Goal: Transaction & Acquisition: Obtain resource

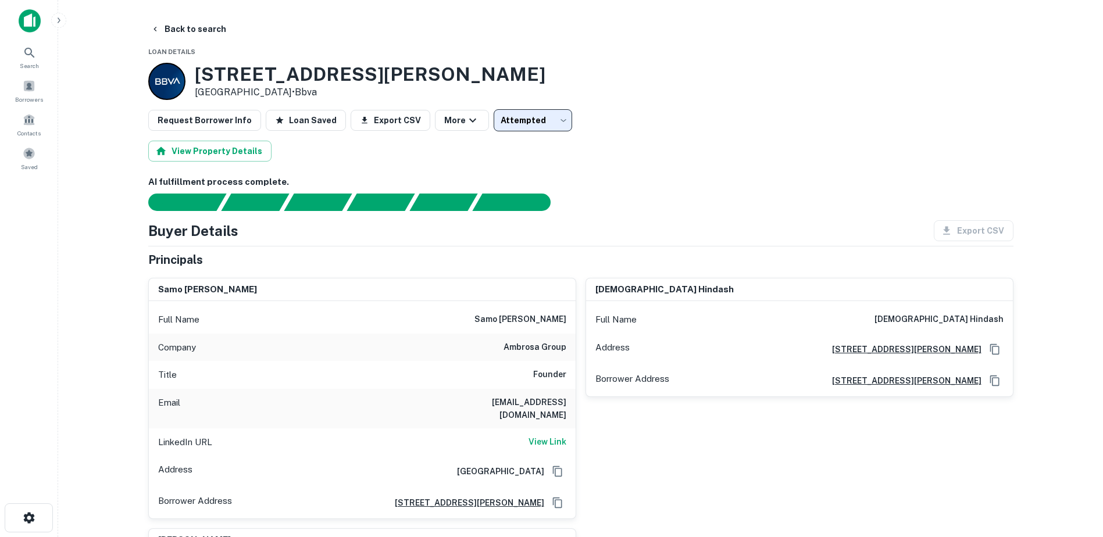
click at [232, 331] on div "Full Name samo burja" at bounding box center [362, 320] width 427 height 28
click at [158, 22] on button "Back to search" at bounding box center [188, 29] width 85 height 21
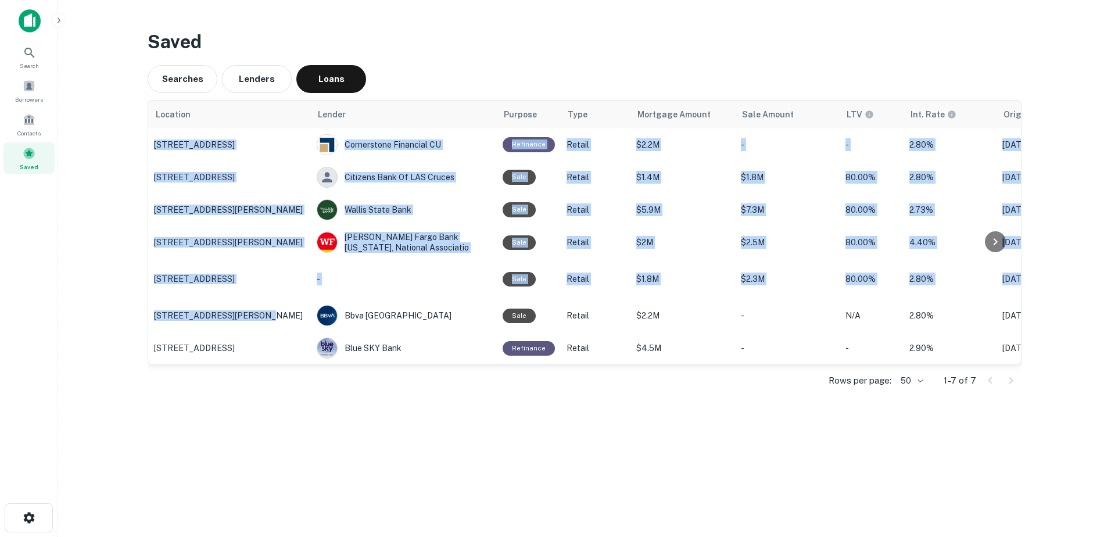
drag, startPoint x: 253, startPoint y: 315, endPoint x: 248, endPoint y: 367, distance: 52.6
click at [248, 364] on div "Location Lender Purpose Type Mortgage Amount Sale Amount LTV Int. Rate Originat…" at bounding box center [584, 233] width 873 height 264
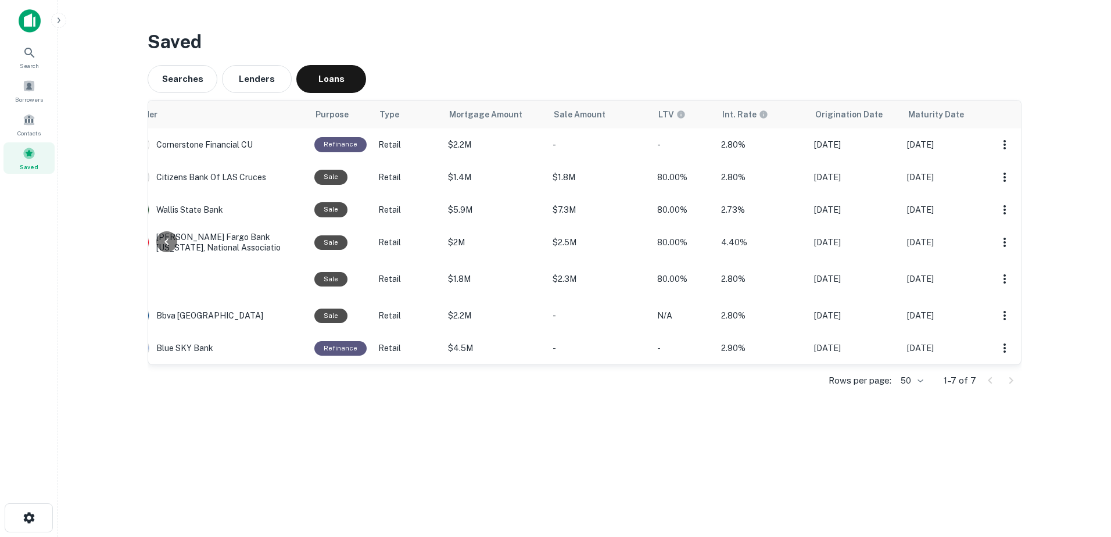
click at [712, 466] on main "Saved Searches Lenders Loans Location Lender Purpose Type Mortgage Amount Sale …" at bounding box center [584, 268] width 1053 height 537
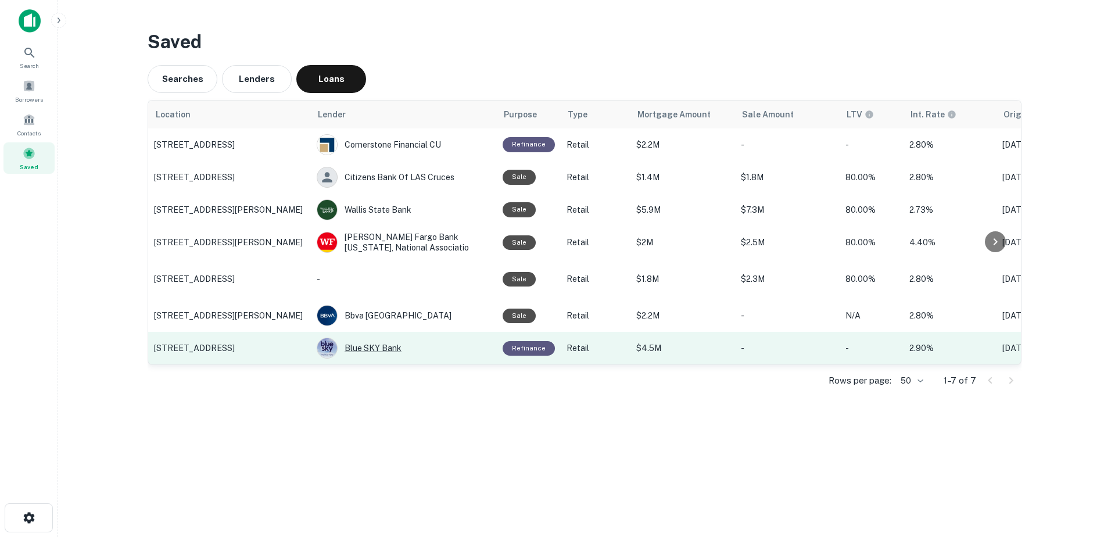
click at [338, 346] on div "Blue SKY Bank" at bounding box center [404, 348] width 174 height 21
click at [219, 347] on p "100 S Zarzamora St, San Antonio, TX" at bounding box center [229, 348] width 151 height 10
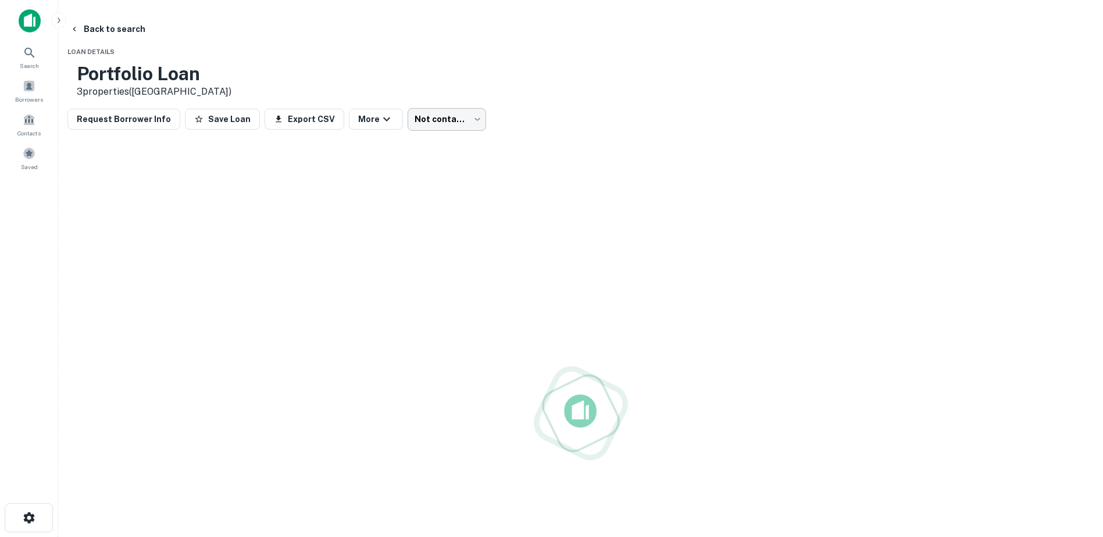
click at [525, 118] on body "Search Borrowers Contacts Saved Back to search Loan Details Portfolio Loan 3 pr…" at bounding box center [551, 268] width 1103 height 537
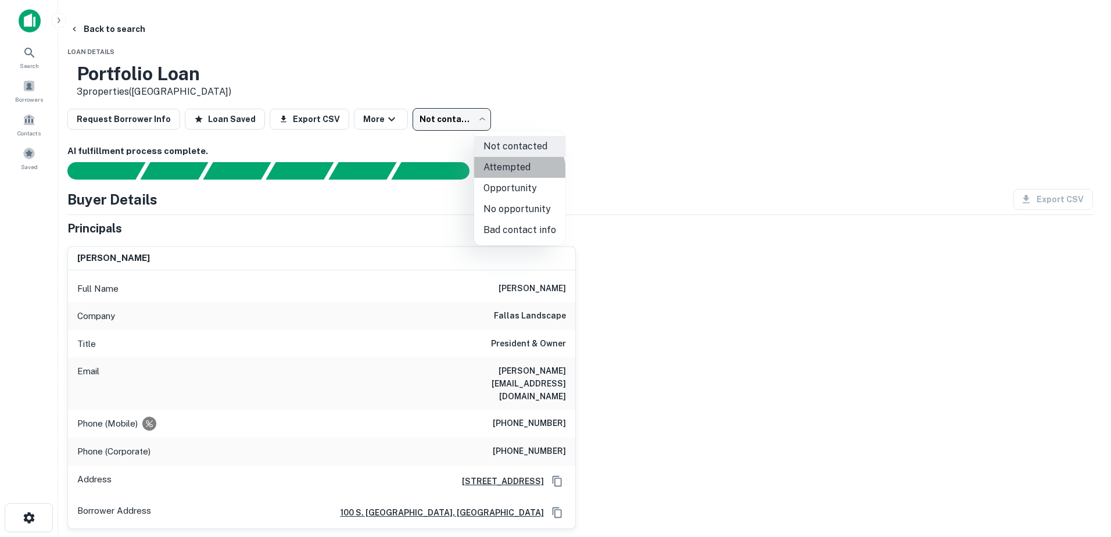
click at [517, 171] on li "Attempted" at bounding box center [519, 167] width 91 height 21
type input "*********"
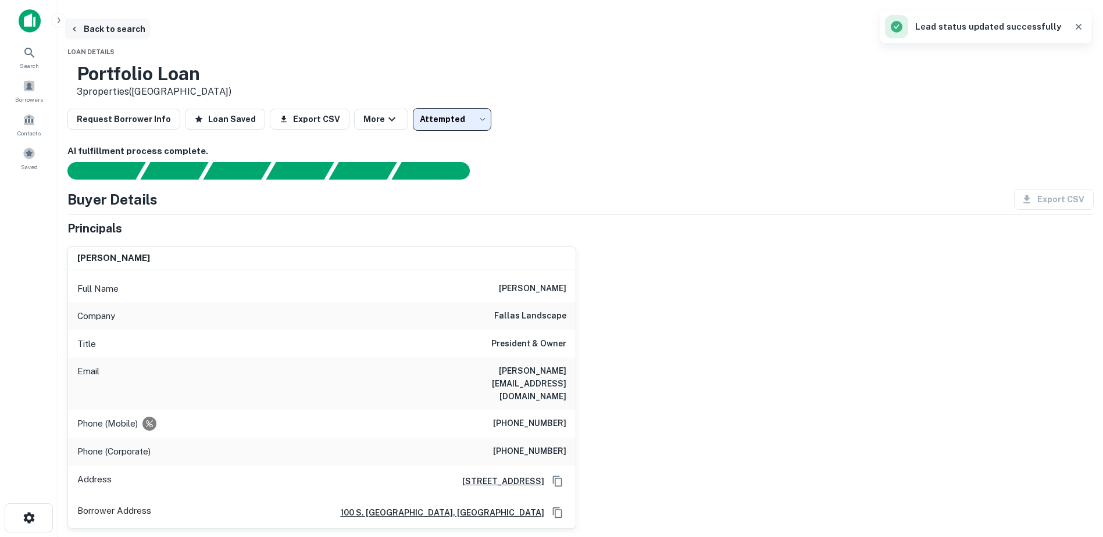
click at [150, 21] on button "Back to search" at bounding box center [107, 29] width 85 height 21
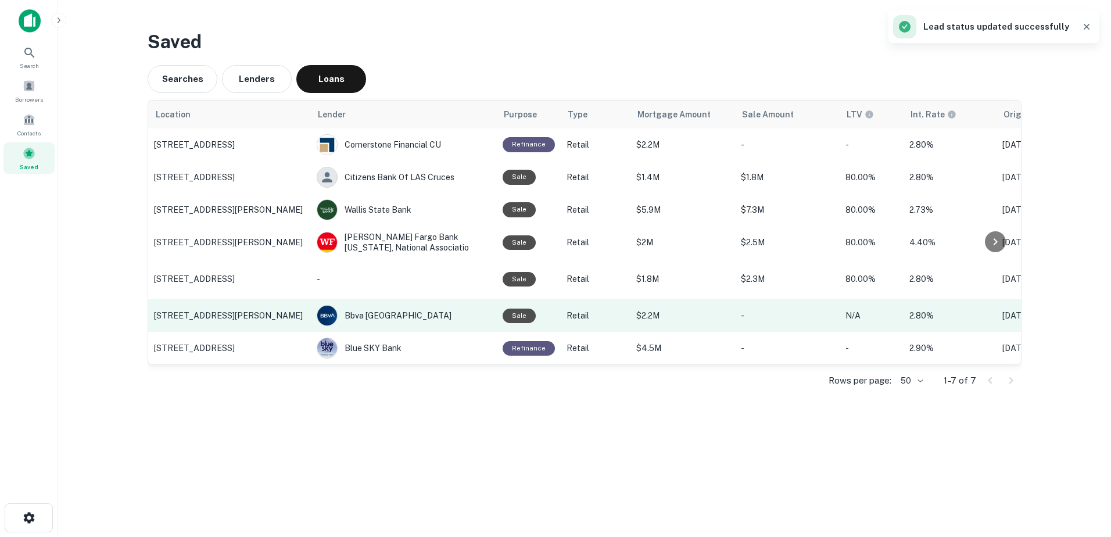
click at [180, 313] on p "9800 San Pedro Ave, San Antonio, TX" at bounding box center [229, 315] width 151 height 10
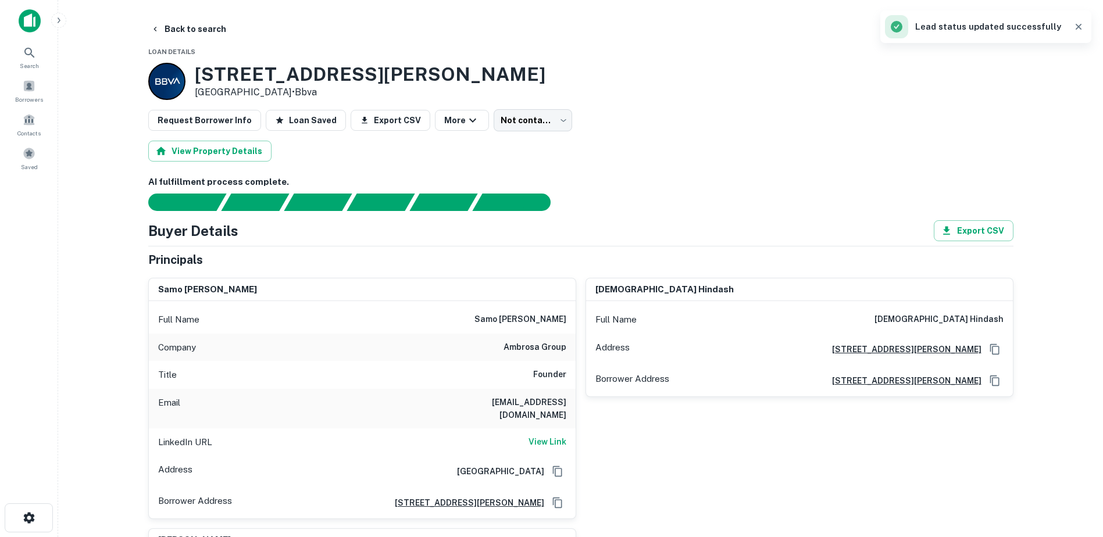
type input "*********"
click at [157, 26] on icon "button" at bounding box center [155, 28] width 9 height 9
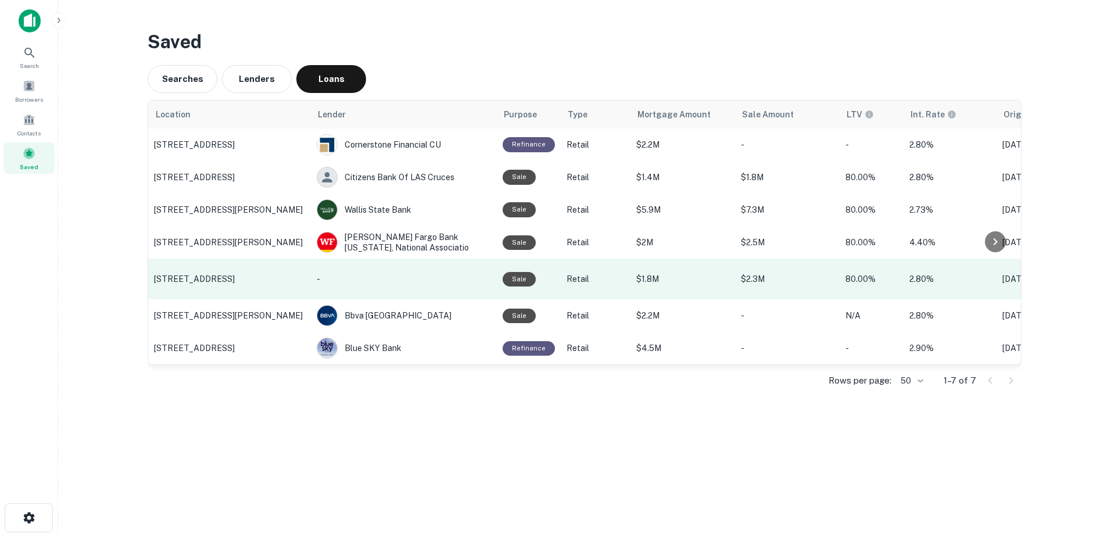
click at [207, 275] on p "19355 Stone Oak Pkwy, San Antonio, TX" at bounding box center [229, 279] width 151 height 10
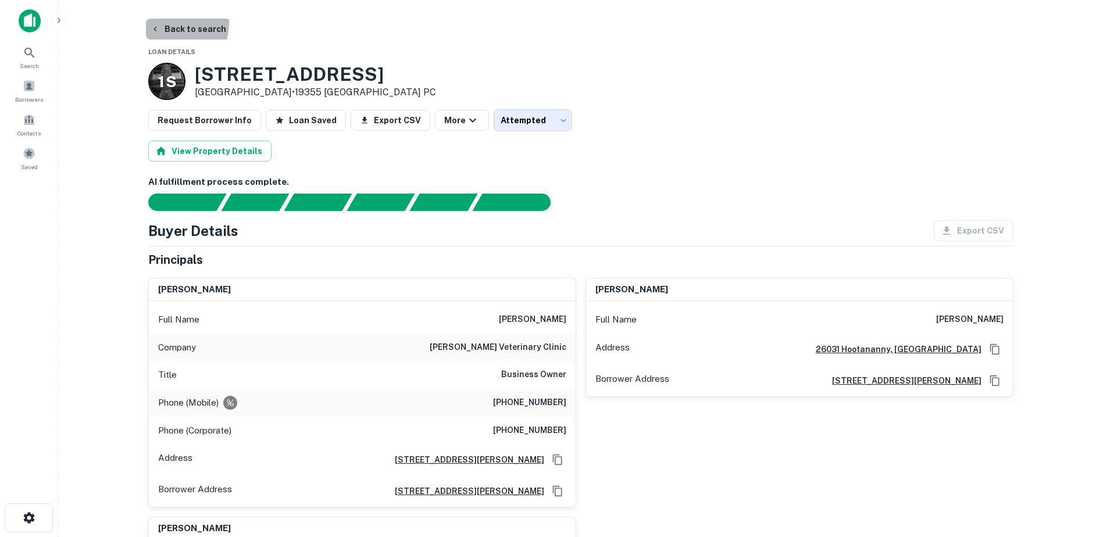
click at [161, 22] on button "Back to search" at bounding box center [188, 29] width 85 height 21
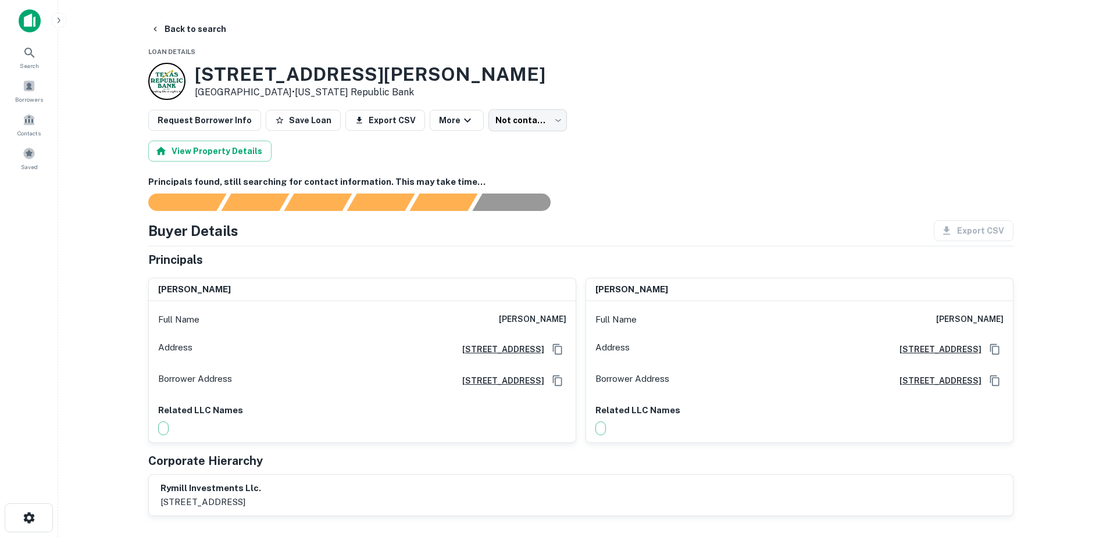
click at [298, 110] on button "Save Loan" at bounding box center [303, 120] width 75 height 21
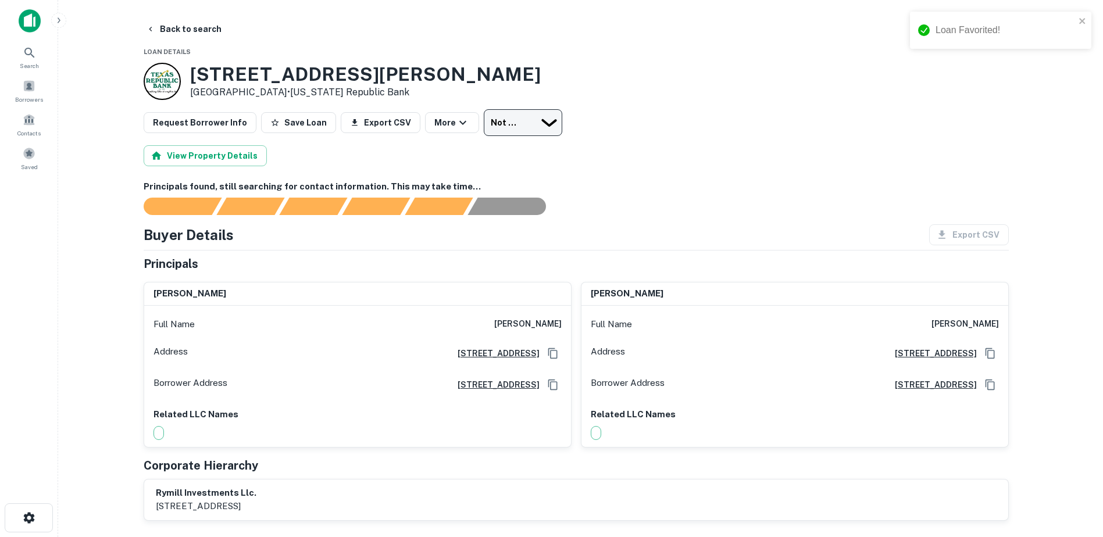
click at [508, 121] on body "Loan Favorited! Search Borrowers Contacts Saved Back to search Loan Details 193…" at bounding box center [551, 268] width 1103 height 537
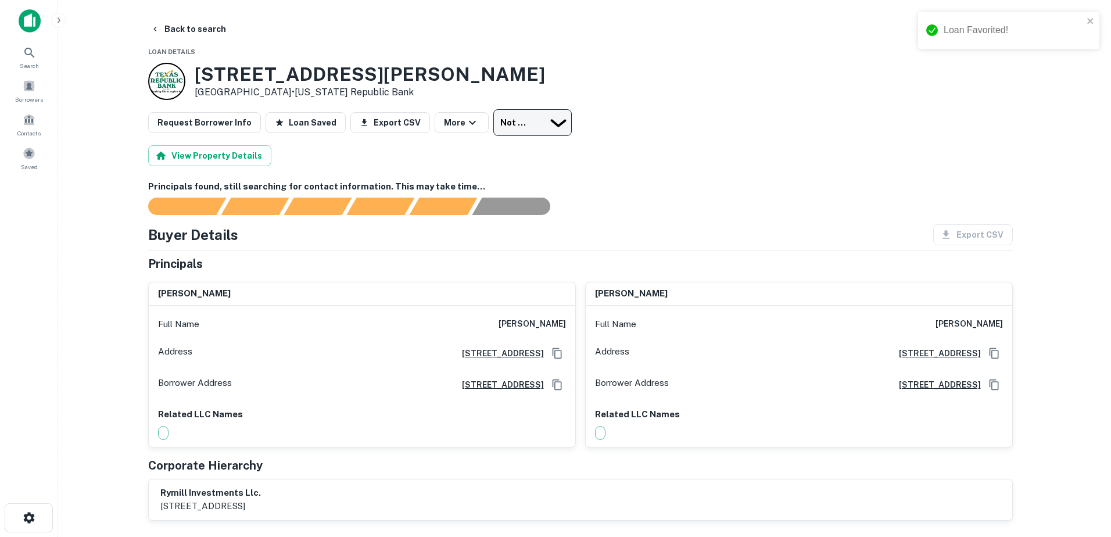
type input "*********"
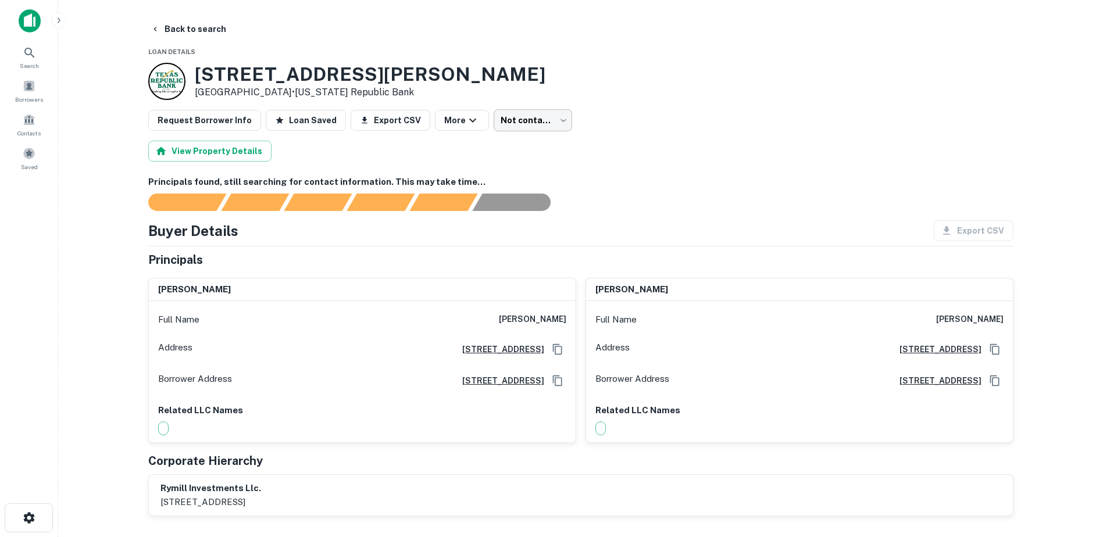
click at [525, 125] on body "Search Borrowers Contacts Saved Back to search Loan Details 19350 Preston Rd Da…" at bounding box center [551, 268] width 1103 height 537
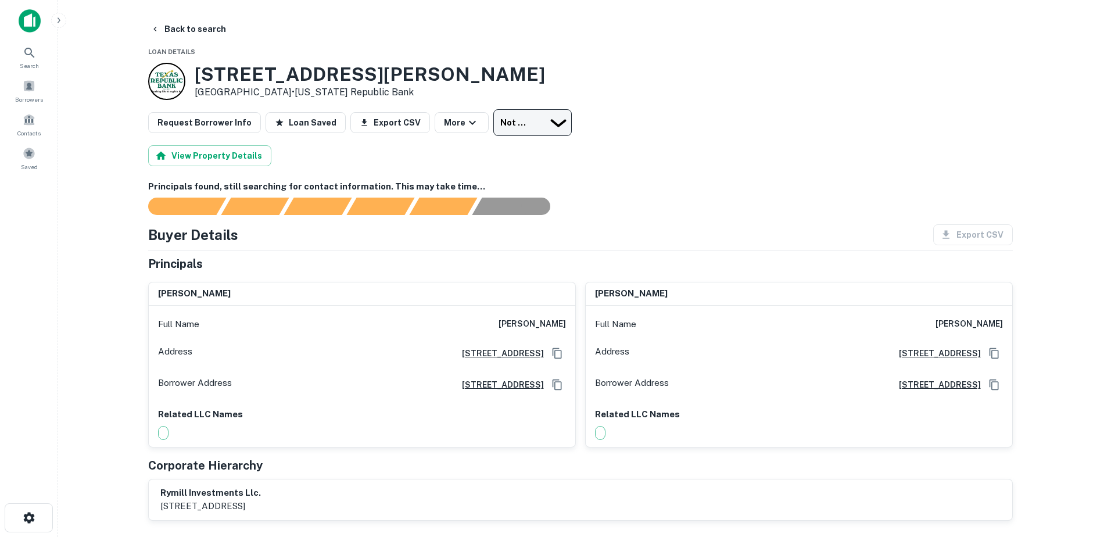
type input "*********"
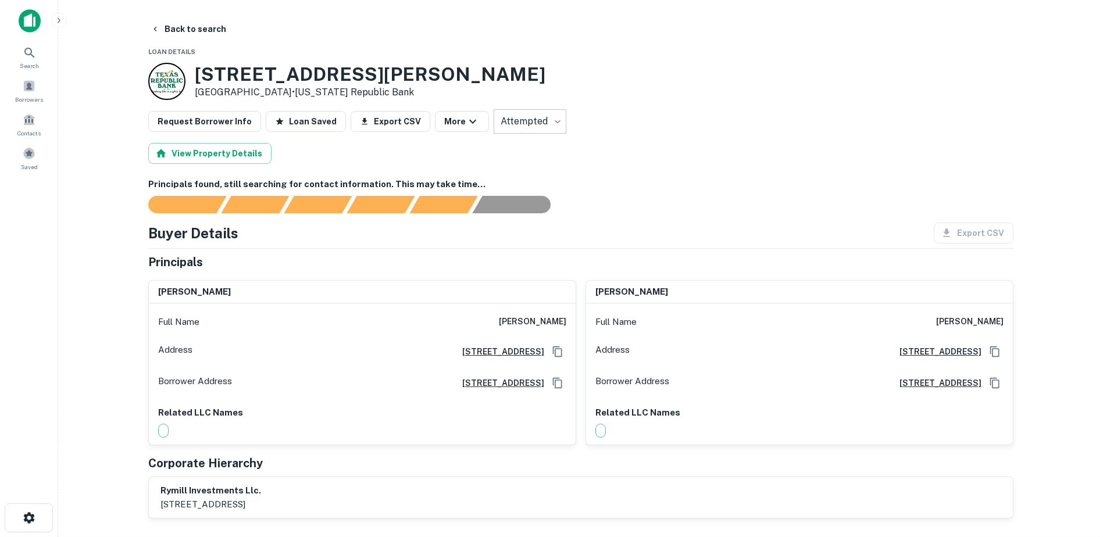
click at [16, 155] on span at bounding box center [9, 148] width 13 height 13
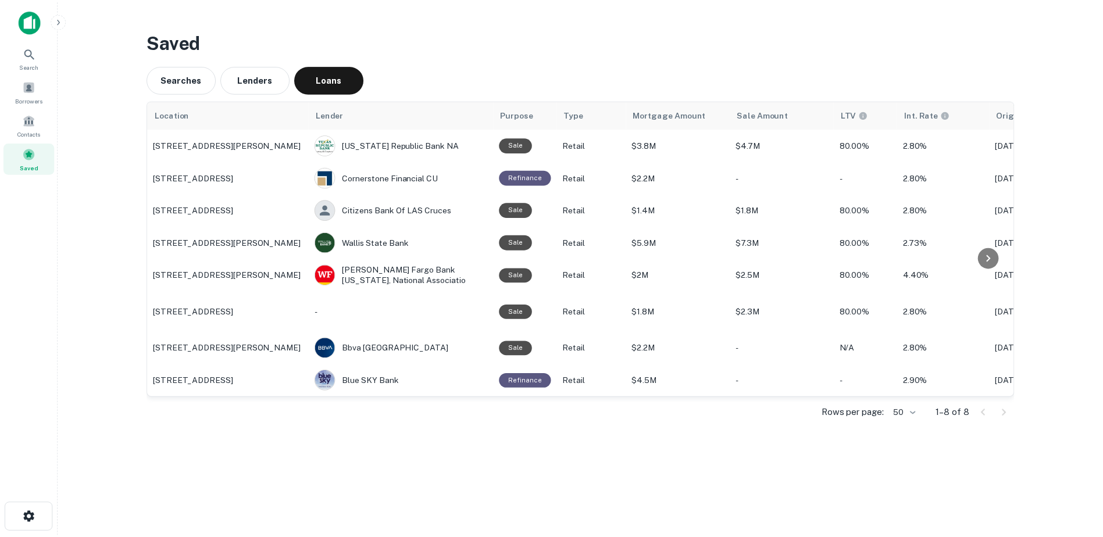
scroll to position [0, 188]
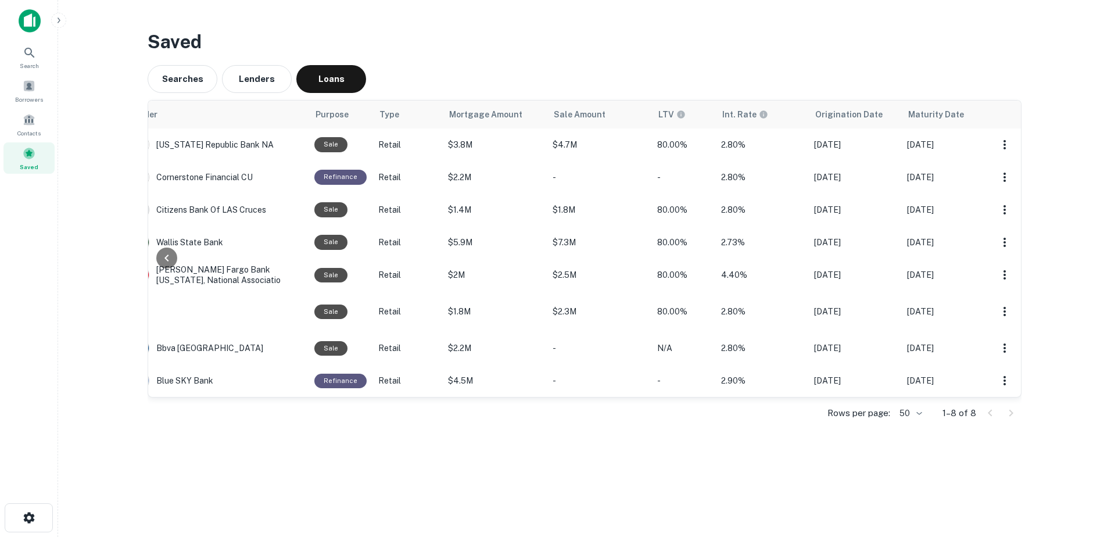
click at [1002, 112] on th at bounding box center [1005, 115] width 33 height 28
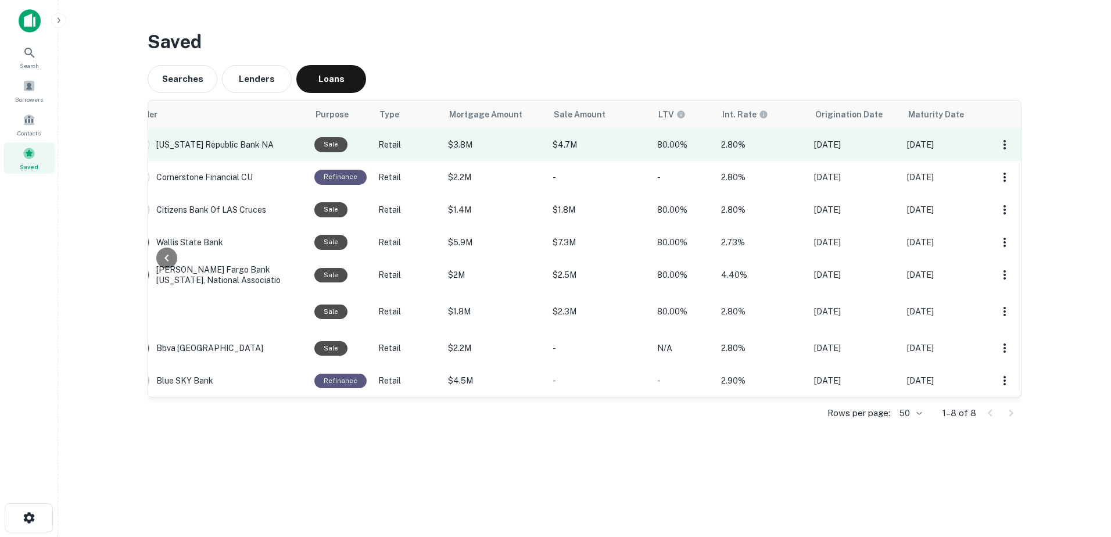
click at [1000, 134] on td at bounding box center [1005, 144] width 33 height 33
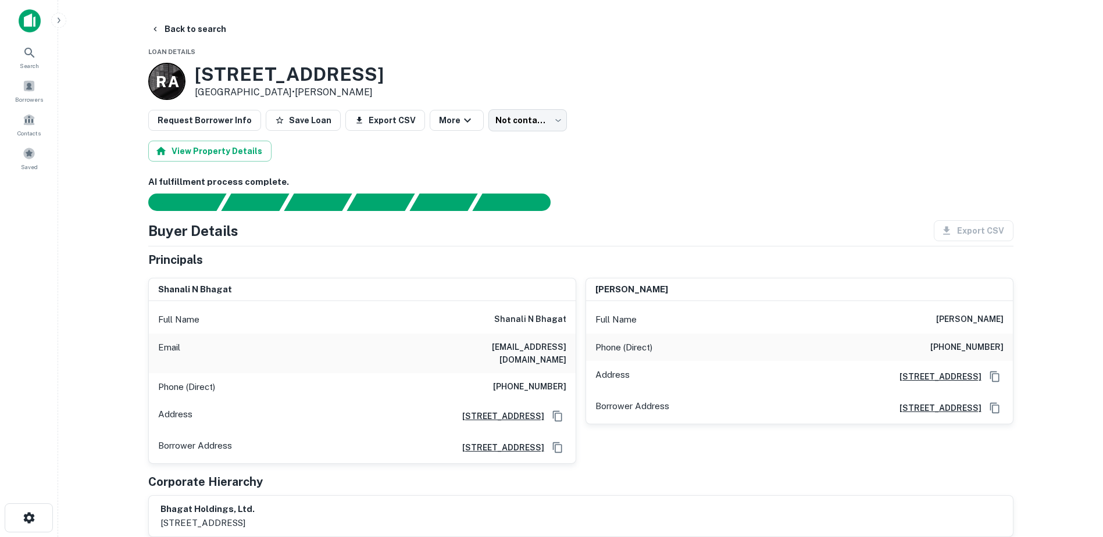
drag, startPoint x: 424, startPoint y: 74, endPoint x: 193, endPoint y: 76, distance: 231.3
click at [193, 76] on div "R A 2415 W Northwest Hwy Dallas, TX 75220 • Rizvi Akbar" at bounding box center [580, 81] width 865 height 37
copy h3 "2415 W Northwest Hwy"
click at [519, 115] on body "Search Borrowers Contacts Saved Back to search Loan Details R A 2415 W Northwes…" at bounding box center [551, 268] width 1103 height 537
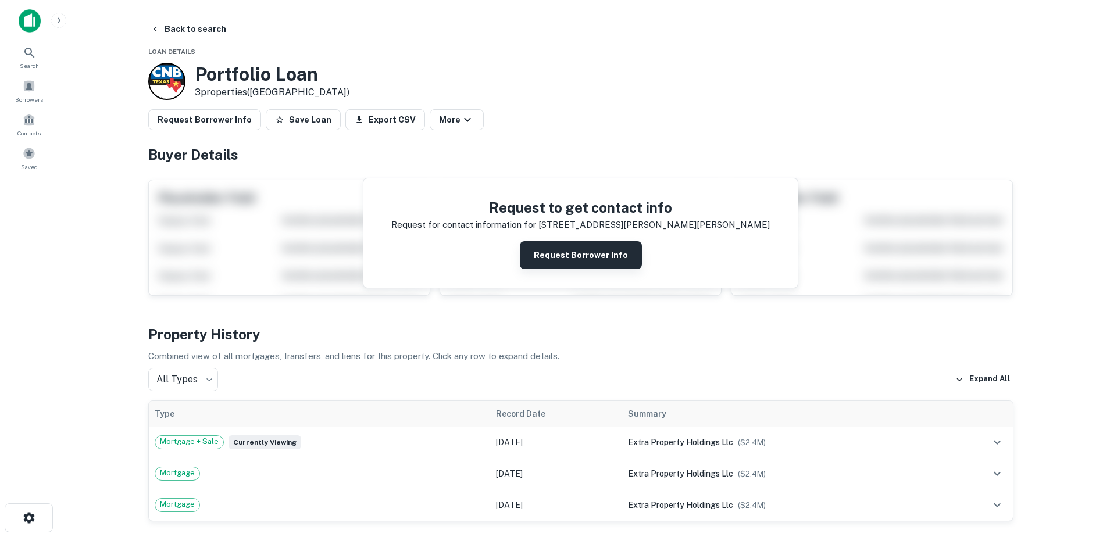
click at [560, 258] on button "Request Borrower Info" at bounding box center [581, 255] width 122 height 28
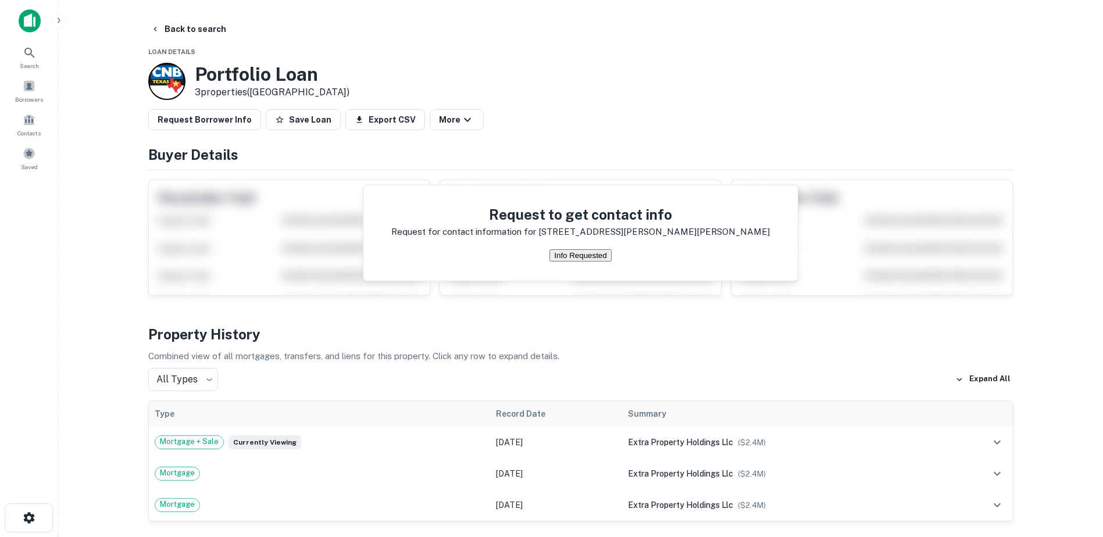
click at [611, 249] on button "Info Requested" at bounding box center [580, 255] width 62 height 12
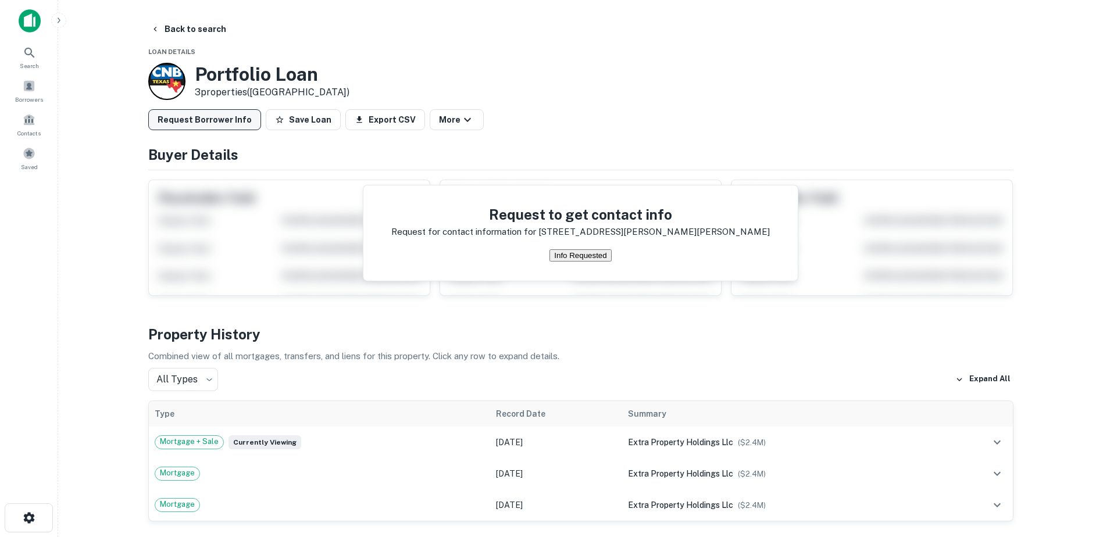
click at [210, 122] on button "Request Borrower Info" at bounding box center [204, 119] width 113 height 21
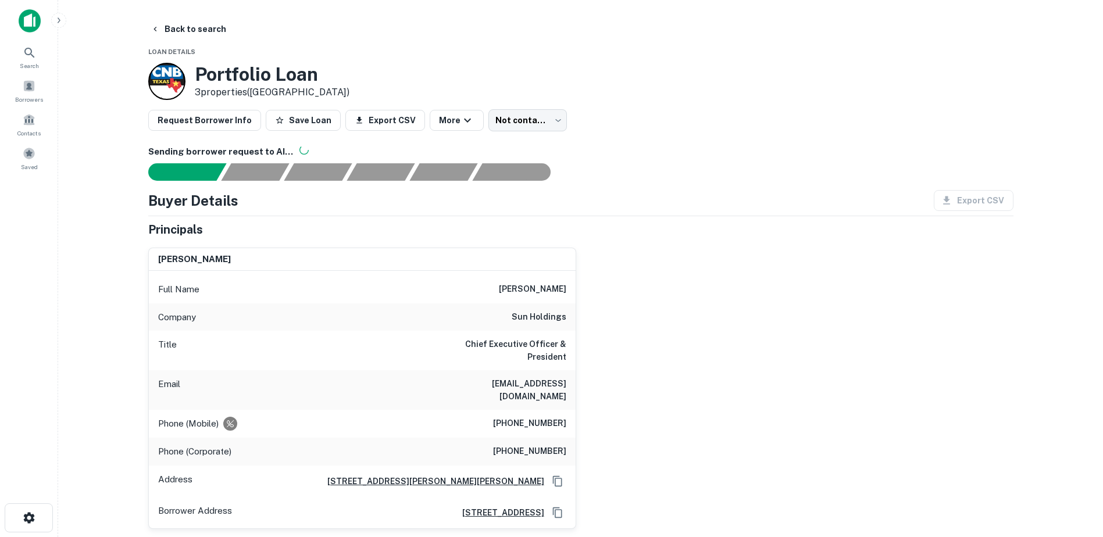
drag, startPoint x: 497, startPoint y: 289, endPoint x: 570, endPoint y: 292, distance: 72.7
click at [570, 292] on div "Full Name [PERSON_NAME]" at bounding box center [362, 289] width 427 height 28
copy h6 "[PERSON_NAME]"
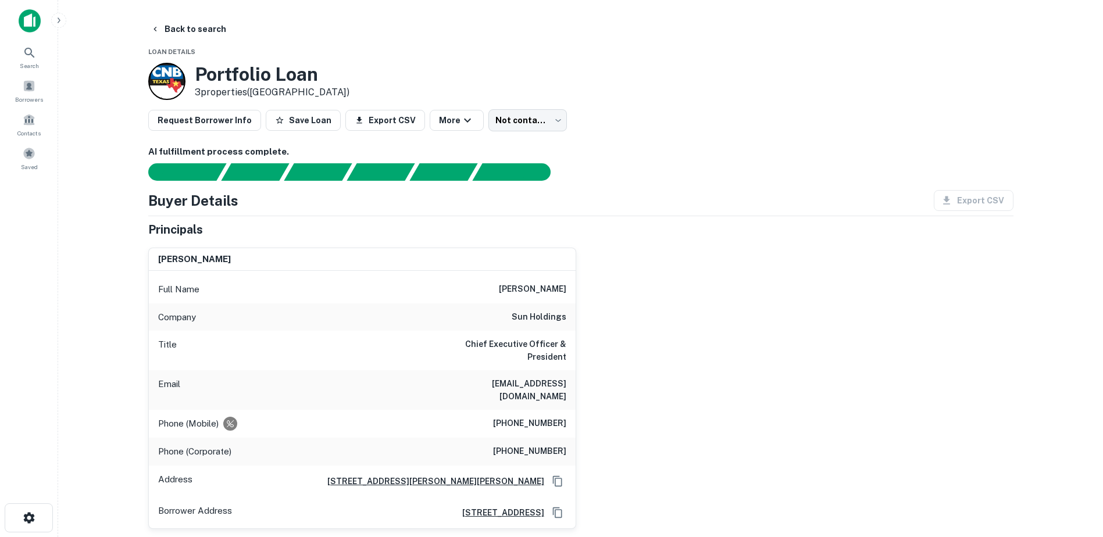
click at [740, 480] on div "[PERSON_NAME] Full Name [PERSON_NAME] Company sun holdings Title Chief Executiv…" at bounding box center [576, 383] width 874 height 291
drag, startPoint x: 532, startPoint y: 142, endPoint x: 523, endPoint y: 128, distance: 17.3
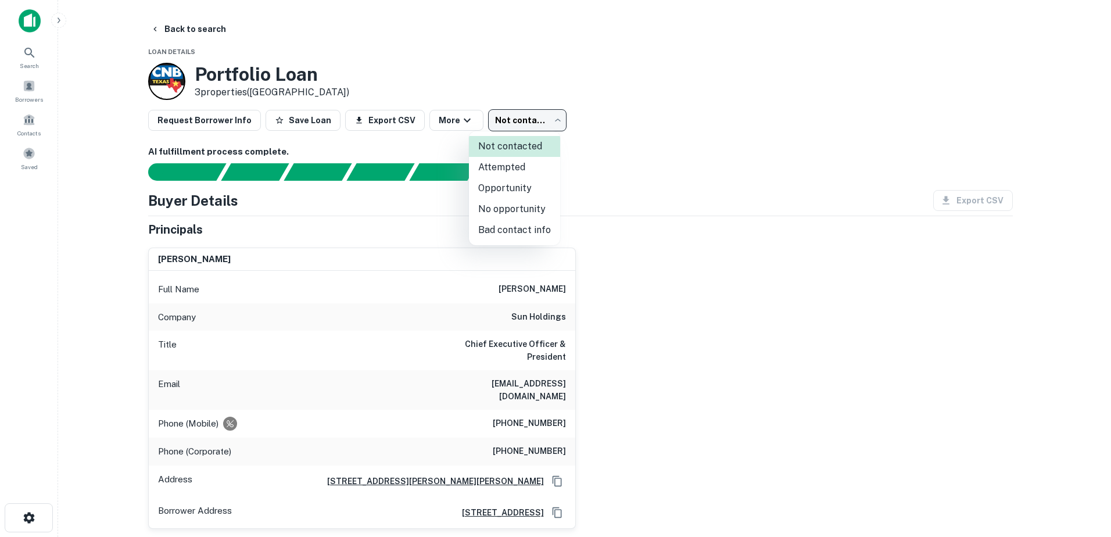
click at [523, 128] on body "Search Borrowers Contacts Saved Back to search Loan Details Portfolio Loan 3 pr…" at bounding box center [555, 268] width 1111 height 537
click at [522, 171] on li "Attempted" at bounding box center [514, 167] width 91 height 21
type input "*********"
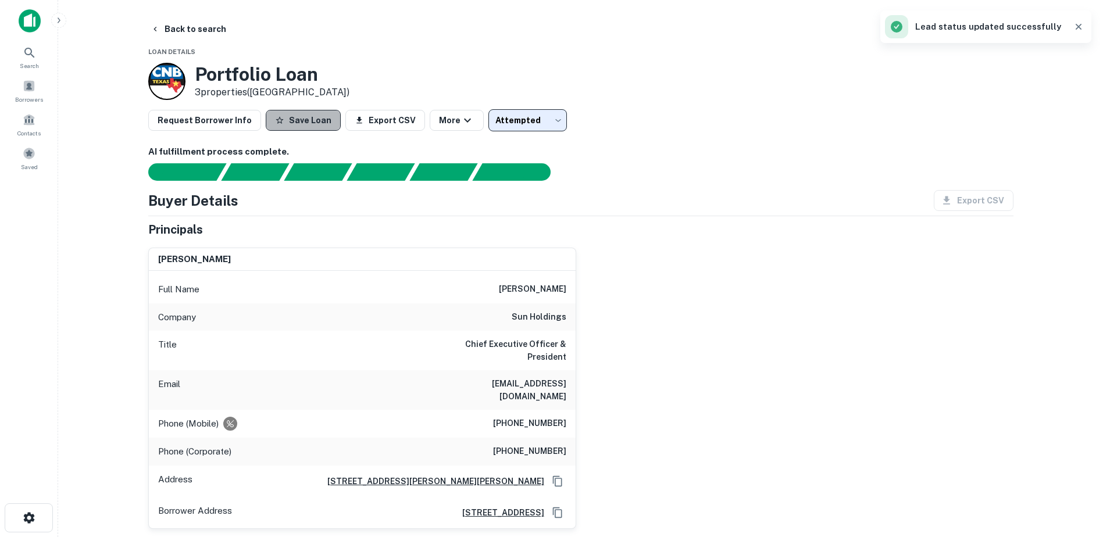
click at [298, 129] on button "Save Loan" at bounding box center [303, 120] width 75 height 21
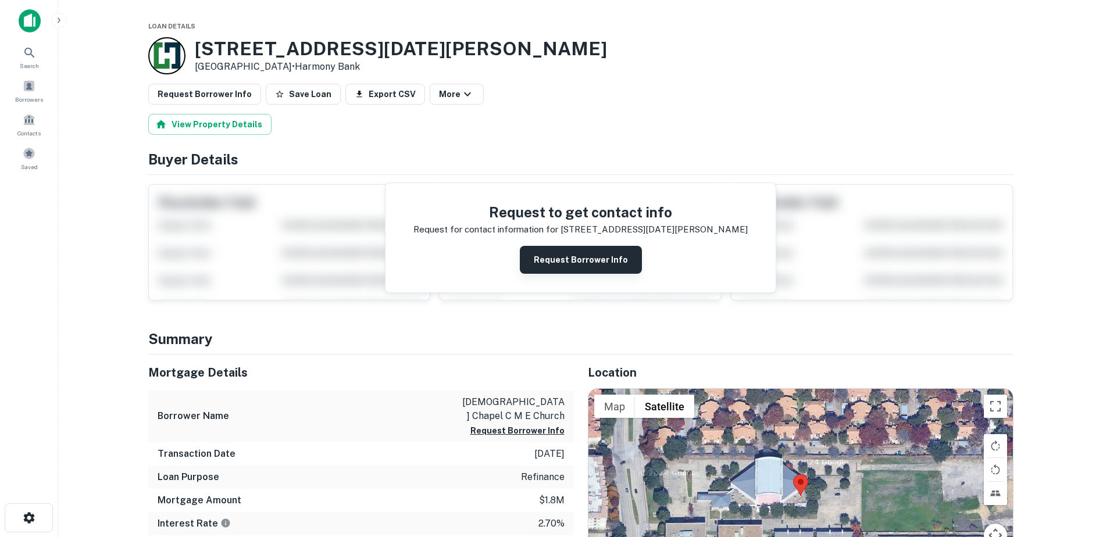
click at [563, 257] on button "Request Borrower Info" at bounding box center [581, 260] width 122 height 28
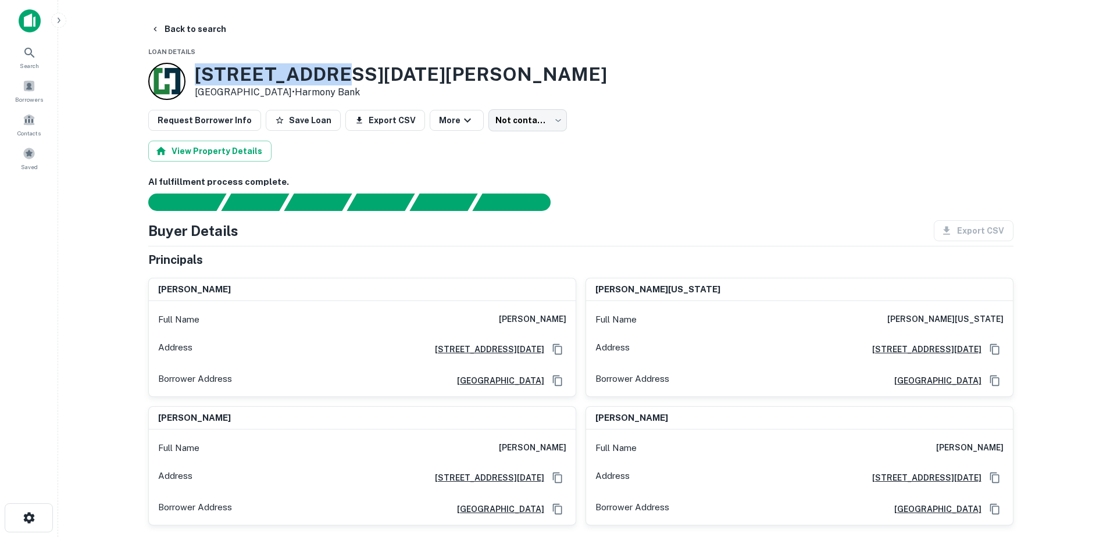
drag, startPoint x: 346, startPoint y: 80, endPoint x: 198, endPoint y: 66, distance: 148.3
click at [198, 66] on div "[STREET_ADDRESS][DATE][PERSON_NAME] • Harmony Bank" at bounding box center [580, 81] width 865 height 37
copy h3 "[STREET_ADDRESS][DATE][PERSON_NAME]"
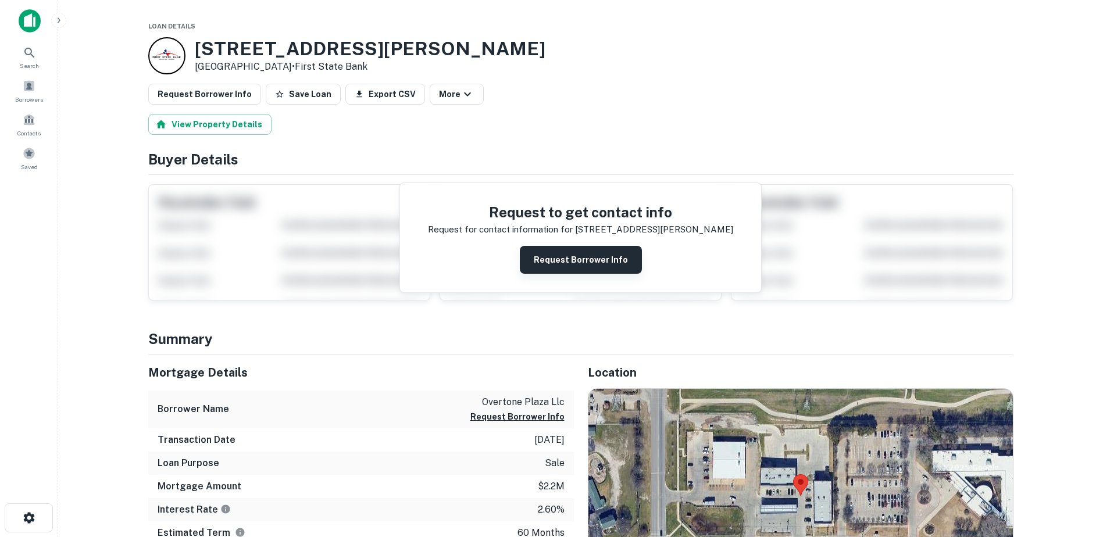
click at [581, 258] on button "Request Borrower Info" at bounding box center [581, 260] width 122 height 28
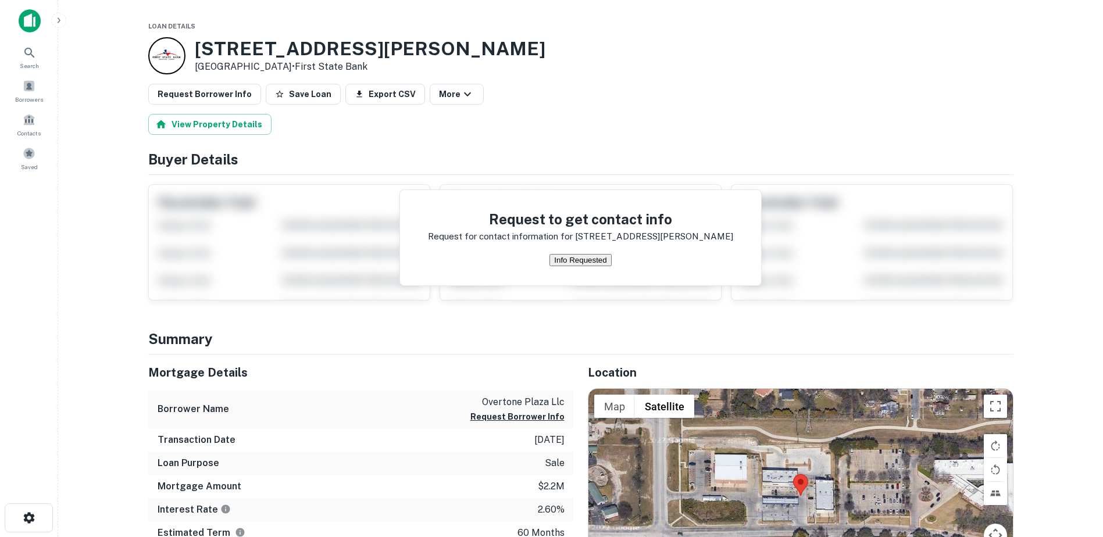
drag, startPoint x: 772, startPoint y: 94, endPoint x: 773, endPoint y: 115, distance: 21.5
click at [772, 97] on div "Request Borrower Info Save Loan Export CSV More" at bounding box center [580, 94] width 865 height 21
click at [563, 254] on button "Info Requested" at bounding box center [580, 260] width 62 height 12
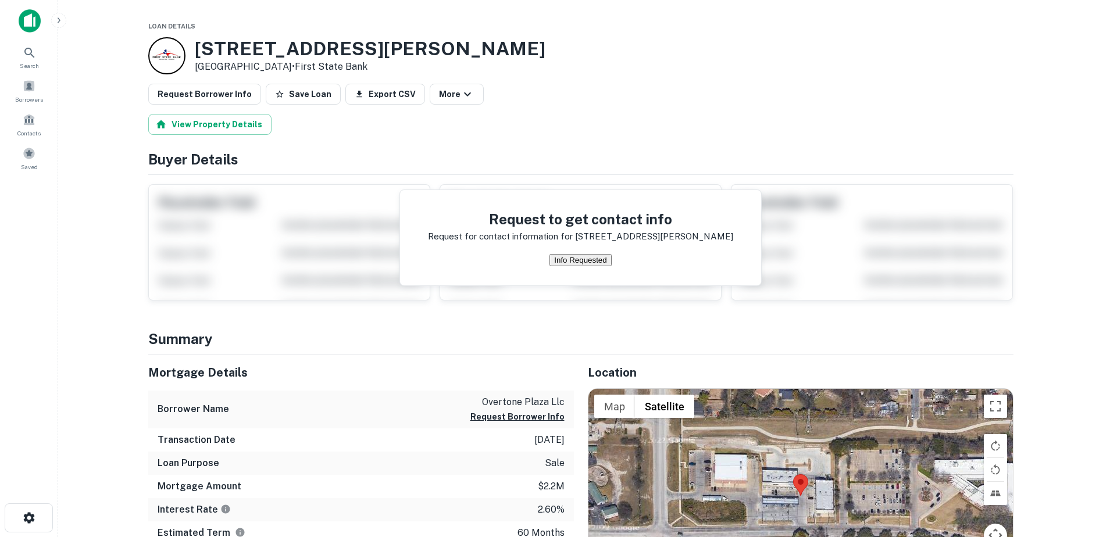
click at [550, 266] on button "Info Requested" at bounding box center [580, 260] width 62 height 12
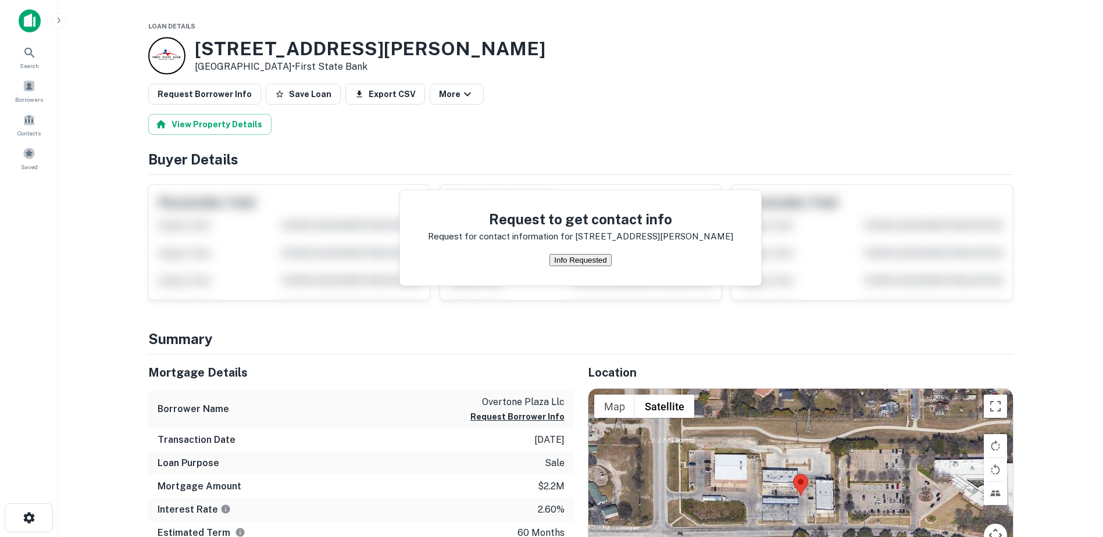
click at [556, 241] on div "Request to get contact info Request for contact information for 171 e overton r…" at bounding box center [580, 237] width 361 height 95
click at [554, 254] on button "Info Requested" at bounding box center [580, 260] width 62 height 12
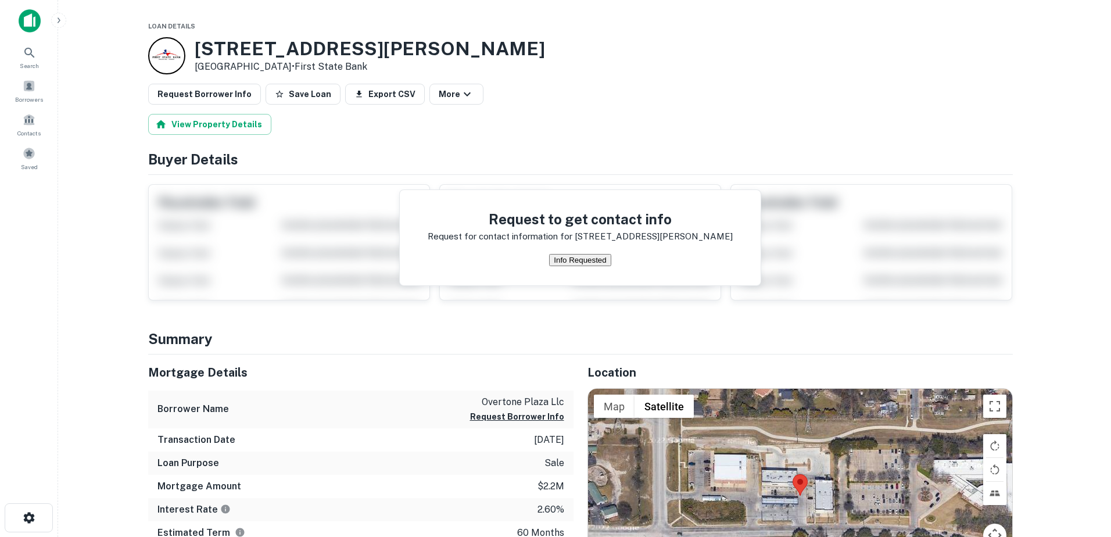
drag, startPoint x: 567, startPoint y: 280, endPoint x: 567, endPoint y: 295, distance: 14.5
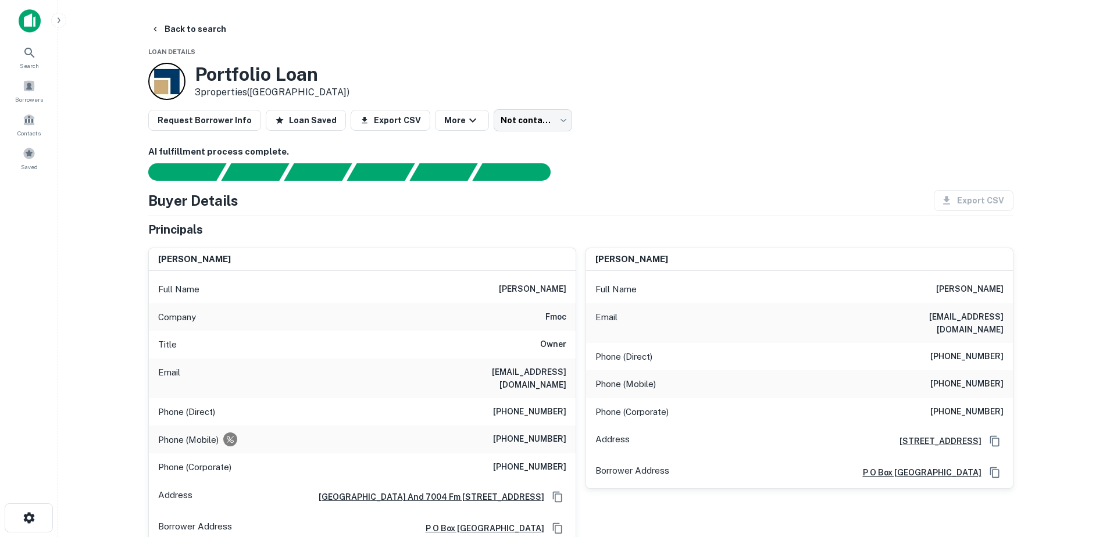
click at [684, 95] on div "Portfolio Loan 3 properties ([GEOGRAPHIC_DATA])" at bounding box center [580, 81] width 865 height 37
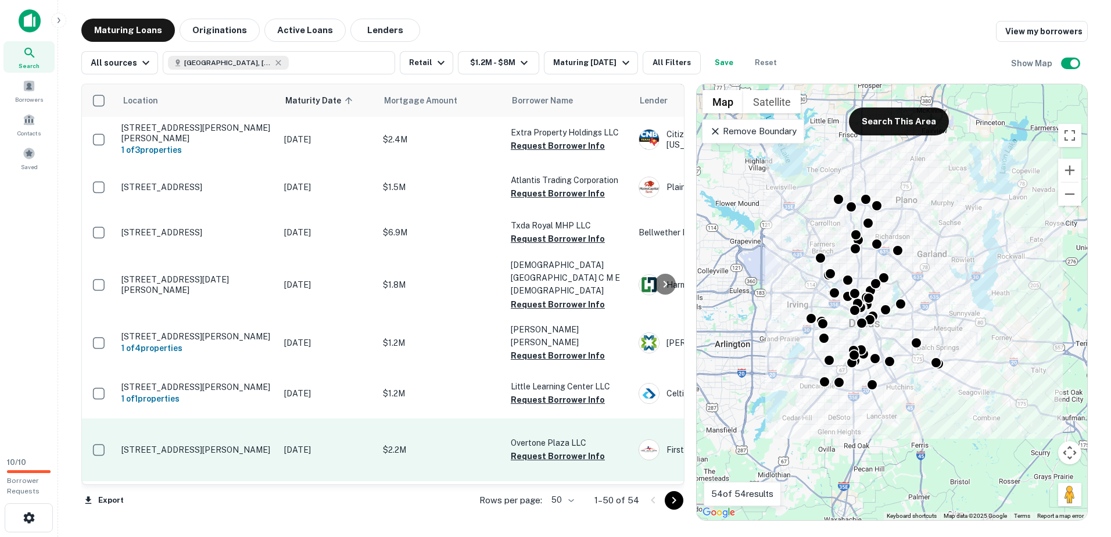
scroll to position [407, 0]
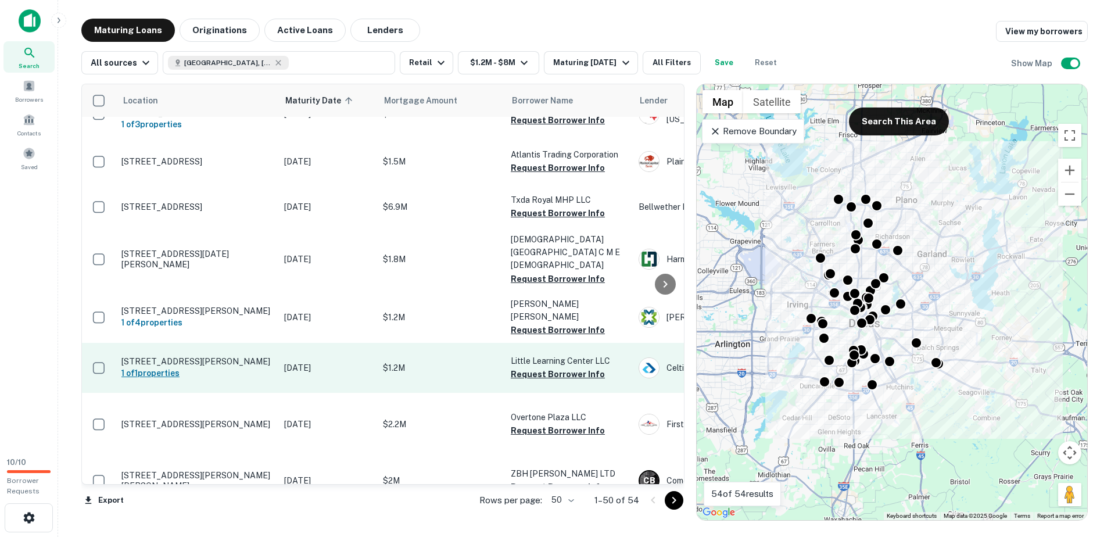
drag, startPoint x: 184, startPoint y: 383, endPoint x: 151, endPoint y: 353, distance: 44.5
drag, startPoint x: 151, startPoint y: 353, endPoint x: 205, endPoint y: 339, distance: 56.0
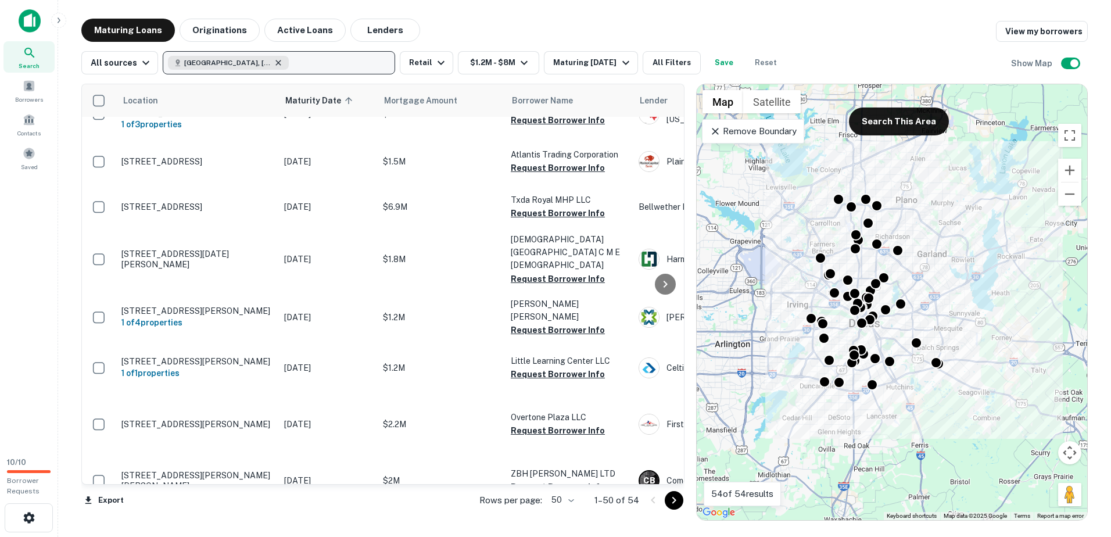
click at [276, 62] on icon "button" at bounding box center [278, 62] width 5 height 5
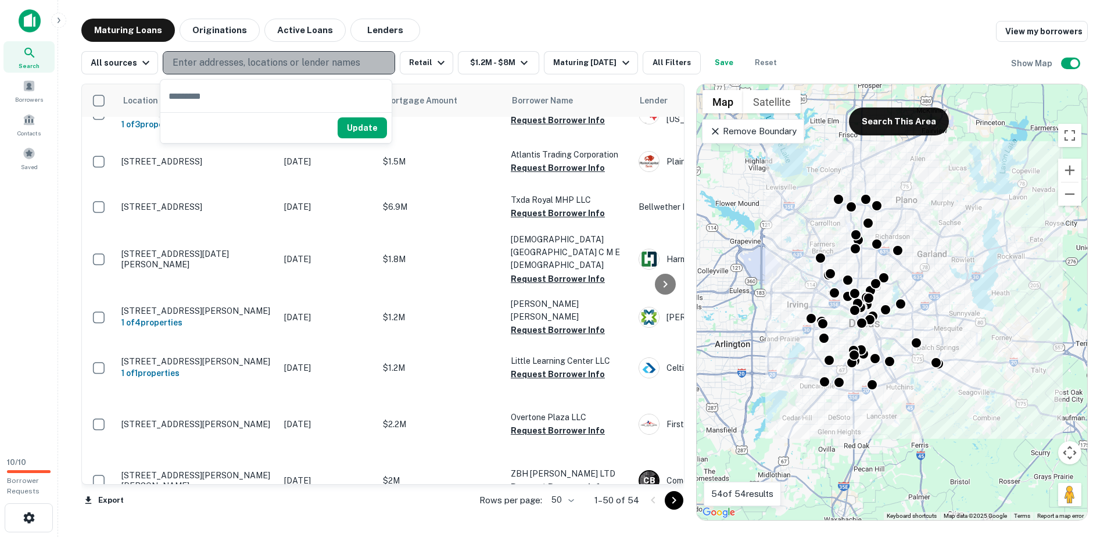
click at [264, 64] on p "Enter addresses, locations or lender names" at bounding box center [267, 63] width 188 height 14
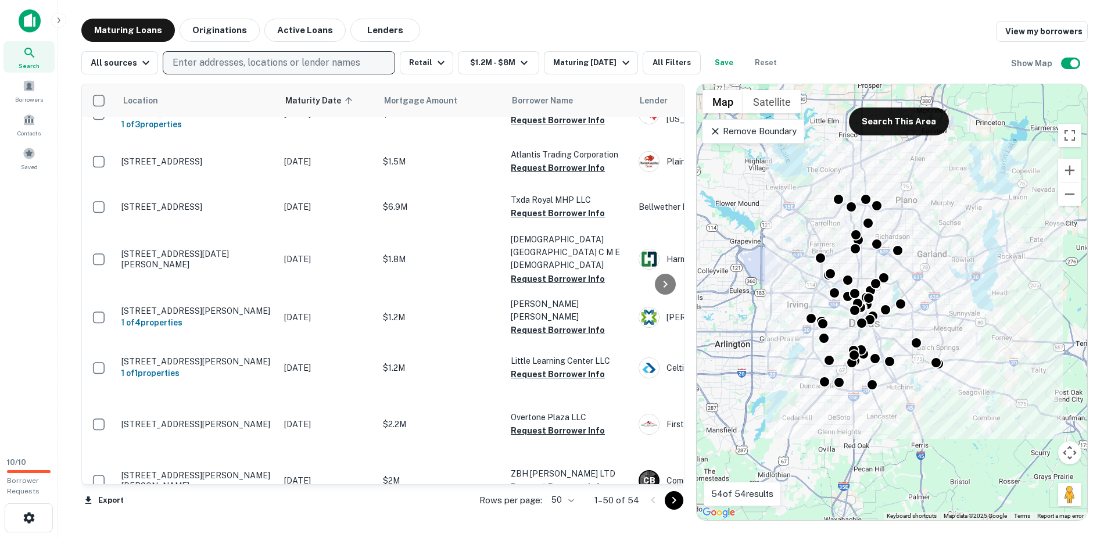
click at [264, 64] on p "Enter addresses, locations or lender names" at bounding box center [267, 63] width 188 height 14
type input "******"
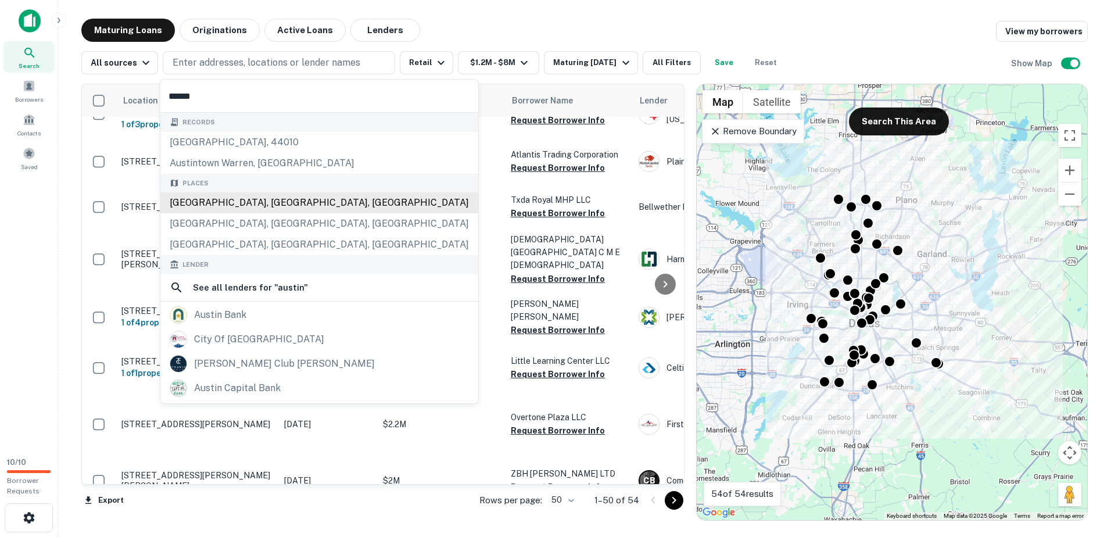
click at [234, 205] on div "Austin, TX, USA" at bounding box center [319, 202] width 318 height 21
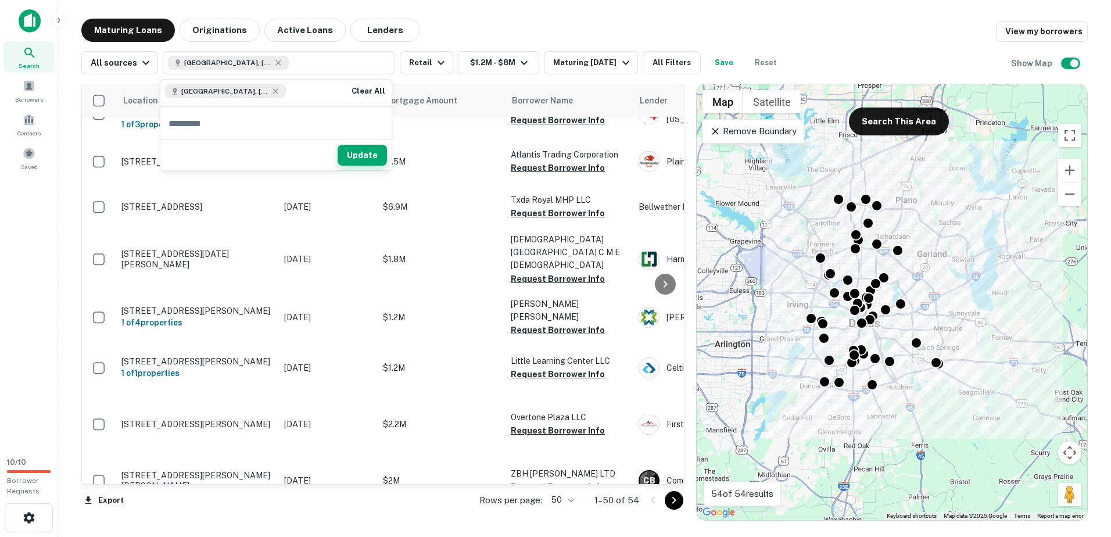
click at [378, 155] on button "Update" at bounding box center [362, 155] width 49 height 21
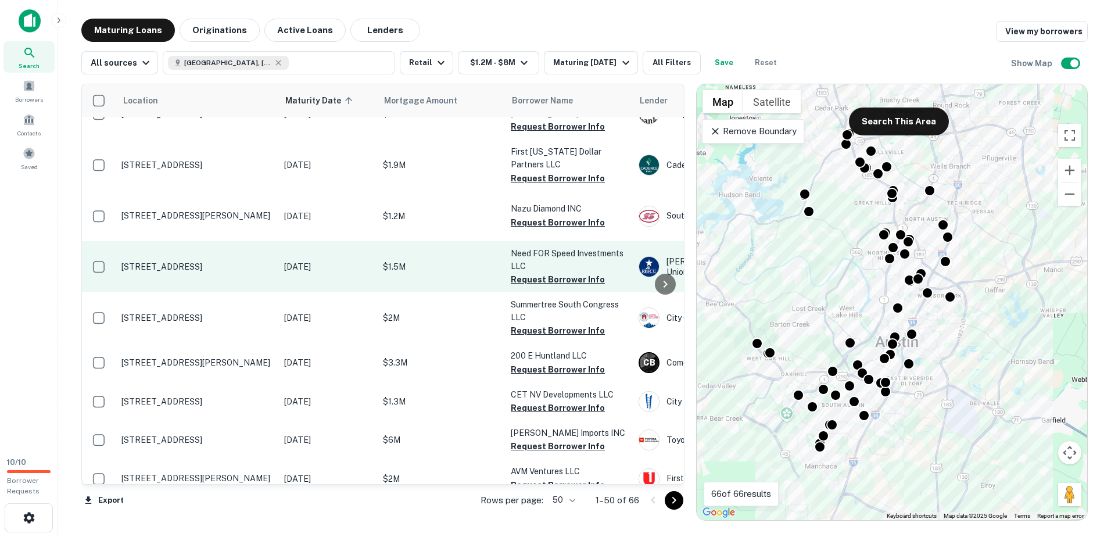
scroll to position [291, 0]
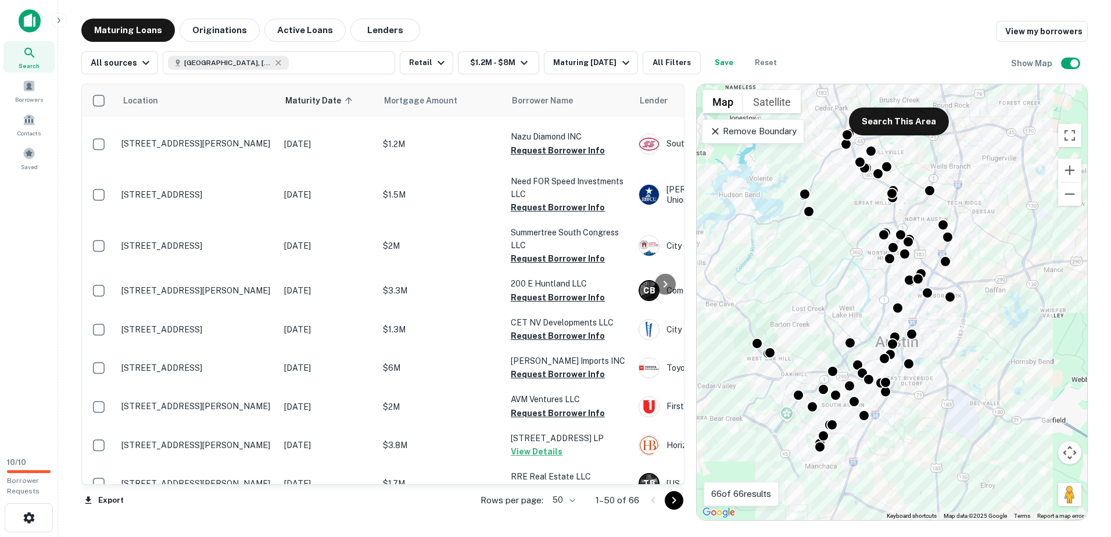
click at [670, 505] on icon "Go to next page" at bounding box center [674, 500] width 14 height 14
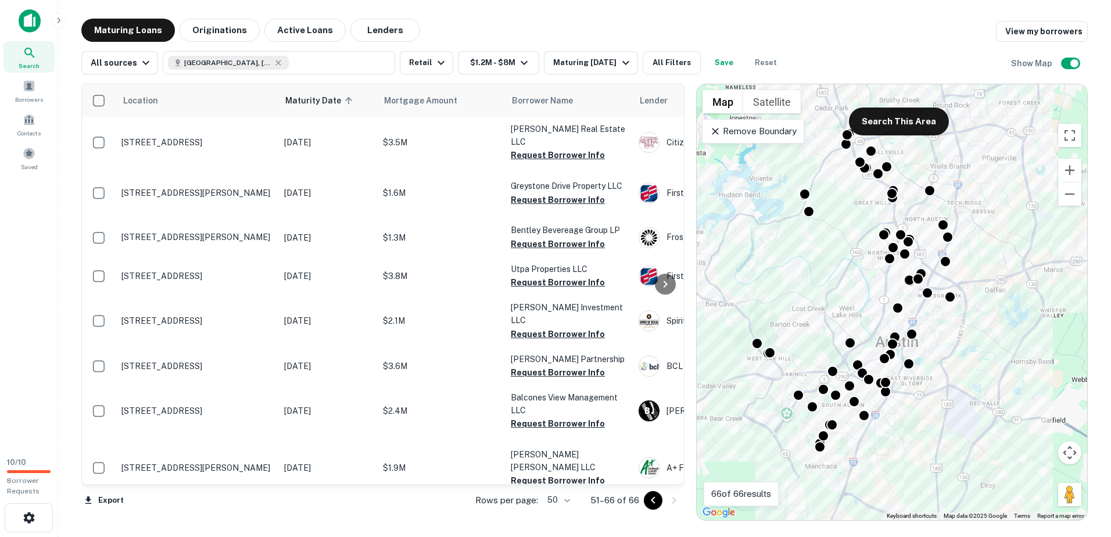
click at [653, 502] on icon "Go to previous page" at bounding box center [653, 499] width 4 height 7
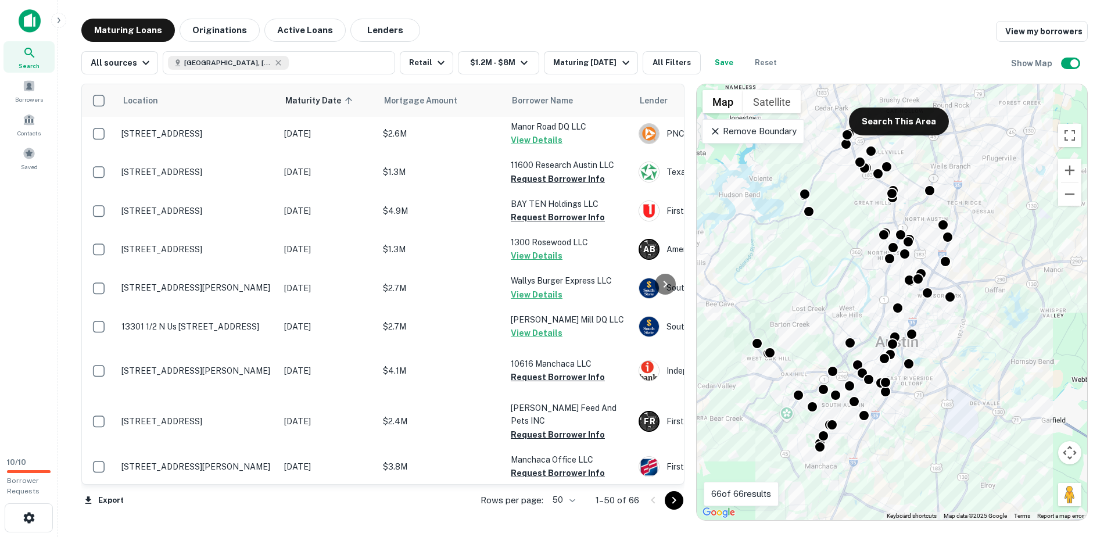
scroll to position [581, 0]
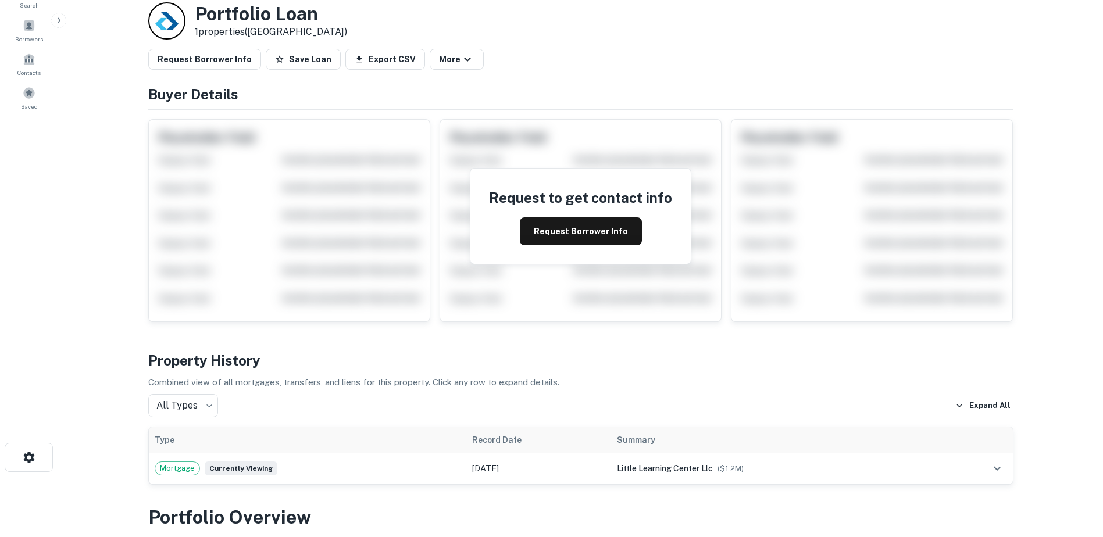
scroll to position [116, 0]
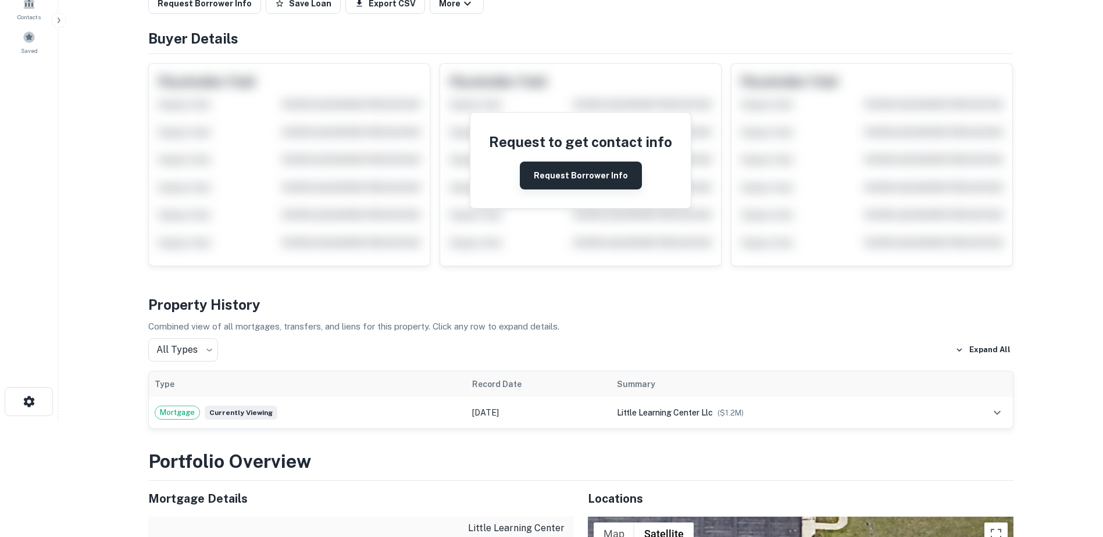
click at [537, 175] on button "Request Borrower Info" at bounding box center [581, 176] width 122 height 28
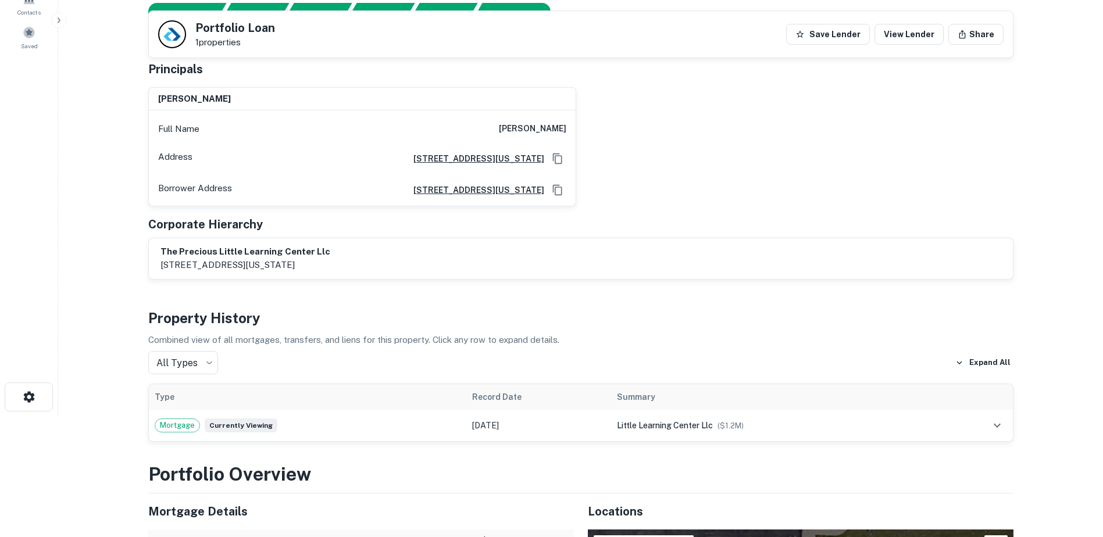
scroll to position [0, 0]
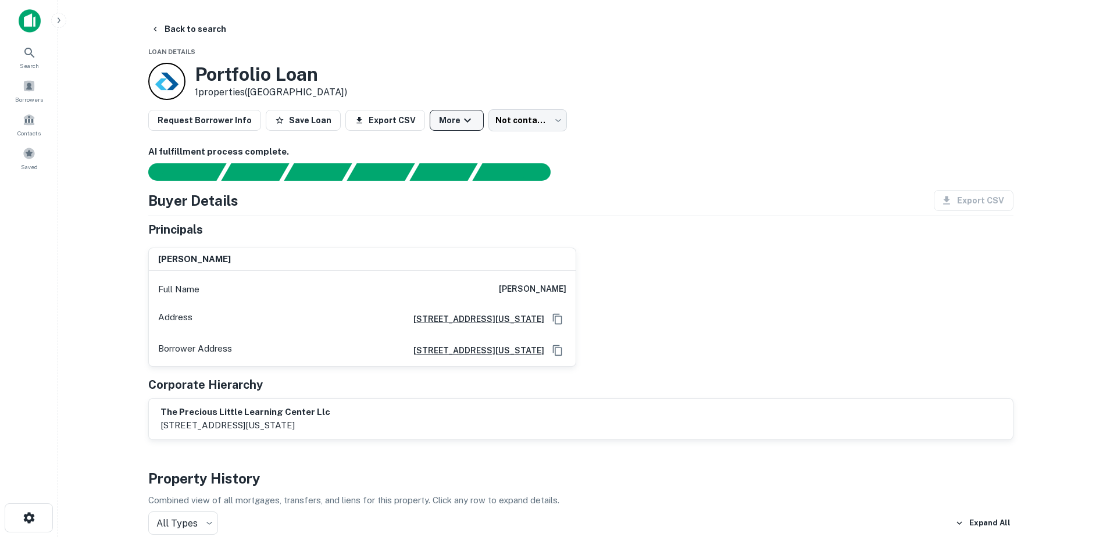
drag, startPoint x: 693, startPoint y: 242, endPoint x: 461, endPoint y: 127, distance: 258.9
click at [693, 242] on div "[PERSON_NAME] Full Name [PERSON_NAME] Address [STREET_ADDRESS][US_STATE] Borrow…" at bounding box center [576, 302] width 874 height 128
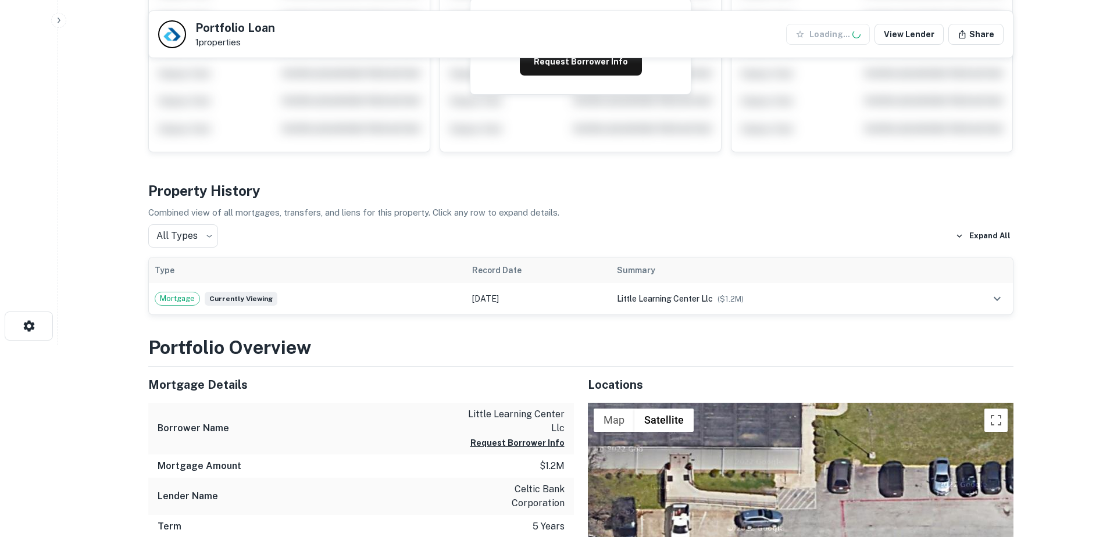
scroll to position [291, 0]
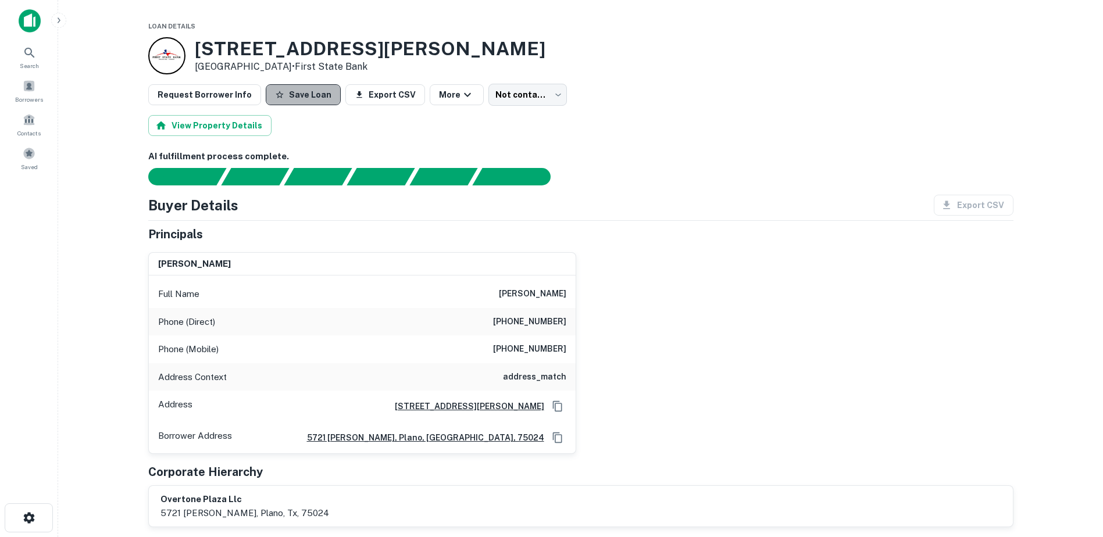
click at [305, 95] on button "Save Loan" at bounding box center [303, 94] width 75 height 21
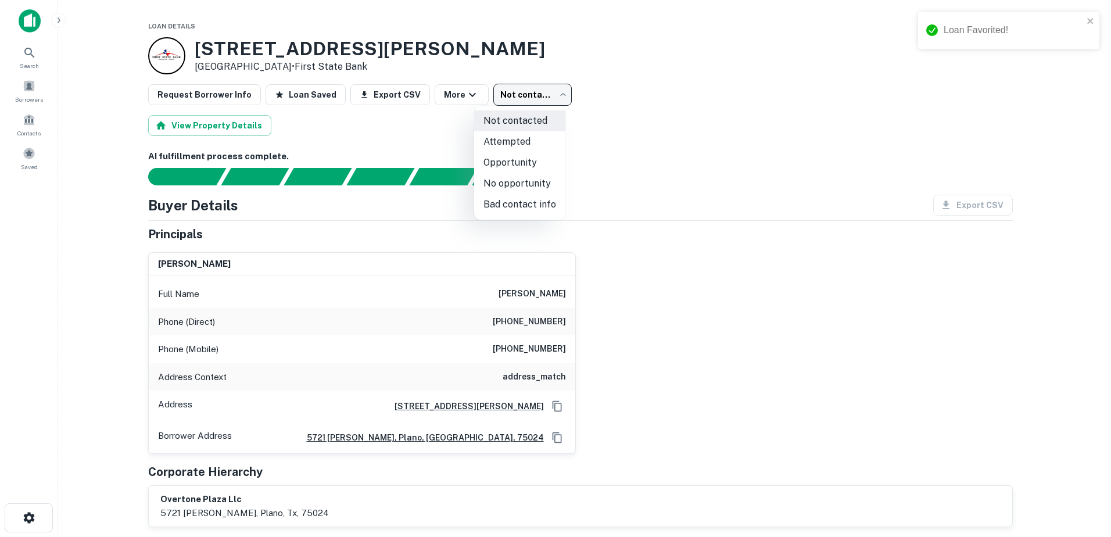
click at [507, 91] on body "Loan Favorited! Search Borrowers Contacts Saved Loan Details 171 E Overton Rd D…" at bounding box center [555, 268] width 1111 height 537
click at [517, 141] on li "Attempted" at bounding box center [519, 141] width 91 height 21
type input "*********"
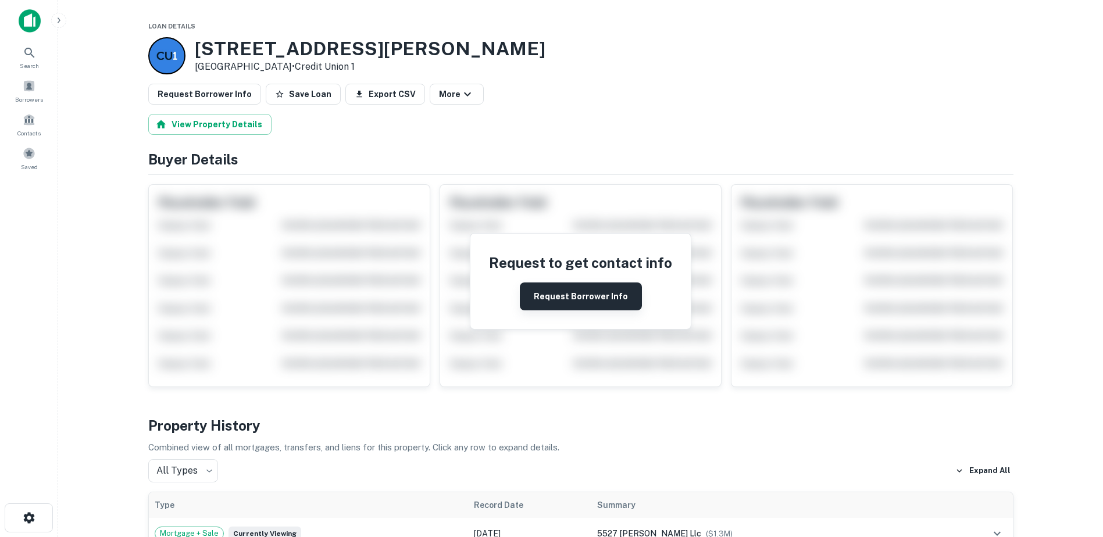
click at [603, 309] on button "Request Borrower Info" at bounding box center [581, 296] width 122 height 28
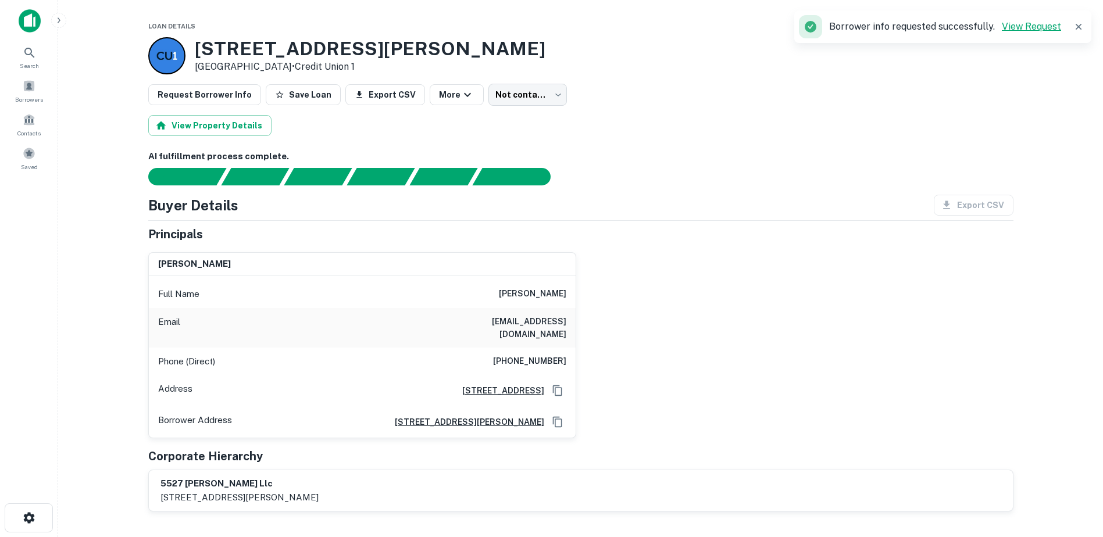
click at [1058, 30] on link "View Request" at bounding box center [1030, 26] width 59 height 11
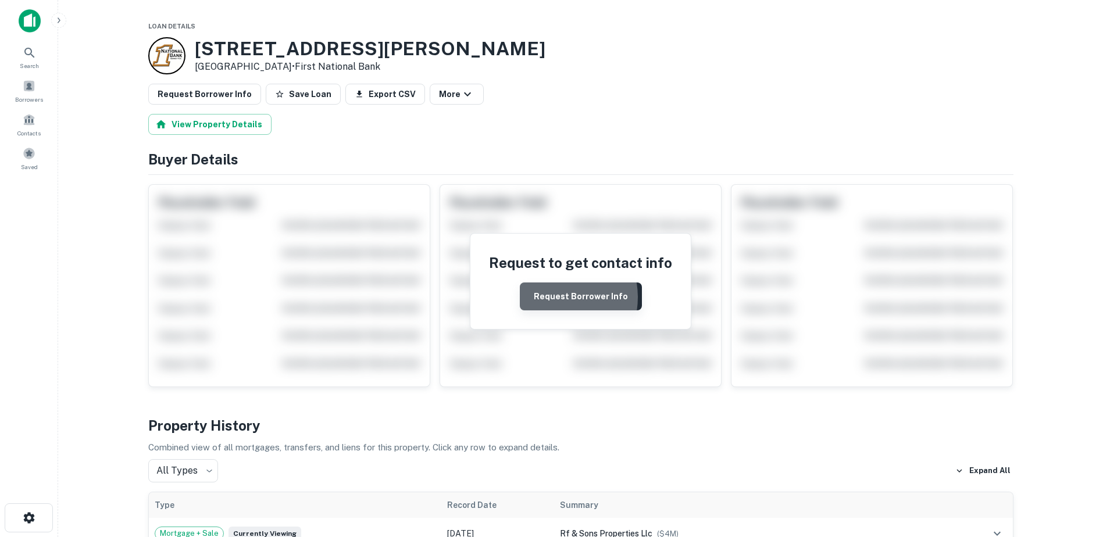
click at [553, 298] on button "Request Borrower Info" at bounding box center [581, 296] width 122 height 28
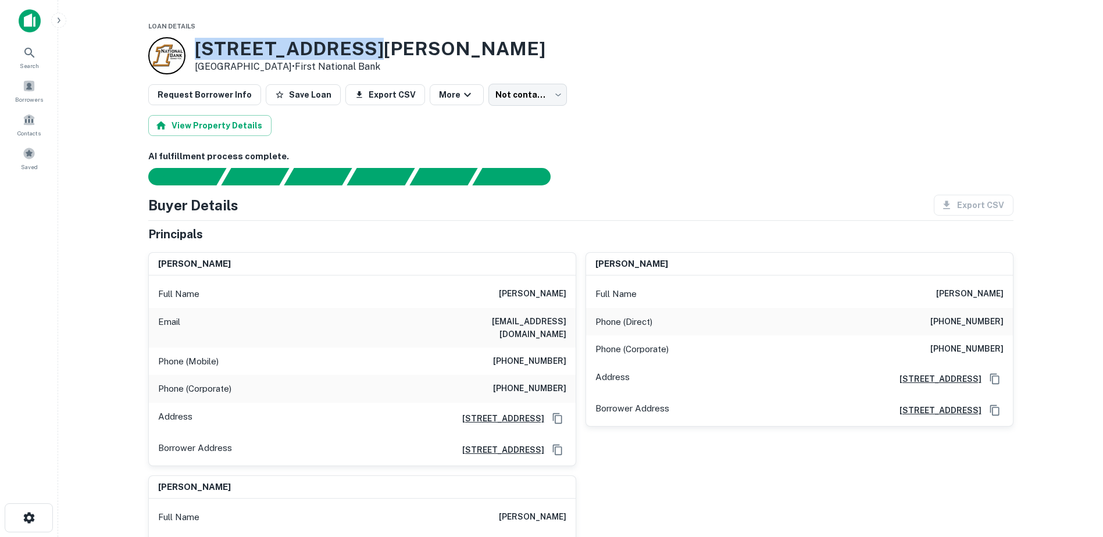
drag, startPoint x: 368, startPoint y: 51, endPoint x: 196, endPoint y: 55, distance: 172.1
click at [196, 55] on div "[STREET_ADDRESS][PERSON_NAME] • First National Bank" at bounding box center [580, 55] width 865 height 37
copy h3 "[STREET_ADDRESS][PERSON_NAME]"
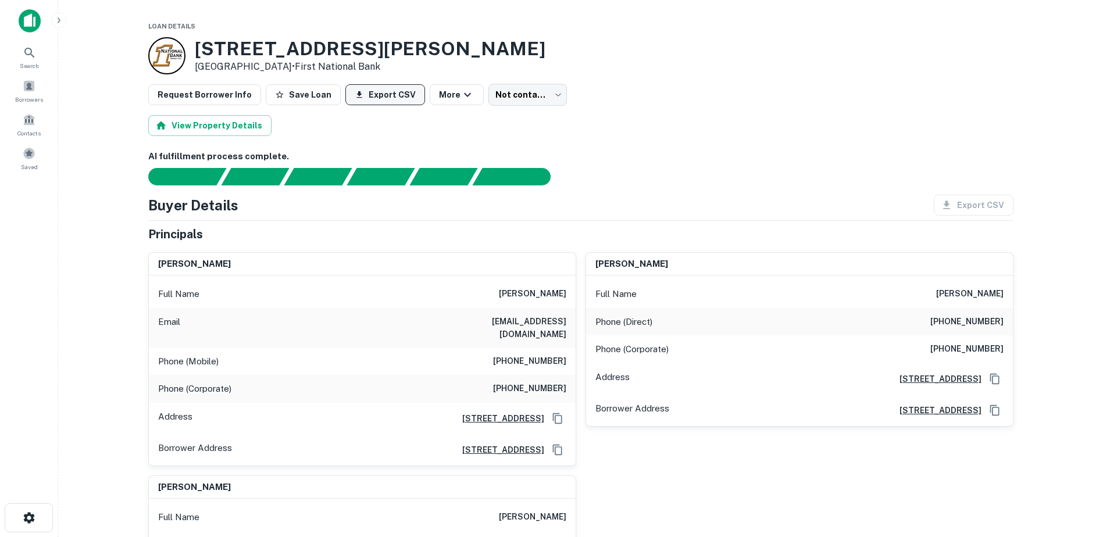
click at [307, 95] on button "Save Loan" at bounding box center [303, 94] width 75 height 21
click at [518, 93] on body "Loan Favorited! Search Borrowers Contacts Saved Loan Details [STREET_ADDRESS][P…" at bounding box center [551, 268] width 1103 height 537
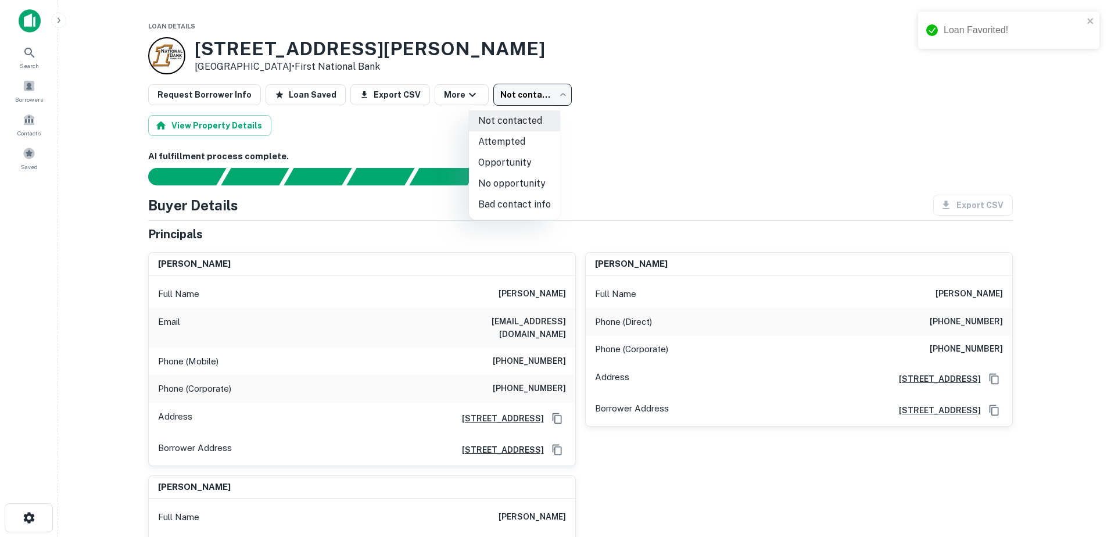
click at [506, 142] on li "Attempted" at bounding box center [514, 141] width 91 height 21
type input "*********"
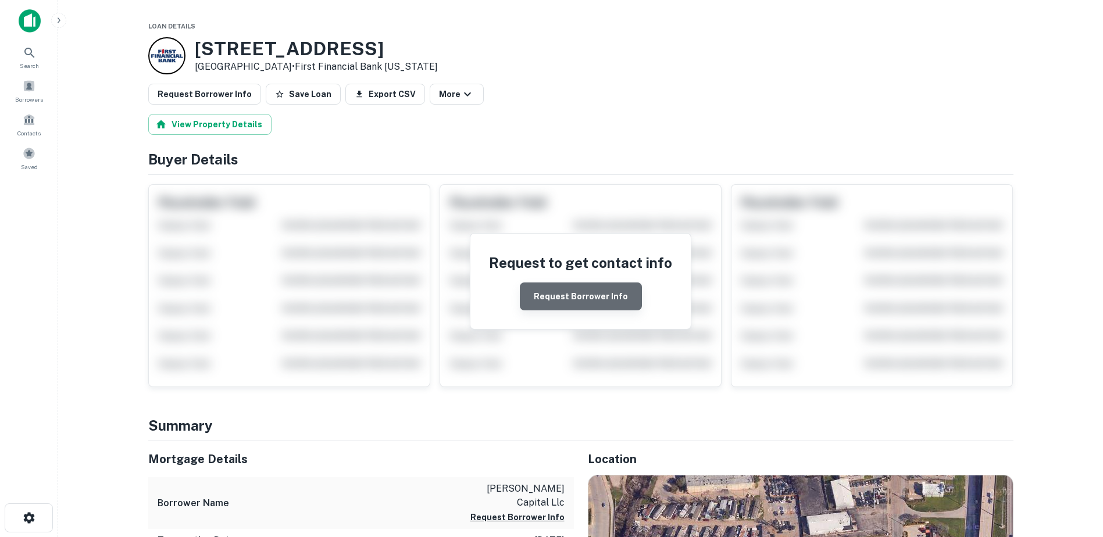
click at [583, 307] on button "Request Borrower Info" at bounding box center [581, 296] width 122 height 28
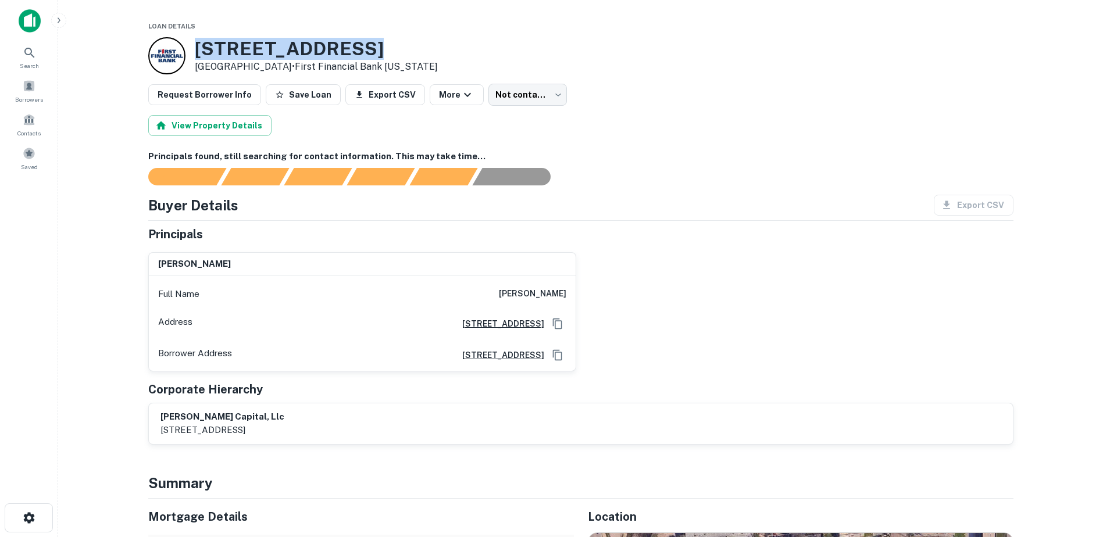
drag, startPoint x: 359, startPoint y: 47, endPoint x: 187, endPoint y: 59, distance: 173.0
click at [187, 59] on div "[STREET_ADDRESS] • First Financial Bank [US_STATE]" at bounding box center [292, 55] width 289 height 37
copy div "[STREET_ADDRESS]"
click at [366, 243] on div "Principals [PERSON_NAME] Full Name [PERSON_NAME] Address [STREET_ADDRESS] Borro…" at bounding box center [580, 335] width 865 height 219
click at [210, 261] on h6 "[PERSON_NAME]" at bounding box center [194, 263] width 73 height 13
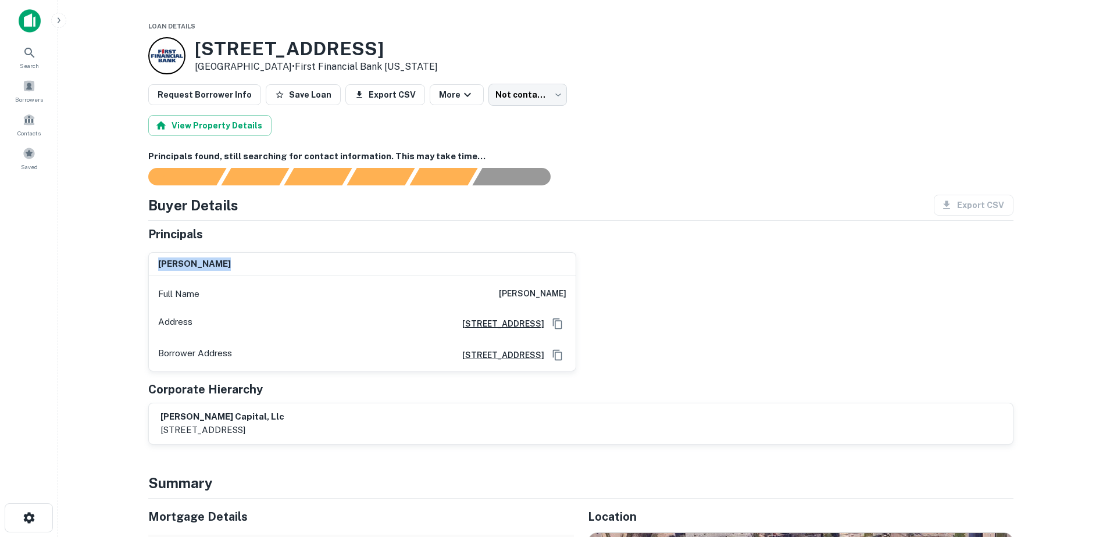
click at [243, 261] on div "[PERSON_NAME]" at bounding box center [362, 264] width 427 height 23
click at [476, 411] on div "[PERSON_NAME] capital, llc [STREET_ADDRESS]" at bounding box center [580, 423] width 840 height 27
click at [560, 359] on icon "Copy Address" at bounding box center [558, 355] width 12 height 12
click at [460, 94] on icon "button" at bounding box center [467, 95] width 14 height 14
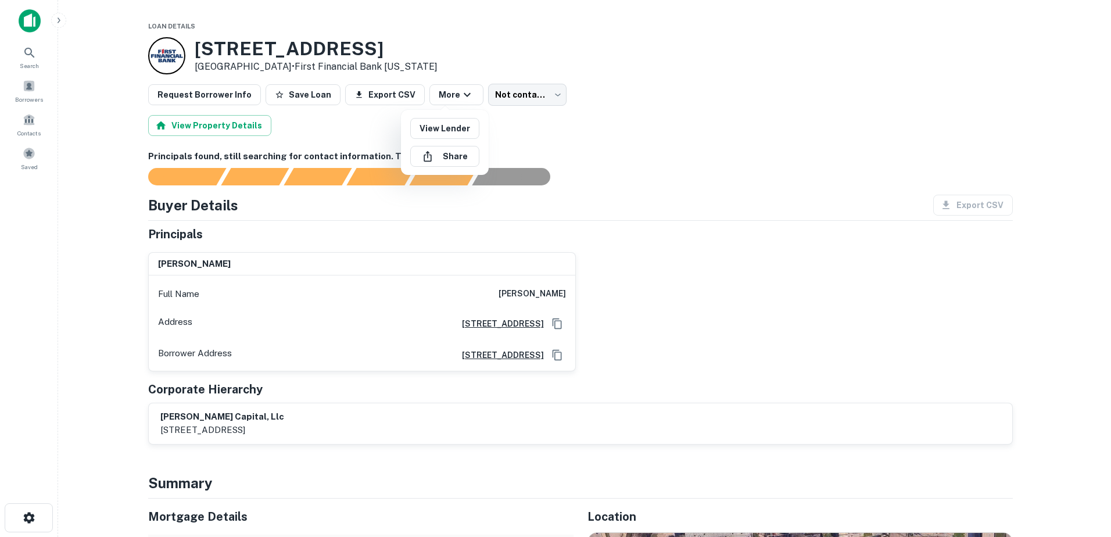
click at [635, 117] on div at bounding box center [555, 268] width 1111 height 537
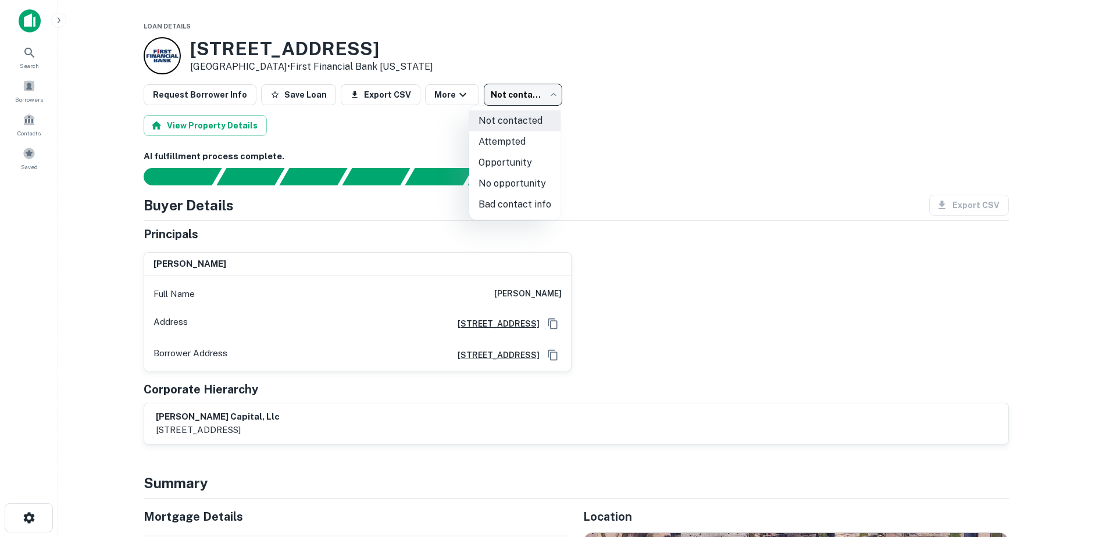
click at [521, 86] on body "Search Borrowers Contacts Saved Loan Details [STREET_ADDRESS] • First Financial…" at bounding box center [551, 268] width 1103 height 537
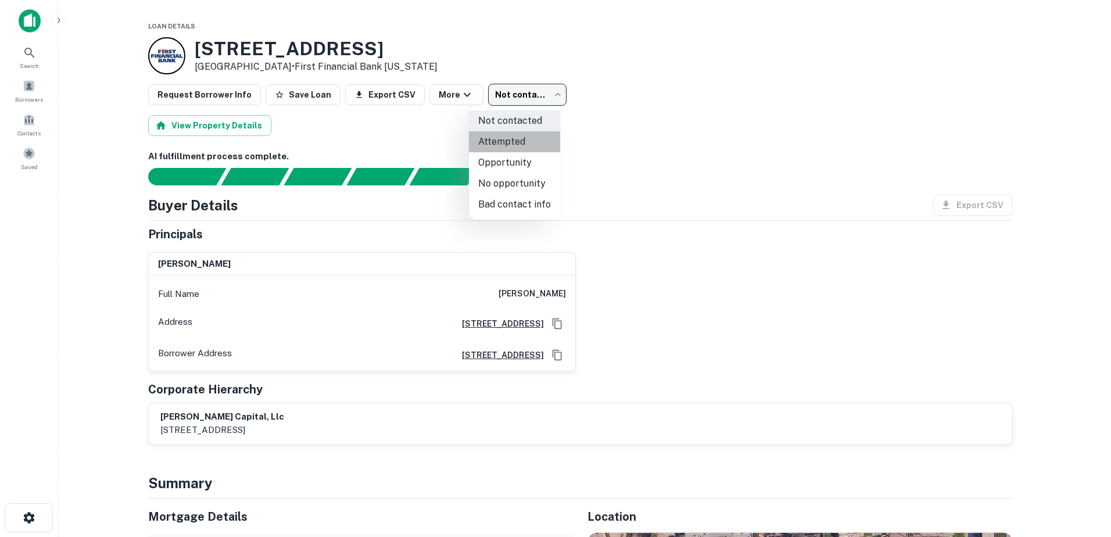
click at [518, 143] on li "Attempted" at bounding box center [514, 141] width 91 height 21
type input "*********"
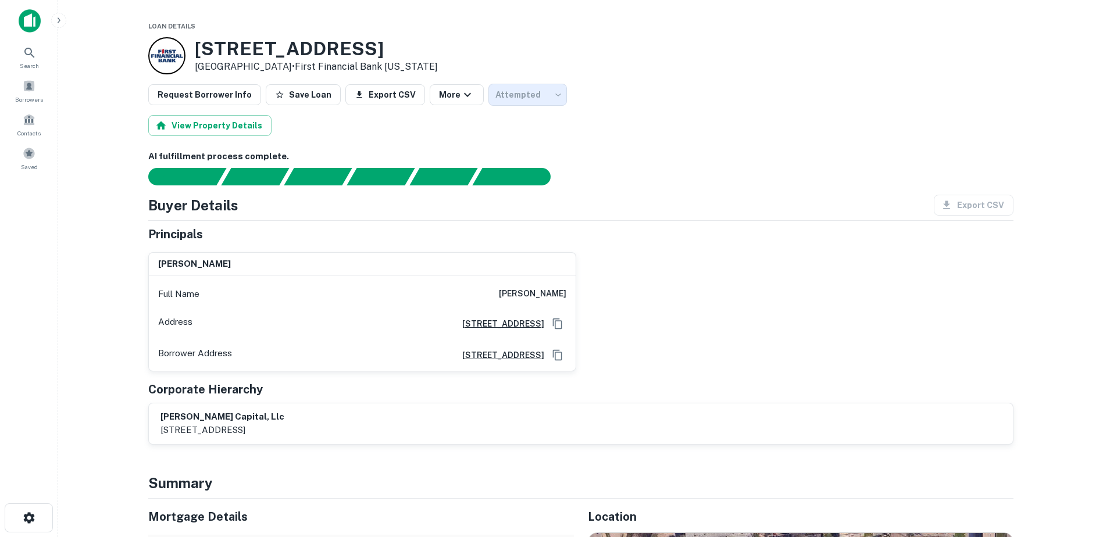
click at [277, 94] on icon "button" at bounding box center [279, 94] width 9 height 9
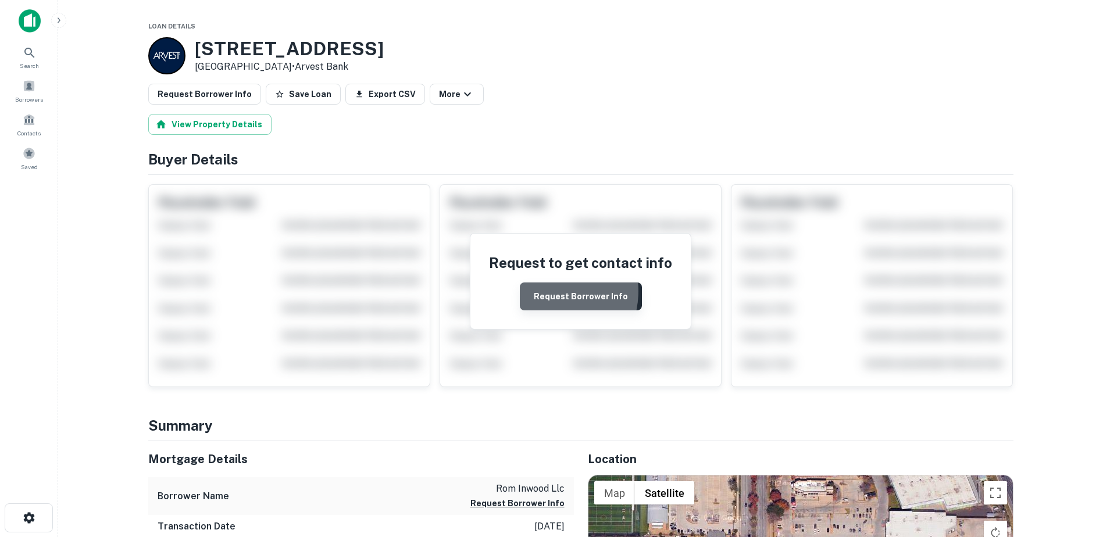
click at [546, 291] on button "Request Borrower Info" at bounding box center [581, 296] width 122 height 28
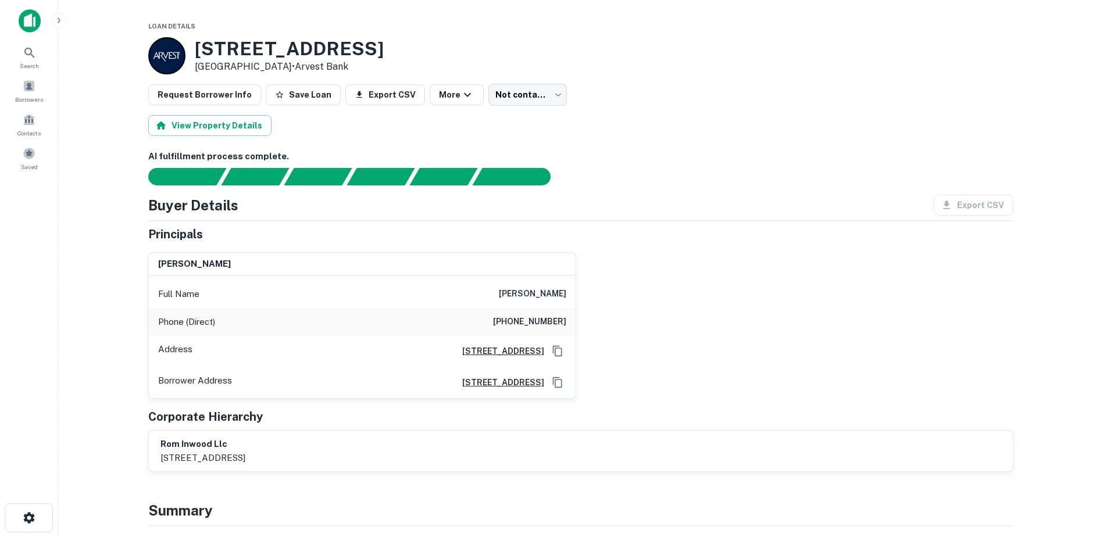
click at [502, 350] on h6 "[STREET_ADDRESS]" at bounding box center [498, 351] width 91 height 13
drag, startPoint x: 363, startPoint y: 49, endPoint x: 174, endPoint y: 49, distance: 189.5
click at [174, 49] on div "[STREET_ADDRESS] • Arvest Bank" at bounding box center [580, 55] width 865 height 37
copy div "[STREET_ADDRESS]"
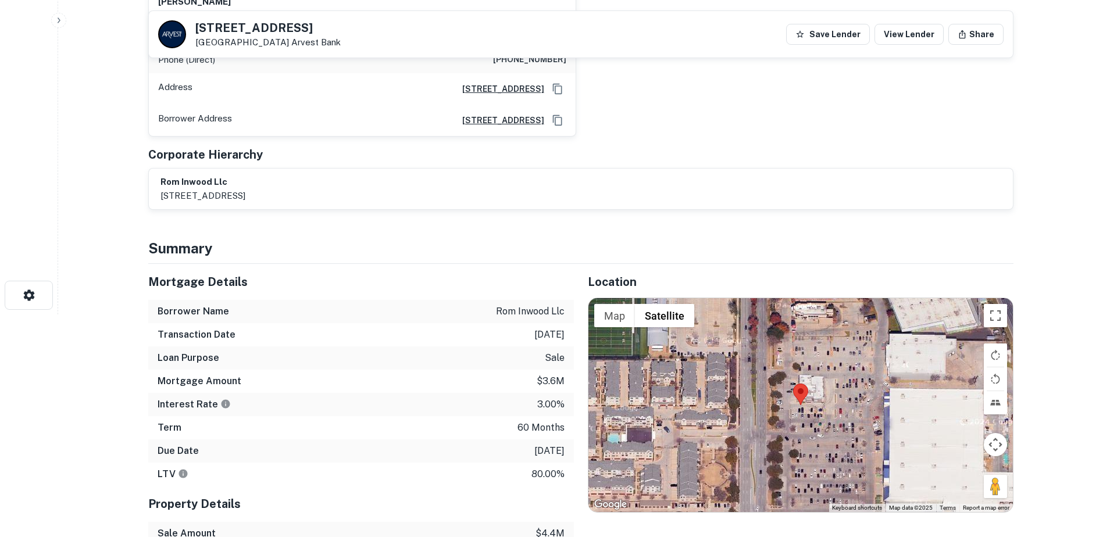
scroll to position [48, 0]
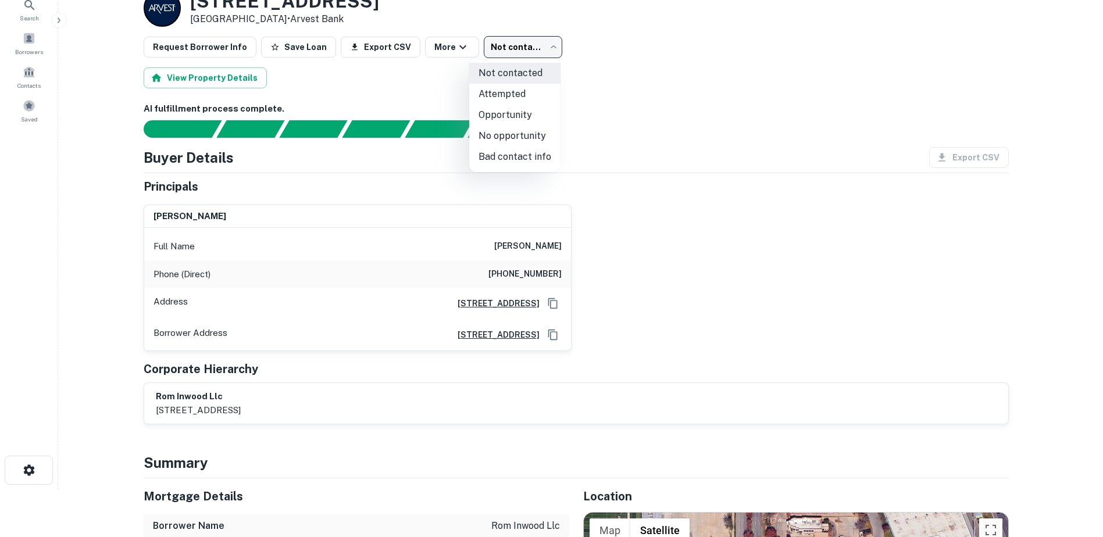
click at [516, 50] on body "Search Borrowers Contacts Saved Loan Details [STREET_ADDRESS] • Arvest Bank Req…" at bounding box center [551, 220] width 1103 height 537
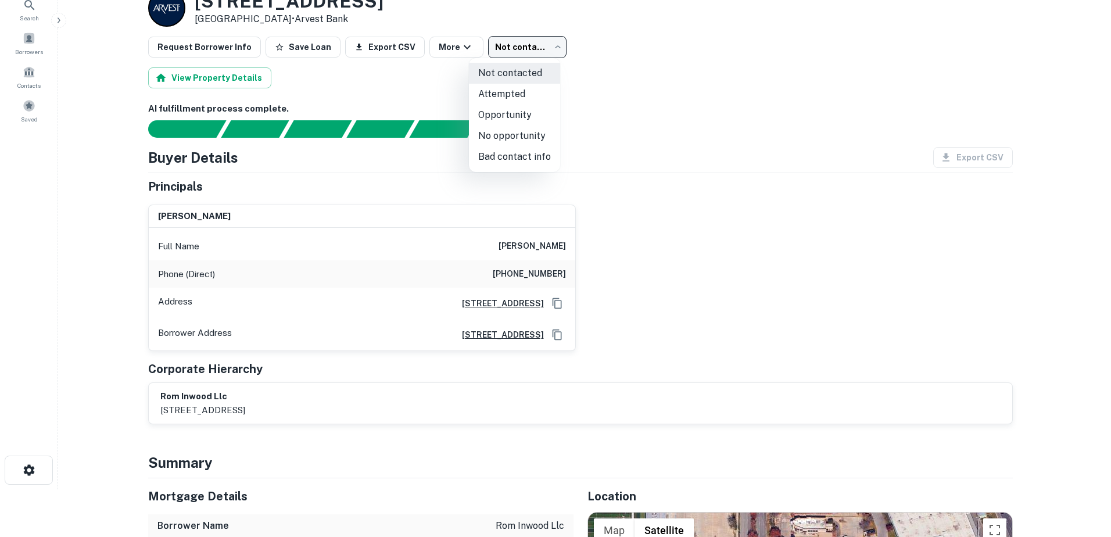
click at [502, 98] on li "Attempted" at bounding box center [514, 94] width 91 height 21
type input "*********"
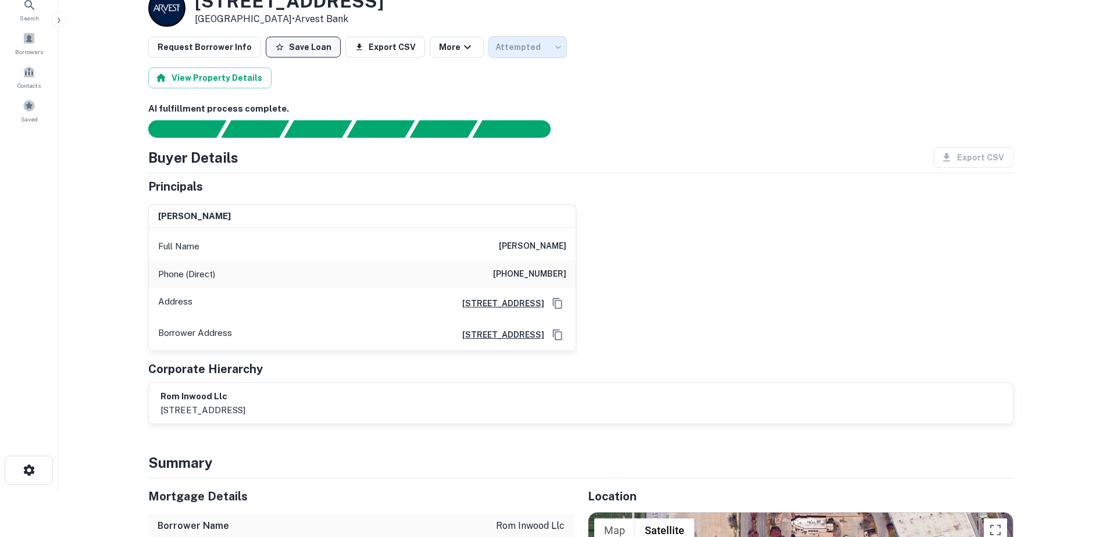
click at [295, 48] on button "Save Loan" at bounding box center [303, 47] width 75 height 21
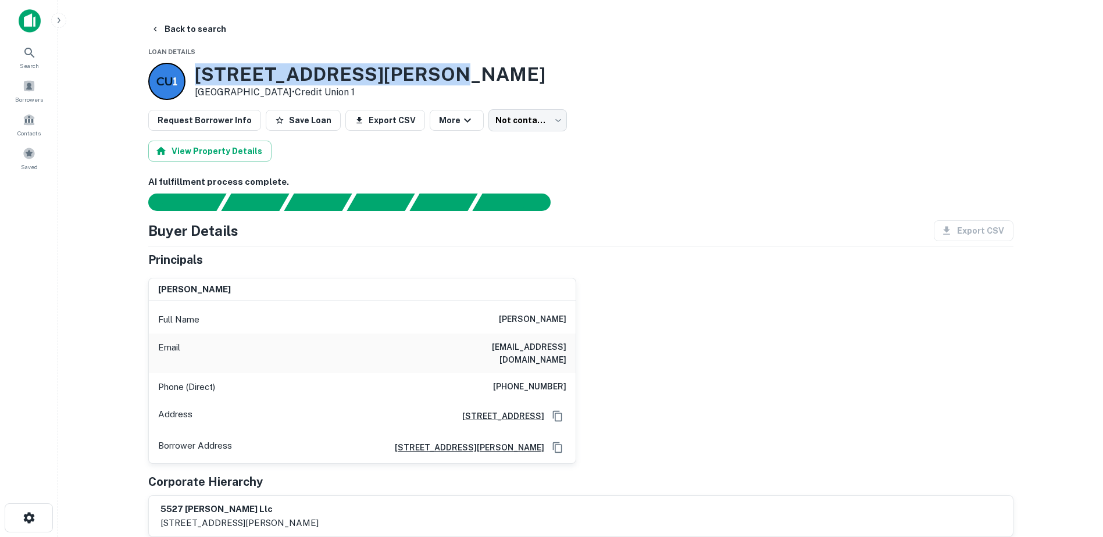
drag, startPoint x: 430, startPoint y: 77, endPoint x: 200, endPoint y: 78, distance: 230.2
click at [200, 78] on div "[STREET_ADDRESS][PERSON_NAME] • Credit Union 1" at bounding box center [580, 81] width 865 height 37
copy h3 "[STREET_ADDRESS][PERSON_NAME]"
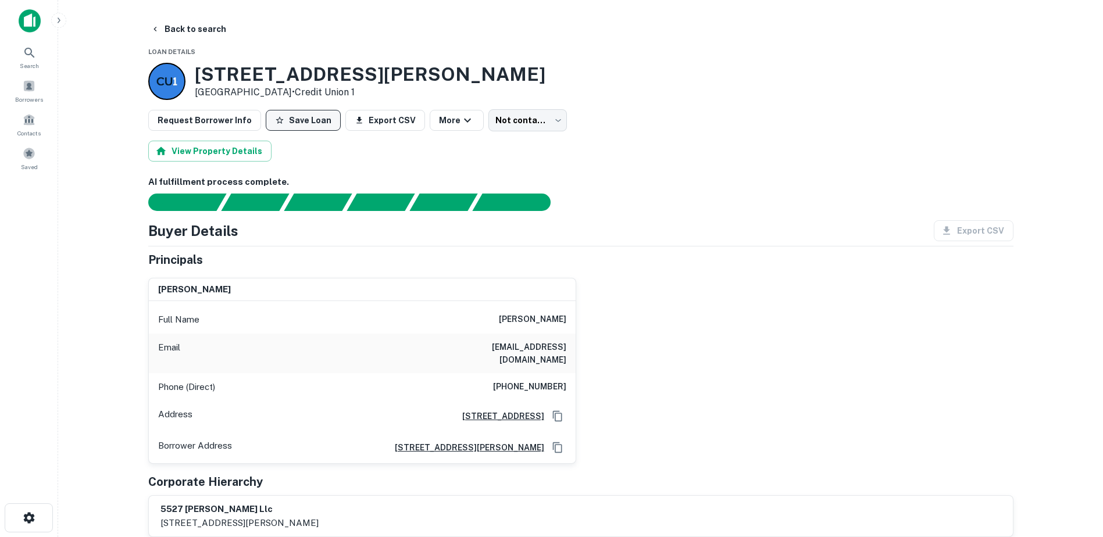
click at [275, 121] on icon "button" at bounding box center [279, 120] width 9 height 9
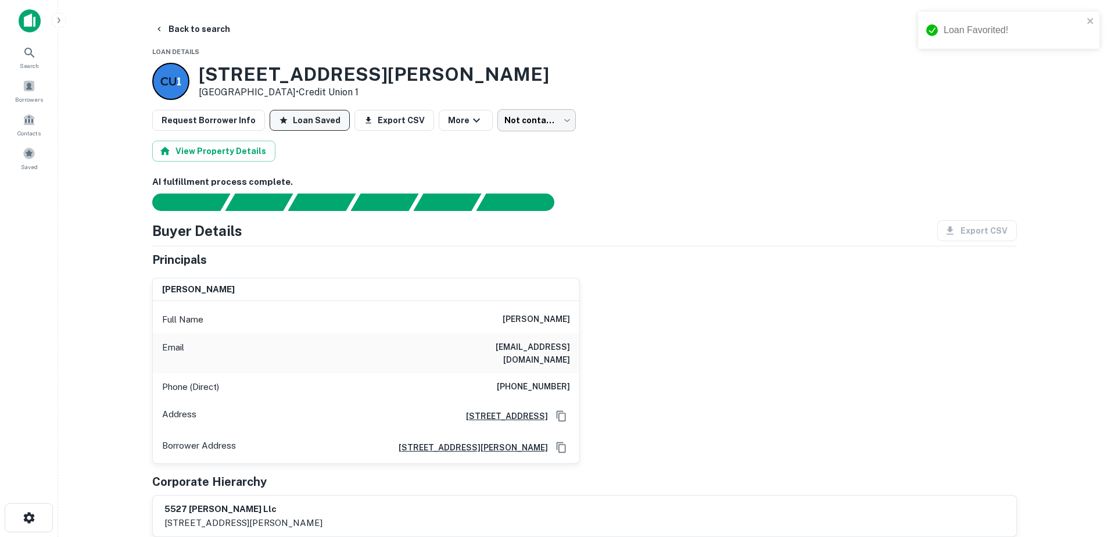
click at [496, 113] on body "Loan Favorited! Search Borrowers Contacts Saved Back to search Loan Details [ST…" at bounding box center [555, 268] width 1111 height 537
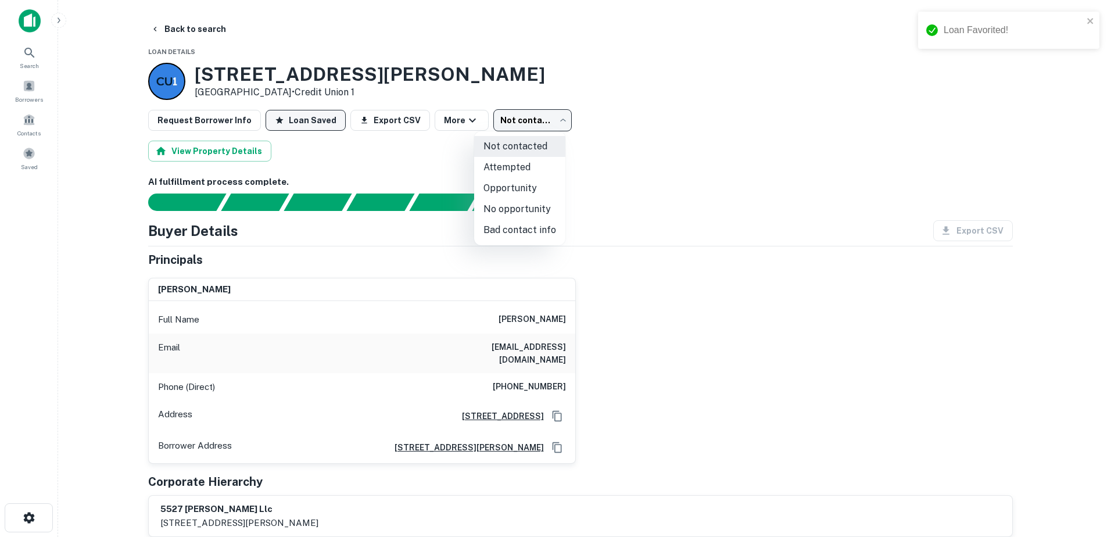
click at [514, 164] on li "Attempted" at bounding box center [519, 167] width 91 height 21
type input "*********"
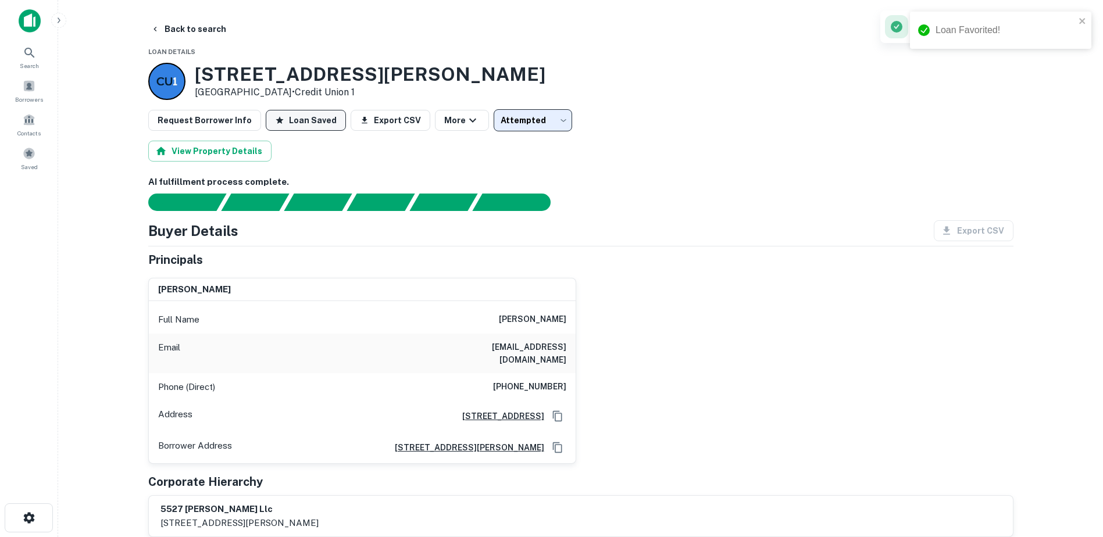
click at [865, 158] on div "View Property Details" at bounding box center [580, 151] width 865 height 21
click at [449, 126] on button "More" at bounding box center [462, 120] width 54 height 21
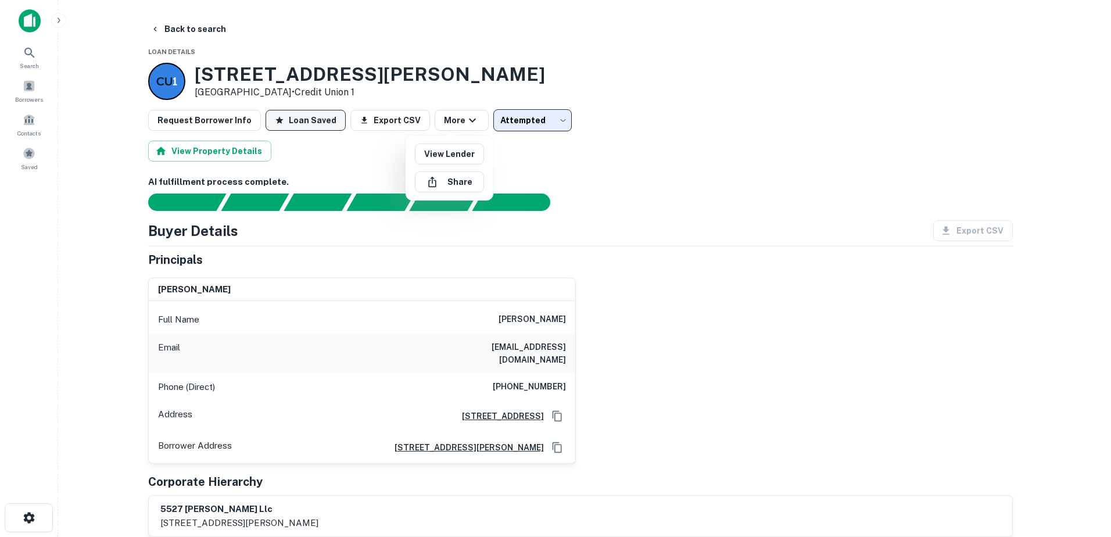
click at [699, 164] on div at bounding box center [555, 268] width 1111 height 537
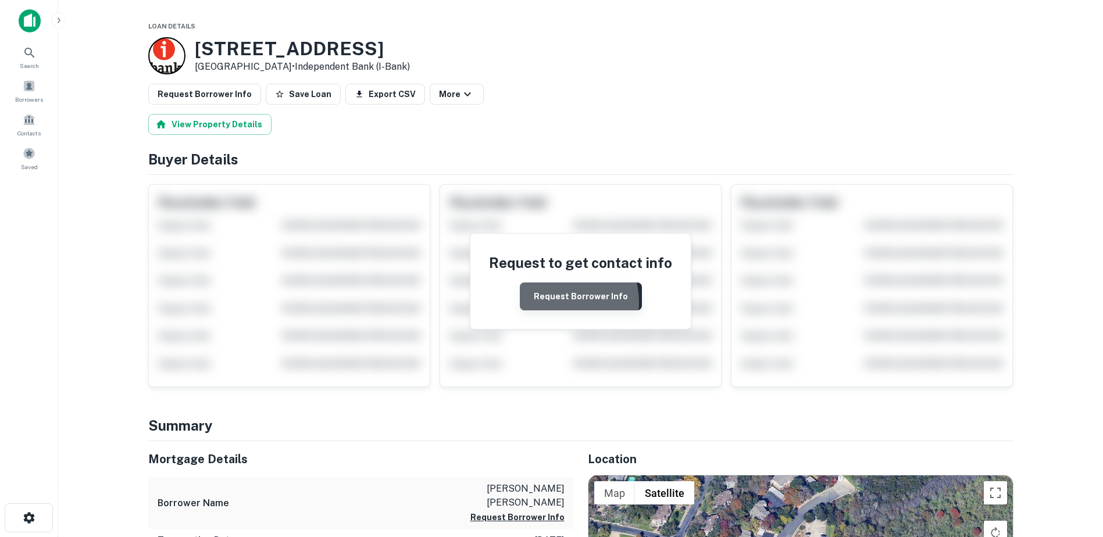
click at [561, 302] on button "Request Borrower Info" at bounding box center [581, 296] width 122 height 28
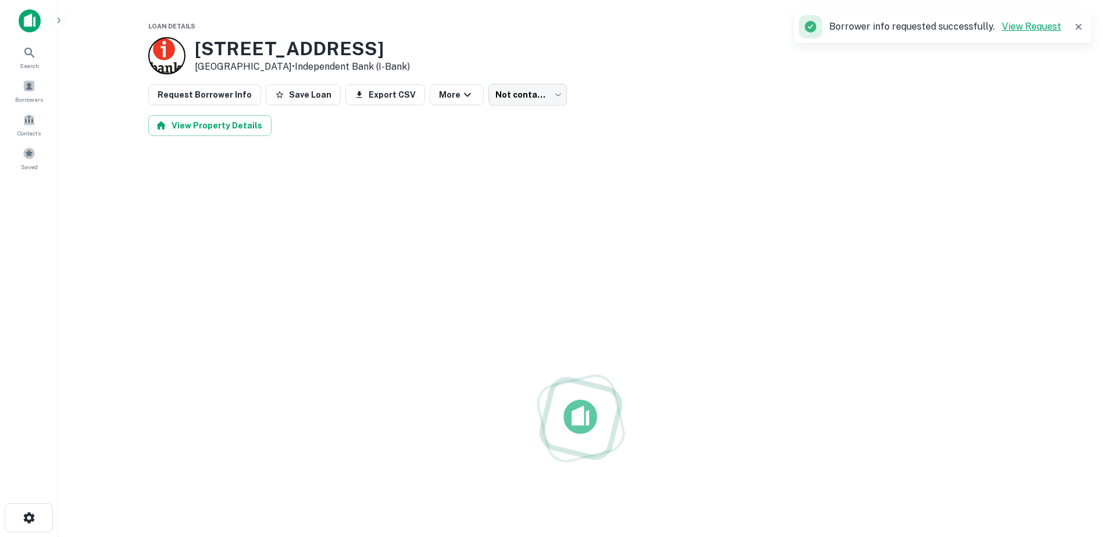
click at [1035, 26] on link "View Request" at bounding box center [1030, 26] width 59 height 11
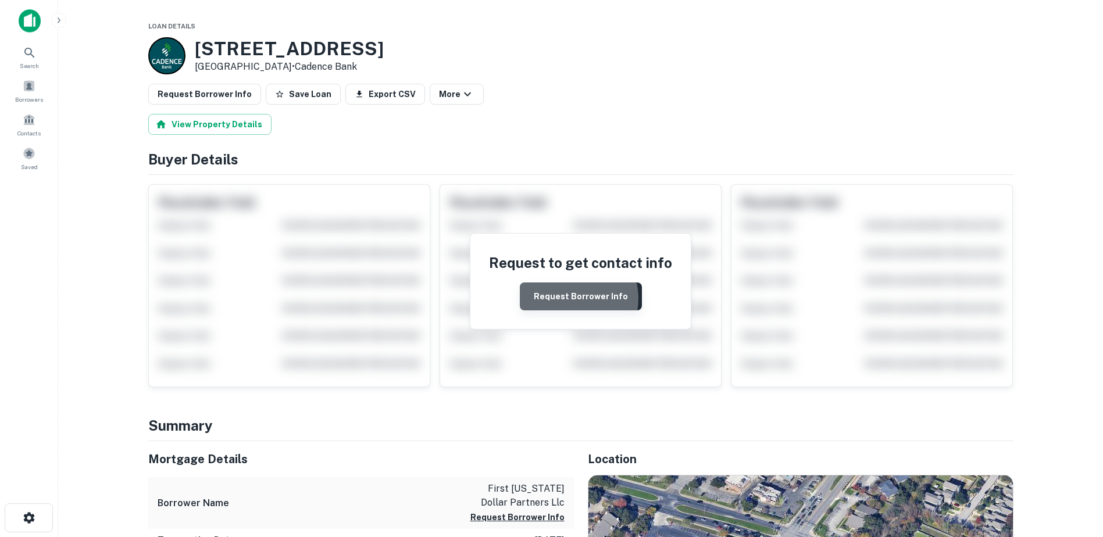
click at [573, 299] on button "Request Borrower Info" at bounding box center [581, 296] width 122 height 28
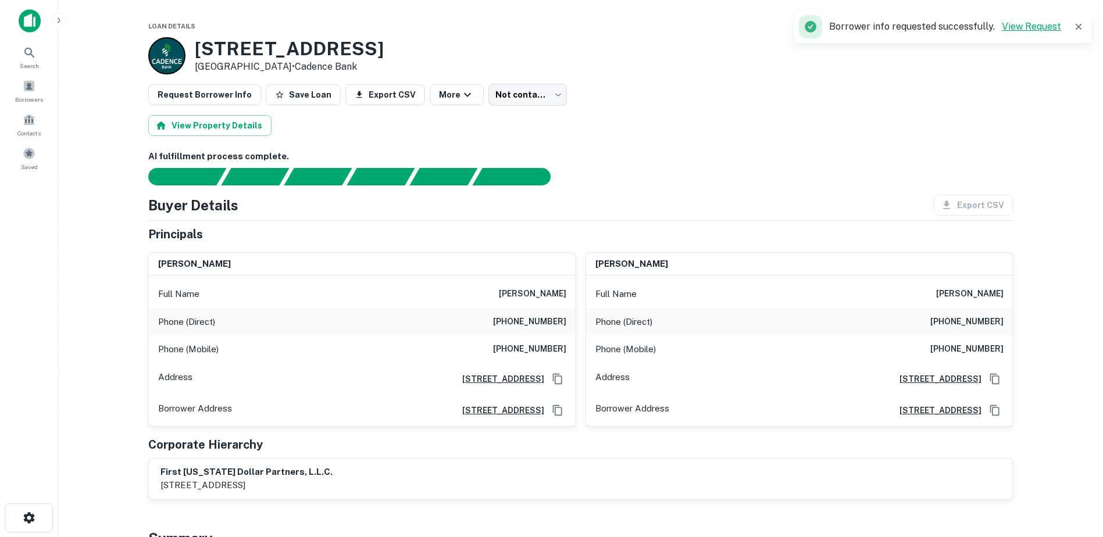
click at [1033, 29] on link "View Request" at bounding box center [1030, 26] width 59 height 11
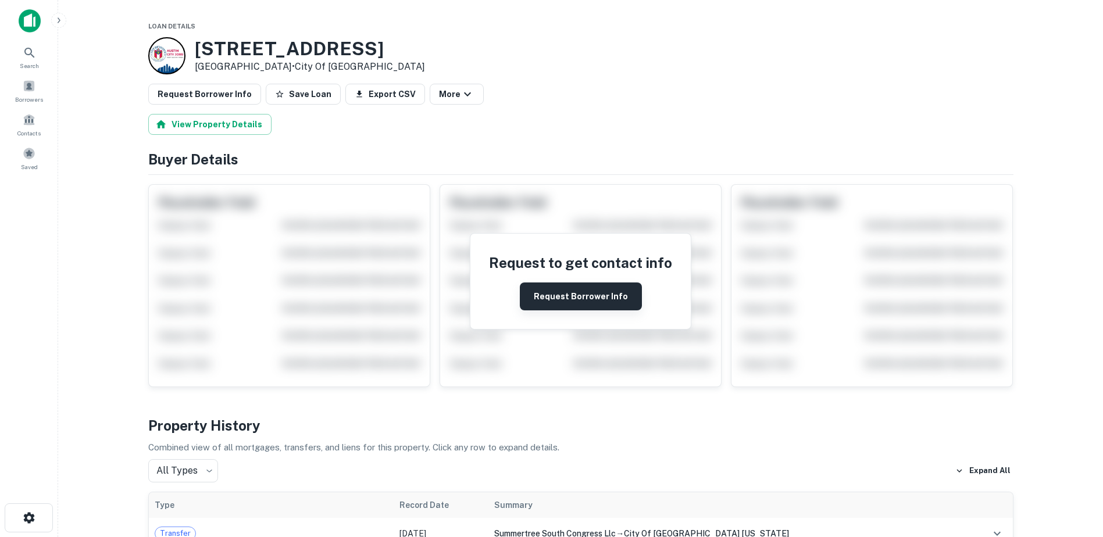
click at [562, 300] on button "Request Borrower Info" at bounding box center [581, 296] width 122 height 28
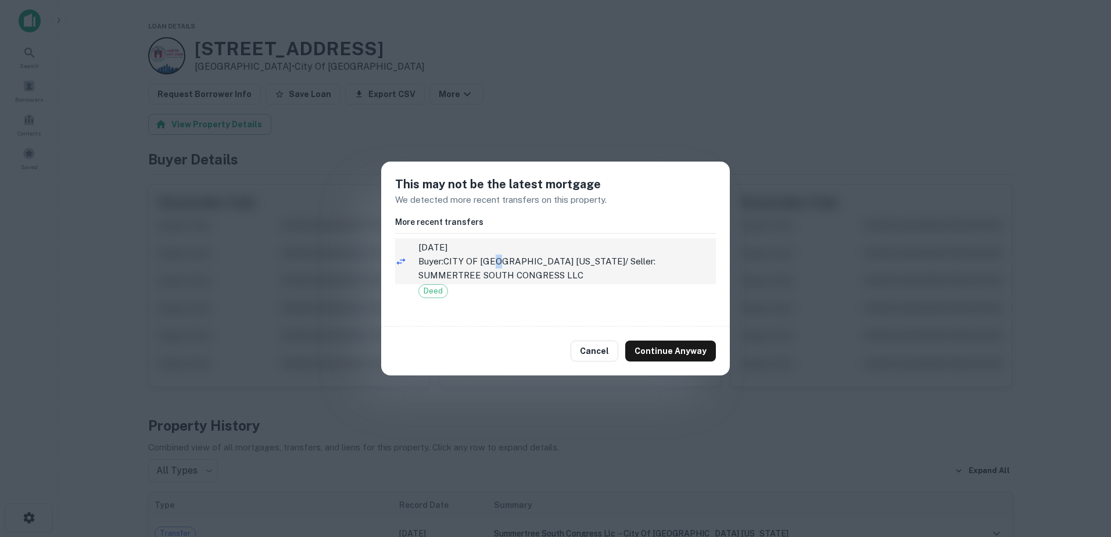
click at [502, 263] on p "Buyer: CITY OF [GEOGRAPHIC_DATA] [US_STATE] / Seller: SUMMERTREE SOUTH CONGRESS…" at bounding box center [567, 268] width 298 height 27
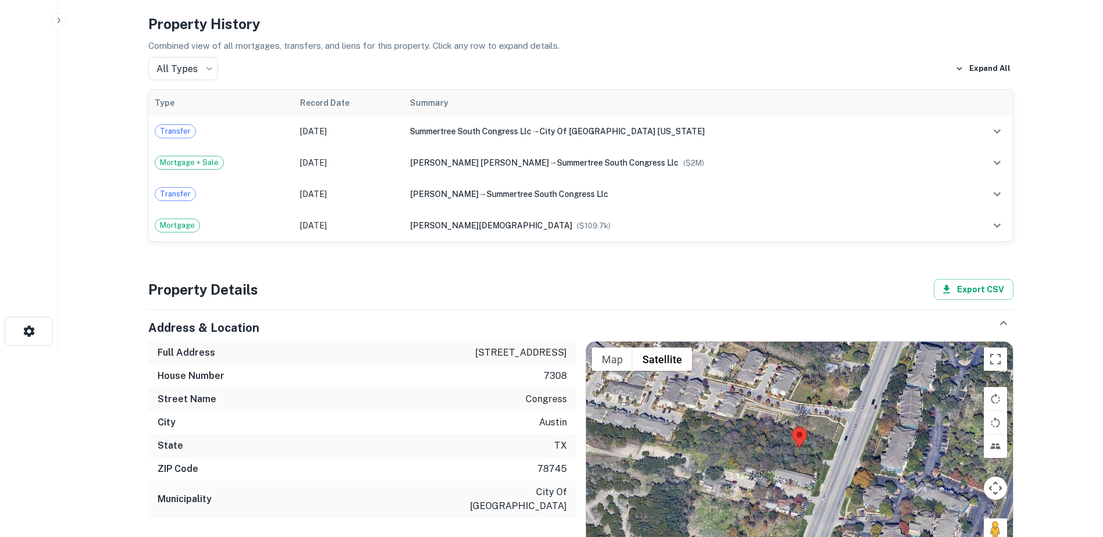
scroll to position [116, 0]
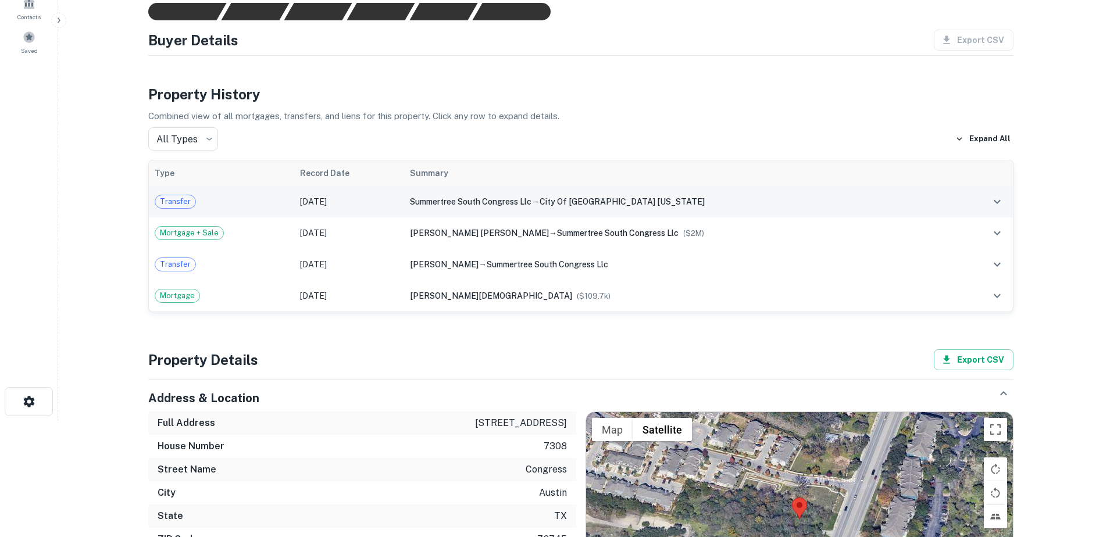
click at [470, 205] on span "summertree south congress llc" at bounding box center [470, 201] width 121 height 9
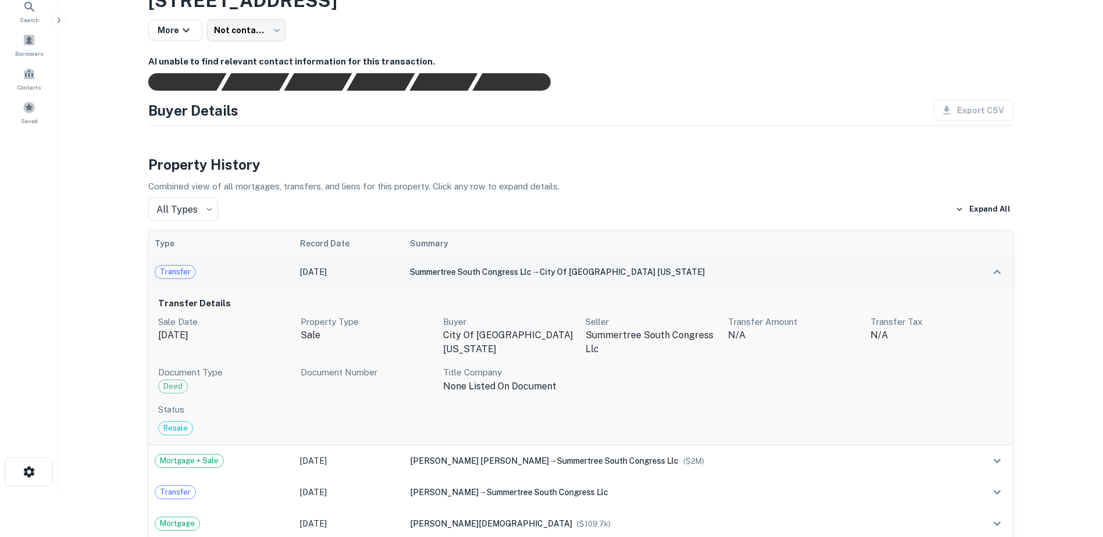
scroll to position [0, 0]
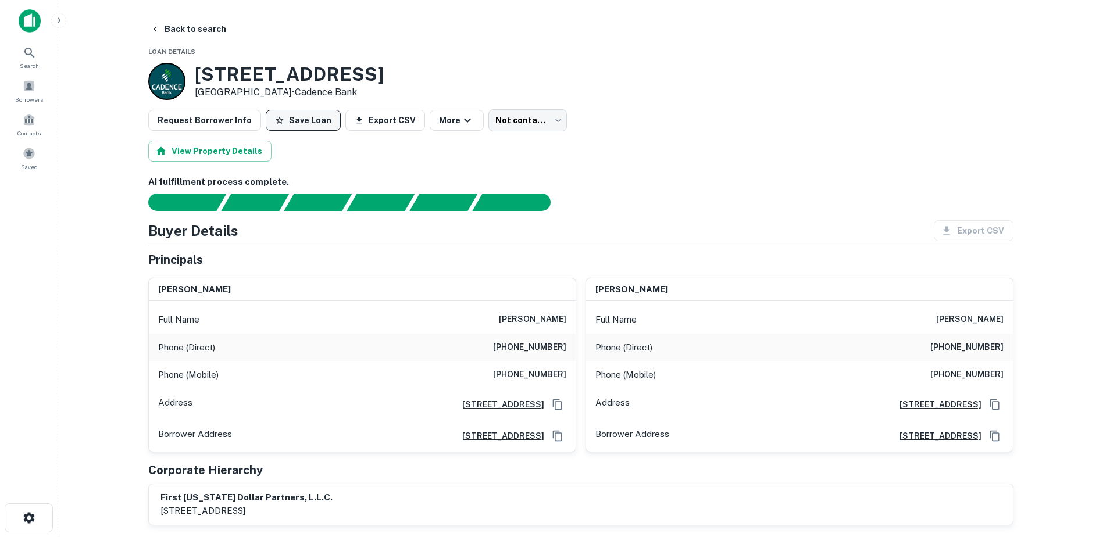
click at [286, 117] on button "Save Loan" at bounding box center [303, 120] width 75 height 21
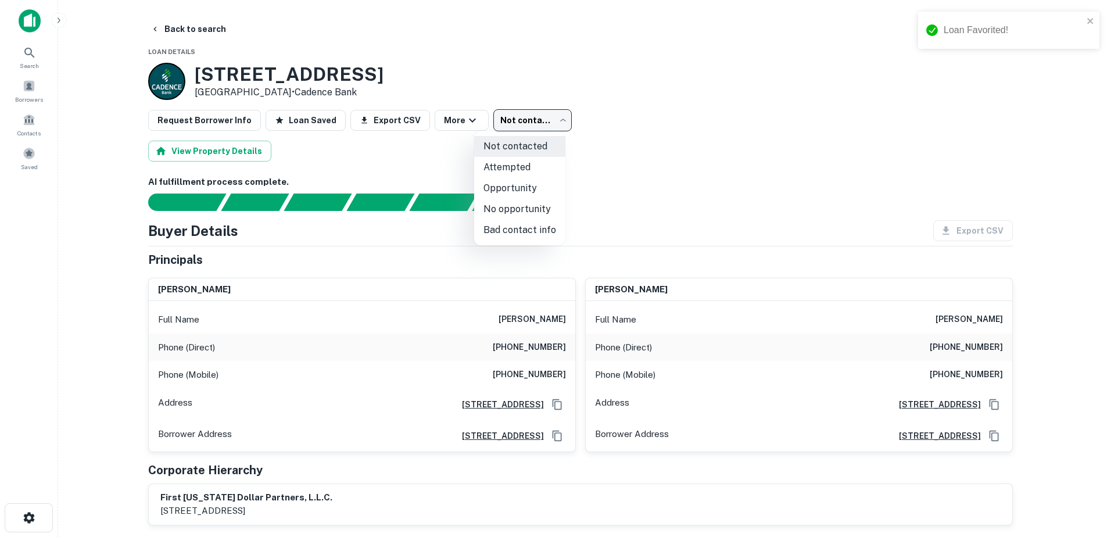
click at [520, 119] on body "Loan Favorited! Search Borrowers Contacts Saved Back to search Loan Details [ST…" at bounding box center [555, 268] width 1111 height 537
click at [530, 165] on li "Attempted" at bounding box center [519, 167] width 91 height 21
type input "*********"
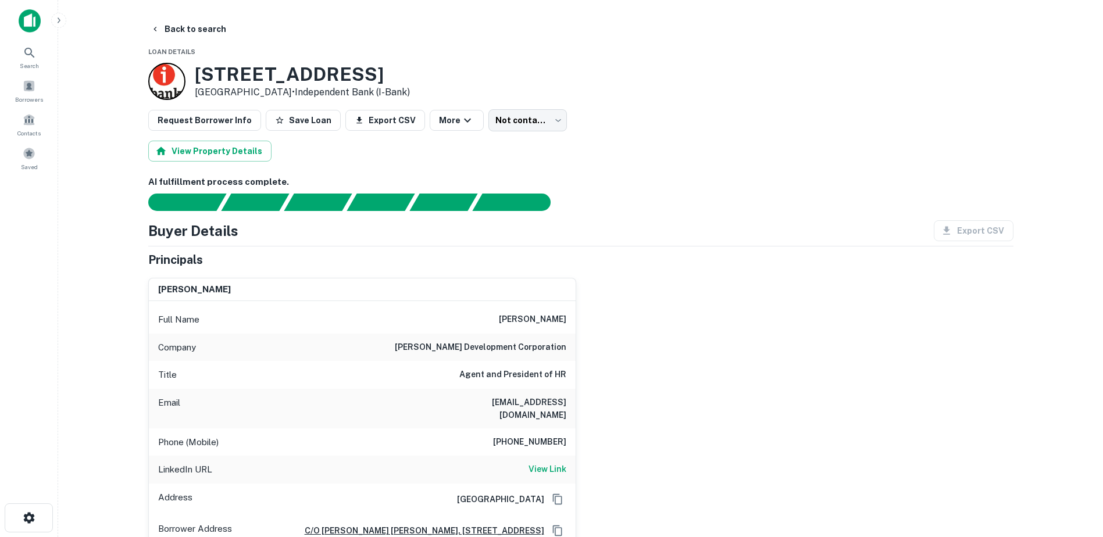
drag, startPoint x: 371, startPoint y: 76, endPoint x: 196, endPoint y: 74, distance: 175.0
click at [196, 74] on h3 "[STREET_ADDRESS]" at bounding box center [302, 74] width 215 height 22
drag, startPoint x: 196, startPoint y: 74, endPoint x: 274, endPoint y: 72, distance: 77.9
copy h3 "1901 Capital Pkwy"
click at [284, 117] on button "Save Loan" at bounding box center [303, 120] width 75 height 21
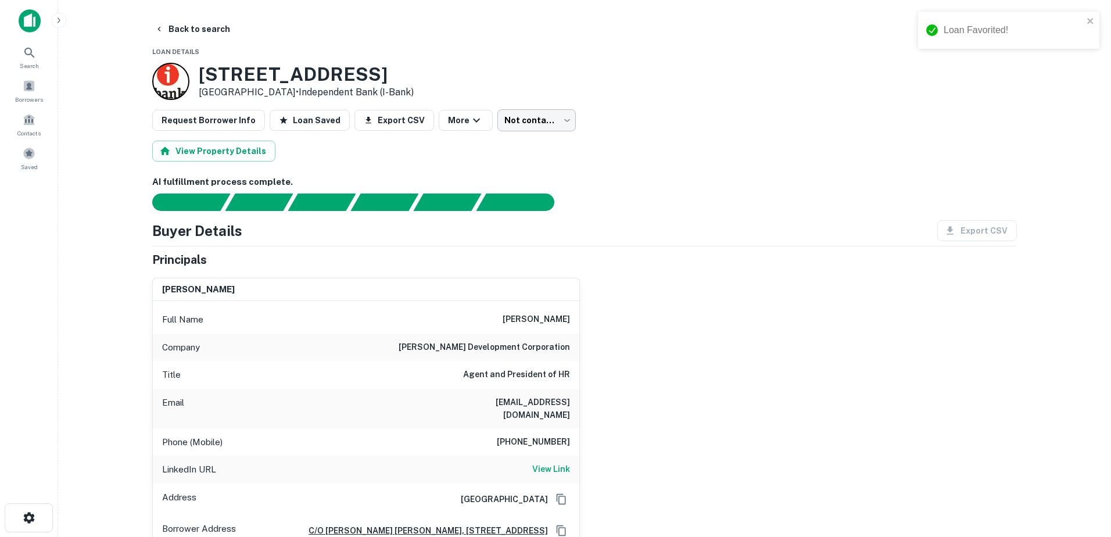
click at [505, 122] on body "Loan Favorited! Search Borrowers Contacts Saved Back to search Loan Details 190…" at bounding box center [555, 268] width 1111 height 537
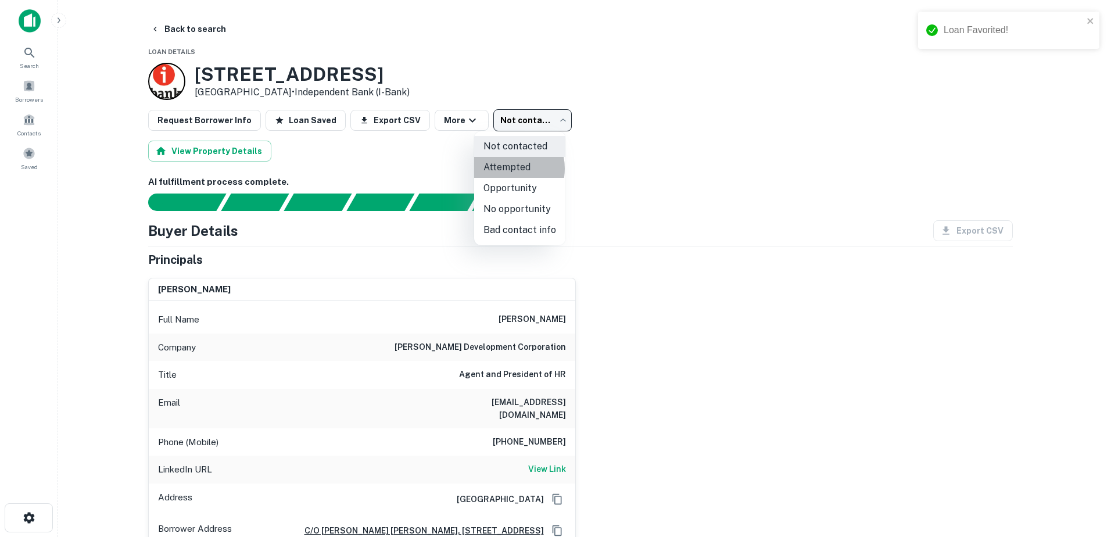
click at [505, 169] on li "Attempted" at bounding box center [519, 167] width 91 height 21
type input "*********"
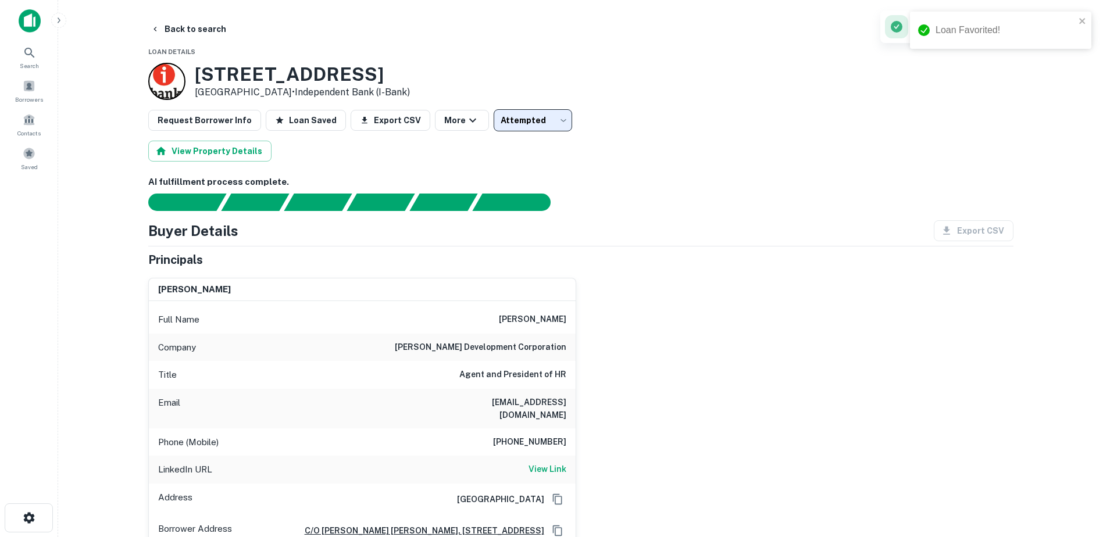
click at [644, 76] on div "1901 Capital Pkwy Austin, TX 78746 • Independent Bank (i-bank)" at bounding box center [580, 81] width 865 height 37
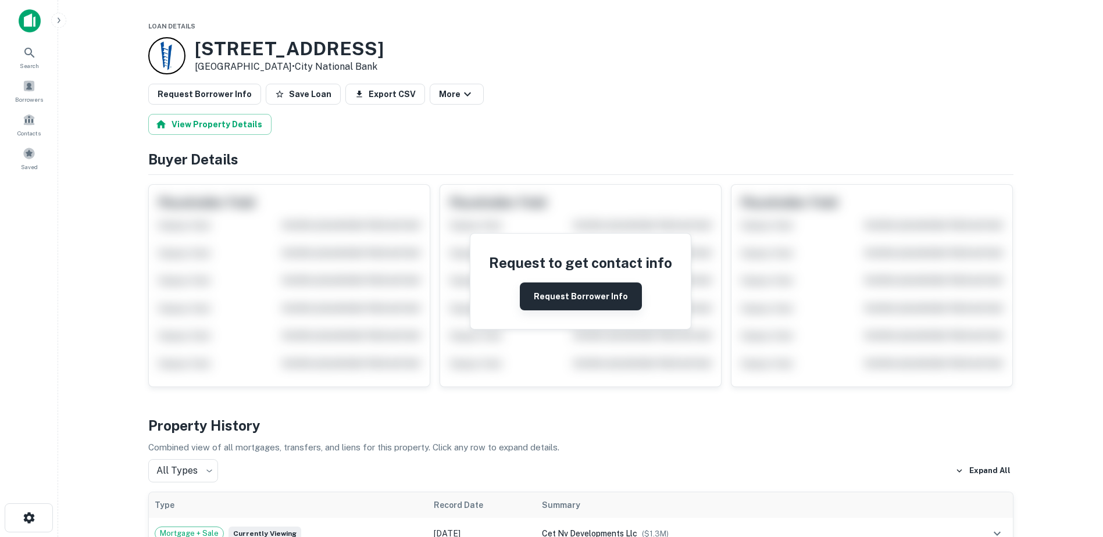
click at [614, 295] on button "Request Borrower Info" at bounding box center [581, 296] width 122 height 28
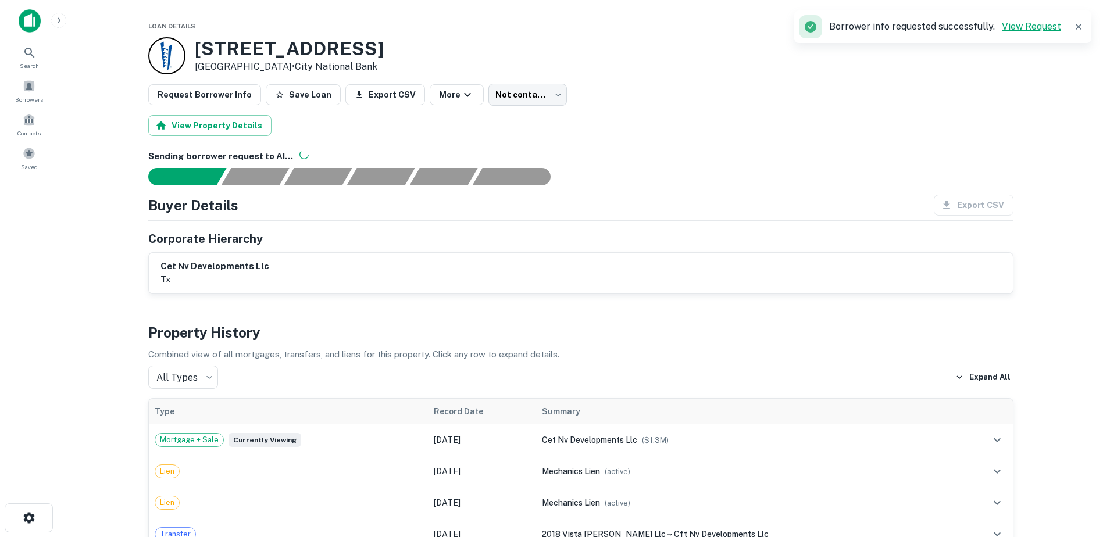
click at [1040, 31] on link "View Request" at bounding box center [1030, 26] width 59 height 11
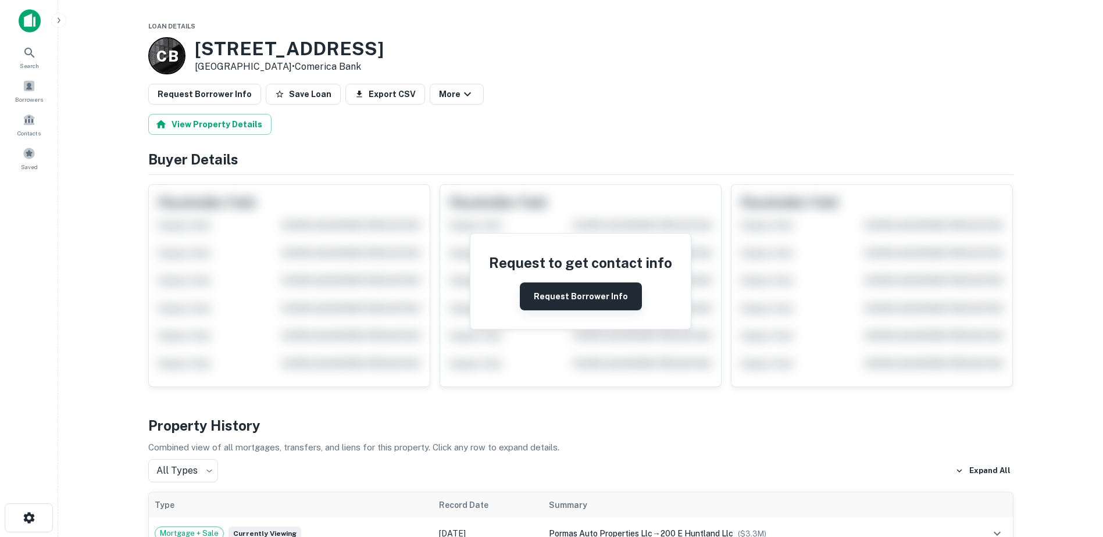
click at [541, 291] on button "Request Borrower Info" at bounding box center [581, 296] width 122 height 28
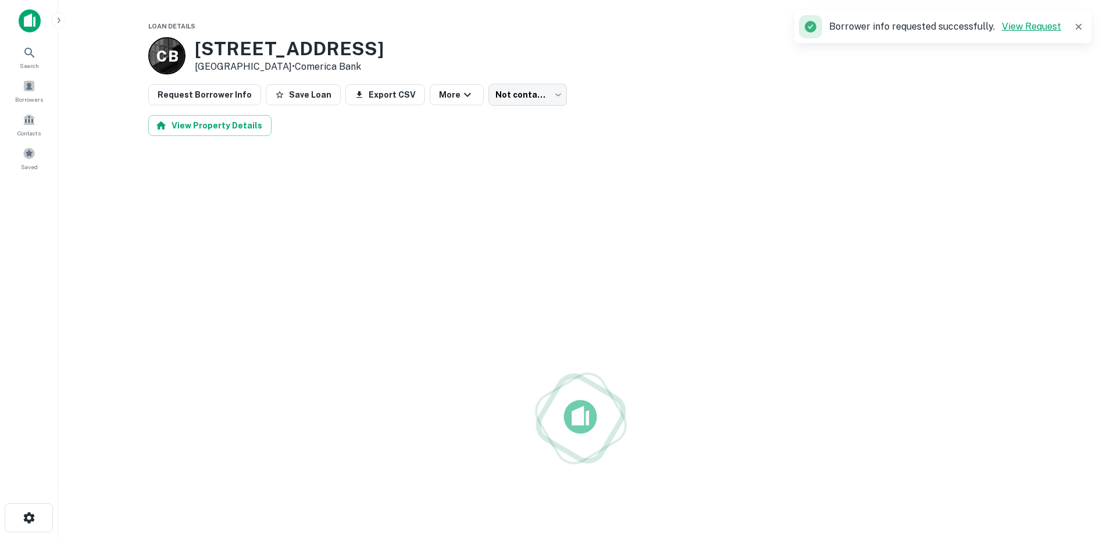
click at [1042, 26] on link "View Request" at bounding box center [1030, 26] width 59 height 11
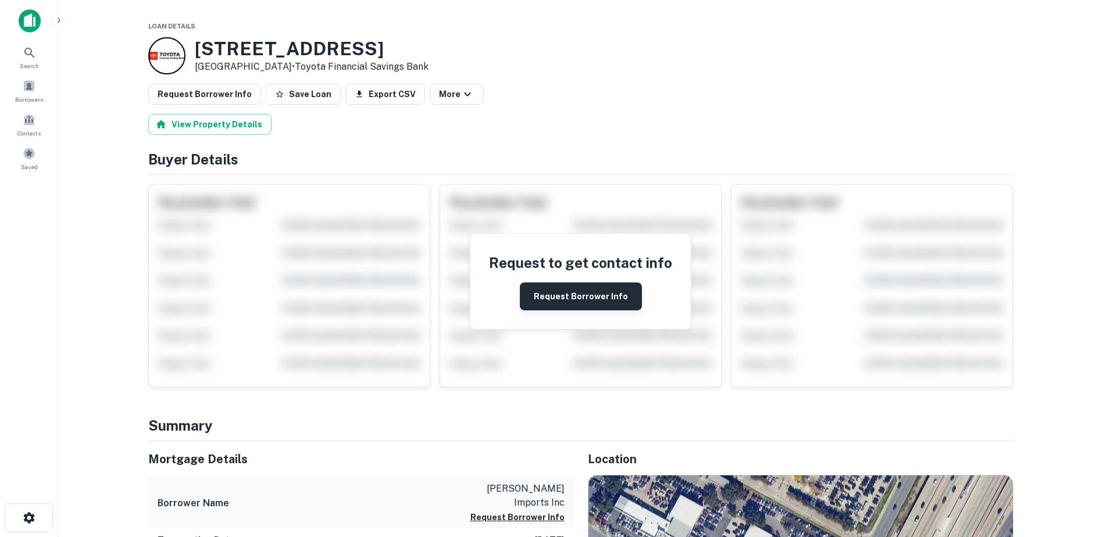
click at [588, 296] on button "Request Borrower Info" at bounding box center [581, 296] width 122 height 28
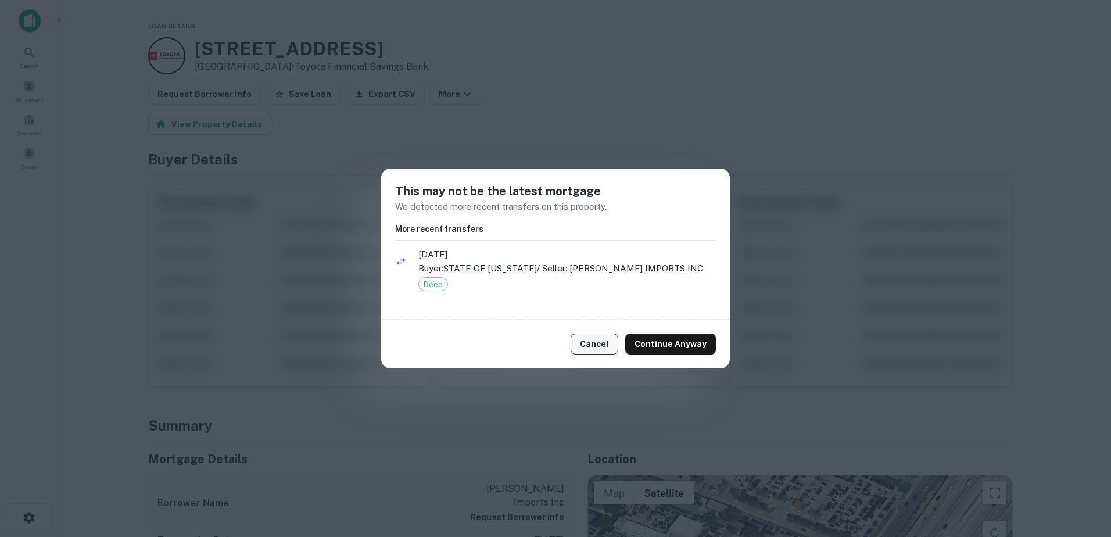
click at [588, 347] on button "Cancel" at bounding box center [595, 344] width 48 height 21
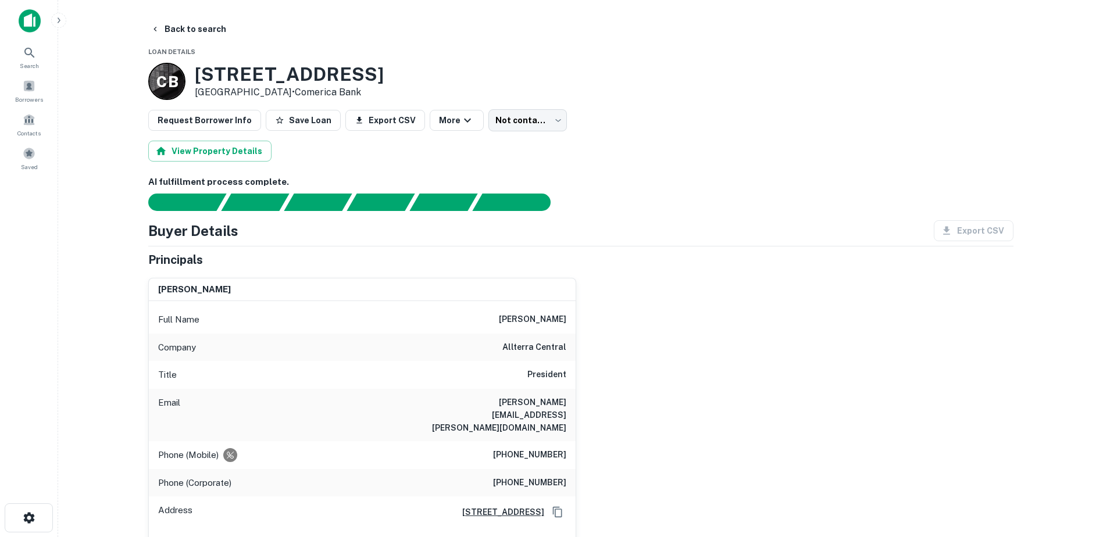
drag, startPoint x: 403, startPoint y: 71, endPoint x: 195, endPoint y: 74, distance: 208.1
click at [195, 74] on div "C B 200 E HUNTLAND DR Austin, TX 78752 • Comerica Bank" at bounding box center [580, 81] width 865 height 37
drag, startPoint x: 195, startPoint y: 74, endPoint x: 239, endPoint y: 75, distance: 43.6
copy h3 "200 E HUNTLAND DR"
click at [277, 126] on button "Save Loan" at bounding box center [303, 120] width 75 height 21
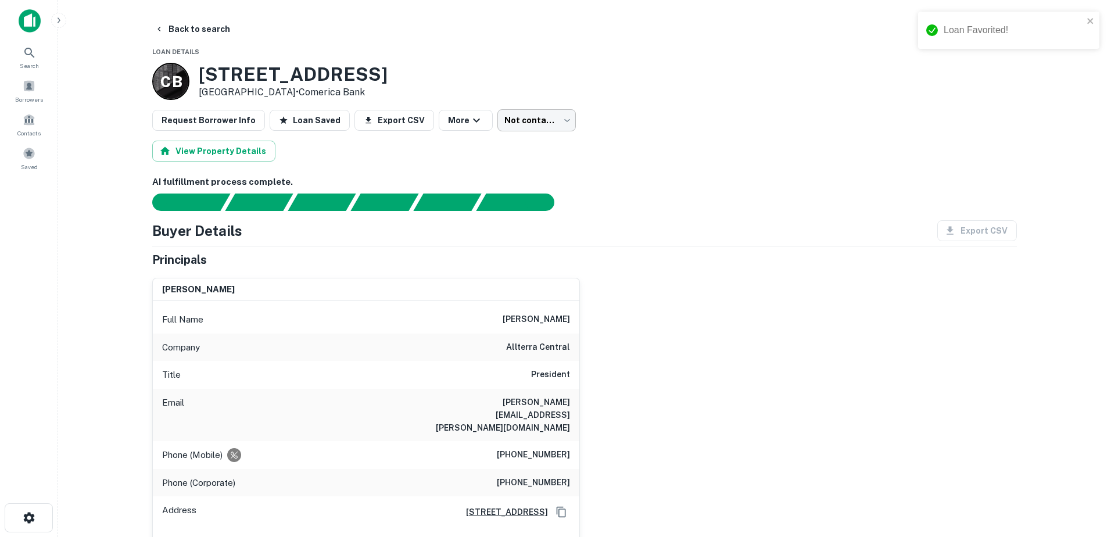
click at [534, 125] on body "Loan Favorited! Search Borrowers Contacts Saved Back to search Loan Details C B…" at bounding box center [555, 268] width 1111 height 537
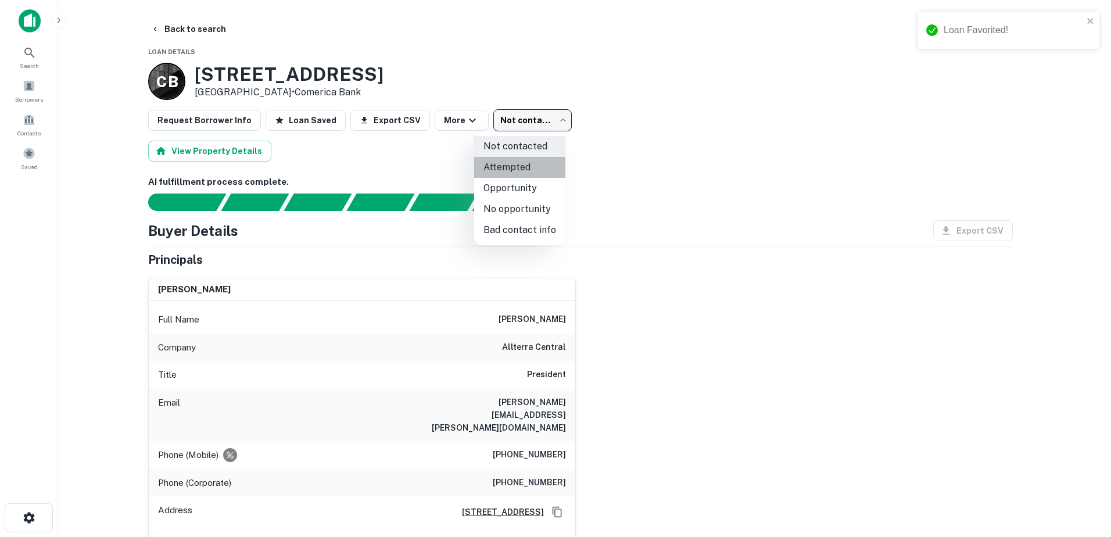
click at [521, 163] on li "Attempted" at bounding box center [519, 167] width 91 height 21
type input "*********"
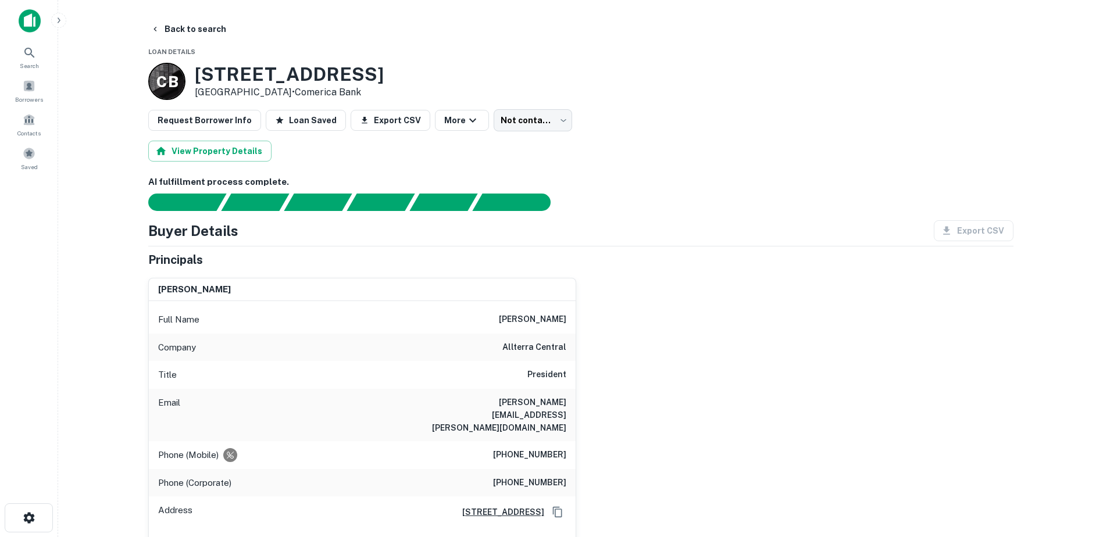
click at [721, 121] on div "Request Borrower Info Loan Saved Export CSV More Not contacted **** ​" at bounding box center [580, 120] width 865 height 22
click at [549, 122] on body "Search Borrowers Contacts Saved Back to search Loan Details C B 200 E HUNTLAND …" at bounding box center [551, 268] width 1103 height 537
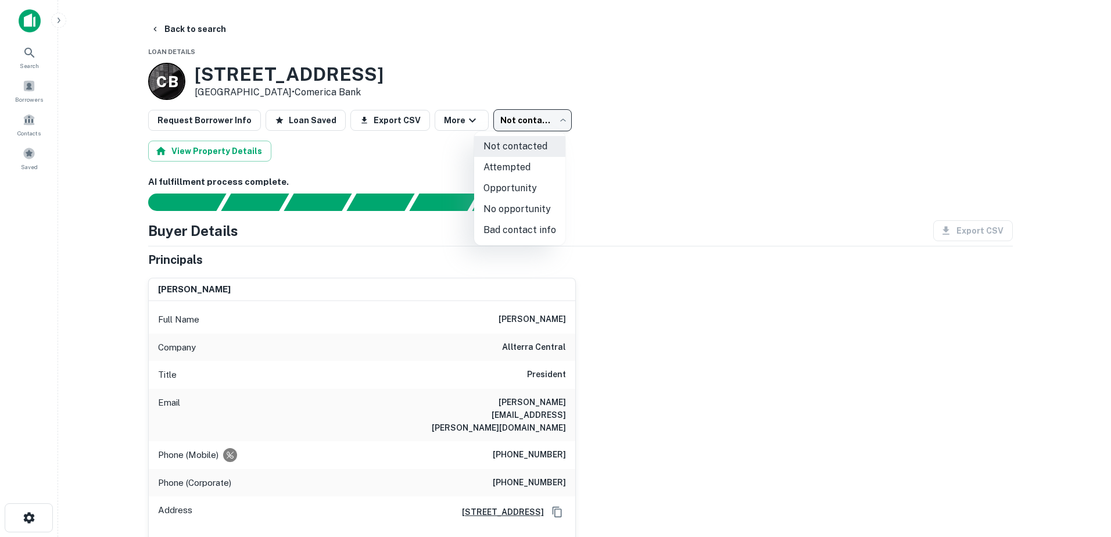
click at [517, 173] on li "Attempted" at bounding box center [519, 167] width 91 height 21
type input "*********"
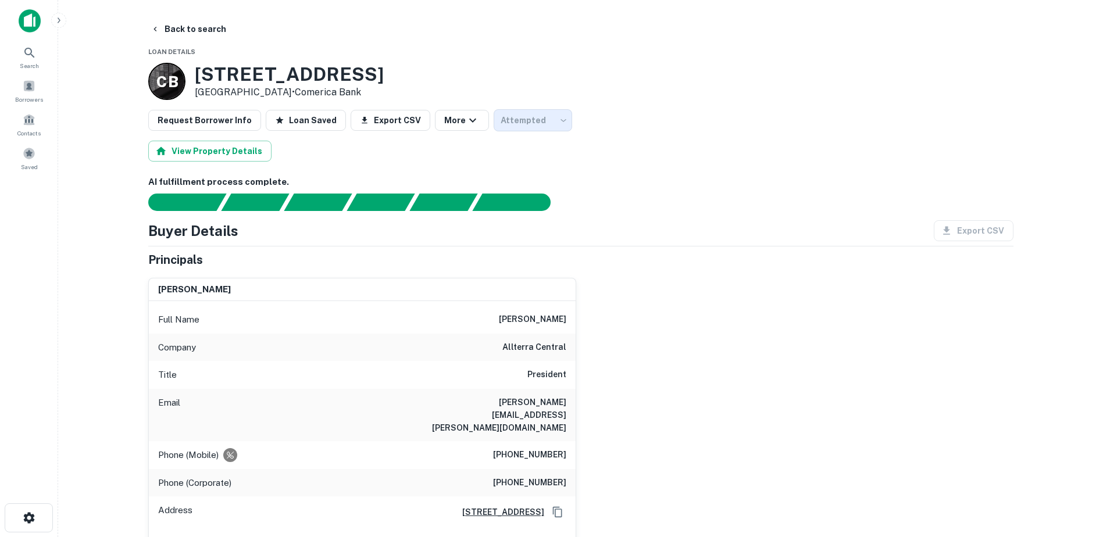
click at [694, 174] on div "Not contacted Attempted Opportunity No opportunity Bad contact info" at bounding box center [551, 268] width 1103 height 537
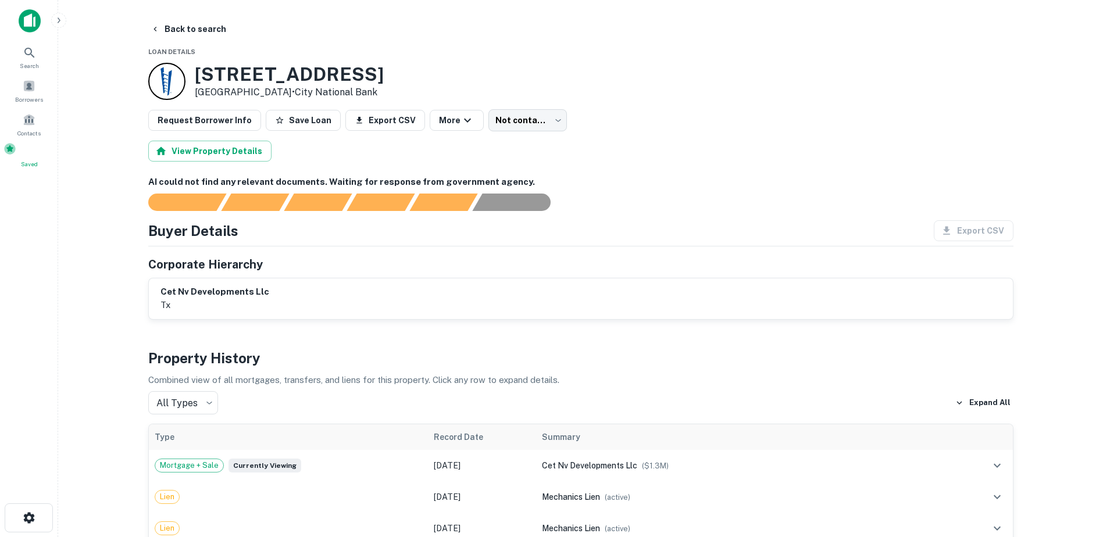
click at [34, 146] on div "Saved" at bounding box center [28, 155] width 51 height 26
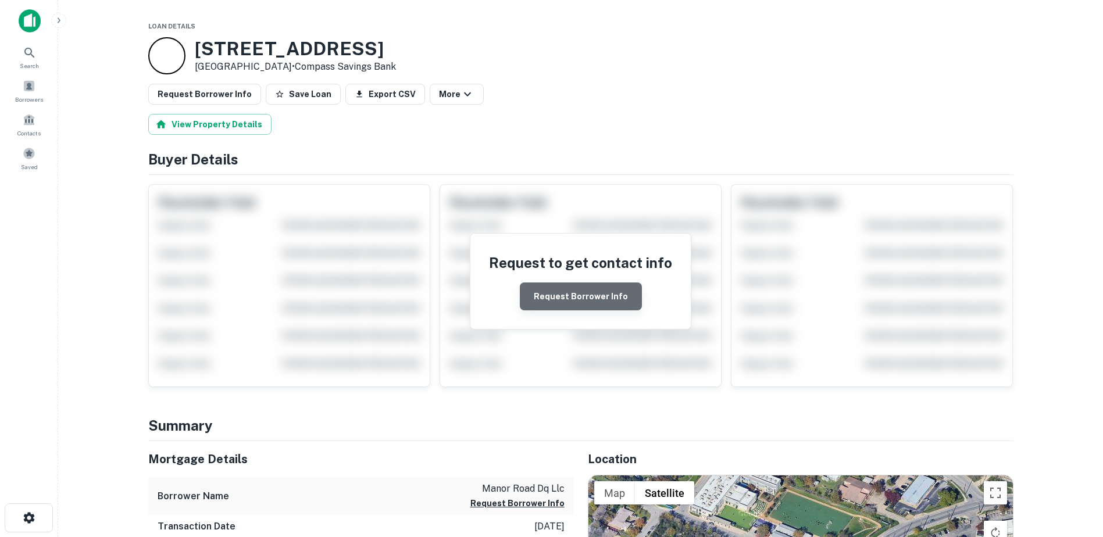
click at [619, 304] on button "Request Borrower Info" at bounding box center [581, 296] width 122 height 28
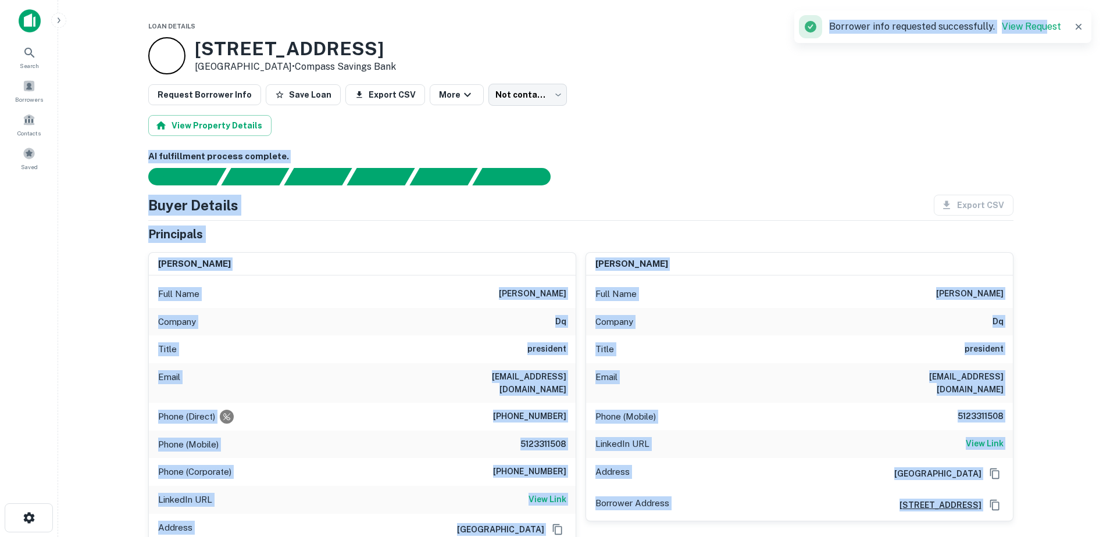
drag, startPoint x: 1047, startPoint y: 20, endPoint x: 789, endPoint y: 62, distance: 262.0
click at [789, 62] on div "Search Borrowers Contacts Saved Loan Details [STREET_ADDRESS] • Compass Savings…" at bounding box center [551, 268] width 1103 height 537
drag, startPoint x: 789, startPoint y: 62, endPoint x: 772, endPoint y: 122, distance: 62.6
click at [772, 122] on div "View Property Details" at bounding box center [580, 125] width 865 height 21
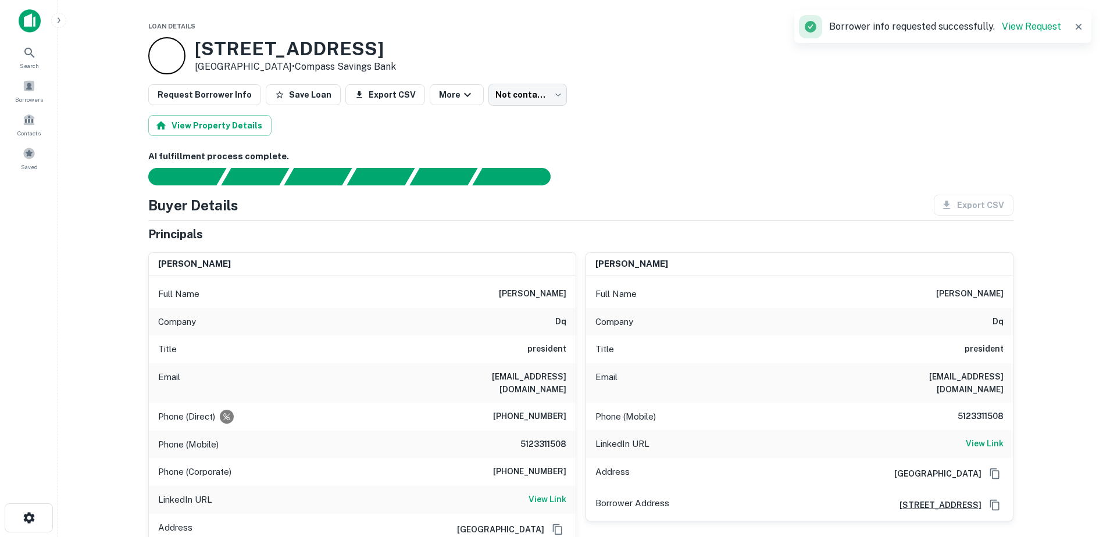
scroll to position [58, 0]
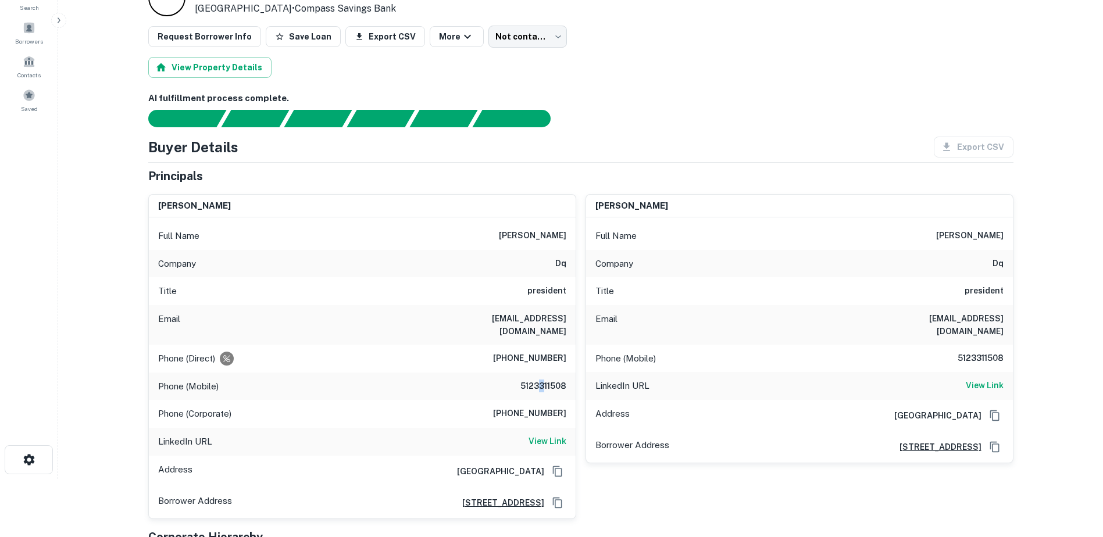
drag, startPoint x: 536, startPoint y: 375, endPoint x: 541, endPoint y: 378, distance: 6.3
click at [541, 380] on h6 "5123311508" at bounding box center [531, 387] width 70 height 14
drag, startPoint x: 541, startPoint y: 378, endPoint x: 531, endPoint y: 381, distance: 10.9
click at [531, 381] on div "Phone (Mobile) [PHONE_NUMBER]" at bounding box center [362, 387] width 427 height 28
drag, startPoint x: 531, startPoint y: 375, endPoint x: 557, endPoint y: 381, distance: 26.8
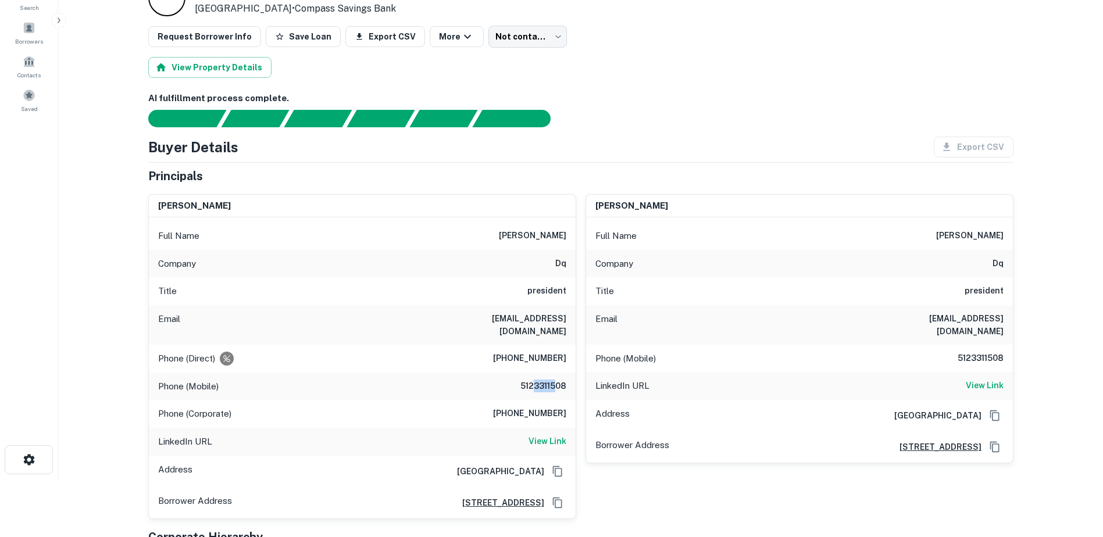
click at [557, 381] on div "Phone (Mobile) [PHONE_NUMBER]" at bounding box center [362, 387] width 427 height 28
click at [713, 400] on div "Address Austin, TX 78750" at bounding box center [799, 415] width 427 height 31
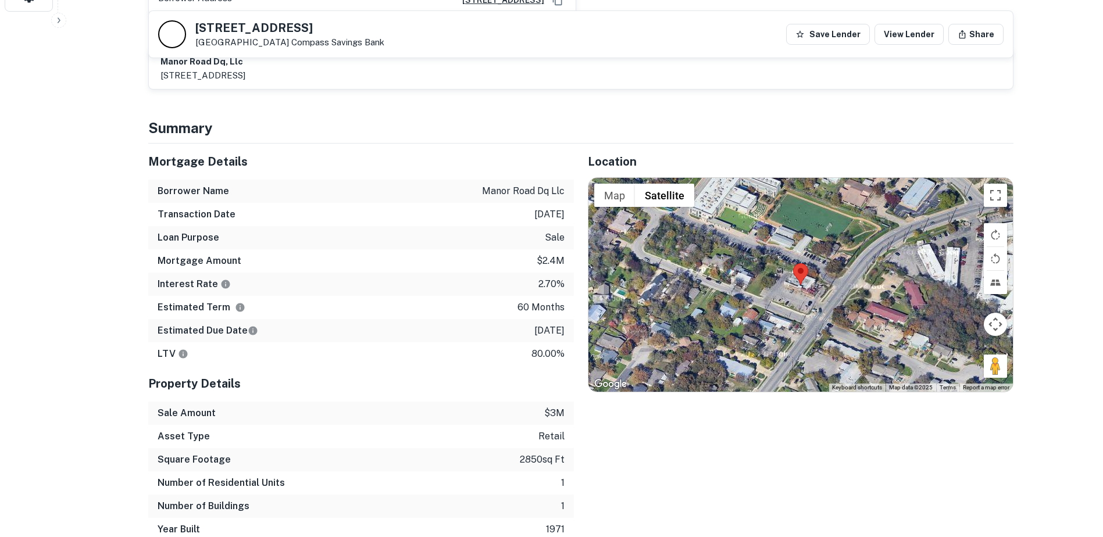
scroll to position [523, 0]
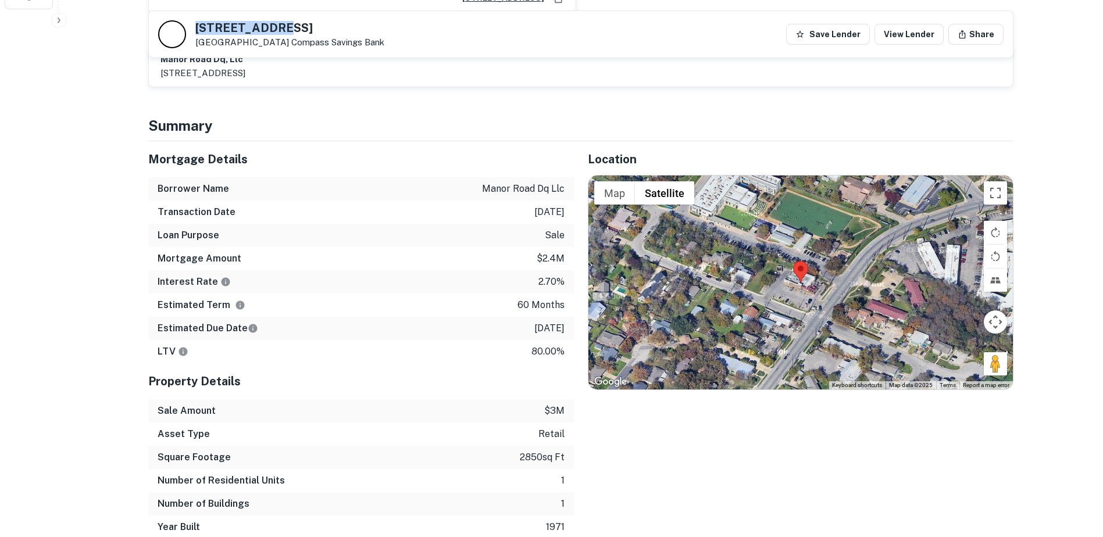
drag, startPoint x: 294, startPoint y: 29, endPoint x: 198, endPoint y: 27, distance: 95.3
click at [198, 27] on h5 "5900 Manor Rd" at bounding box center [289, 28] width 189 height 12
drag, startPoint x: 198, startPoint y: 27, endPoint x: 205, endPoint y: 29, distance: 7.4
copy h5 "5900 Manor Rd"
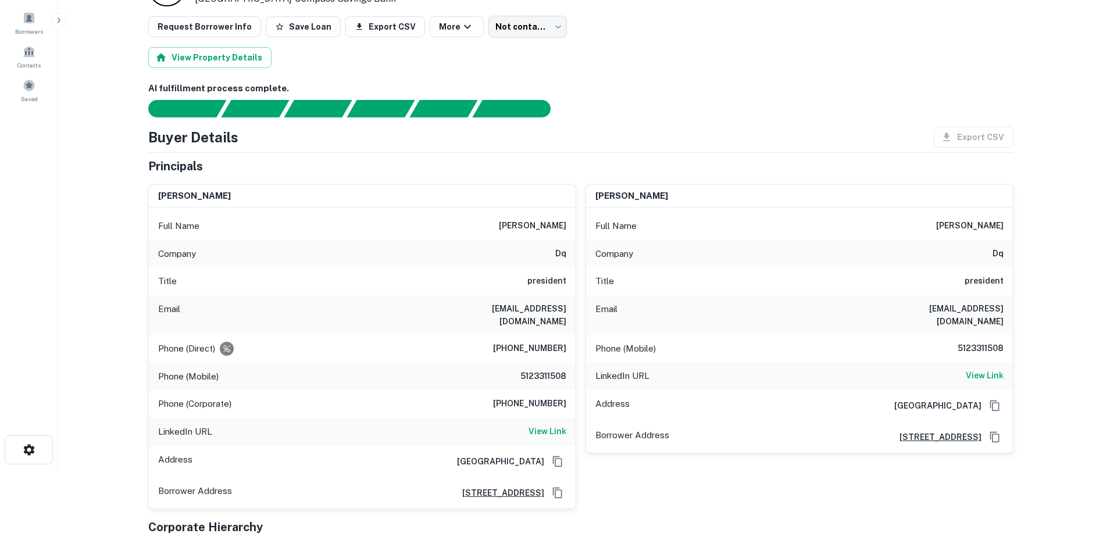
scroll to position [0, 0]
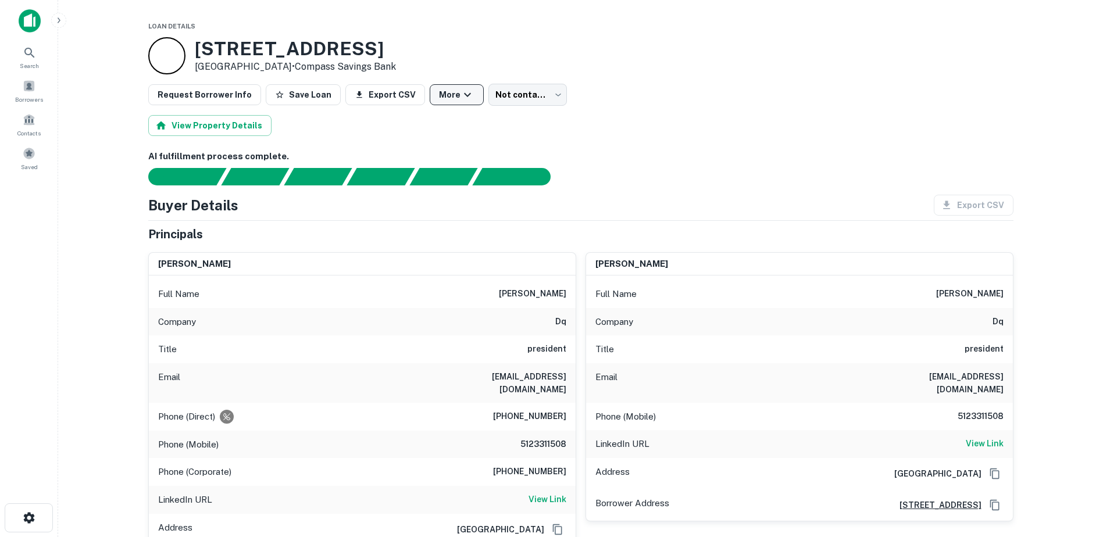
click at [306, 99] on button "Save Loan" at bounding box center [303, 94] width 75 height 21
click at [505, 98] on body "Search Borrowers Contacts Saved Loan Details 5900 Manor Rd Austin, TX 78723 • C…" at bounding box center [551, 268] width 1103 height 537
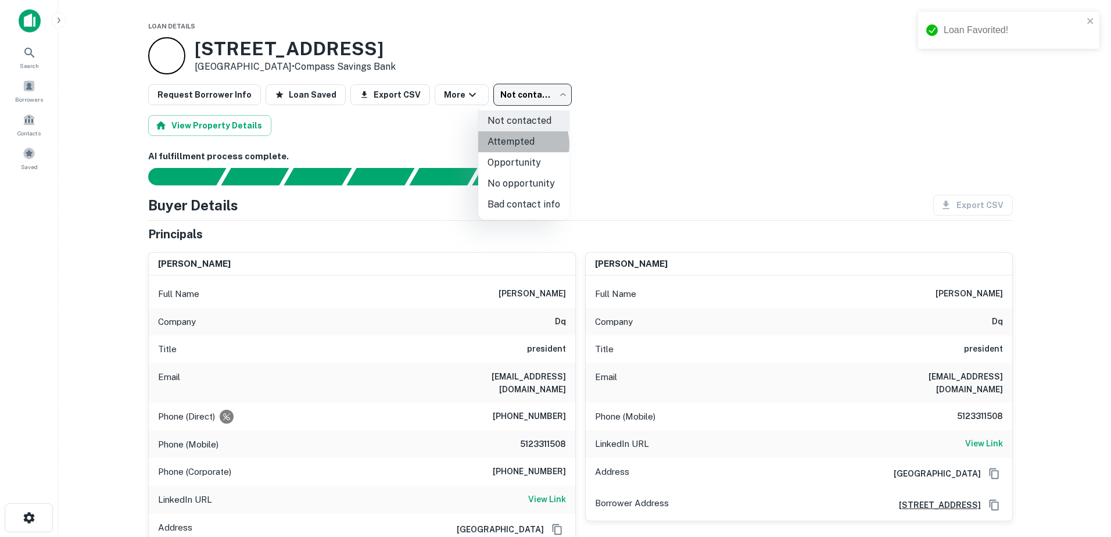
click at [518, 144] on li "Attempted" at bounding box center [523, 141] width 91 height 21
type input "*********"
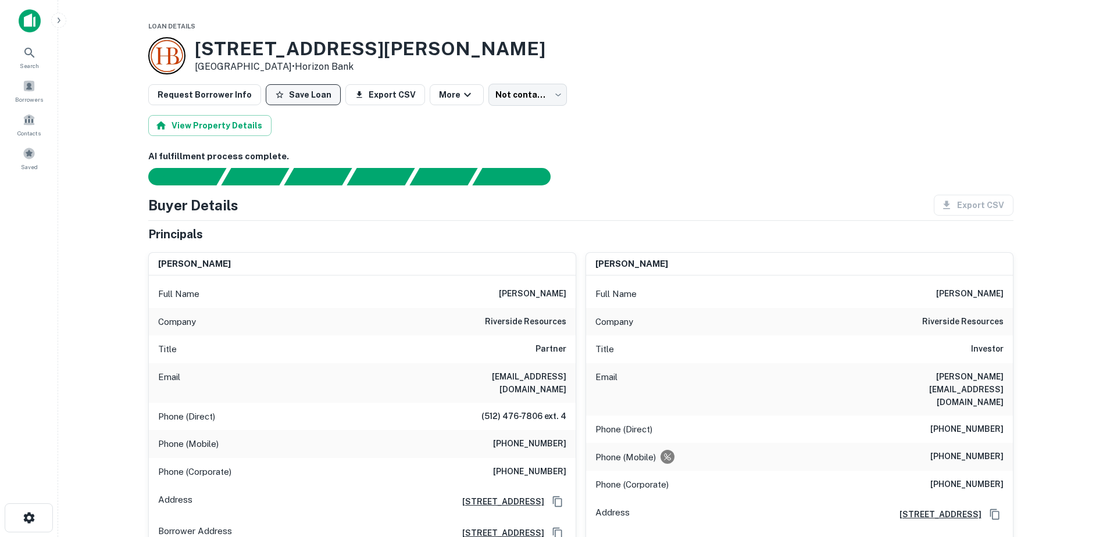
click at [309, 92] on button "Save Loan" at bounding box center [303, 94] width 75 height 21
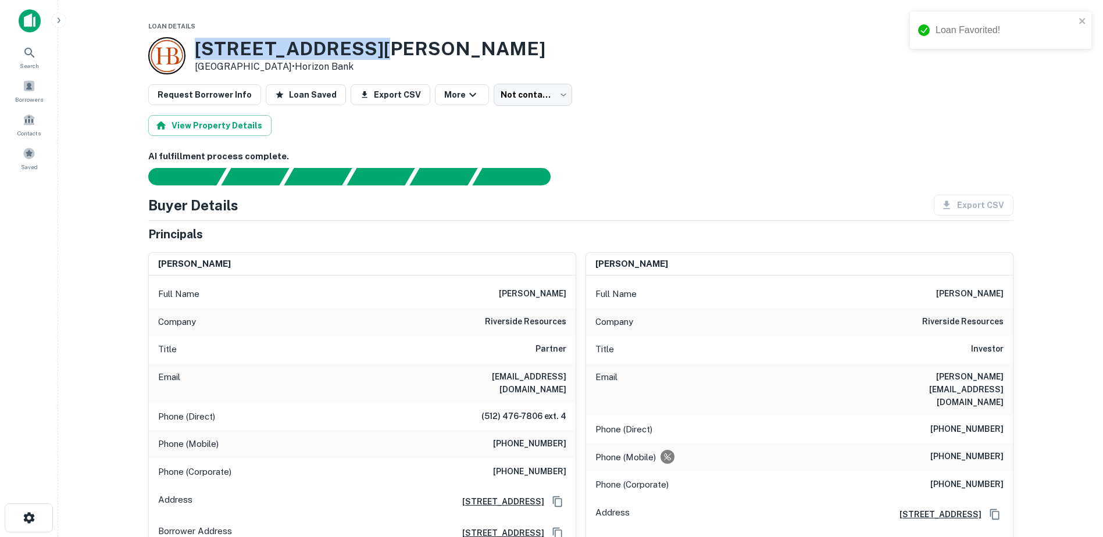
drag, startPoint x: 386, startPoint y: 56, endPoint x: 187, endPoint y: 51, distance: 199.4
click at [187, 51] on div "[STREET_ADDRESS][PERSON_NAME] • Horizon Bank" at bounding box center [580, 55] width 865 height 37
drag, startPoint x: 187, startPoint y: 51, endPoint x: 270, endPoint y: 50, distance: 83.1
copy div "3815 S LAMAR BLVD"
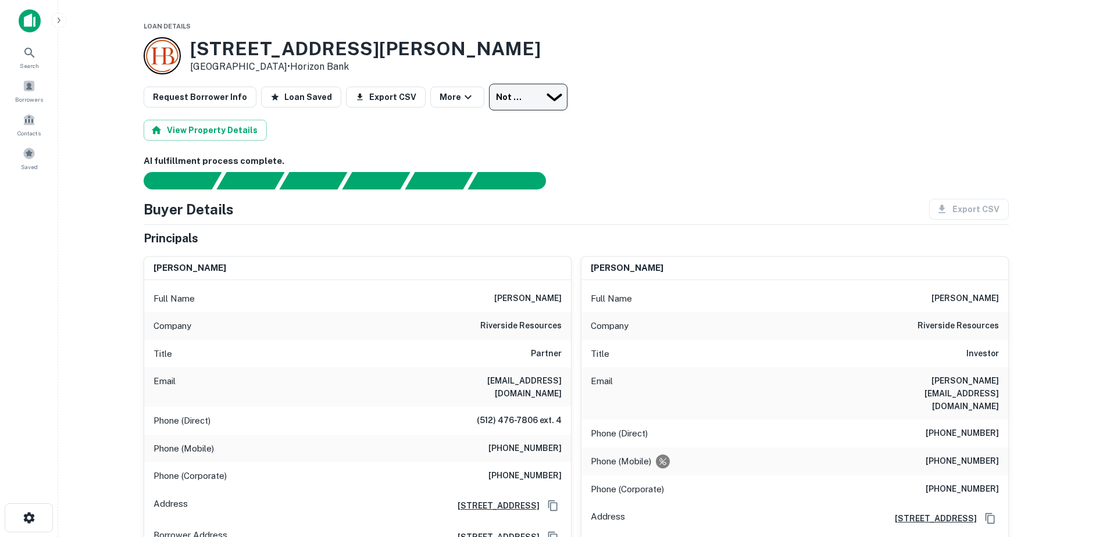
click at [520, 99] on body "Search Borrowers Contacts Saved Loan Details 3815 S LAMAR BLVD Austin, TX 78704…" at bounding box center [551, 268] width 1103 height 537
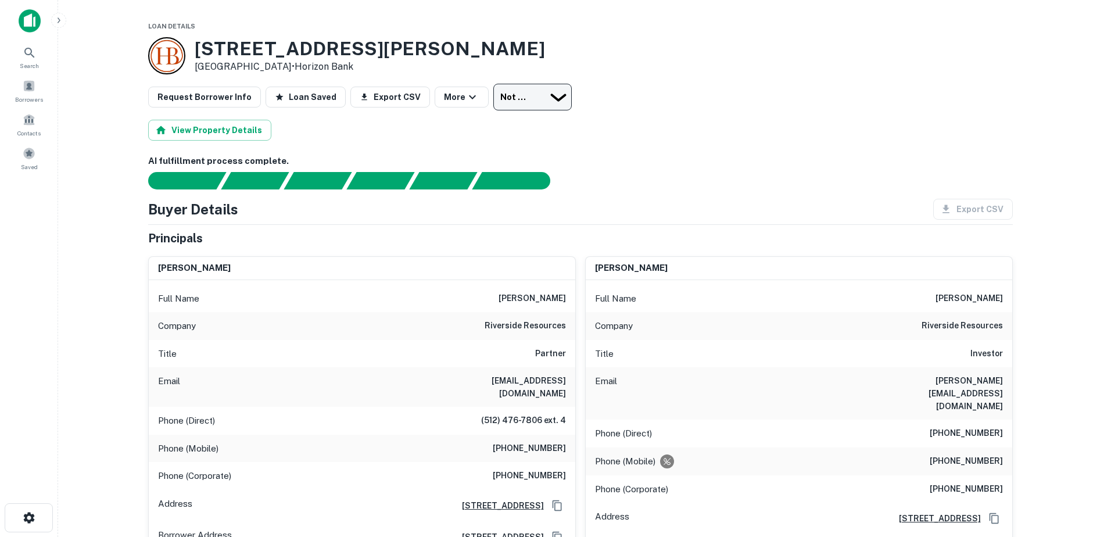
type input "*********"
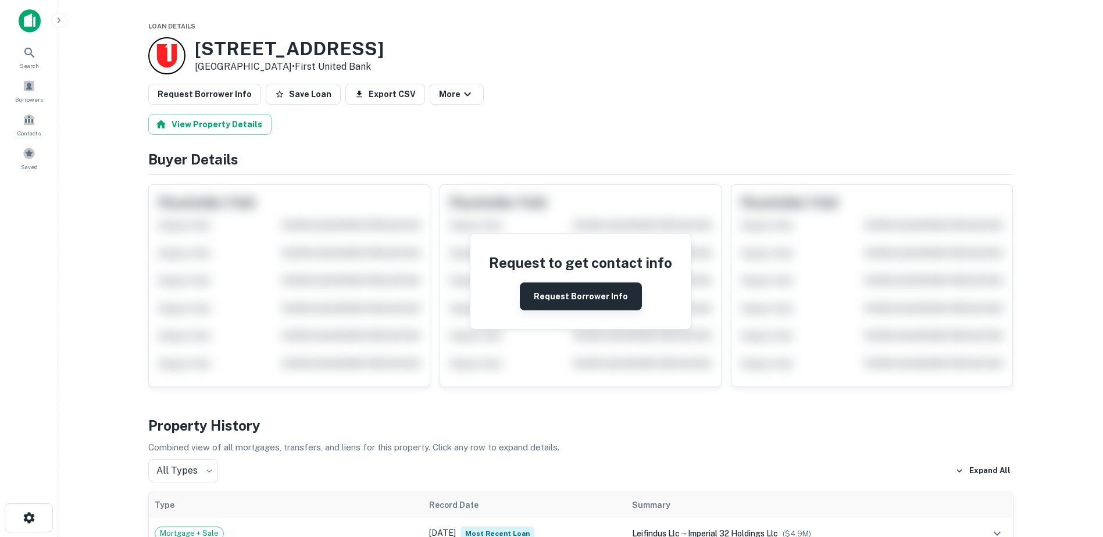
click at [604, 299] on button "Request Borrower Info" at bounding box center [581, 296] width 122 height 28
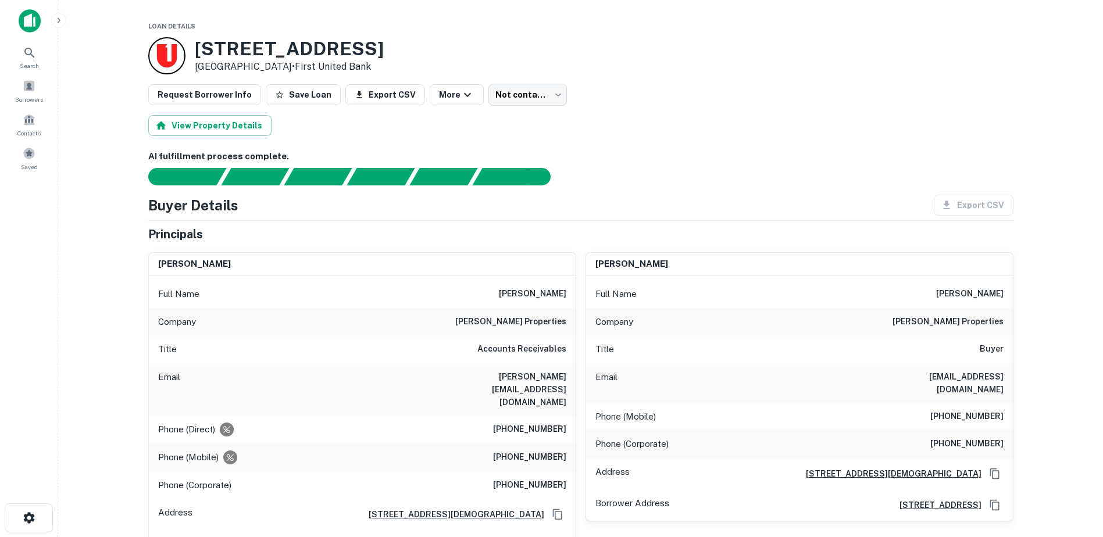
drag, startPoint x: 384, startPoint y: 38, endPoint x: 191, endPoint y: 59, distance: 193.5
click at [191, 59] on div "[STREET_ADDRESS] • First United Bank" at bounding box center [580, 55] width 865 height 37
copy h3 "[STREET_ADDRESS]"
drag, startPoint x: 518, startPoint y: 293, endPoint x: 568, endPoint y: 290, distance: 49.5
click at [568, 290] on div "Full Name [PERSON_NAME]" at bounding box center [362, 294] width 427 height 28
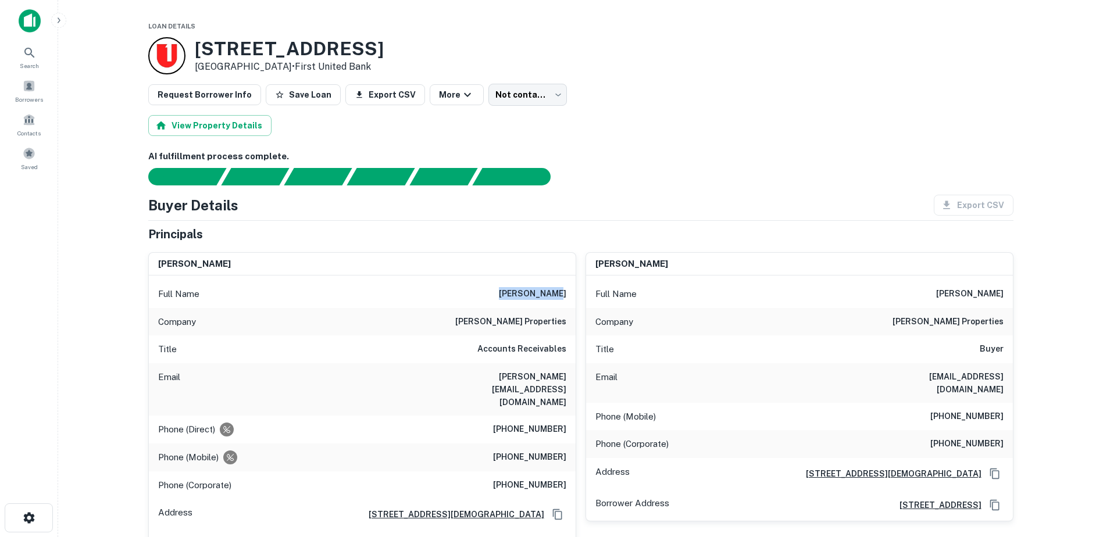
drag, startPoint x: 568, startPoint y: 290, endPoint x: 547, endPoint y: 291, distance: 21.0
copy h6 "[PERSON_NAME]"
click at [391, 59] on div "[STREET_ADDRESS] • First United Bank" at bounding box center [580, 55] width 865 height 37
drag, startPoint x: 388, startPoint y: 46, endPoint x: 196, endPoint y: 52, distance: 191.3
click at [196, 52] on div "[STREET_ADDRESS] • First United Bank" at bounding box center [580, 55] width 865 height 37
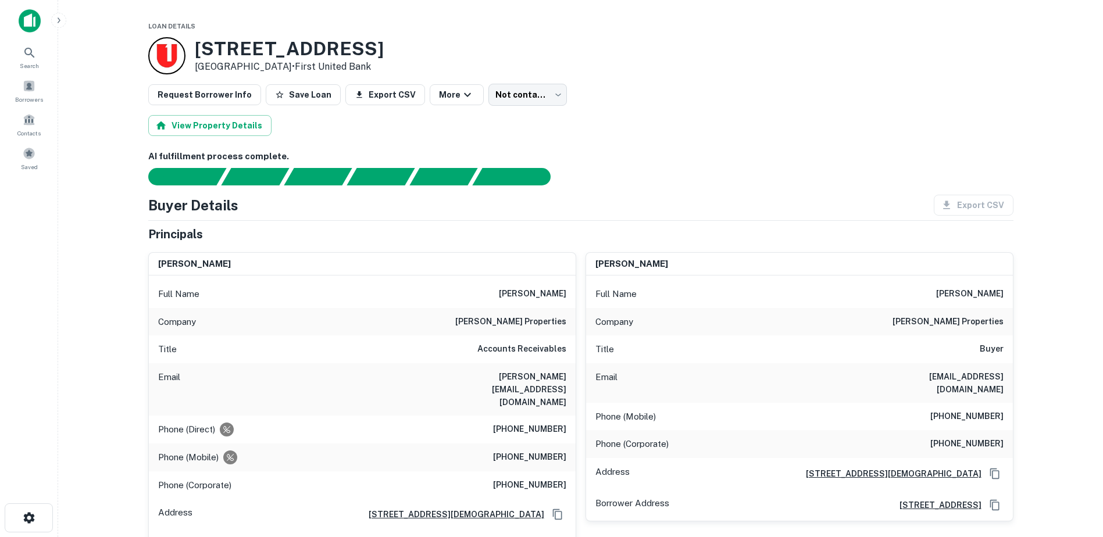
copy h3 "[STREET_ADDRESS]"
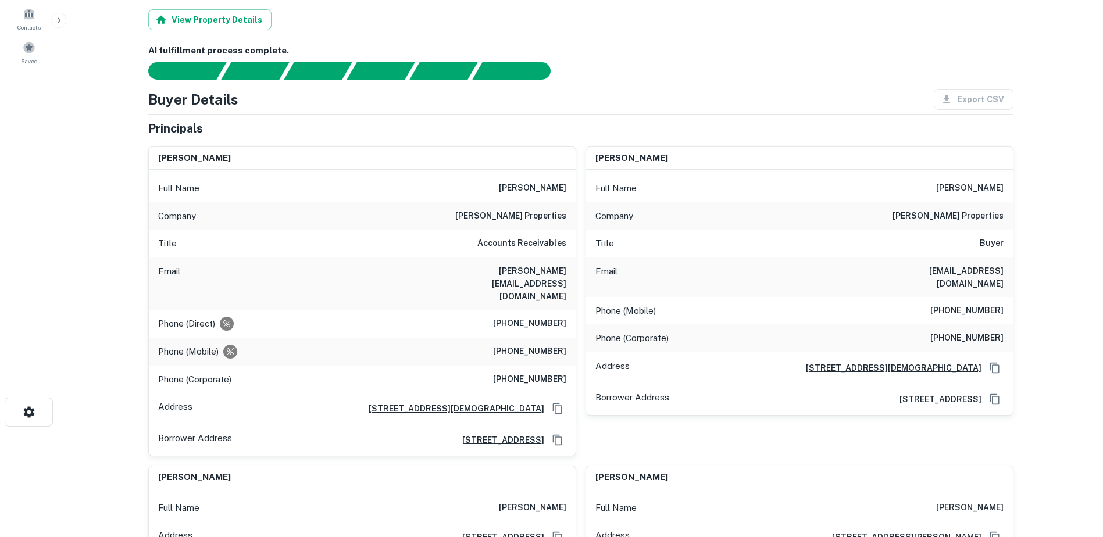
scroll to position [116, 0]
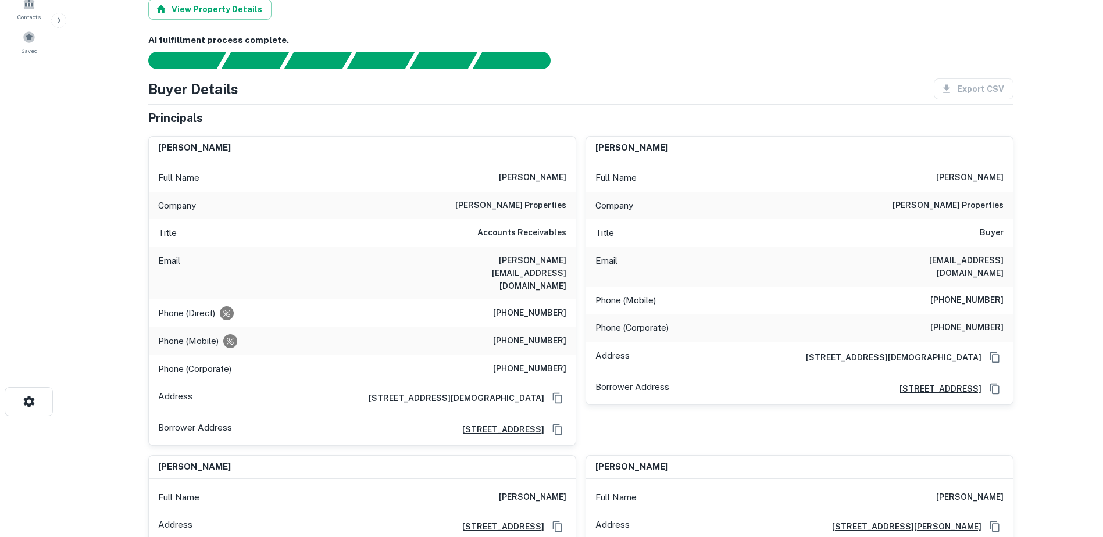
drag, startPoint x: 659, startPoint y: 147, endPoint x: 592, endPoint y: 149, distance: 66.3
click at [592, 149] on div "[PERSON_NAME]" at bounding box center [799, 148] width 427 height 23
drag, startPoint x: 592, startPoint y: 149, endPoint x: 602, endPoint y: 151, distance: 9.6
copy h6 "[PERSON_NAME]"
click at [1083, 240] on main "Loan Details [STREET_ADDRESS] • First United Bank Request Borrower Info Save Lo…" at bounding box center [580, 152] width 1044 height 537
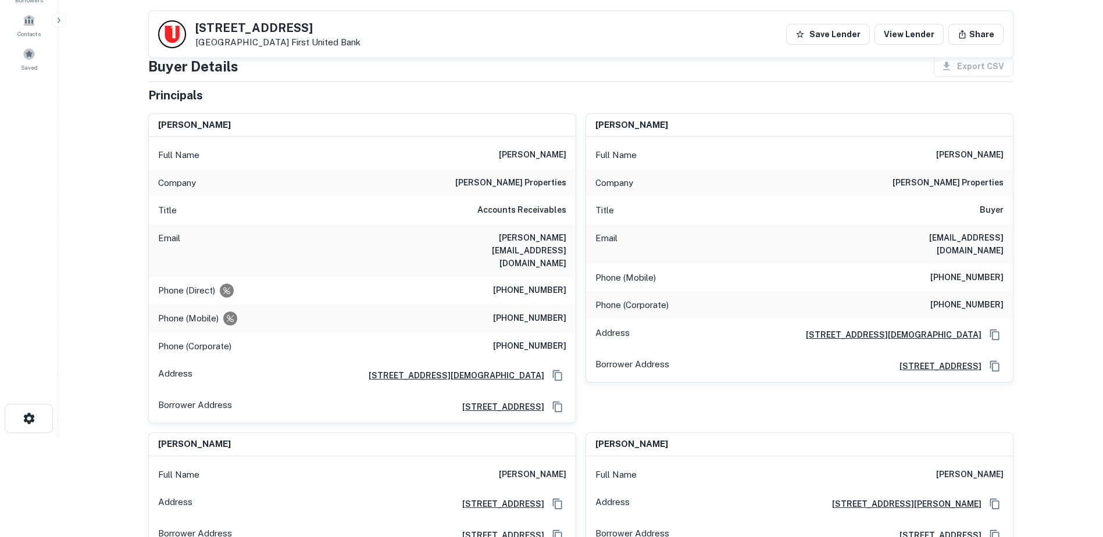
scroll to position [0, 0]
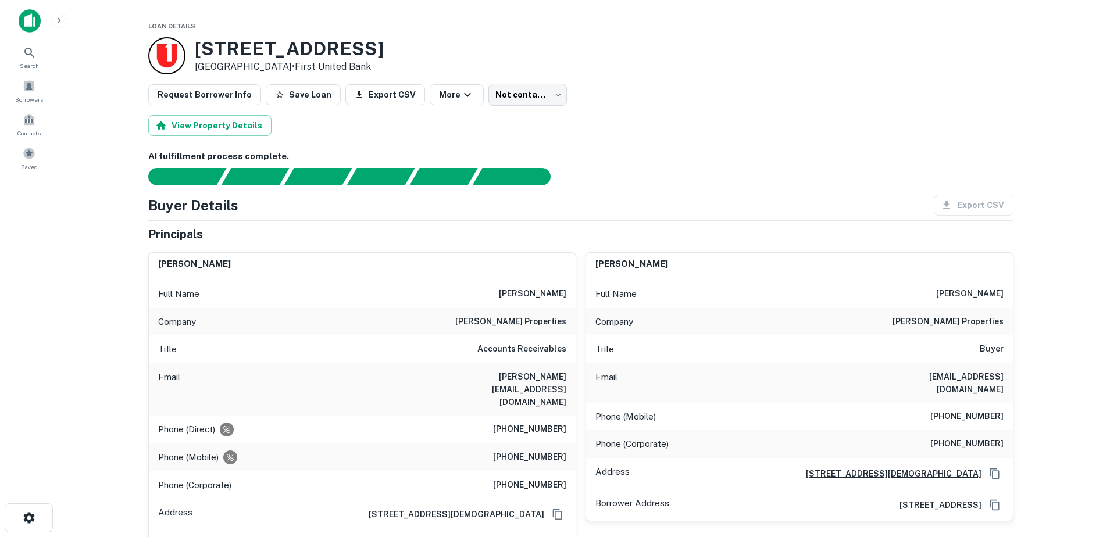
click at [163, 59] on div at bounding box center [166, 55] width 37 height 37
drag, startPoint x: 319, startPoint y: 98, endPoint x: 325, endPoint y: 94, distance: 6.8
click at [319, 98] on button "Save Loan" at bounding box center [303, 94] width 75 height 21
click at [519, 87] on body "Loan Favorited! Search Borrowers Contacts Saved Loan Details [STREET_ADDRESS] •…" at bounding box center [551, 268] width 1103 height 537
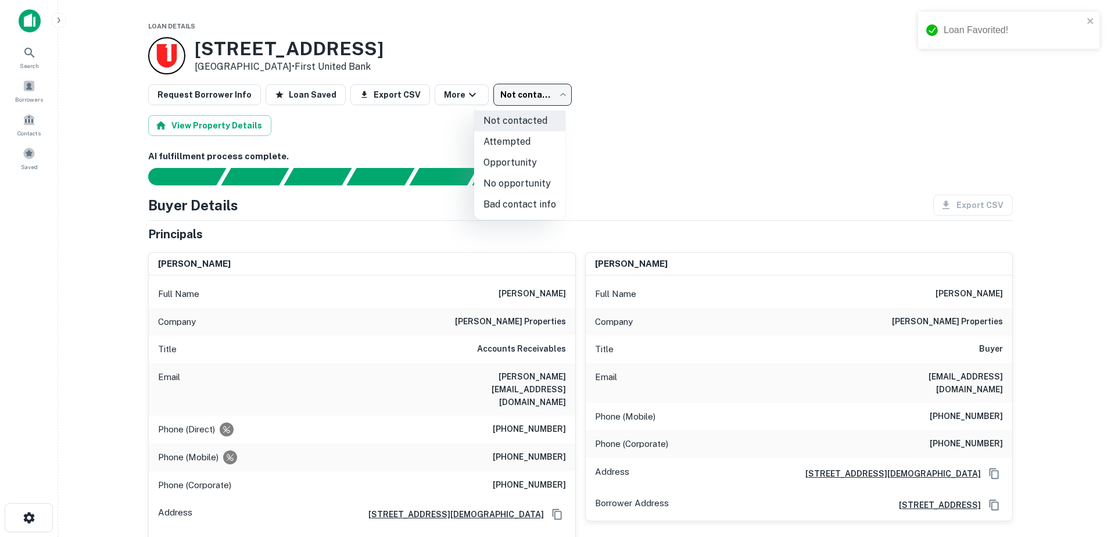
click at [532, 141] on li "Attempted" at bounding box center [519, 141] width 91 height 21
type input "*********"
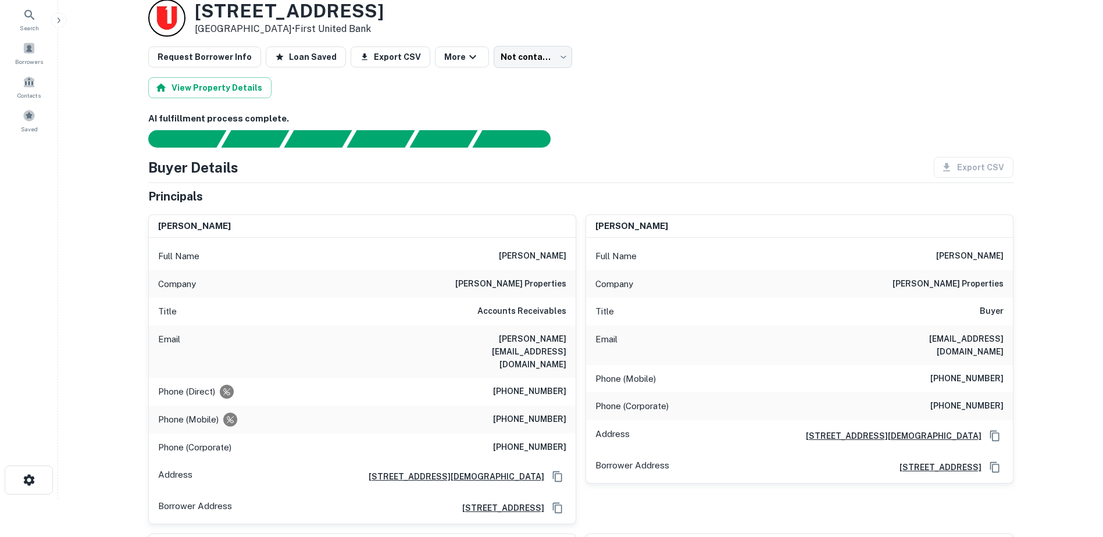
scroll to position [58, 0]
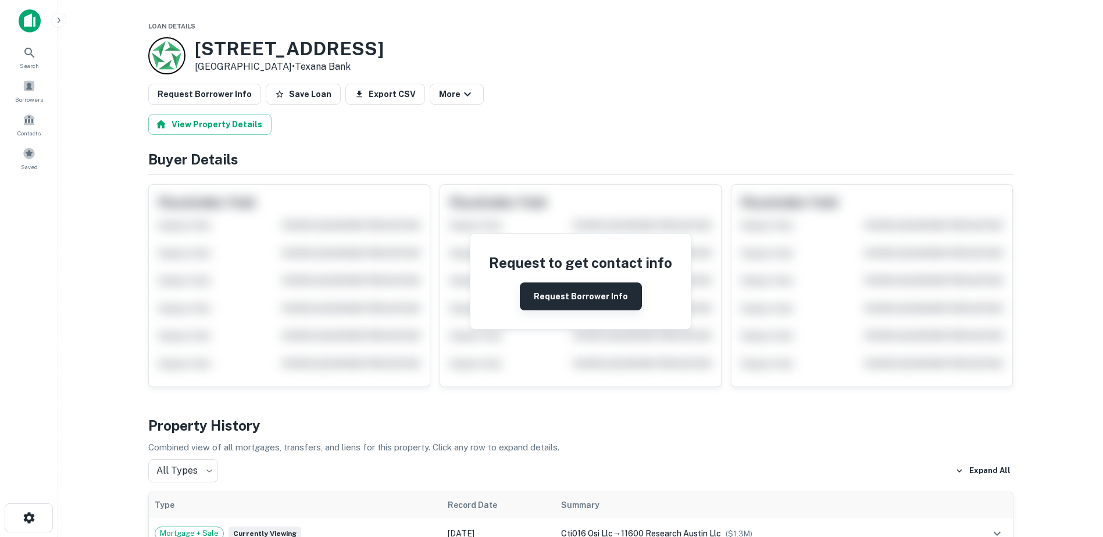
click at [570, 299] on button "Request Borrower Info" at bounding box center [581, 296] width 122 height 28
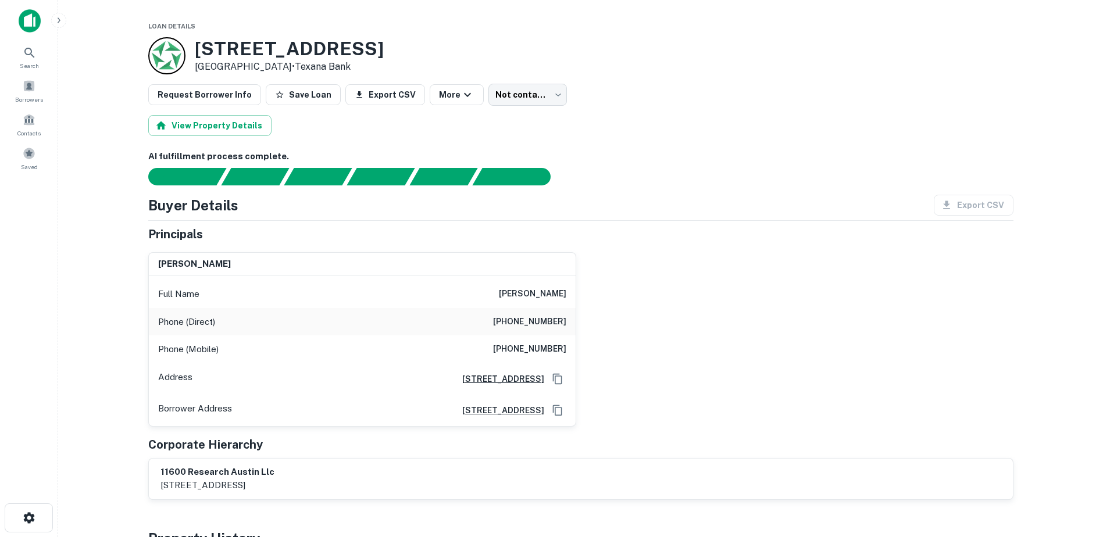
click at [523, 298] on h6 "susan blais" at bounding box center [532, 294] width 67 height 14
click at [521, 298] on h6 "susan blais" at bounding box center [532, 294] width 67 height 14
drag, startPoint x: 522, startPoint y: 294, endPoint x: 572, endPoint y: 293, distance: 50.0
click at [572, 293] on div "Full Name susan blais" at bounding box center [362, 294] width 427 height 28
copy h6 "susan blais"
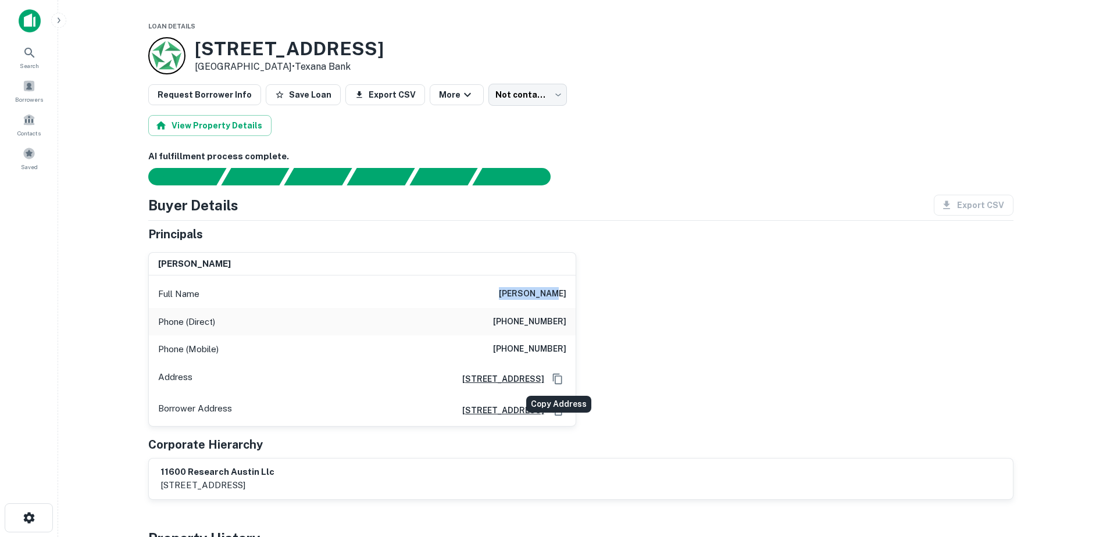
drag, startPoint x: 559, startPoint y: 378, endPoint x: 573, endPoint y: 384, distance: 14.9
click at [559, 378] on icon "Copy Address" at bounding box center [558, 379] width 12 height 12
drag, startPoint x: 355, startPoint y: 54, endPoint x: 196, endPoint y: 52, distance: 158.1
click at [196, 52] on div "11600 Research Blvd Austin, TX 78759 • Texana Bank" at bounding box center [580, 55] width 865 height 37
copy h3 "11600 Research Blvd"
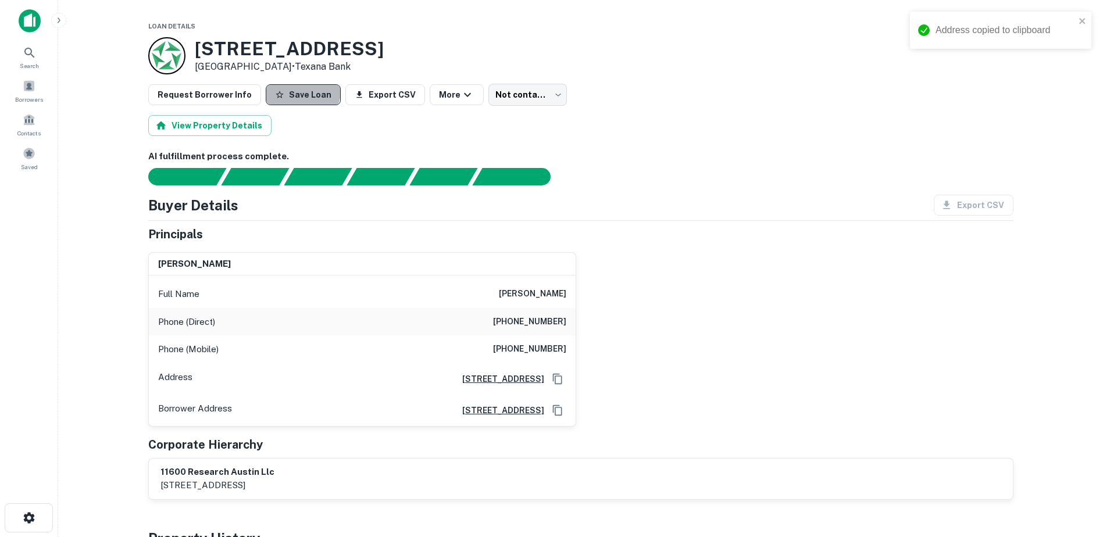
click at [293, 88] on button "Save Loan" at bounding box center [303, 94] width 75 height 21
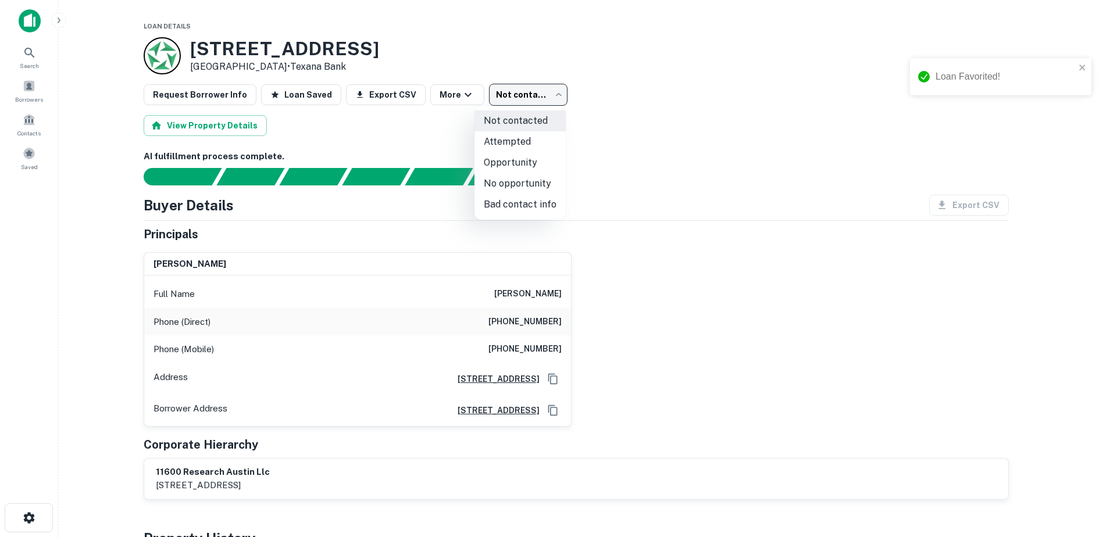
click at [538, 91] on body "Address copied to clipboard Loan Favorited! Search Borrowers Contacts Saved Loa…" at bounding box center [551, 268] width 1103 height 537
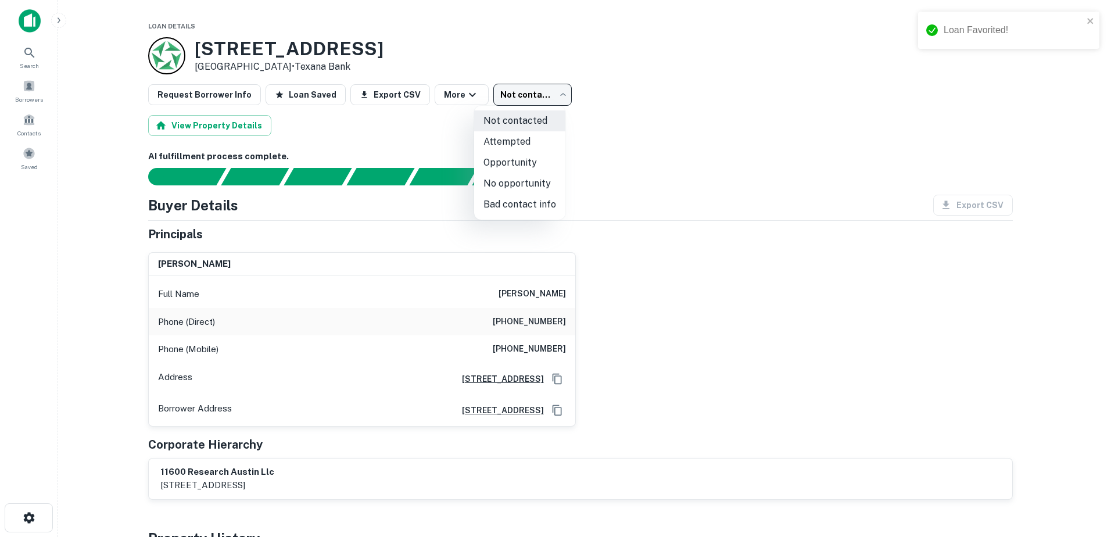
click at [520, 136] on li "Attempted" at bounding box center [519, 141] width 91 height 21
type input "*********"
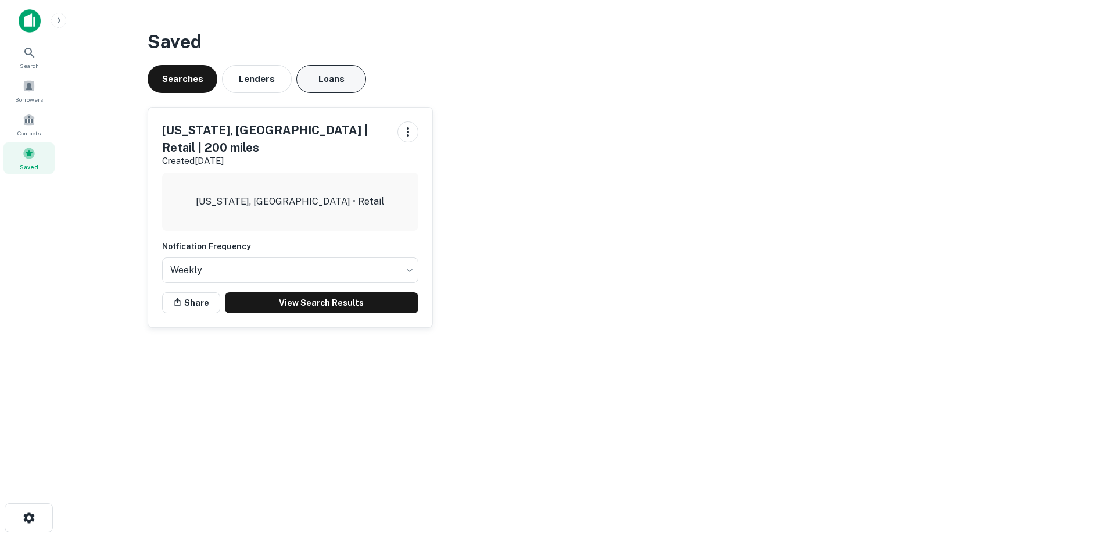
click at [324, 70] on button "Loans" at bounding box center [331, 79] width 70 height 28
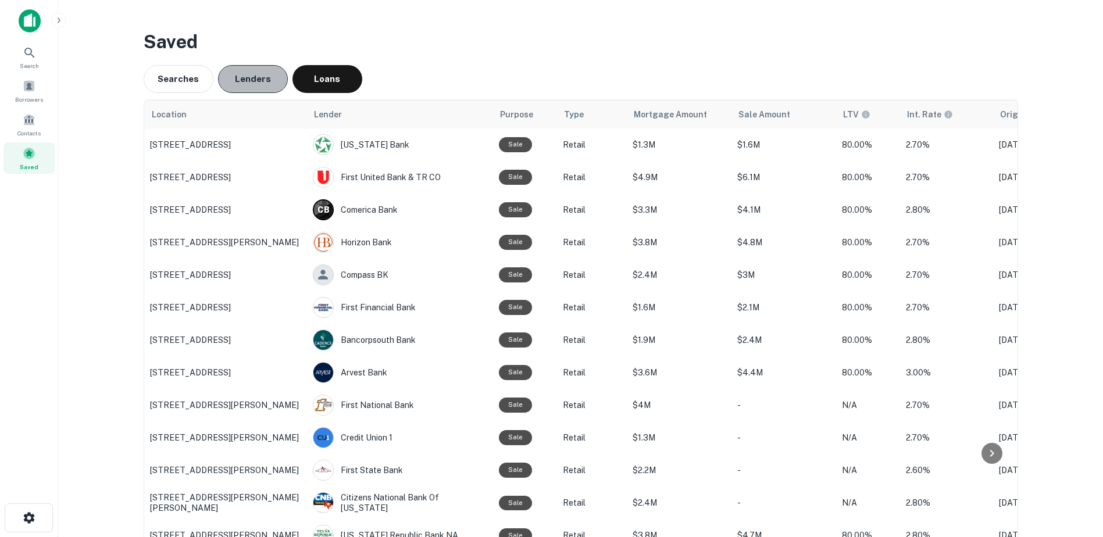
click at [249, 88] on button "Lenders" at bounding box center [253, 79] width 70 height 28
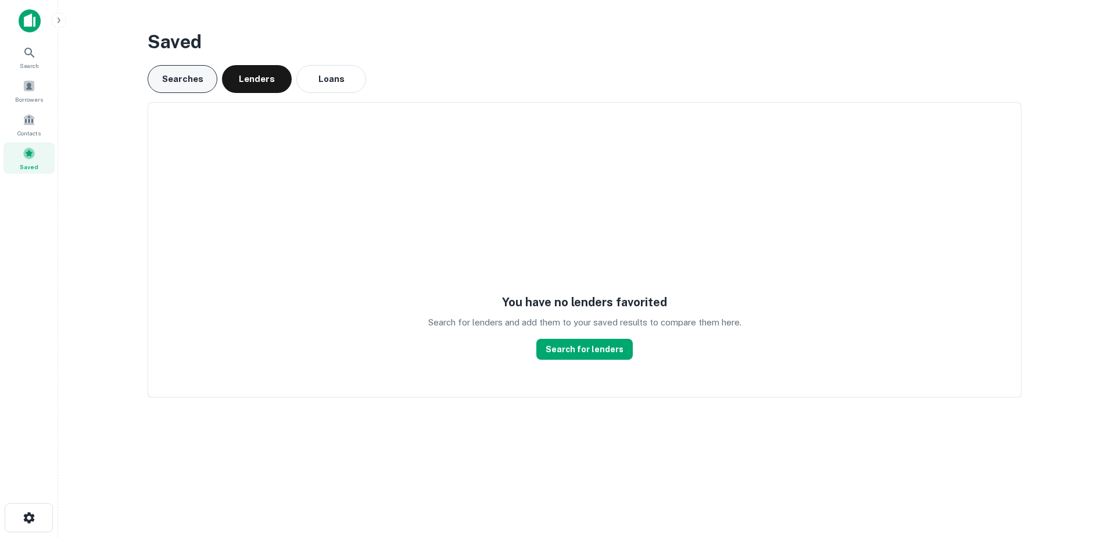
click at [192, 72] on button "Searches" at bounding box center [183, 79] width 70 height 28
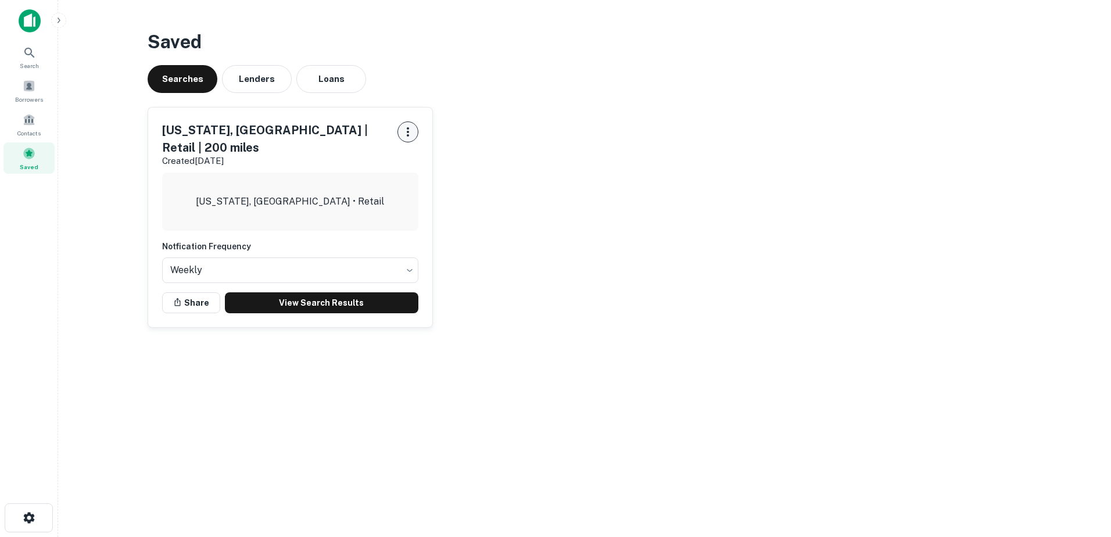
click at [413, 130] on icon "button" at bounding box center [408, 132] width 14 height 14
click at [359, 202] on li "Remove" at bounding box center [378, 198] width 76 height 21
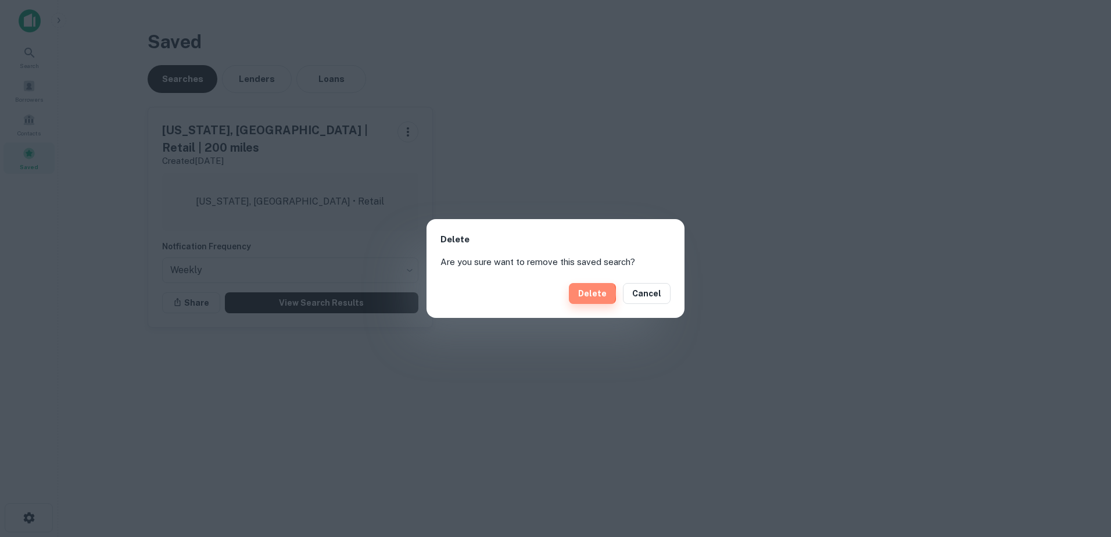
click at [594, 294] on button "Delete" at bounding box center [592, 293] width 47 height 21
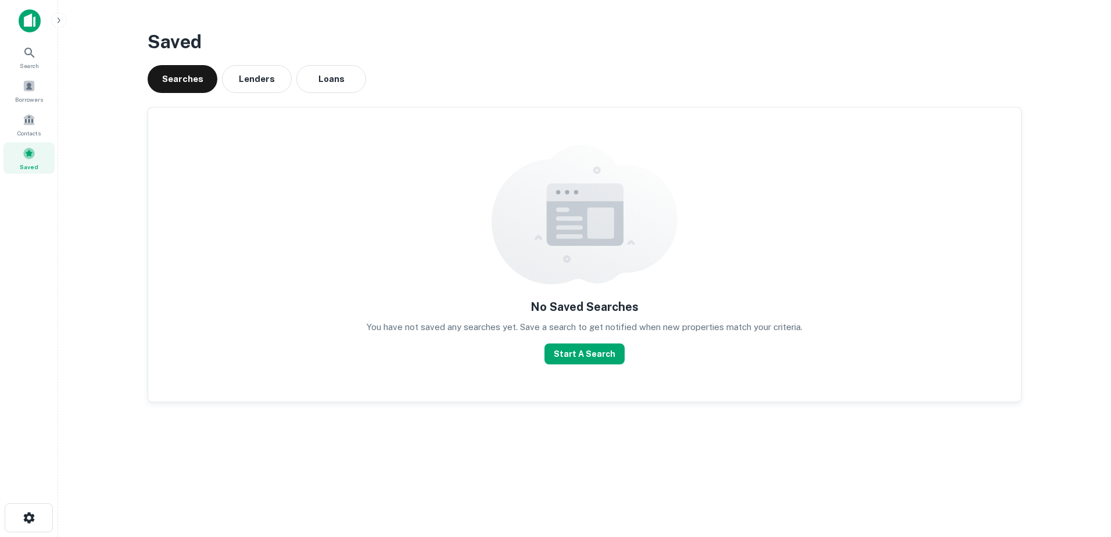
drag, startPoint x: 13, startPoint y: 29, endPoint x: 20, endPoint y: 24, distance: 9.2
click at [13, 29] on div at bounding box center [29, 25] width 58 height 32
click at [21, 24] on img at bounding box center [30, 20] width 22 height 23
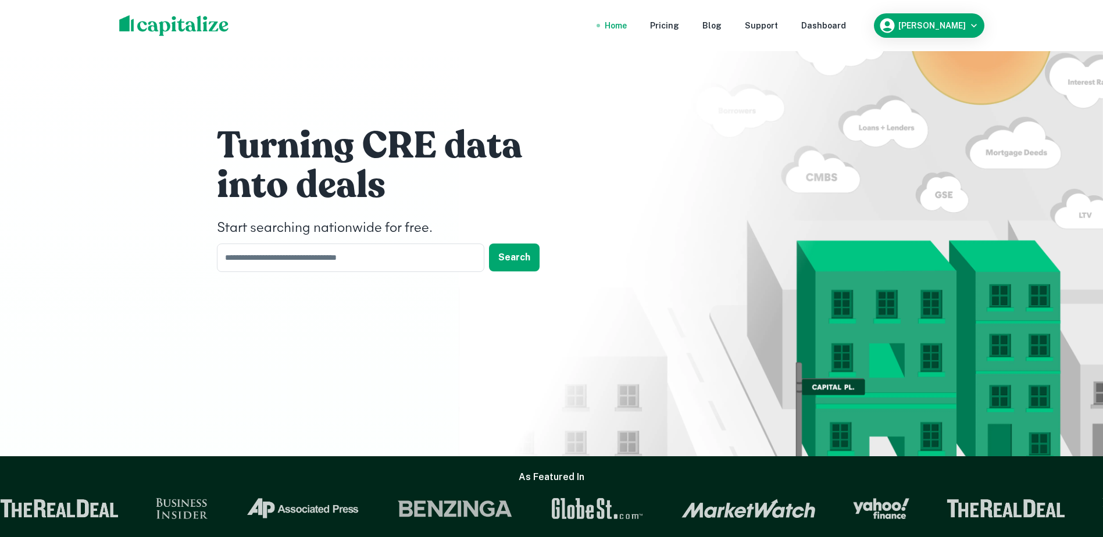
click at [153, 293] on div "Turning CRE data into deals Start searching nationwide for free. ​ Search" at bounding box center [551, 228] width 1103 height 456
click at [706, 33] on nav "Home Pricing Blog Support Dashboard" at bounding box center [725, 26] width 278 height 26
click at [679, 26] on div "Pricing" at bounding box center [664, 25] width 29 height 13
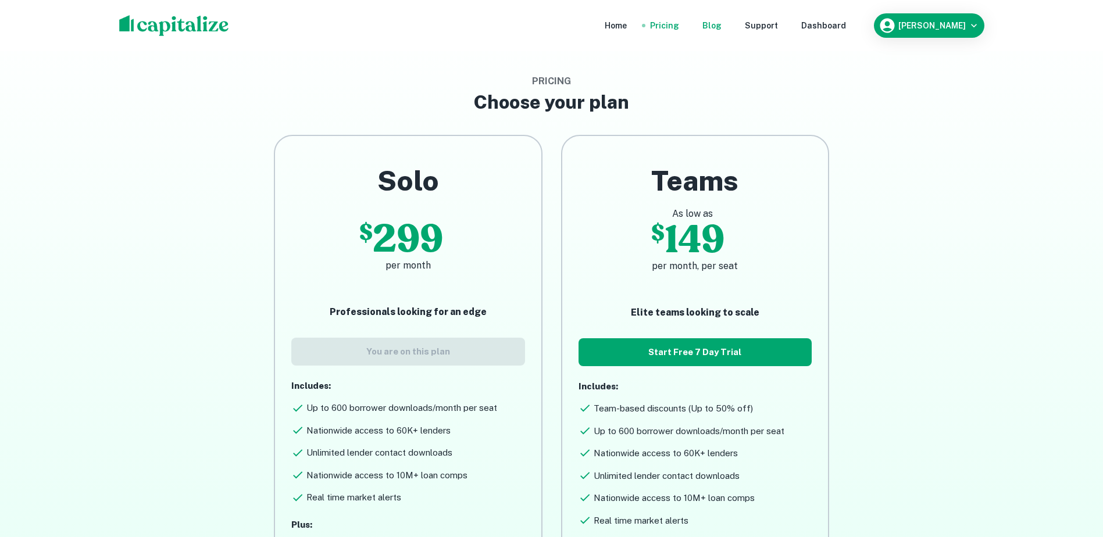
click at [721, 31] on div "Blog" at bounding box center [711, 25] width 19 height 13
click at [167, 33] on img at bounding box center [174, 25] width 110 height 21
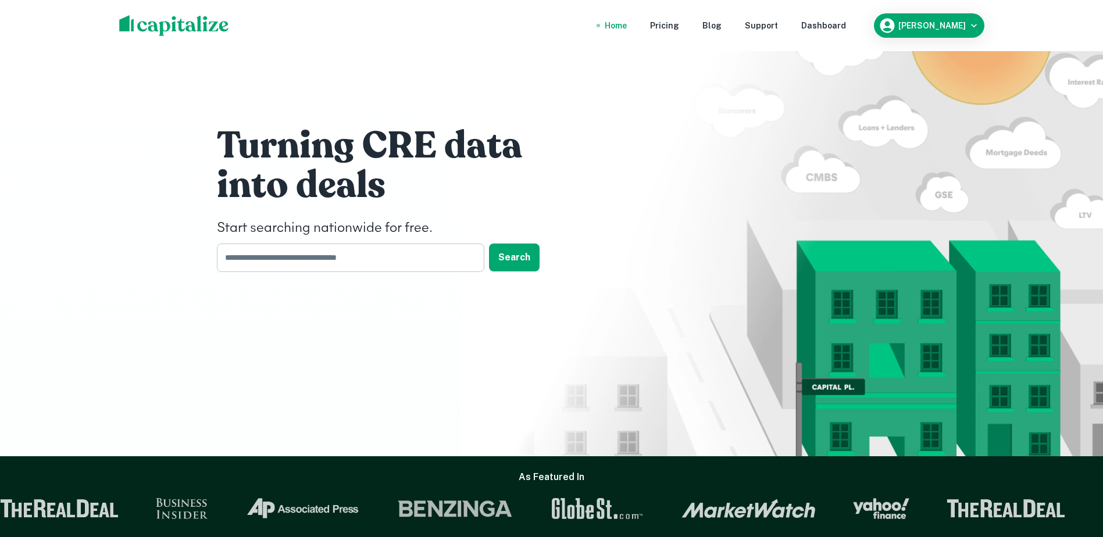
click at [292, 252] on input "text" at bounding box center [346, 258] width 259 height 28
type input "**********"
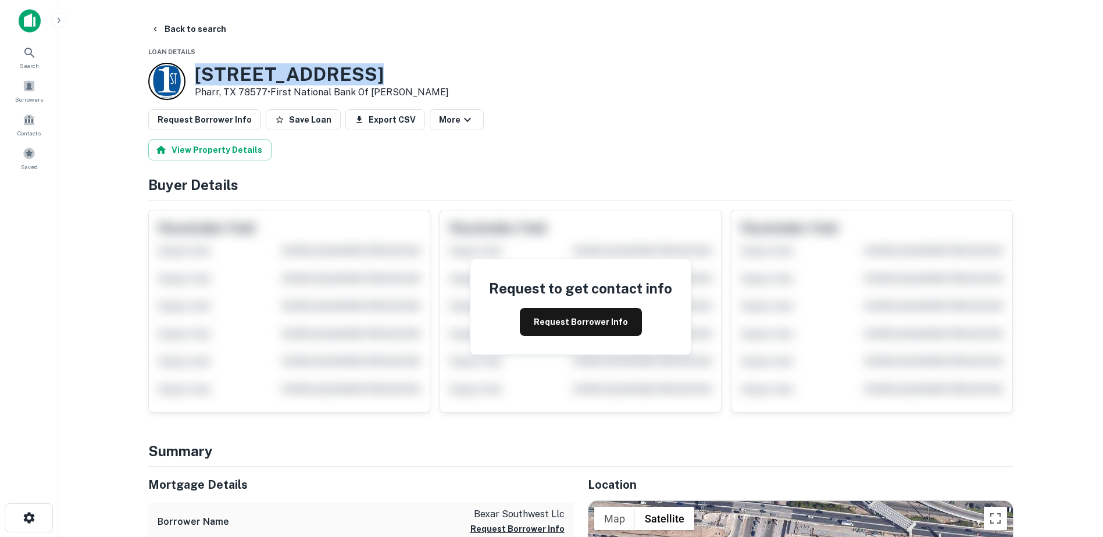
drag, startPoint x: 362, startPoint y: 76, endPoint x: 197, endPoint y: 73, distance: 164.5
click at [197, 73] on h3 "1100 N Cage Blvd" at bounding box center [322, 74] width 254 height 22
copy h3 "1100 N Cage Blvd"
click at [24, 52] on icon at bounding box center [30, 53] width 14 height 14
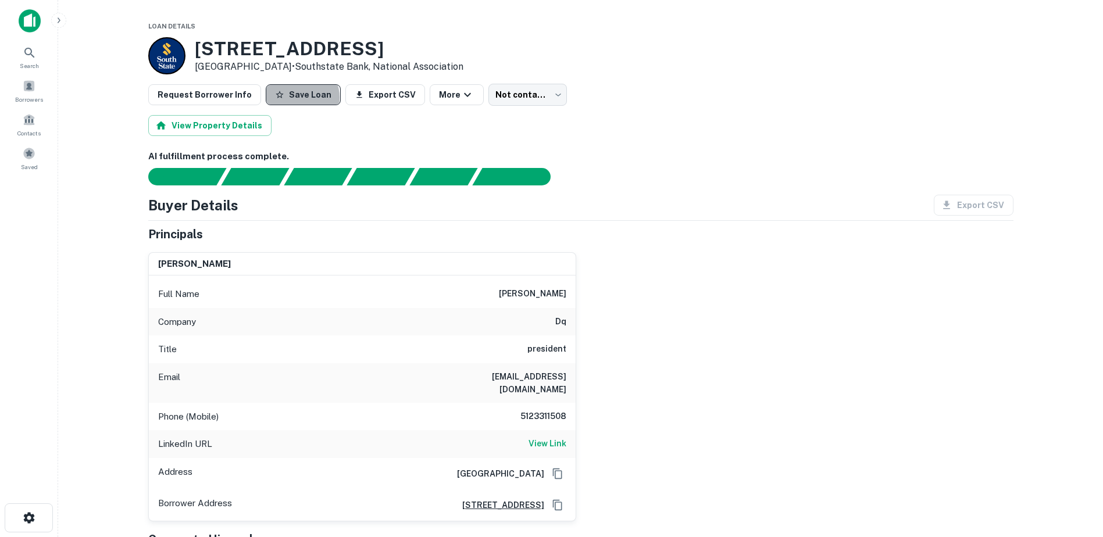
click at [290, 98] on button "Save Loan" at bounding box center [303, 94] width 75 height 21
click at [578, 154] on h6 "AI fulfillment process complete." at bounding box center [580, 156] width 865 height 13
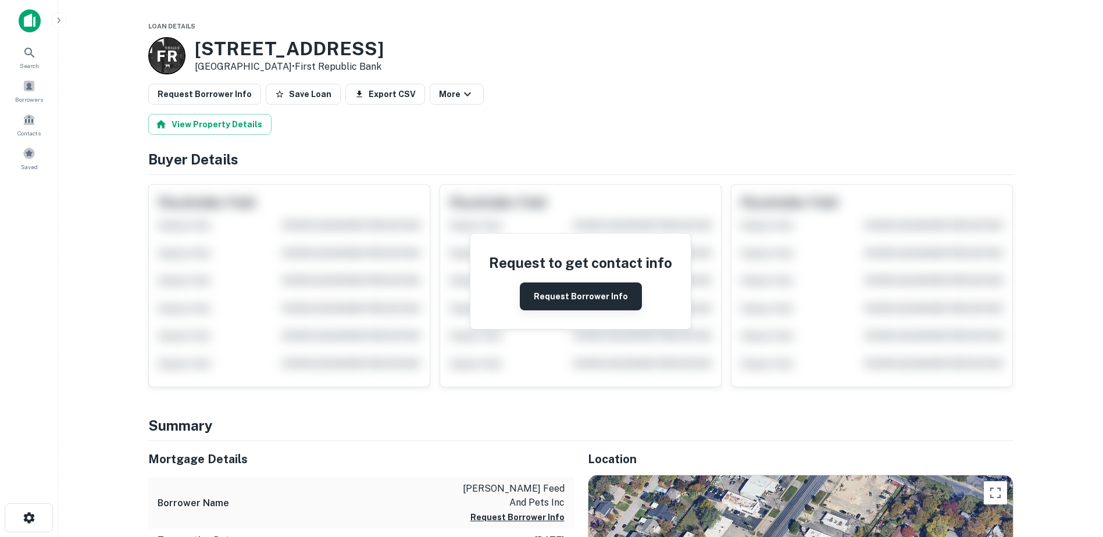
click at [551, 298] on button "Request Borrower Info" at bounding box center [581, 296] width 122 height 28
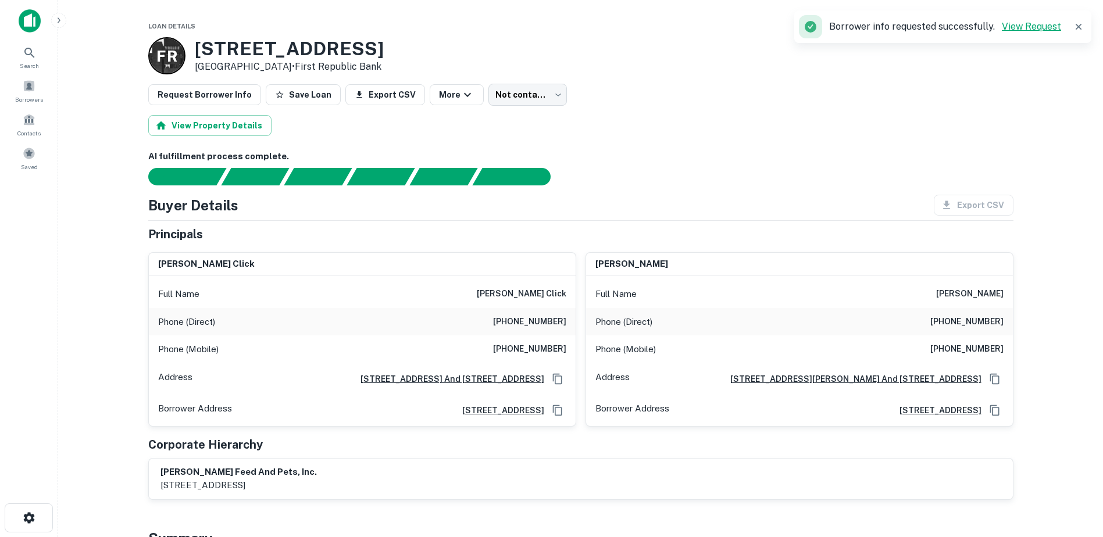
click at [1053, 23] on link "View Request" at bounding box center [1030, 26] width 59 height 11
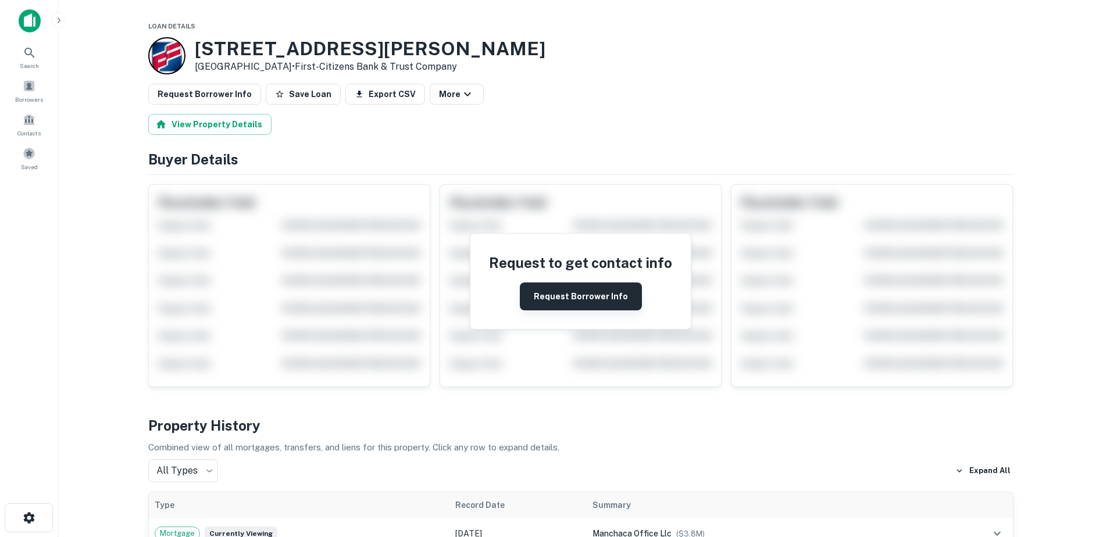
click at [607, 300] on button "Request Borrower Info" at bounding box center [581, 296] width 122 height 28
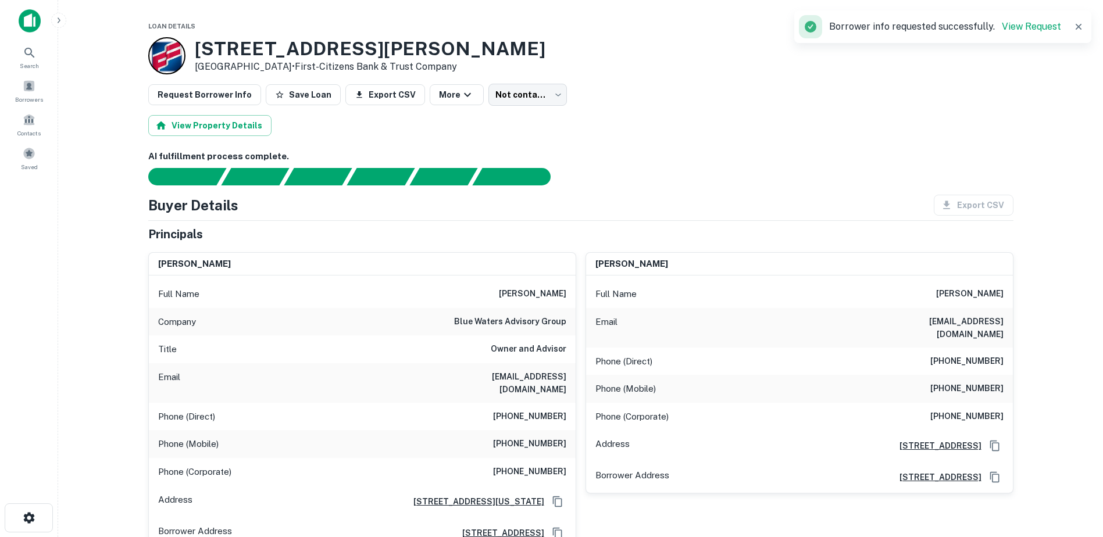
click at [1031, 19] on div "Borrower info requested successfully. View Request" at bounding box center [930, 26] width 262 height 23
click at [1029, 22] on link "View Request" at bounding box center [1030, 26] width 59 height 11
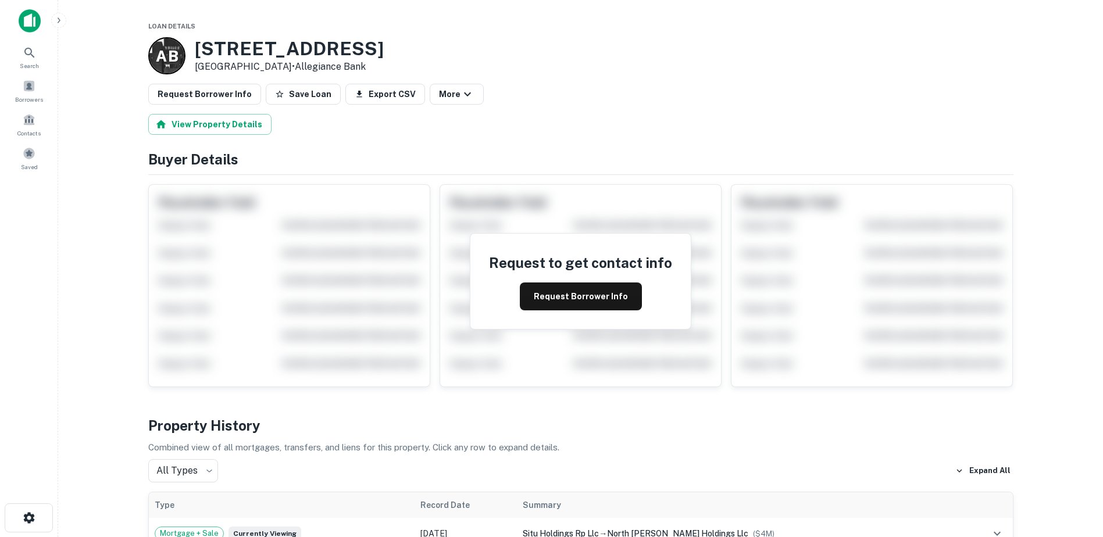
click at [596, 300] on button "Request Borrower Info" at bounding box center [581, 296] width 122 height 28
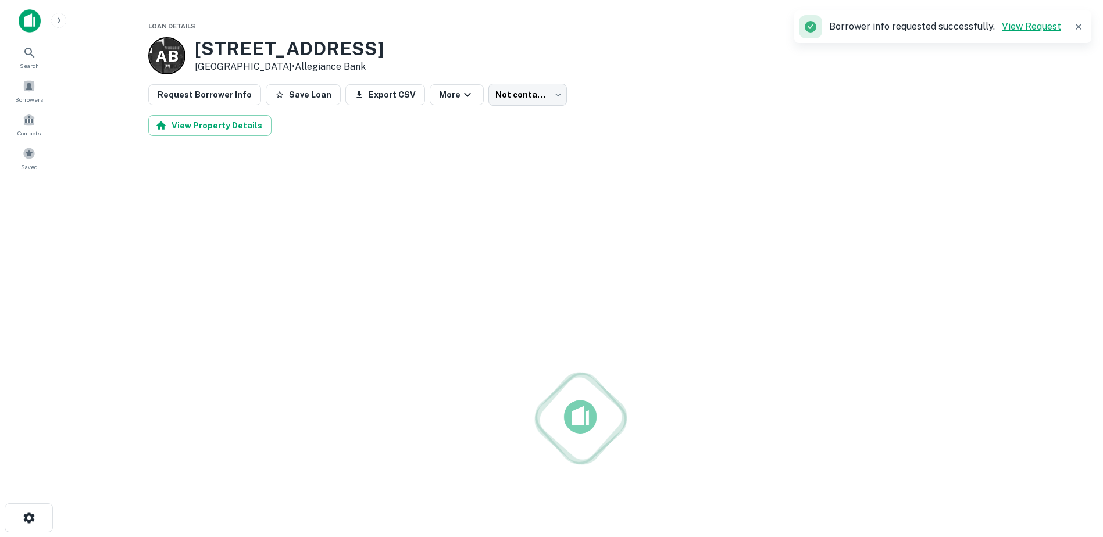
click at [1058, 27] on link "View Request" at bounding box center [1030, 26] width 59 height 11
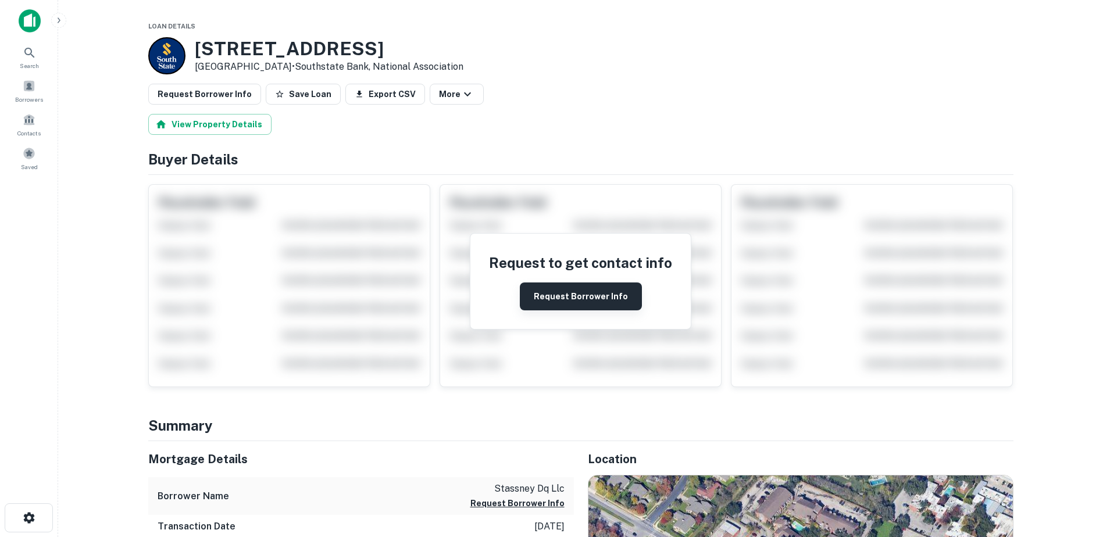
click at [603, 295] on button "Request Borrower Info" at bounding box center [581, 296] width 122 height 28
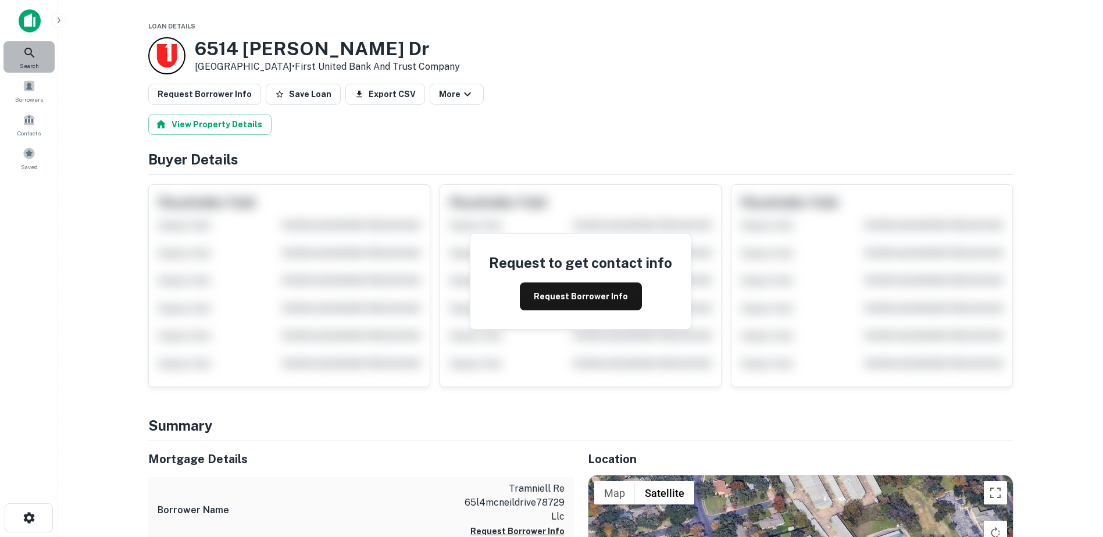
click at [28, 59] on icon at bounding box center [30, 53] width 14 height 14
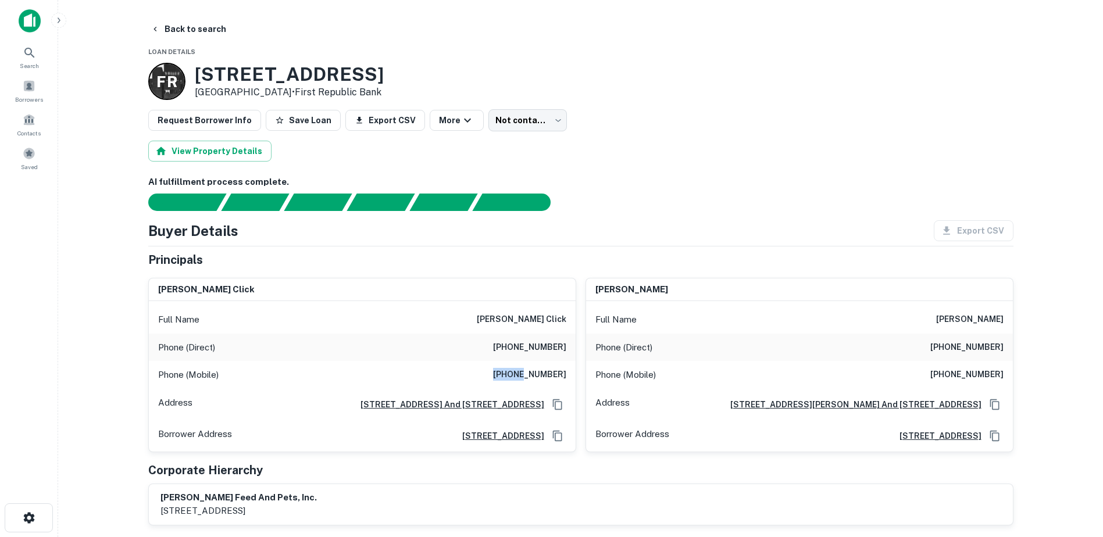
drag, startPoint x: 363, startPoint y: 370, endPoint x: 527, endPoint y: 379, distance: 164.2
click at [527, 379] on div "Phone (Mobile) [PHONE_NUMBER]" at bounding box center [362, 375] width 427 height 28
drag, startPoint x: 342, startPoint y: 81, endPoint x: 192, endPoint y: 76, distance: 150.0
click at [191, 73] on div "F R [STREET_ADDRESS] • First Republic Bank" at bounding box center [265, 81] width 235 height 37
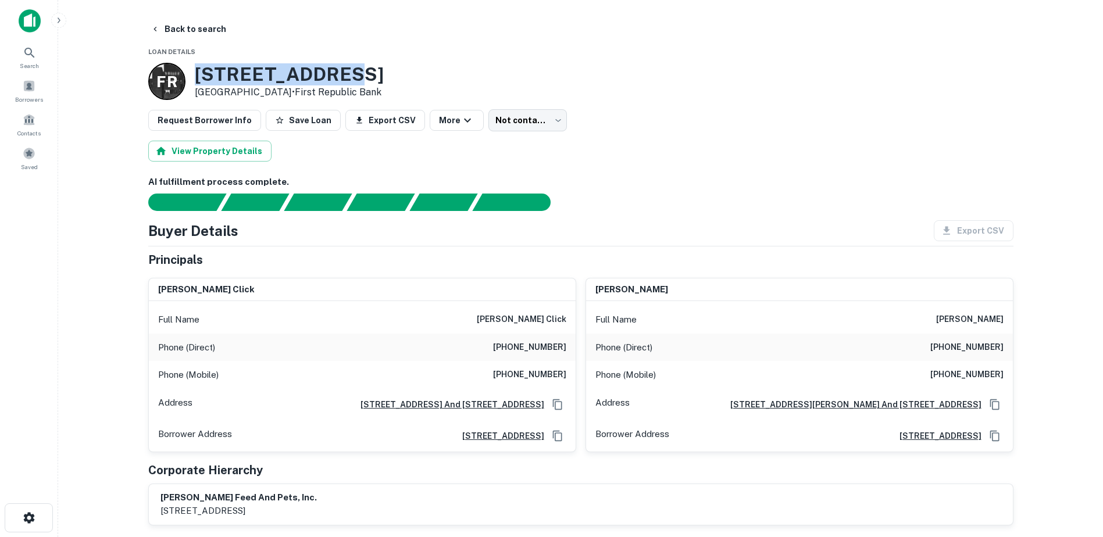
drag, startPoint x: 192, startPoint y: 76, endPoint x: 231, endPoint y: 74, distance: 39.0
copy h3 "[STREET_ADDRESS]"
click at [287, 124] on button "Save Loan" at bounding box center [303, 120] width 75 height 21
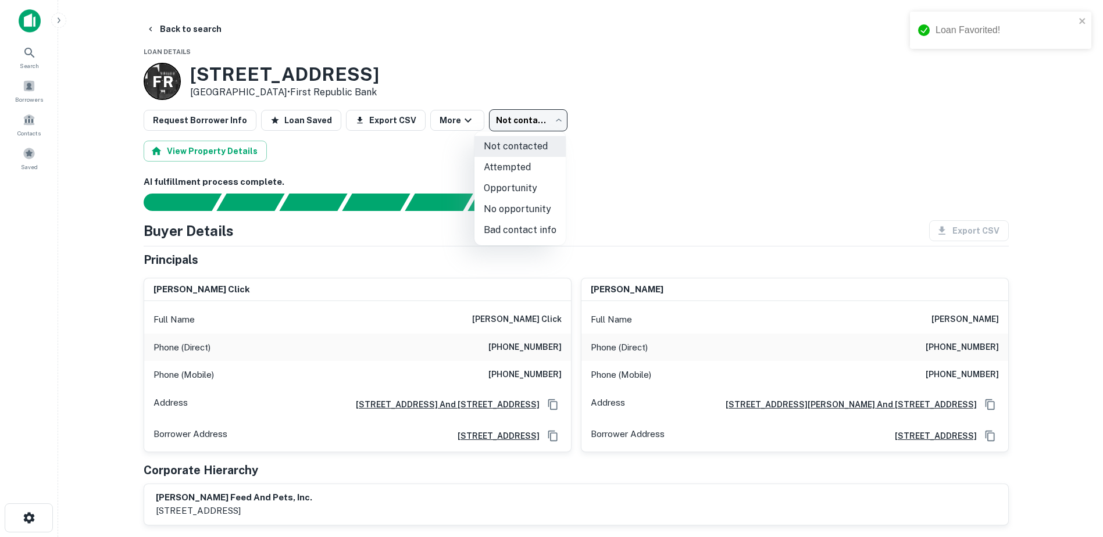
click at [536, 123] on body "Loan Favorited! Search Borrowers Contacts Saved Back to search Loan Details F R…" at bounding box center [551, 268] width 1103 height 537
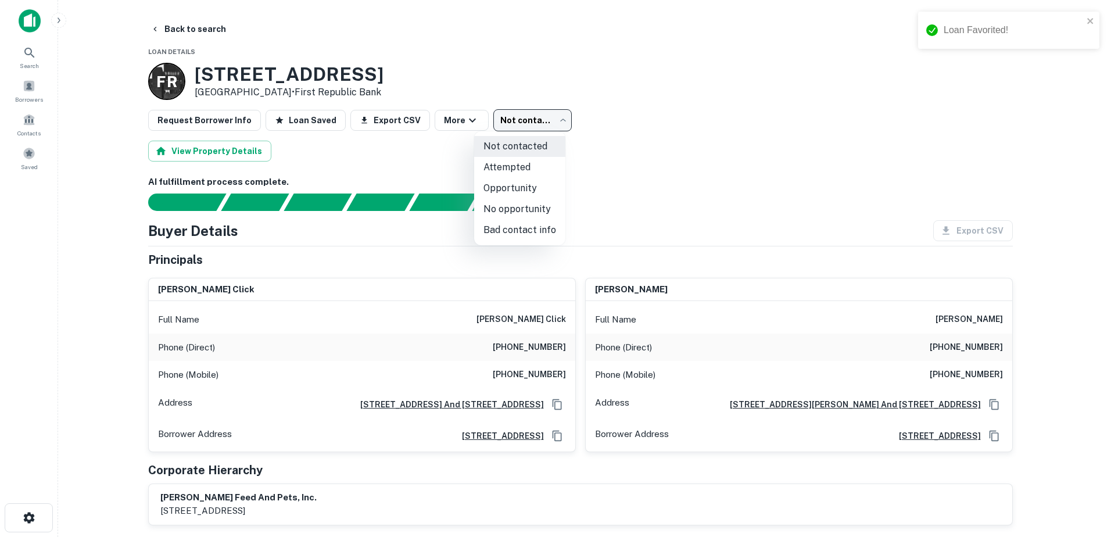
click at [522, 167] on li "Attempted" at bounding box center [519, 167] width 91 height 21
type input "*********"
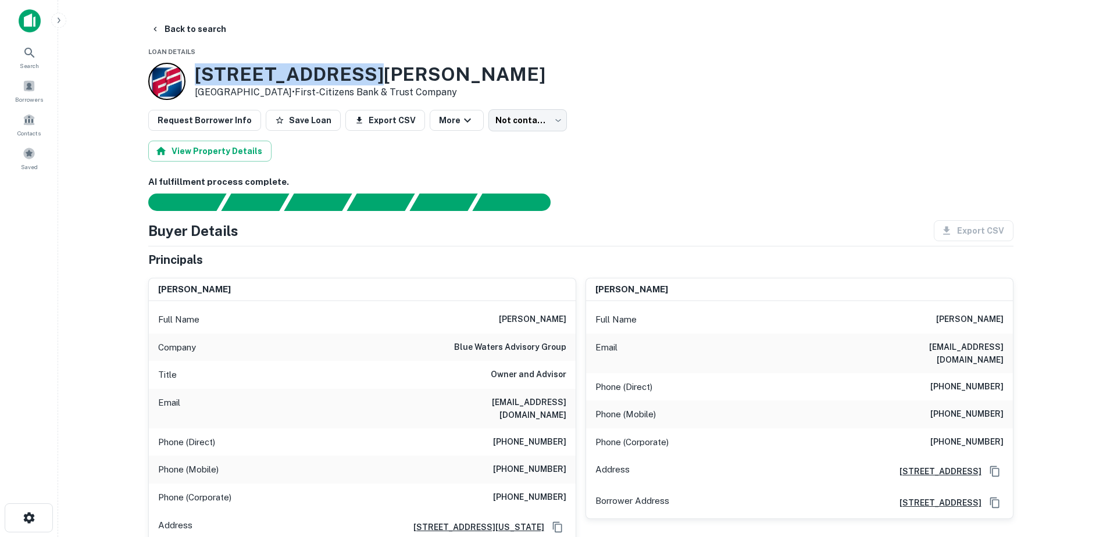
drag, startPoint x: 380, startPoint y: 77, endPoint x: 201, endPoint y: 73, distance: 179.1
click at [201, 73] on h3 "[STREET_ADDRESS][PERSON_NAME]" at bounding box center [370, 74] width 350 height 22
copy h3 "[STREET_ADDRESS][PERSON_NAME]"
click at [175, 284] on h6 "[PERSON_NAME]" at bounding box center [194, 289] width 73 height 13
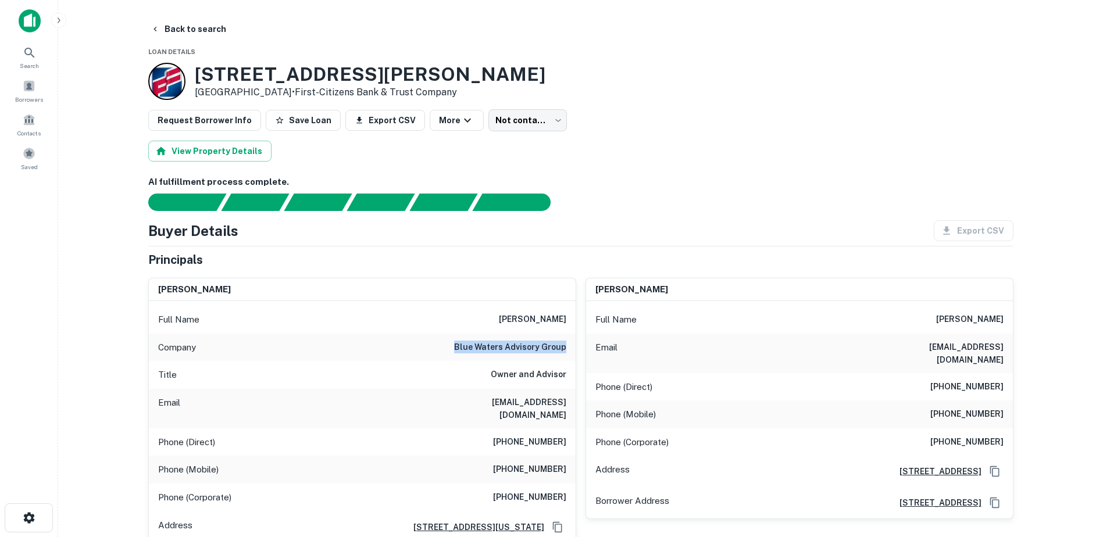
drag, startPoint x: 459, startPoint y: 347, endPoint x: 567, endPoint y: 350, distance: 108.1
click at [567, 350] on div "Company blue waters advisory group" at bounding box center [362, 348] width 427 height 28
copy h6 "blue waters advisory group"
drag, startPoint x: 289, startPoint y: 126, endPoint x: 297, endPoint y: 126, distance: 8.2
click at [289, 126] on button "Save Loan" at bounding box center [303, 120] width 75 height 21
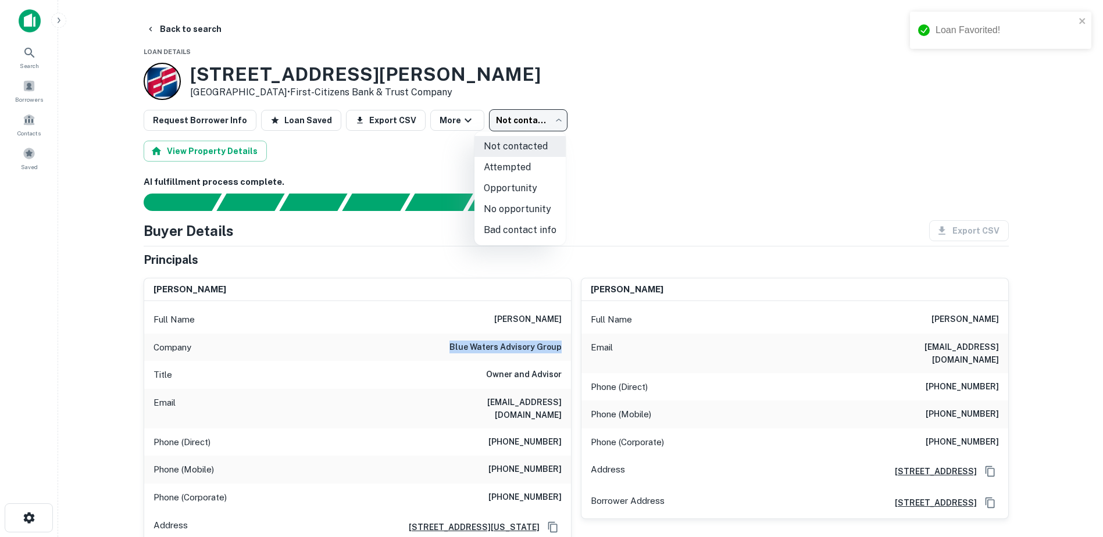
click at [541, 117] on body "Loan Favorited! Search Borrowers Contacts Saved Back to search Loan Details [ST…" at bounding box center [551, 268] width 1103 height 537
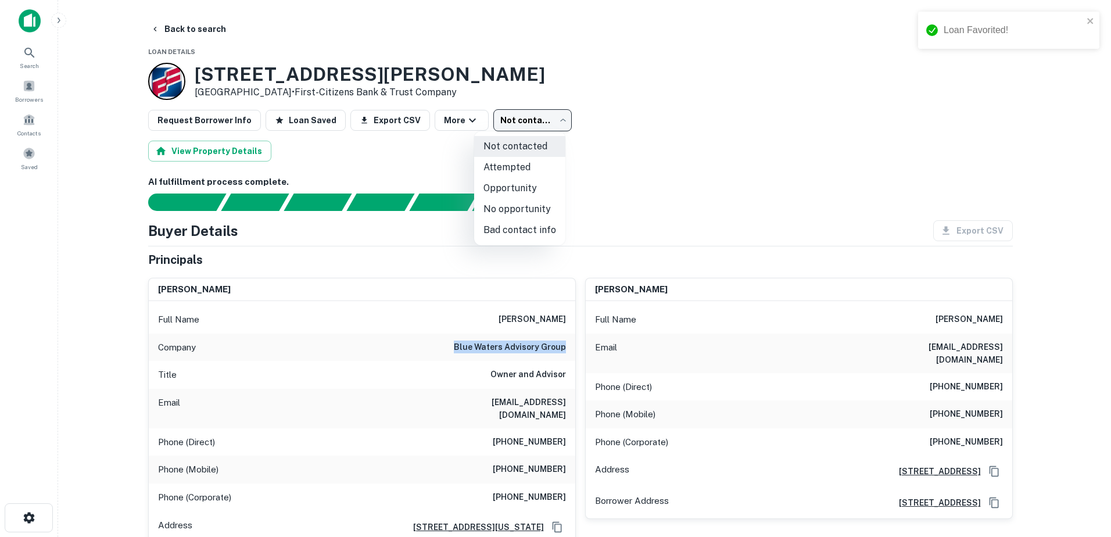
click at [549, 174] on li "Attempted" at bounding box center [519, 167] width 91 height 21
type input "*********"
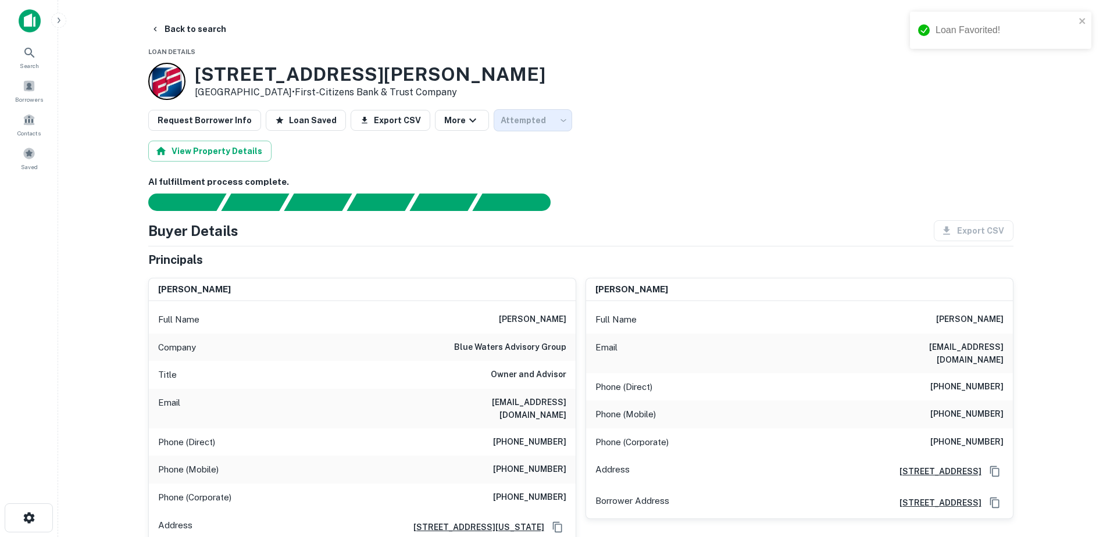
click at [729, 145] on div "View Property Details" at bounding box center [580, 151] width 865 height 21
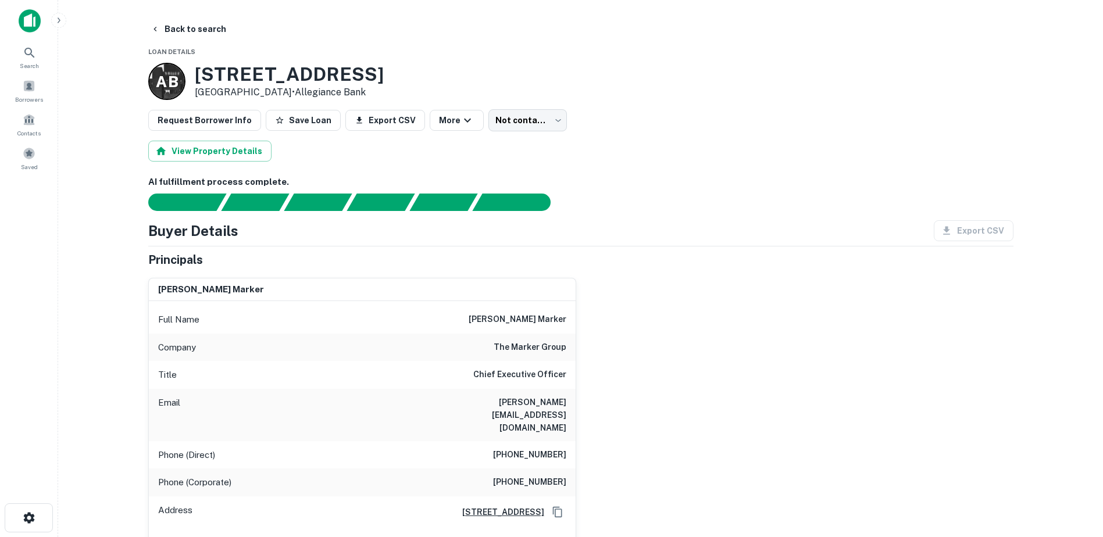
drag, startPoint x: 422, startPoint y: 71, endPoint x: 197, endPoint y: 76, distance: 225.0
click at [197, 76] on div "[GEOGRAPHIC_DATA][STREET_ADDRESS] • Allegiance Bank" at bounding box center [580, 81] width 865 height 37
drag, startPoint x: 197, startPoint y: 76, endPoint x: 234, endPoint y: 71, distance: 37.5
drag, startPoint x: 299, startPoint y: 122, endPoint x: 313, endPoint y: 119, distance: 13.7
click at [299, 122] on button "Save Loan" at bounding box center [303, 120] width 75 height 21
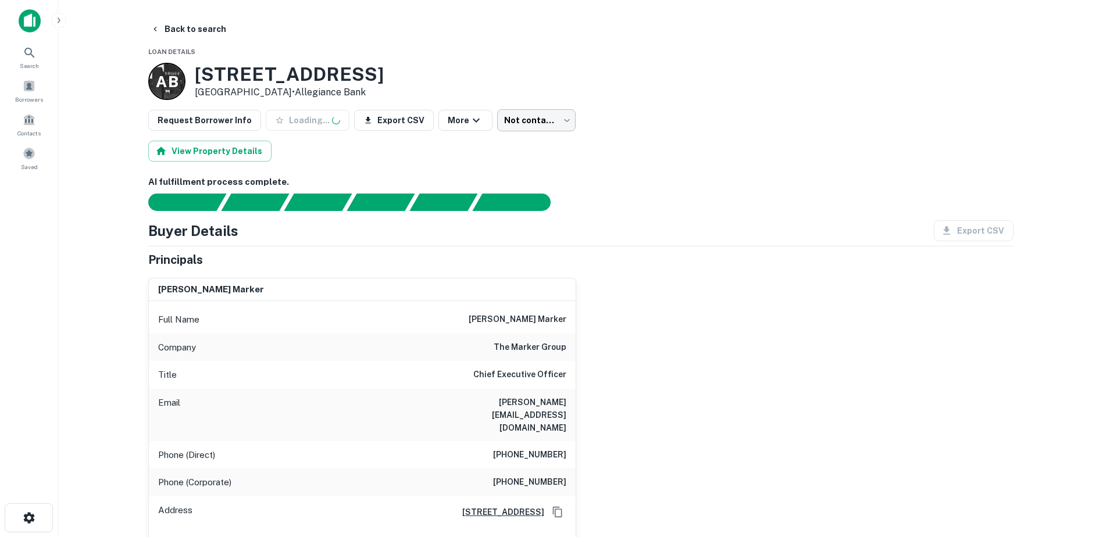
click at [538, 118] on body "Search Borrowers Contacts Saved Back to search Loan Details A B 10815 Ranch Roa…" at bounding box center [551, 268] width 1103 height 537
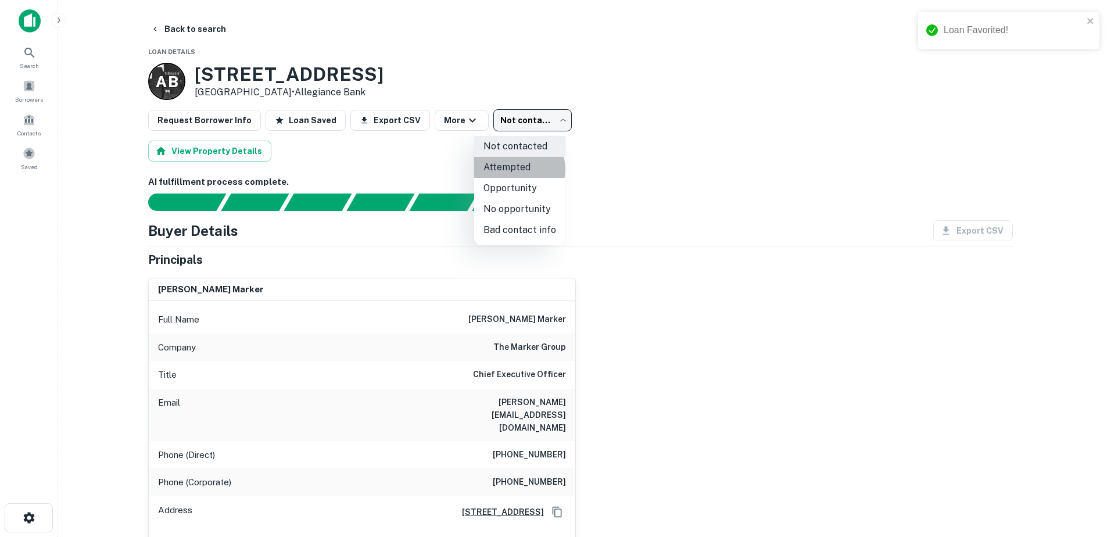
click at [518, 169] on li "Attempted" at bounding box center [519, 167] width 91 height 21
type input "*********"
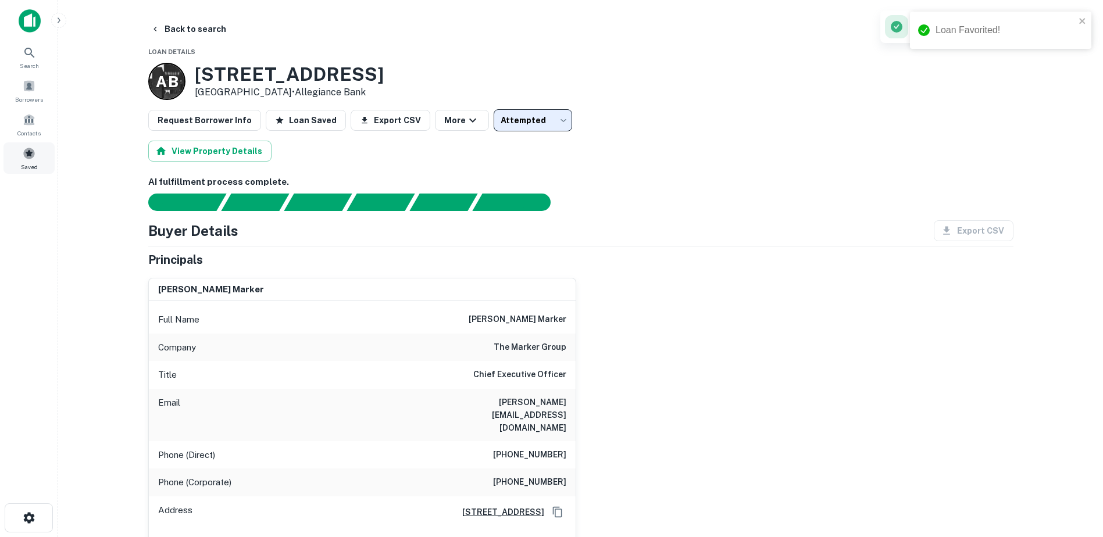
click at [31, 155] on span at bounding box center [29, 153] width 13 height 13
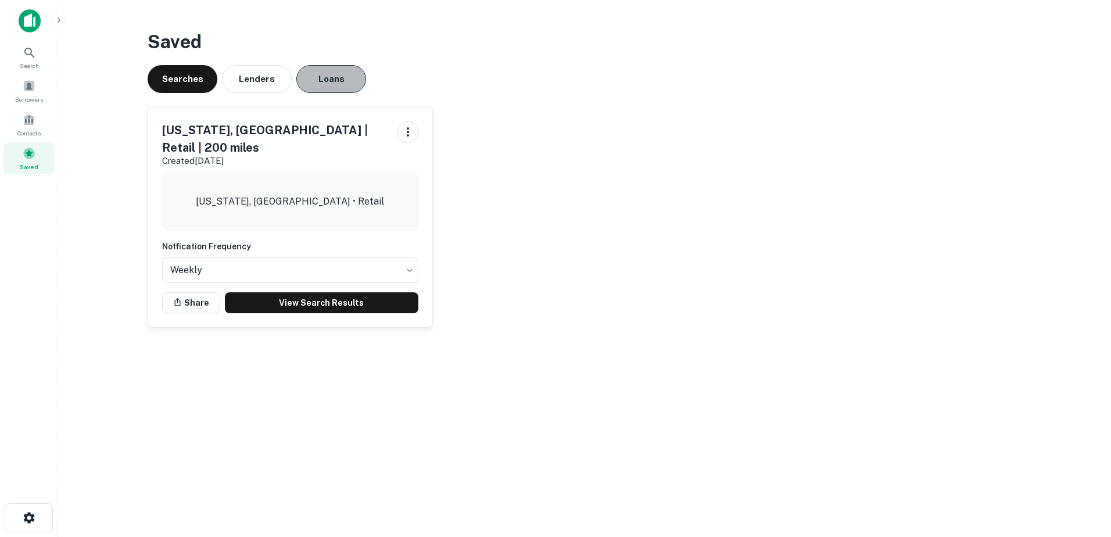
click at [328, 71] on button "Loans" at bounding box center [331, 79] width 70 height 28
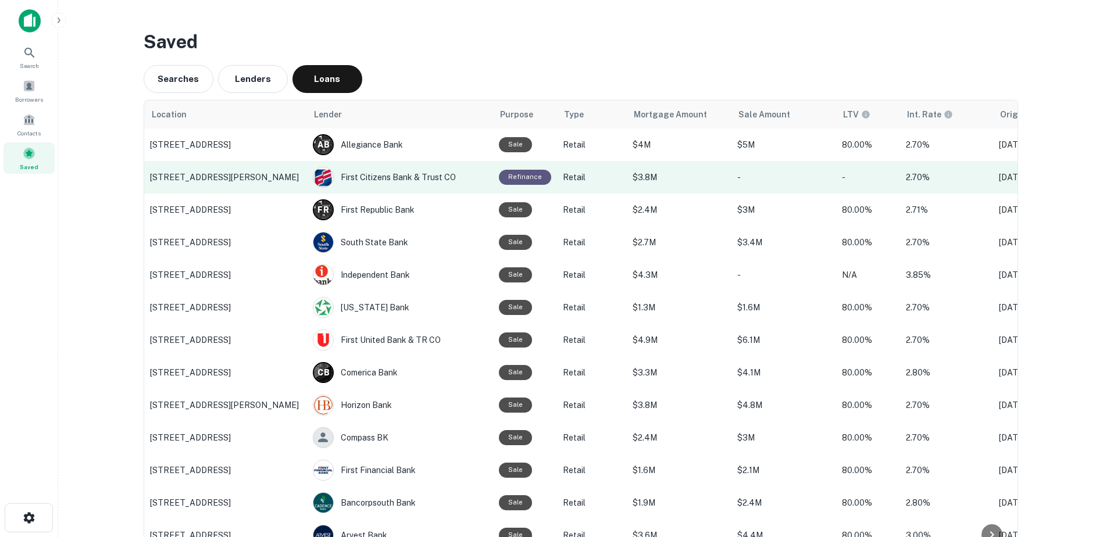
click at [287, 177] on p "9501 Menchaca Rd, Austin, TX" at bounding box center [225, 177] width 151 height 10
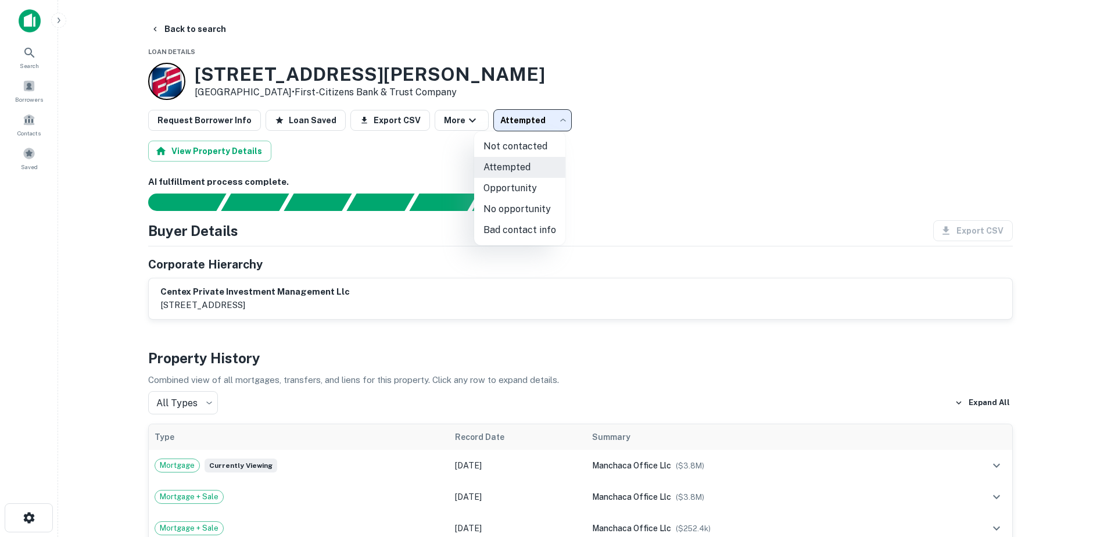
click at [484, 124] on body "Search Borrowers Contacts Saved Back to search Loan Details 9501 Menchaca Rd Au…" at bounding box center [555, 268] width 1111 height 537
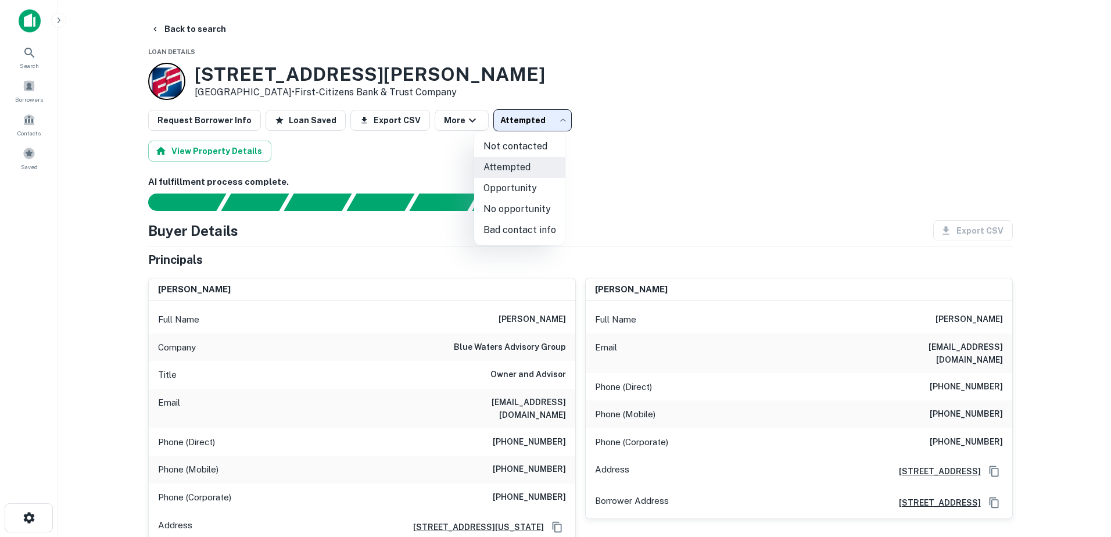
click at [533, 228] on li "Bad contact info" at bounding box center [519, 230] width 91 height 21
type input "**********"
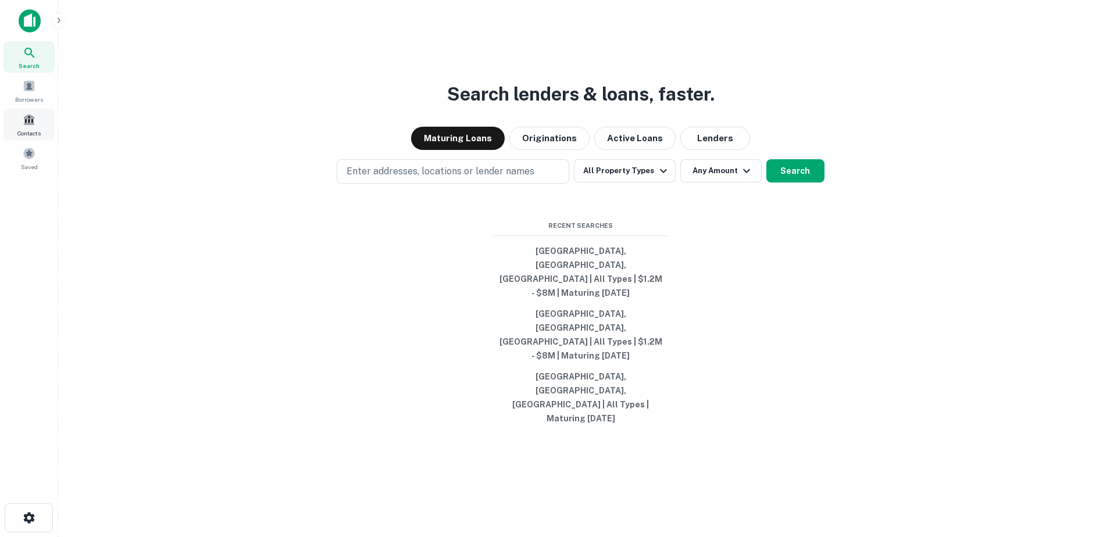
click at [25, 121] on span at bounding box center [29, 119] width 13 height 13
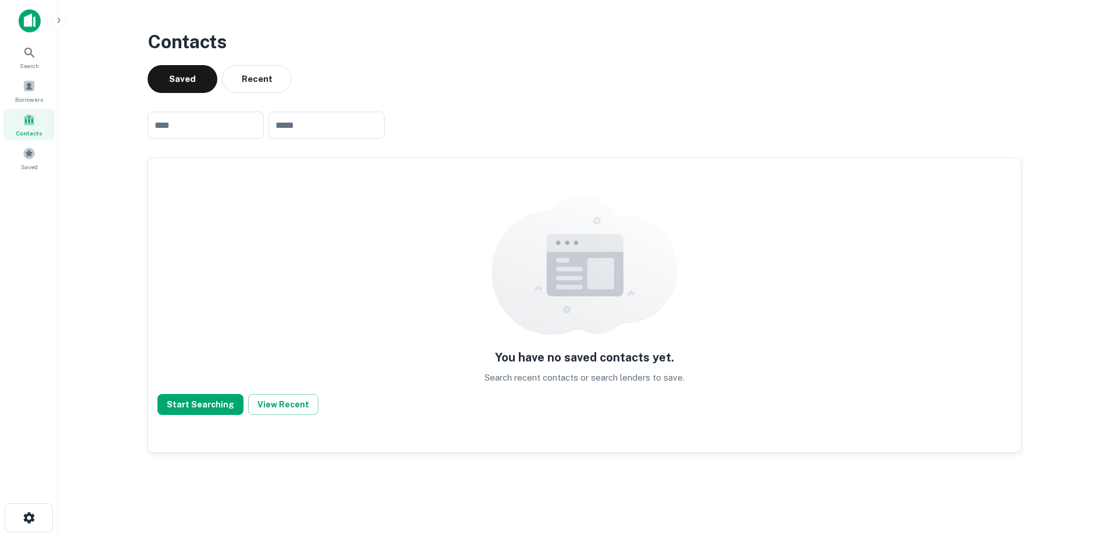
drag, startPoint x: 295, startPoint y: 409, endPoint x: 290, endPoint y: 406, distance: 6.3
click at [291, 406] on button "View Recent" at bounding box center [283, 404] width 70 height 21
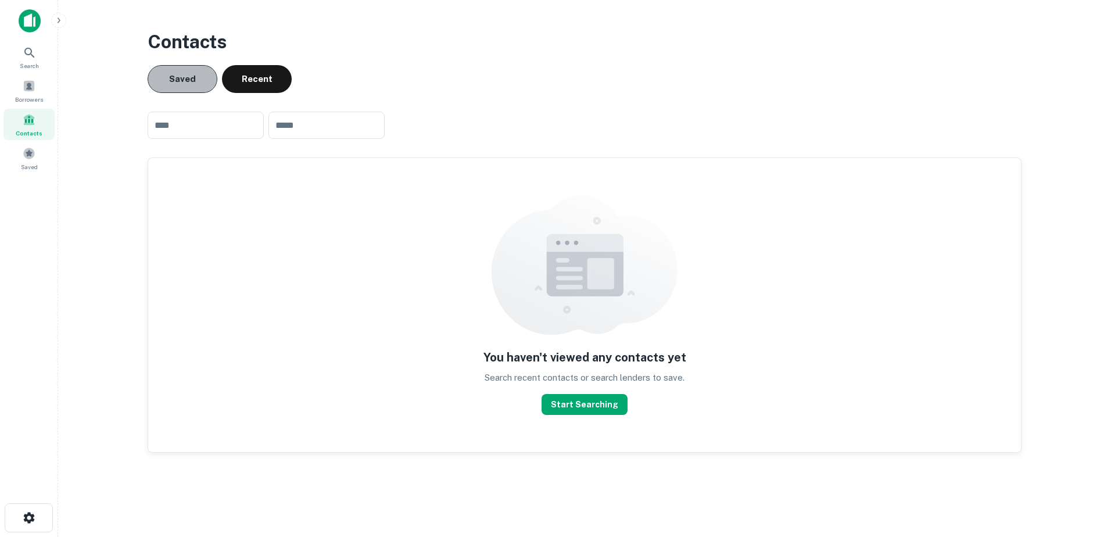
click at [203, 77] on button "Saved" at bounding box center [183, 79] width 70 height 28
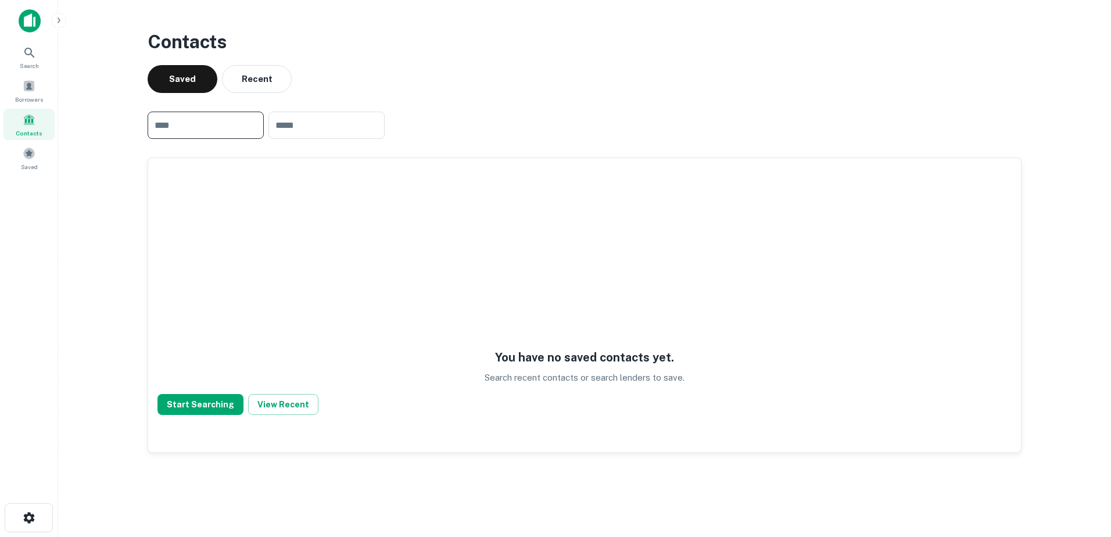
click at [178, 126] on input "text" at bounding box center [206, 125] width 116 height 27
click at [32, 57] on icon at bounding box center [30, 53] width 14 height 14
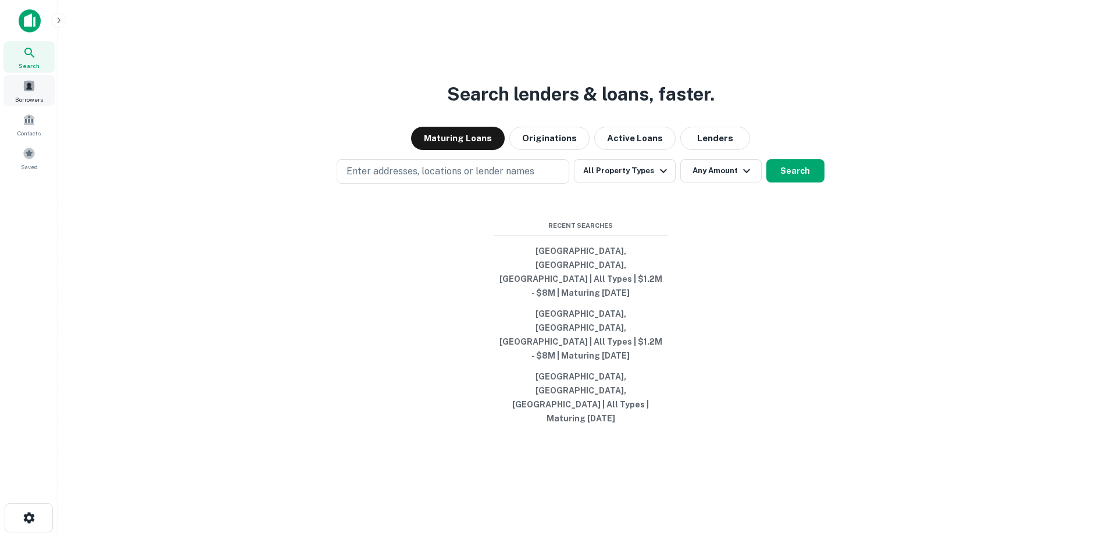
click at [33, 104] on div "Borrowers" at bounding box center [28, 90] width 51 height 31
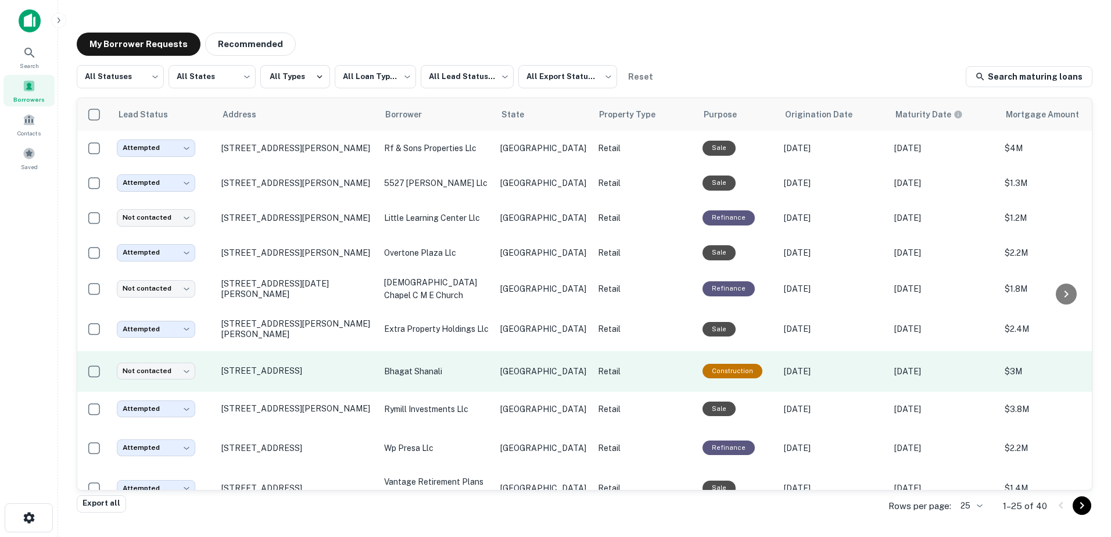
scroll to position [548, 0]
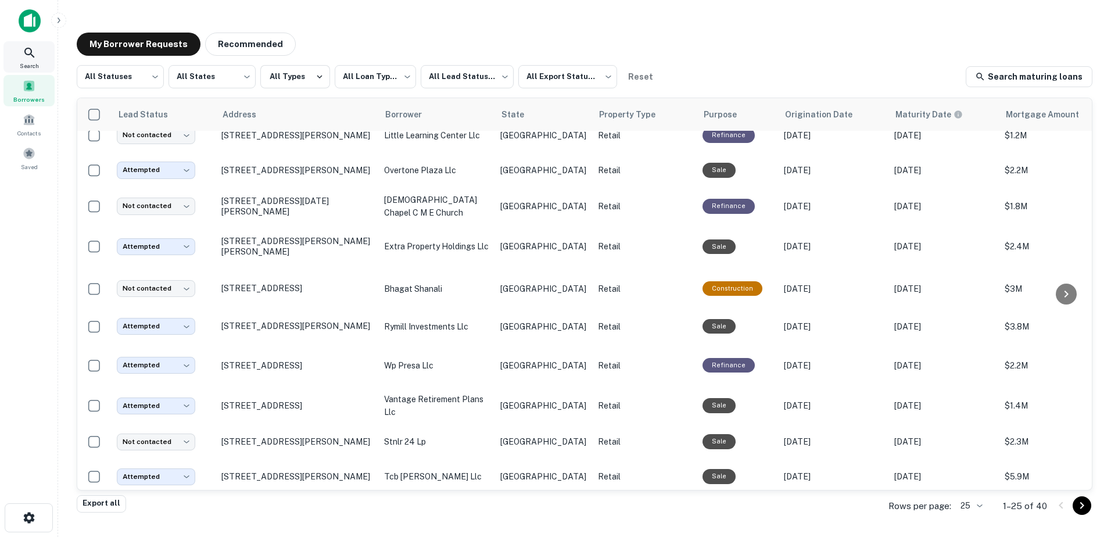
click at [42, 62] on div "Search" at bounding box center [28, 56] width 51 height 31
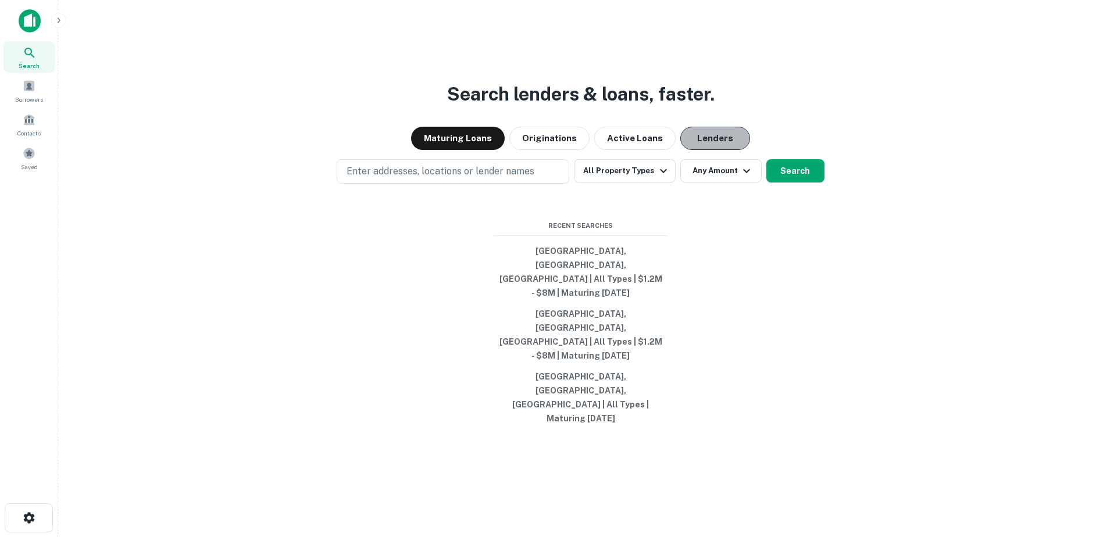
click at [699, 150] on button "Lenders" at bounding box center [715, 138] width 70 height 23
click at [649, 183] on button "All Property Types" at bounding box center [624, 170] width 101 height 23
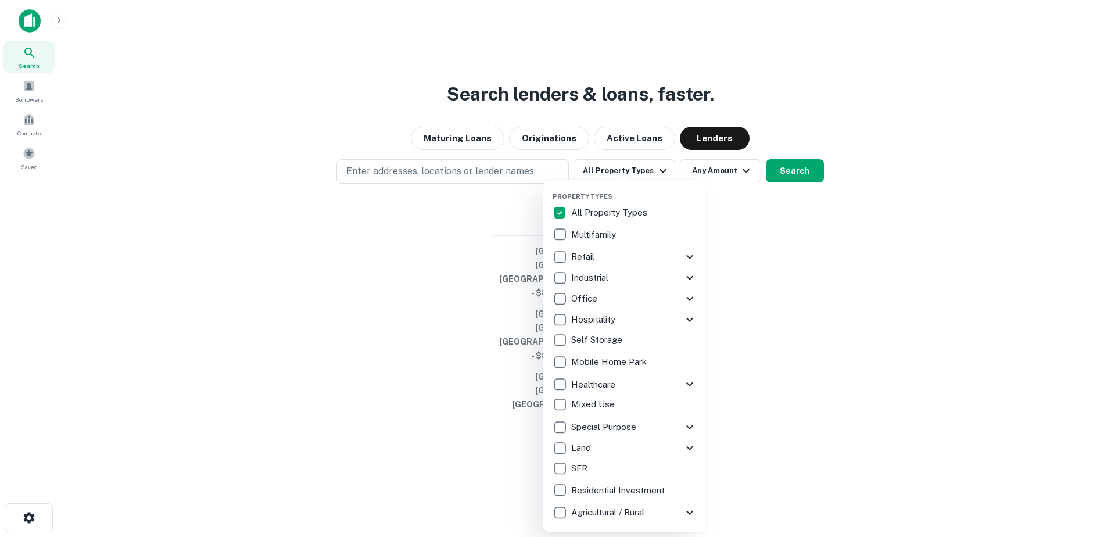
click at [865, 356] on div at bounding box center [555, 268] width 1111 height 537
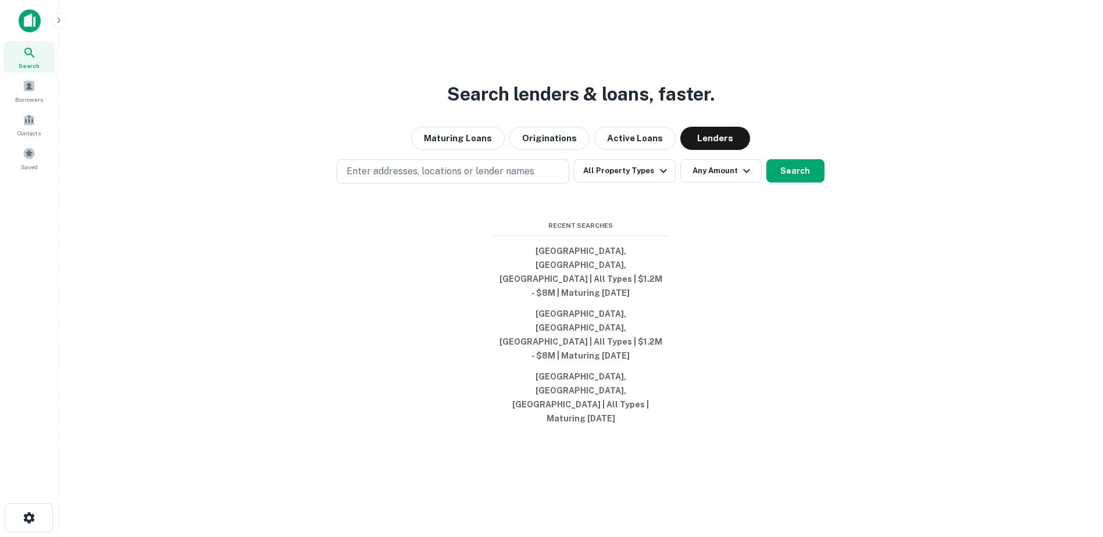
drag, startPoint x: 397, startPoint y: 210, endPoint x: 398, endPoint y: 275, distance: 65.1
click at [395, 266] on div "Search lenders & loans, faster. Maturing Loans Originations Active Loans Lender…" at bounding box center [580, 296] width 1026 height 537
click at [638, 183] on button "All Property Types" at bounding box center [624, 170] width 101 height 23
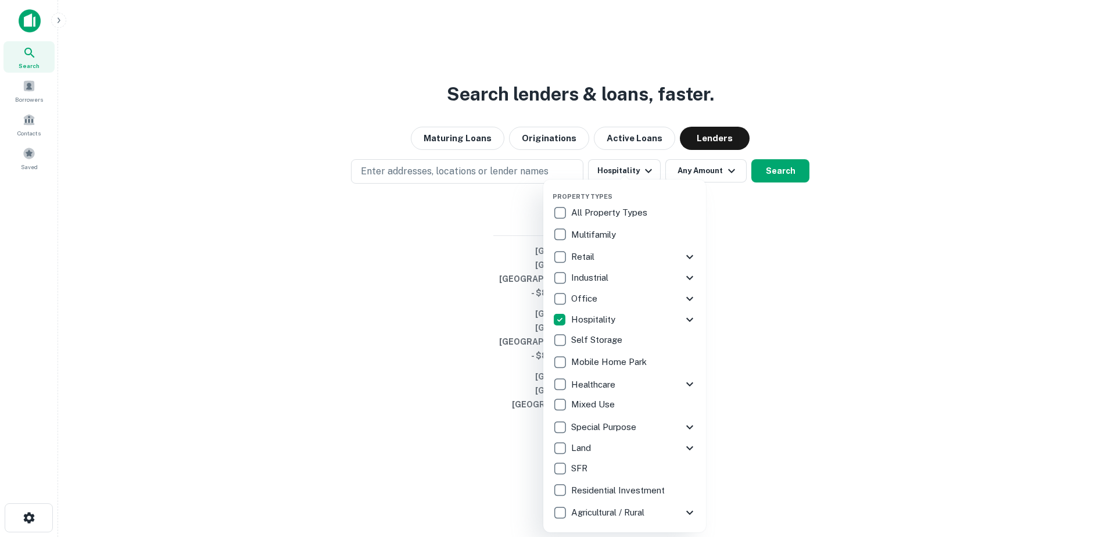
click at [771, 223] on div at bounding box center [555, 268] width 1111 height 537
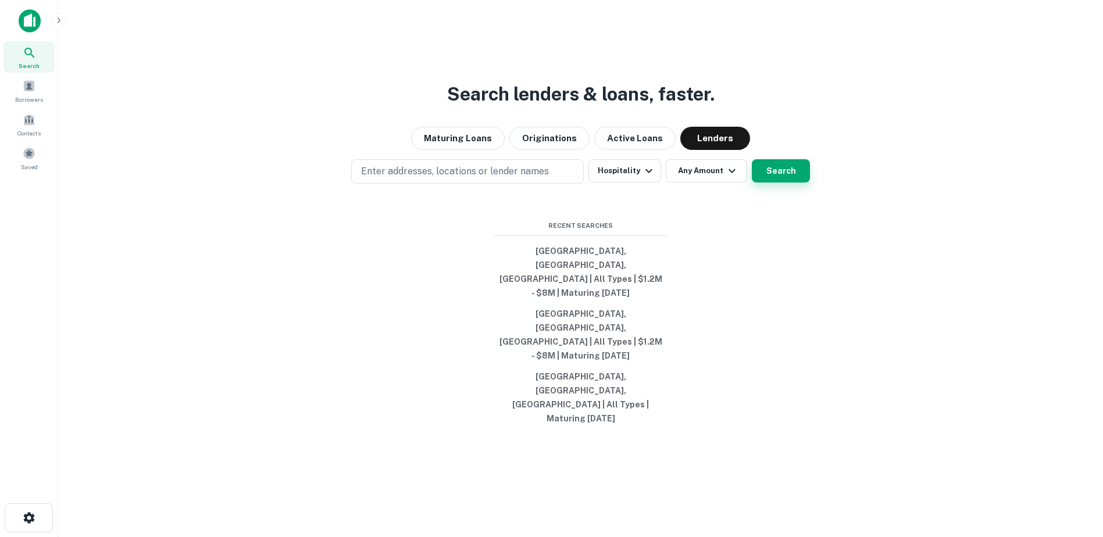
click at [773, 183] on button "Search" at bounding box center [781, 170] width 58 height 23
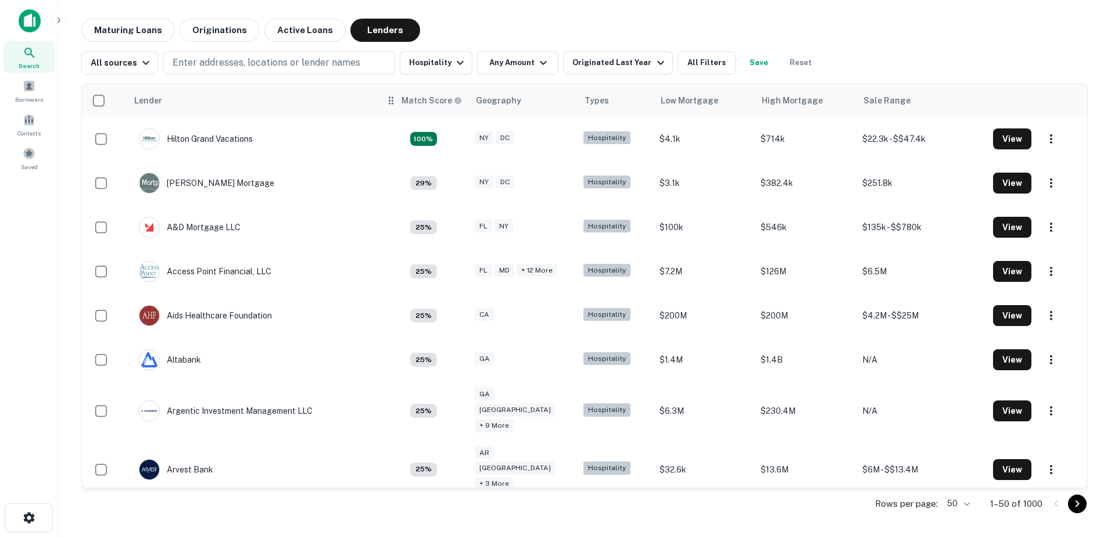
click at [424, 103] on h6 "Match Score" at bounding box center [431, 100] width 58 height 13
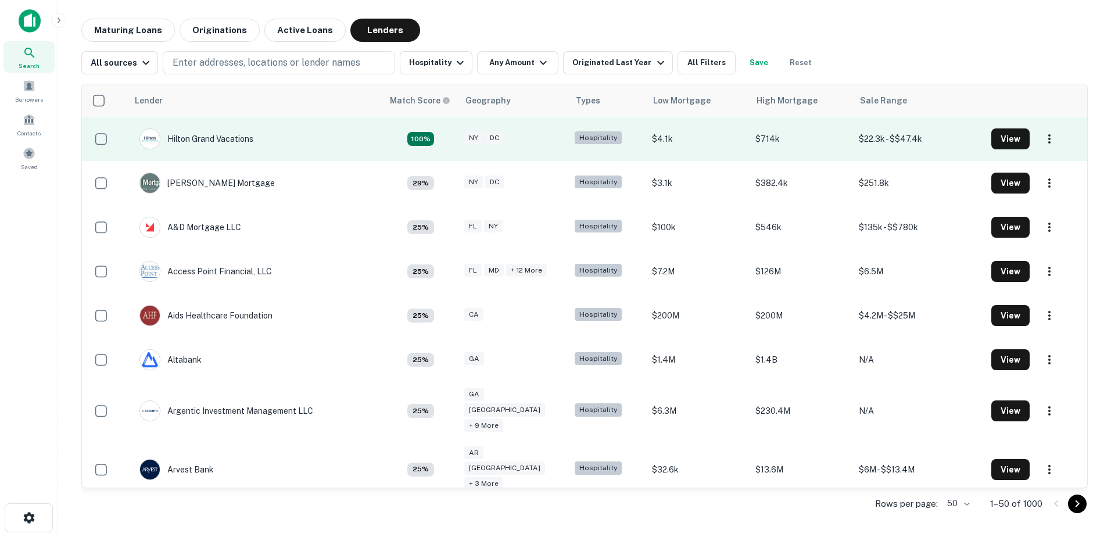
click at [345, 138] on td "Hilton Grand Vacations" at bounding box center [255, 139] width 255 height 44
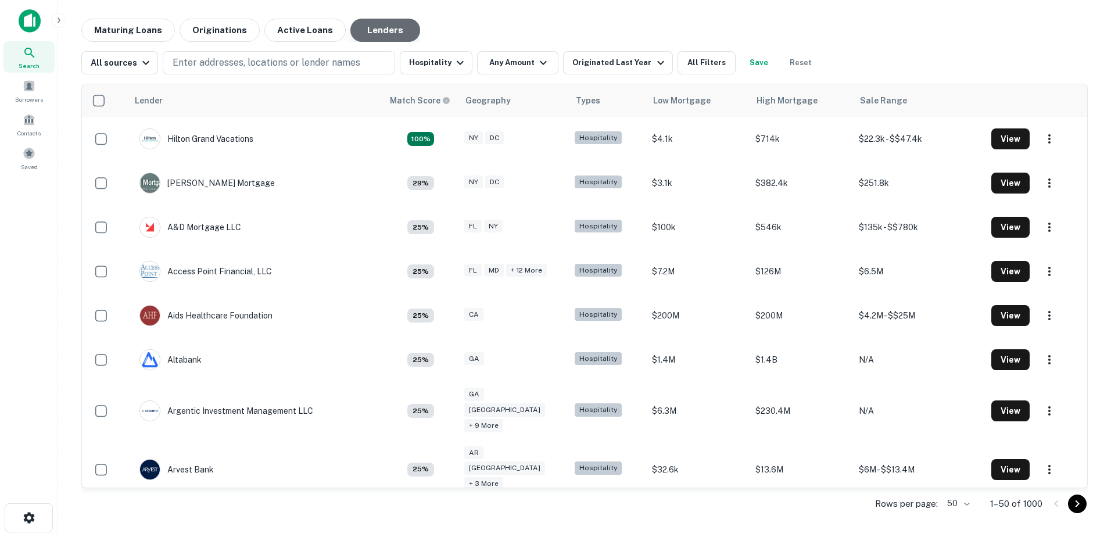
click at [383, 29] on button "Lenders" at bounding box center [385, 30] width 70 height 23
click at [429, 65] on button "Hospitality" at bounding box center [436, 62] width 73 height 23
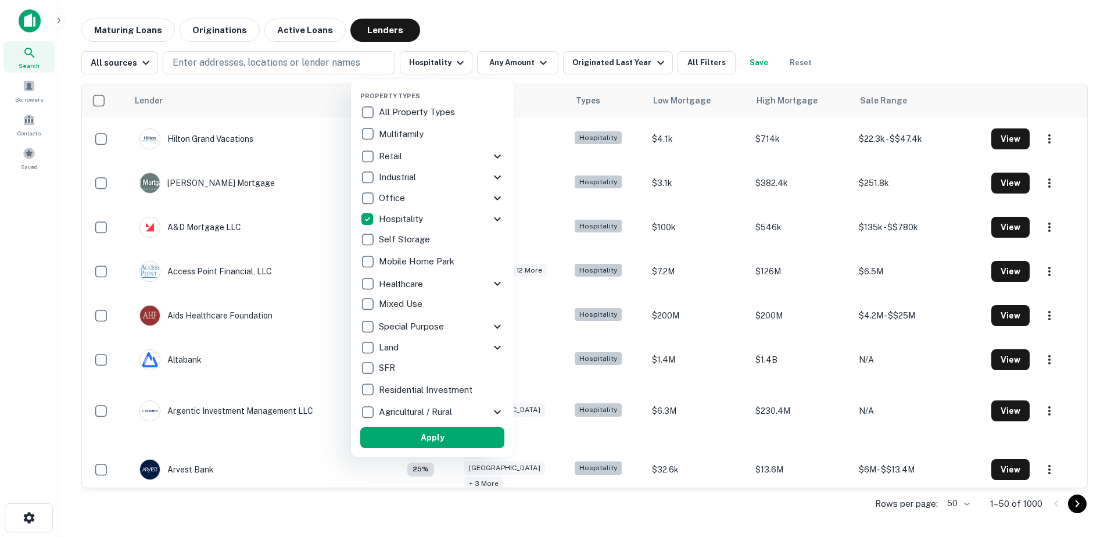
click at [192, 61] on div at bounding box center [555, 268] width 1111 height 537
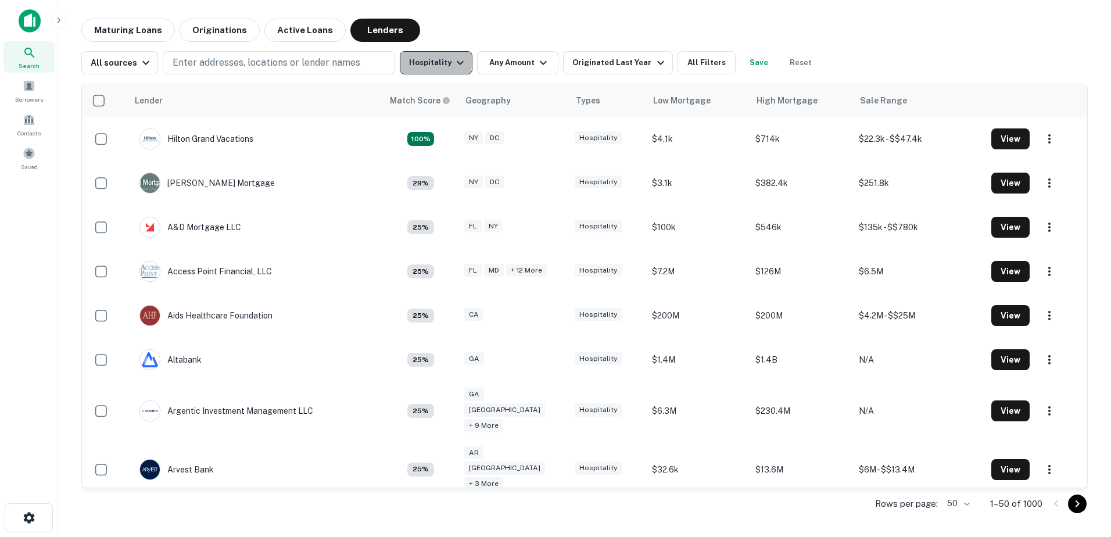
click at [425, 60] on button "Hospitality" at bounding box center [436, 62] width 73 height 23
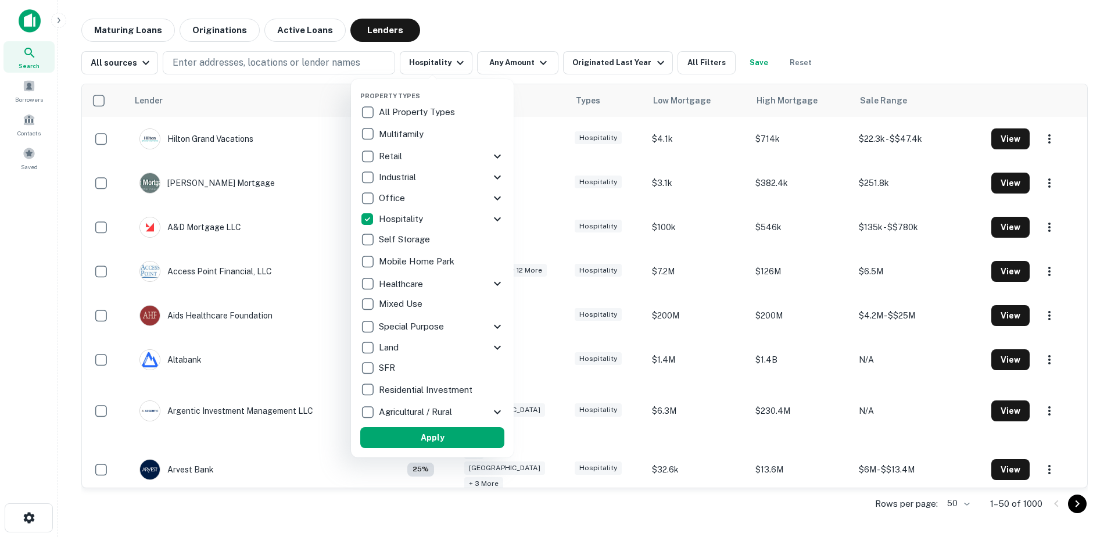
click at [388, 111] on p "All Property Types" at bounding box center [418, 112] width 78 height 14
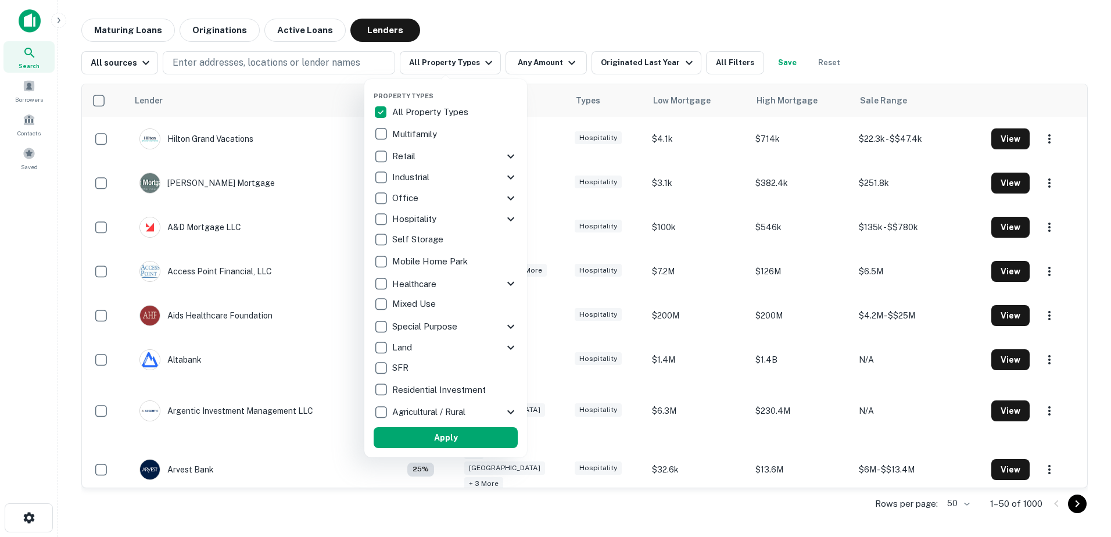
click at [432, 67] on div at bounding box center [555, 268] width 1111 height 537
click at [194, 65] on div at bounding box center [555, 268] width 1111 height 537
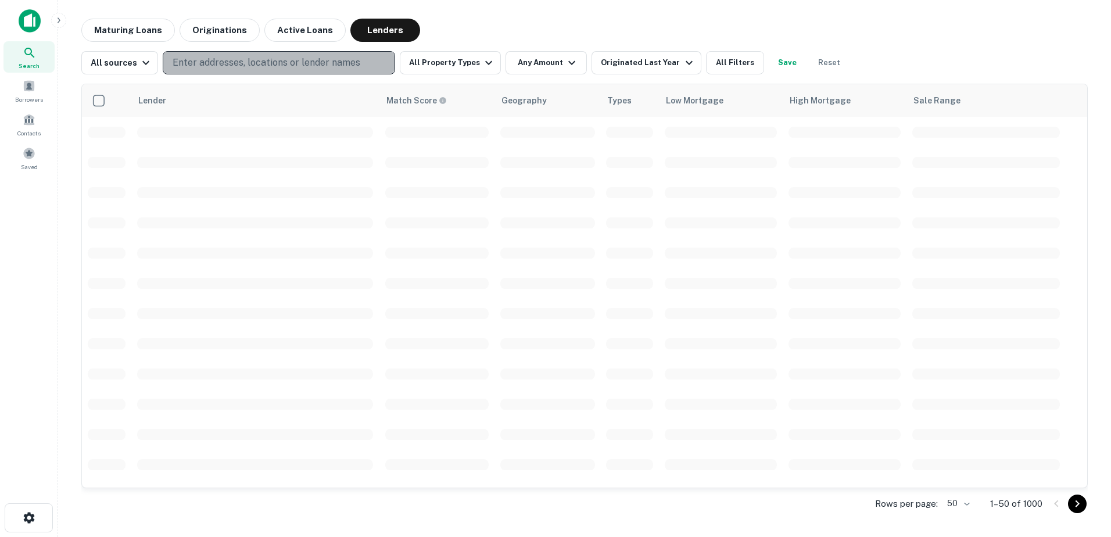
click at [256, 59] on p "Enter addresses, locations or lender names" at bounding box center [267, 63] width 188 height 14
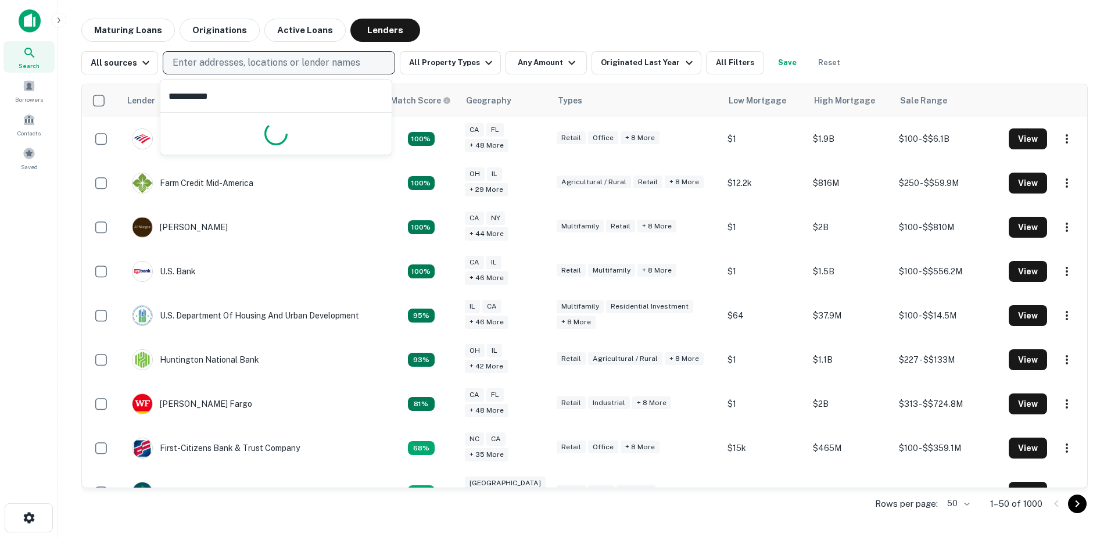
type input "**********"
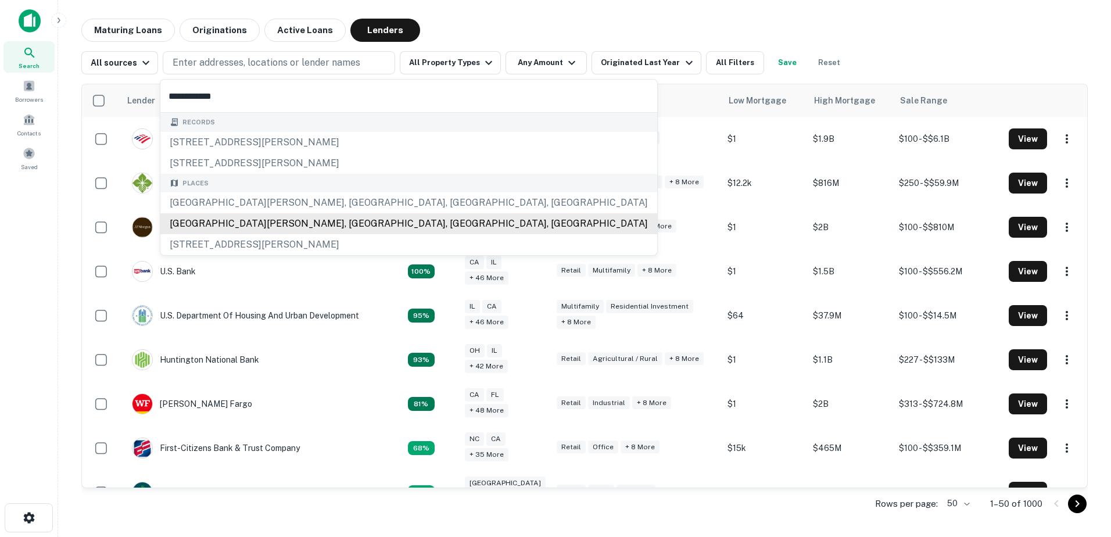
click at [362, 221] on div "1402 Hoefgen Avenue, San Antonio, TX, USA" at bounding box center [408, 223] width 497 height 21
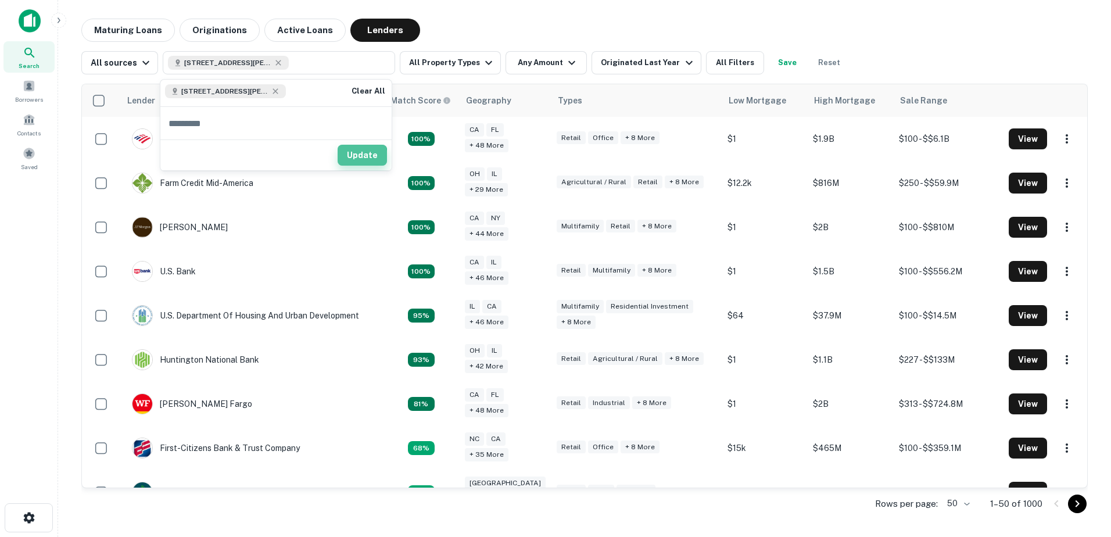
click at [346, 158] on button "Update" at bounding box center [362, 155] width 49 height 21
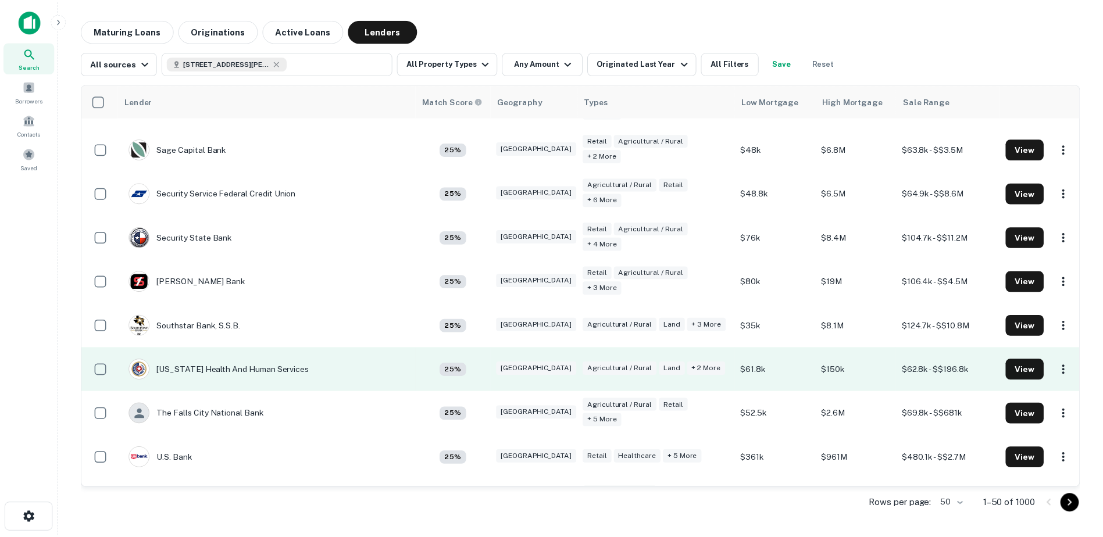
scroll to position [1627, 0]
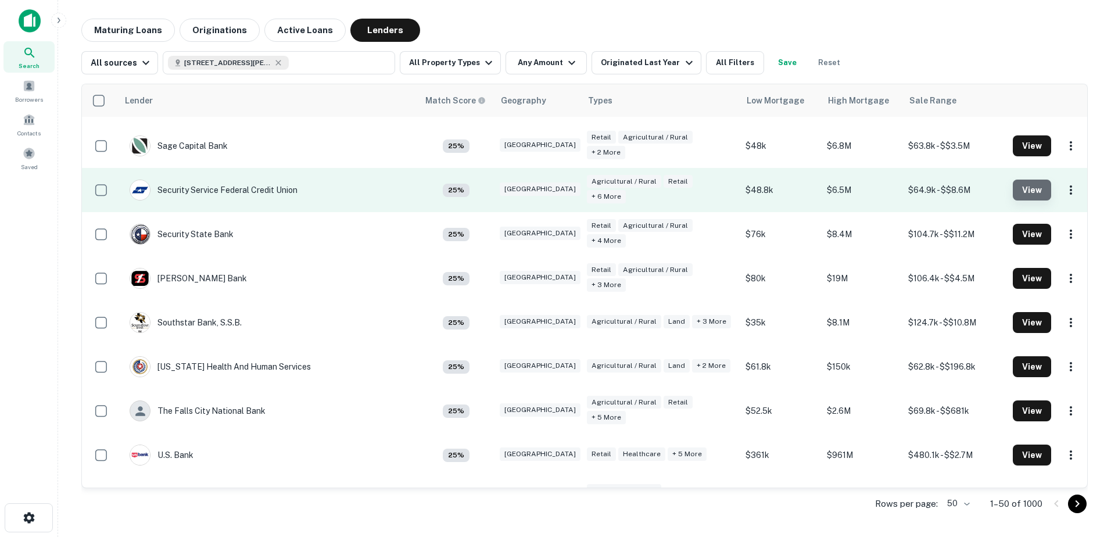
click at [1017, 186] on button "View" at bounding box center [1032, 190] width 38 height 21
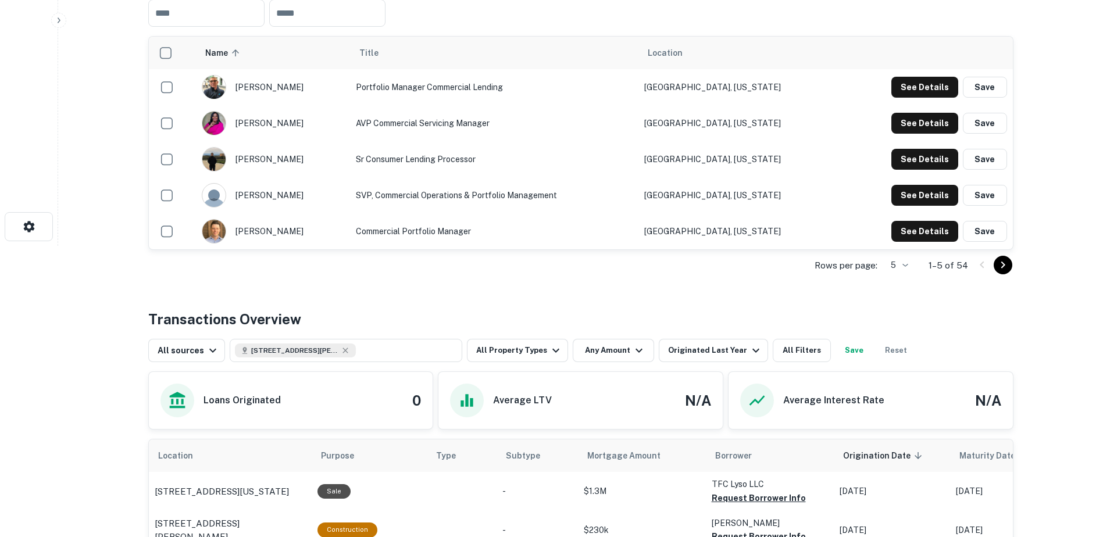
scroll to position [291, 0]
click at [990, 267] on div at bounding box center [992, 265] width 40 height 19
click at [994, 269] on button "Go to next page" at bounding box center [1002, 265] width 19 height 19
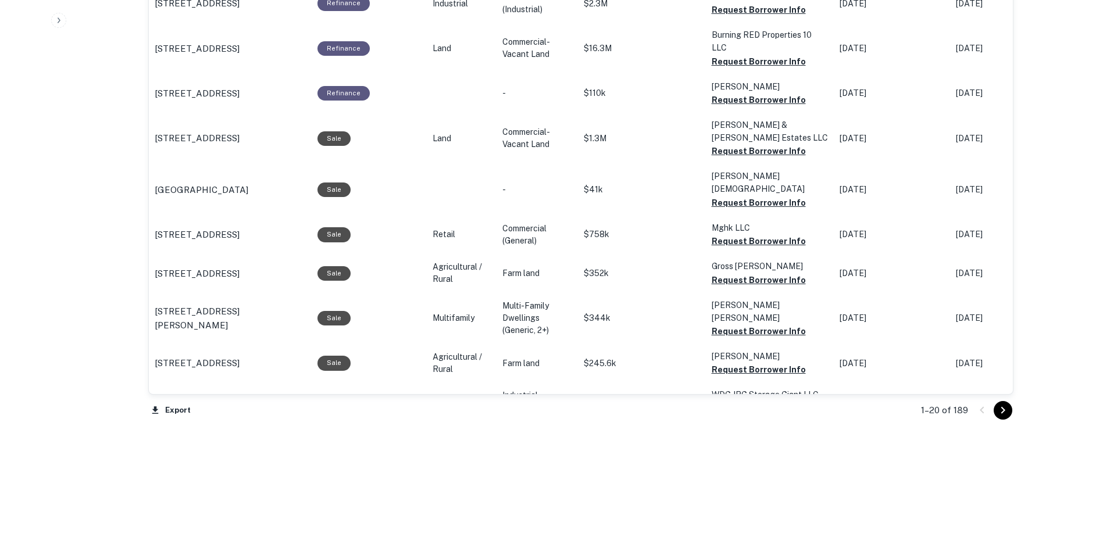
scroll to position [1180, 0]
click at [1000, 408] on icon "Go to next page" at bounding box center [1003, 410] width 14 height 14
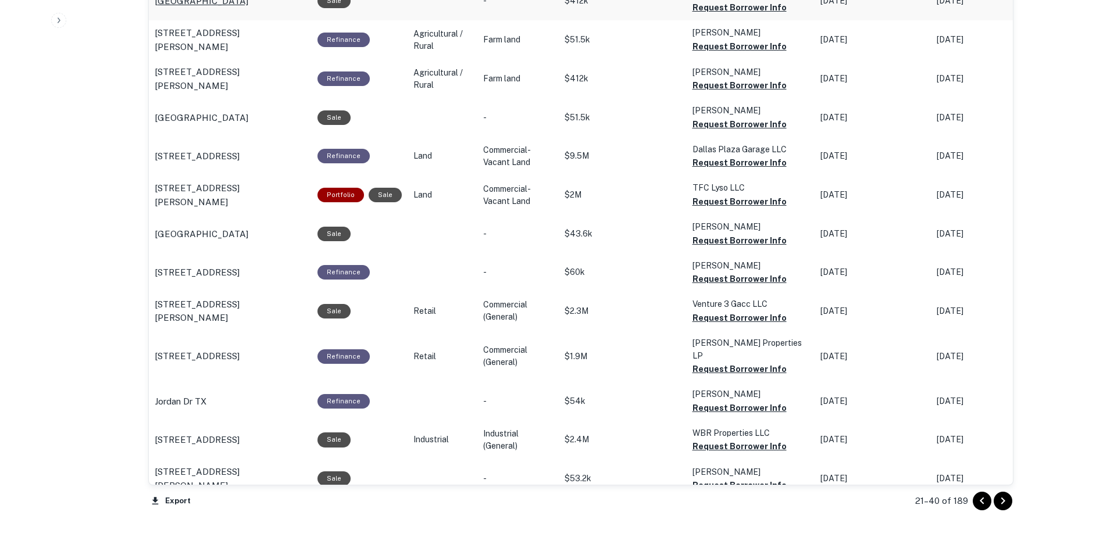
scroll to position [1122, 0]
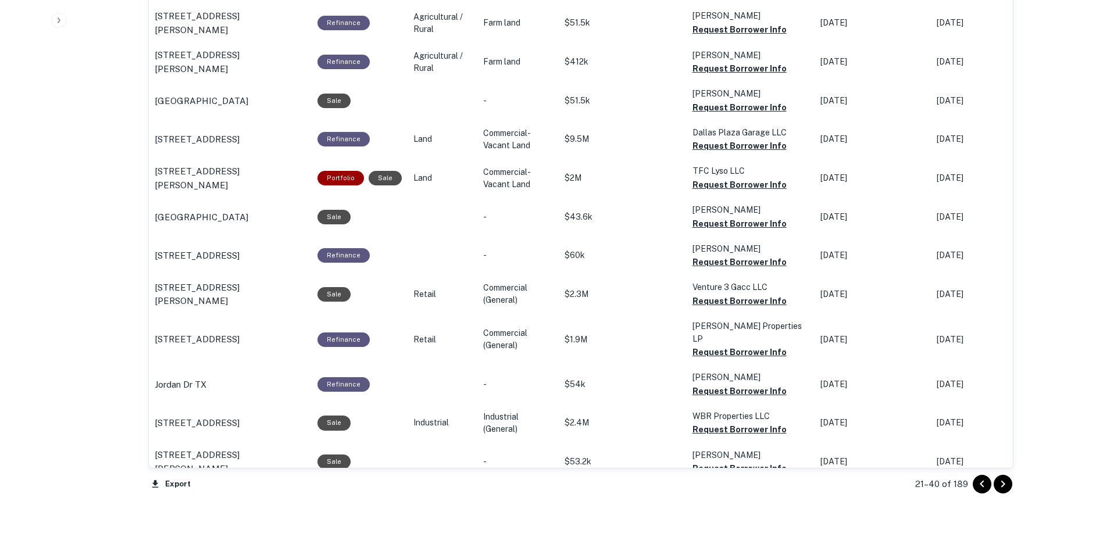
click at [1006, 487] on icon "Go to next page" at bounding box center [1003, 484] width 14 height 14
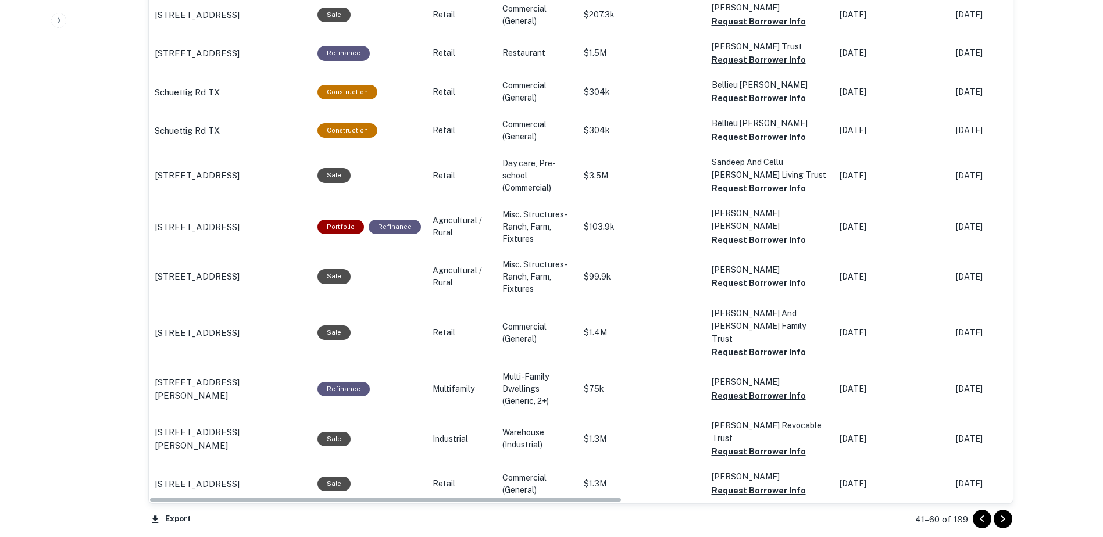
scroll to position [1122, 0]
click at [239, 47] on p "8901 S Ih-35 Austin, TX 78747" at bounding box center [197, 54] width 85 height 14
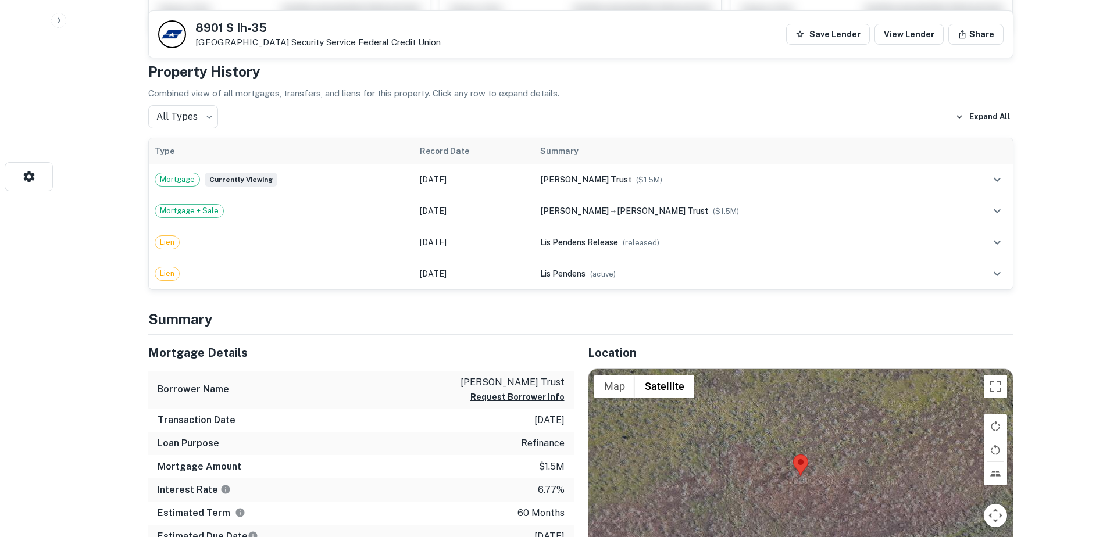
scroll to position [407, 0]
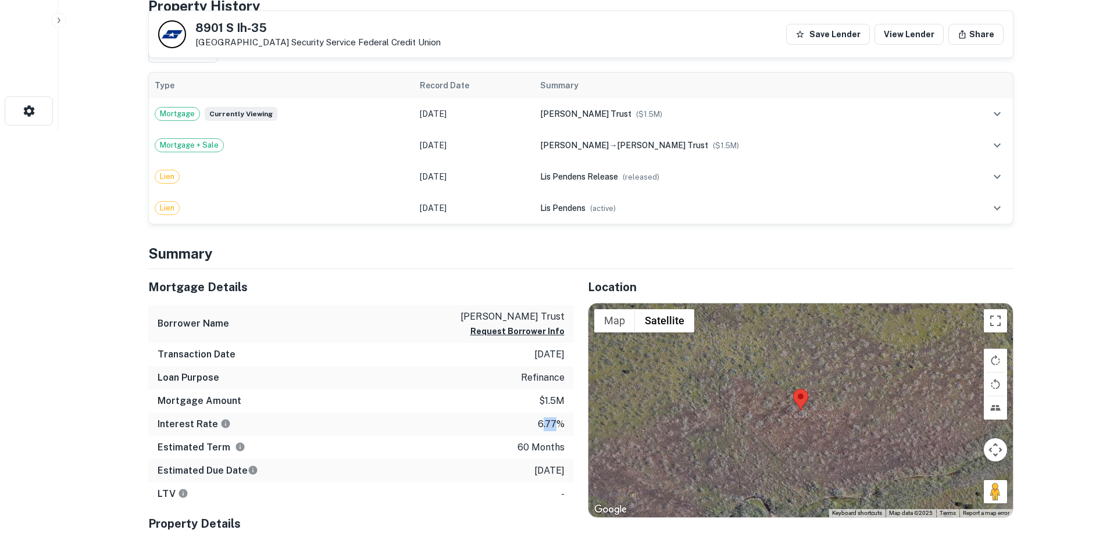
drag, startPoint x: 541, startPoint y: 425, endPoint x: 554, endPoint y: 424, distance: 12.8
click at [554, 424] on p "6.77%" at bounding box center [551, 424] width 27 height 14
drag, startPoint x: 554, startPoint y: 424, endPoint x: 529, endPoint y: 403, distance: 32.5
click at [529, 403] on div "Mortgage Amount $1.5m" at bounding box center [360, 400] width 425 height 23
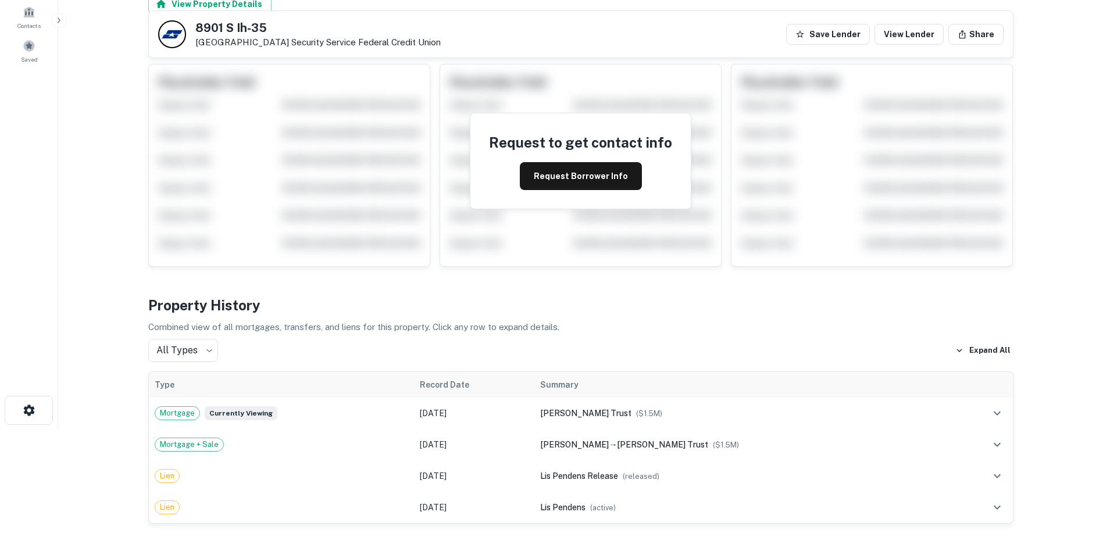
scroll to position [0, 0]
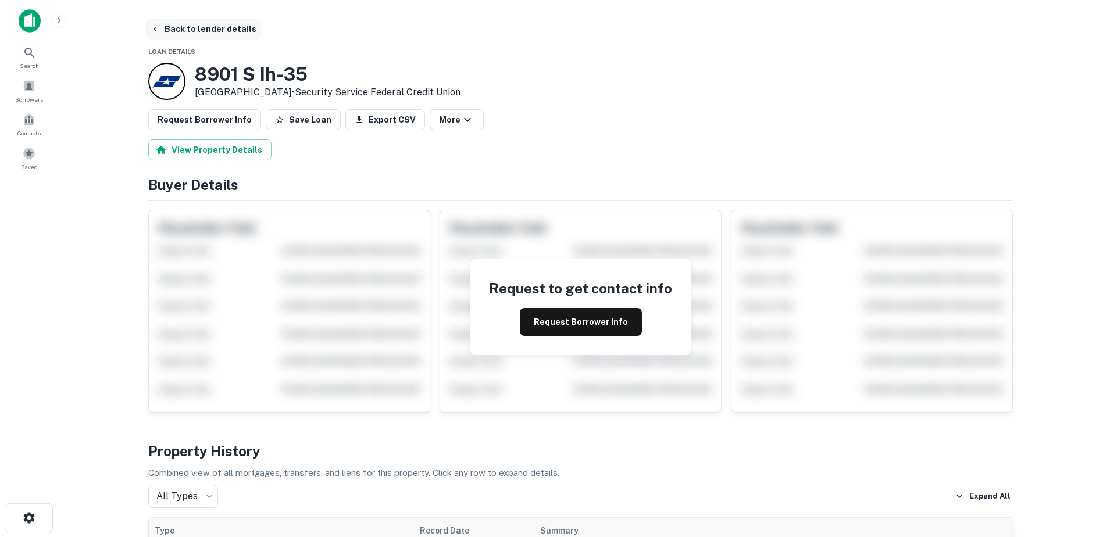
click at [168, 30] on button "Back to lender details" at bounding box center [203, 29] width 115 height 21
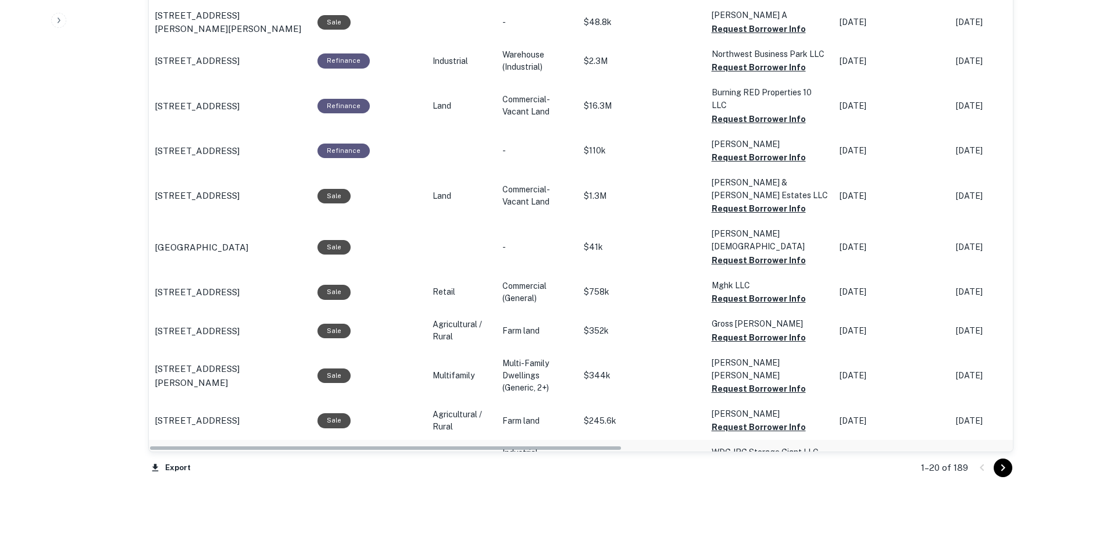
scroll to position [1180, 0]
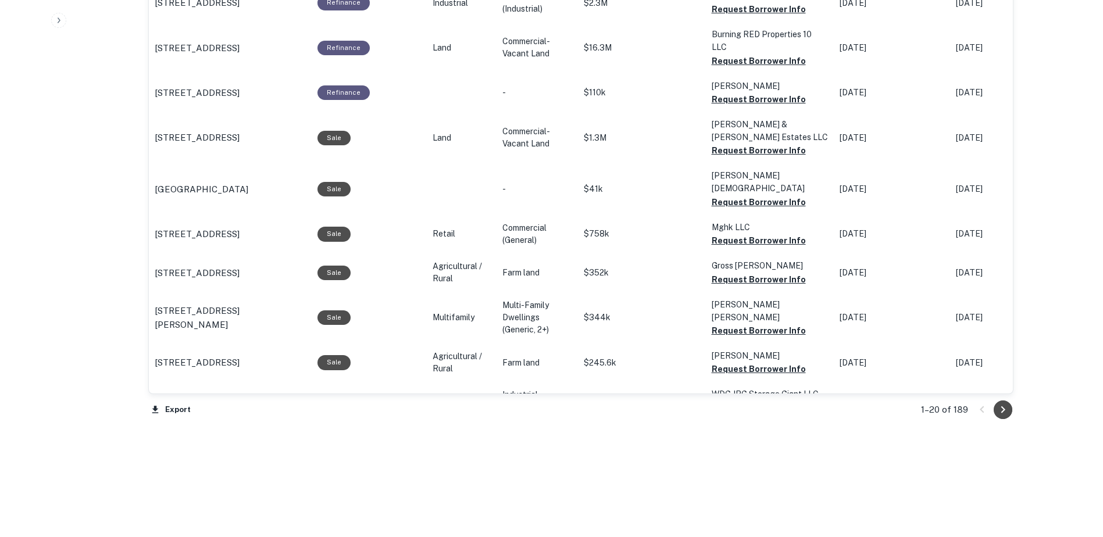
click at [1009, 408] on icon "Go to next page" at bounding box center [1003, 410] width 14 height 14
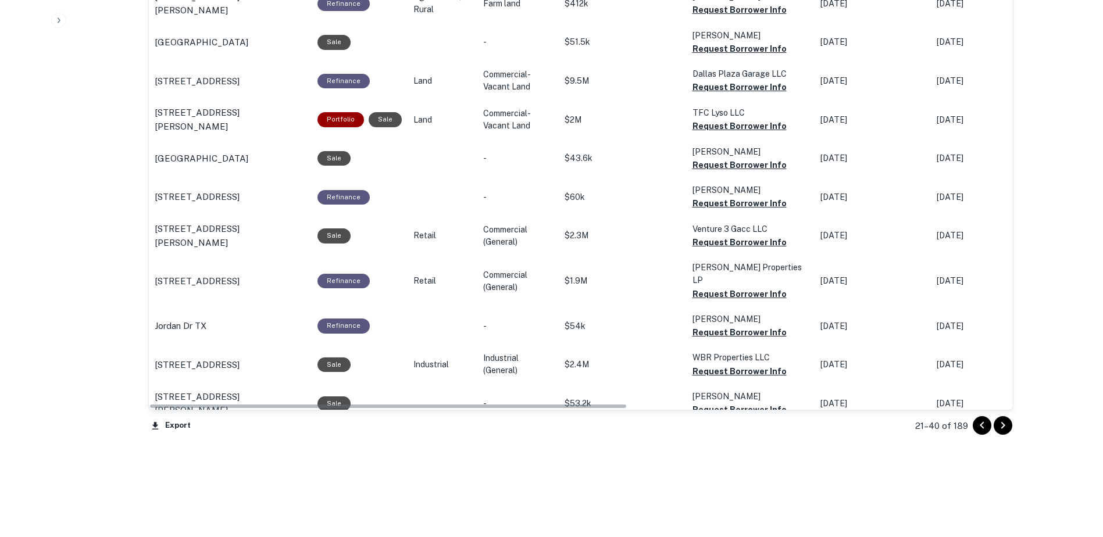
click at [997, 408] on td "[DATE]" at bounding box center [989, 403] width 116 height 39
click at [1004, 431] on icon "Go to next page" at bounding box center [1003, 426] width 14 height 14
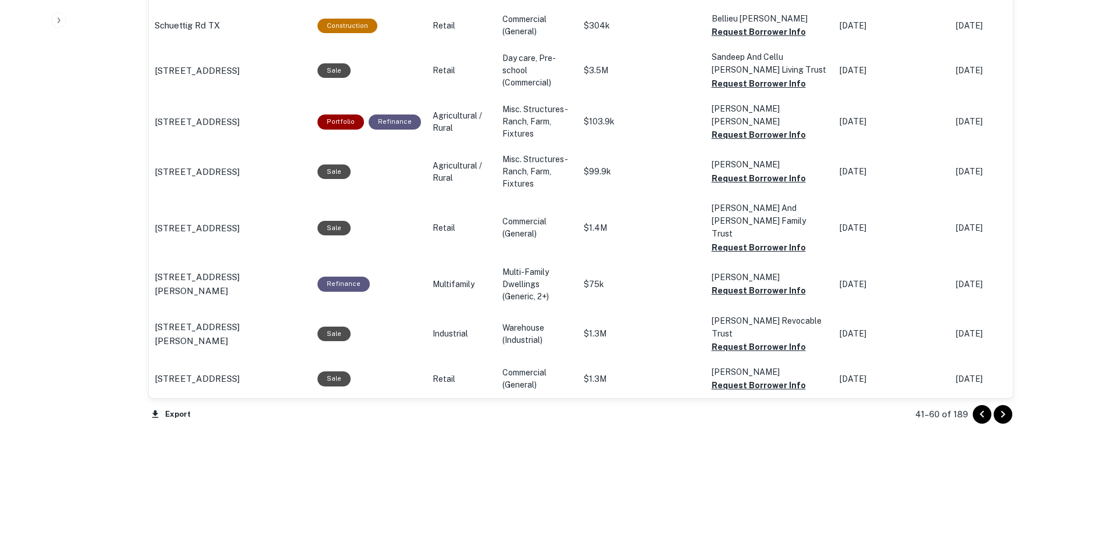
scroll to position [1232, 0]
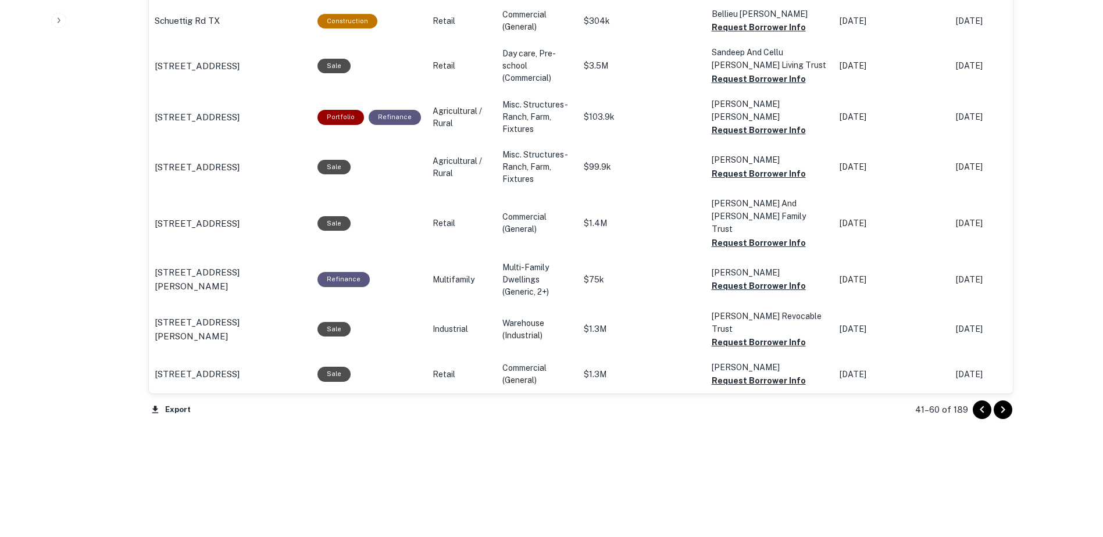
click at [1003, 408] on icon "Go to next page" at bounding box center [1002, 409] width 4 height 7
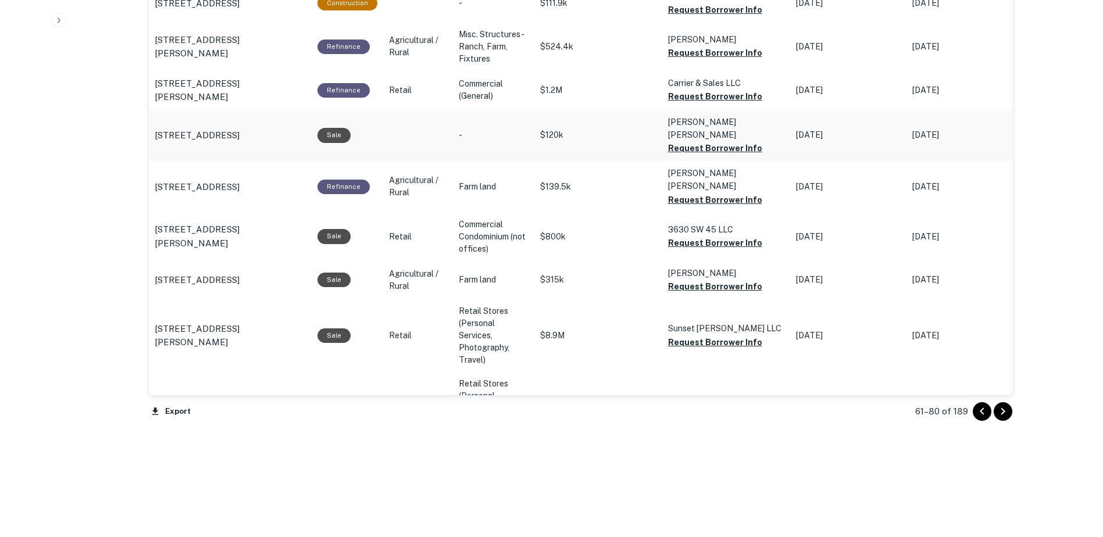
scroll to position [1275, 0]
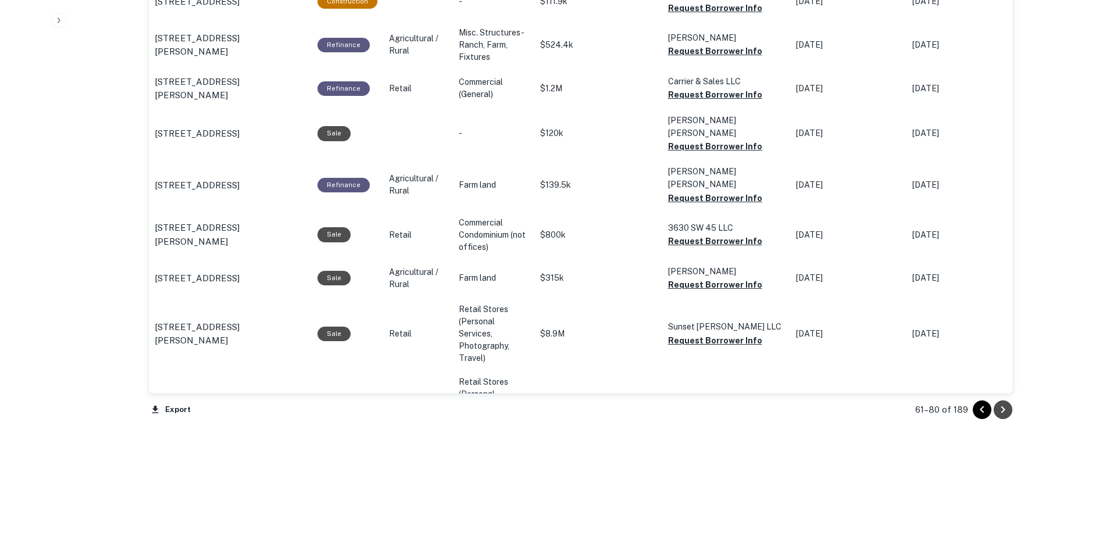
click at [1001, 407] on icon "Go to next page" at bounding box center [1002, 409] width 4 height 7
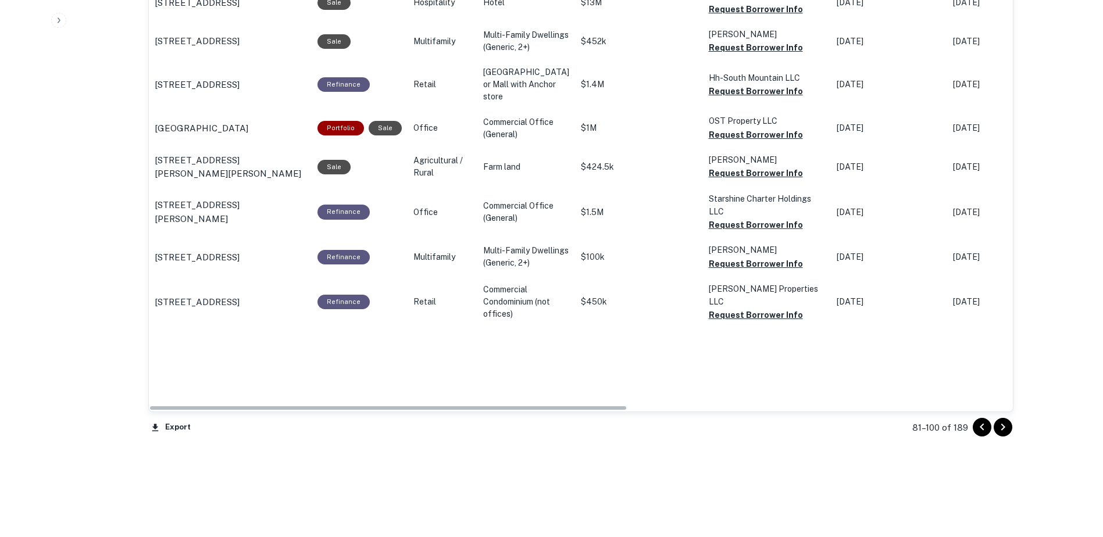
scroll to position [1275, 0]
click at [1001, 328] on td "May 14, 2035" at bounding box center [1005, 302] width 116 height 51
click at [1003, 426] on icon "Go to next page" at bounding box center [1002, 427] width 4 height 7
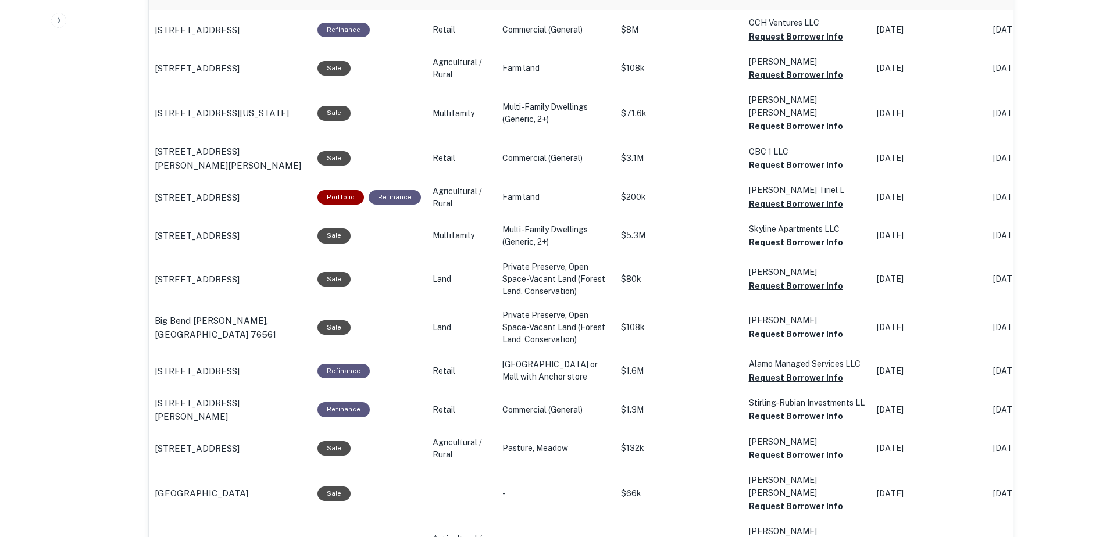
scroll to position [752, 0]
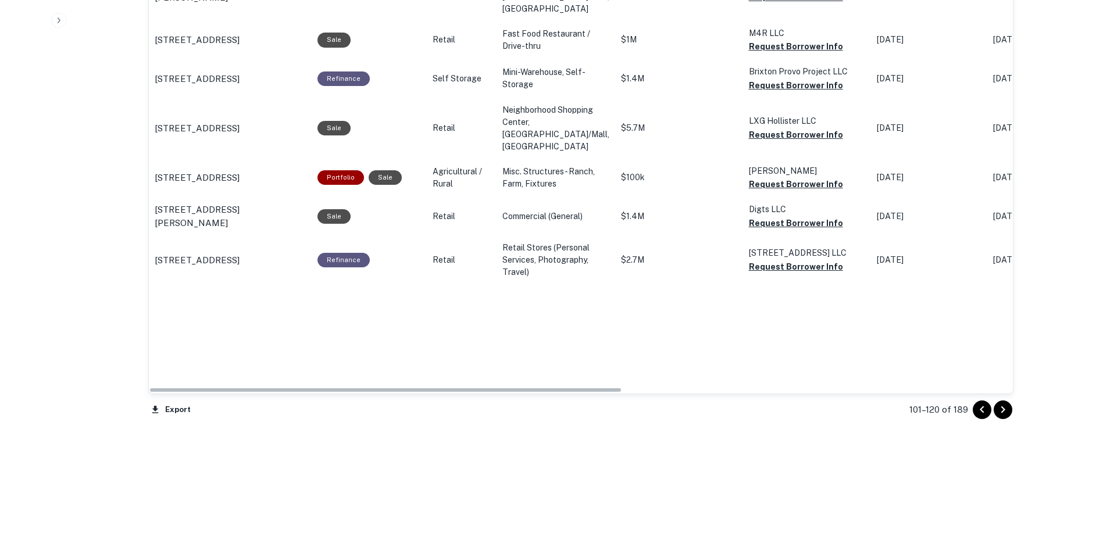
click at [1008, 416] on icon "Go to next page" at bounding box center [1003, 410] width 14 height 14
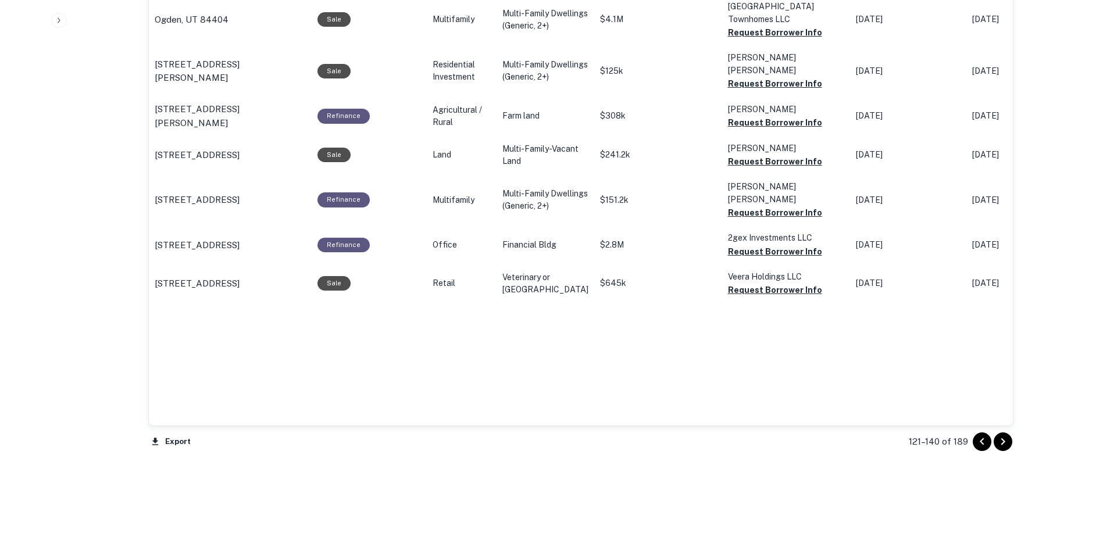
scroll to position [1415, 0]
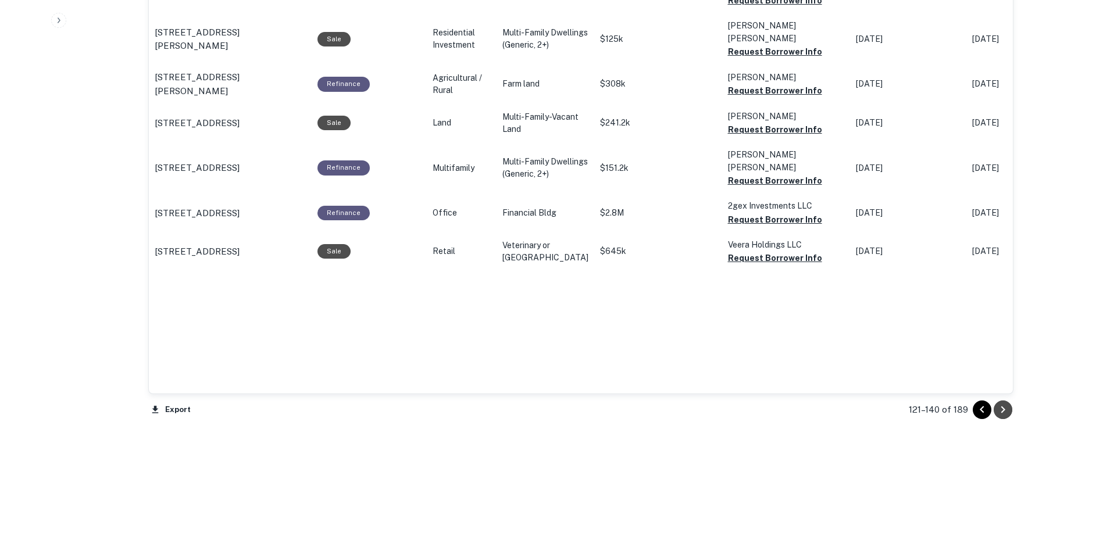
click at [1002, 410] on icon "Go to next page" at bounding box center [1003, 410] width 14 height 14
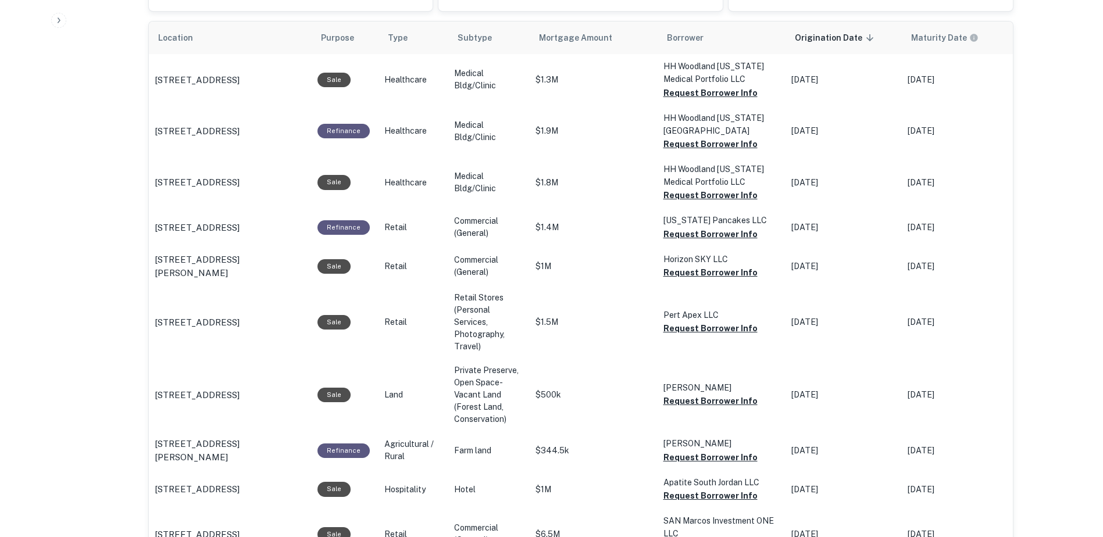
scroll to position [549, 0]
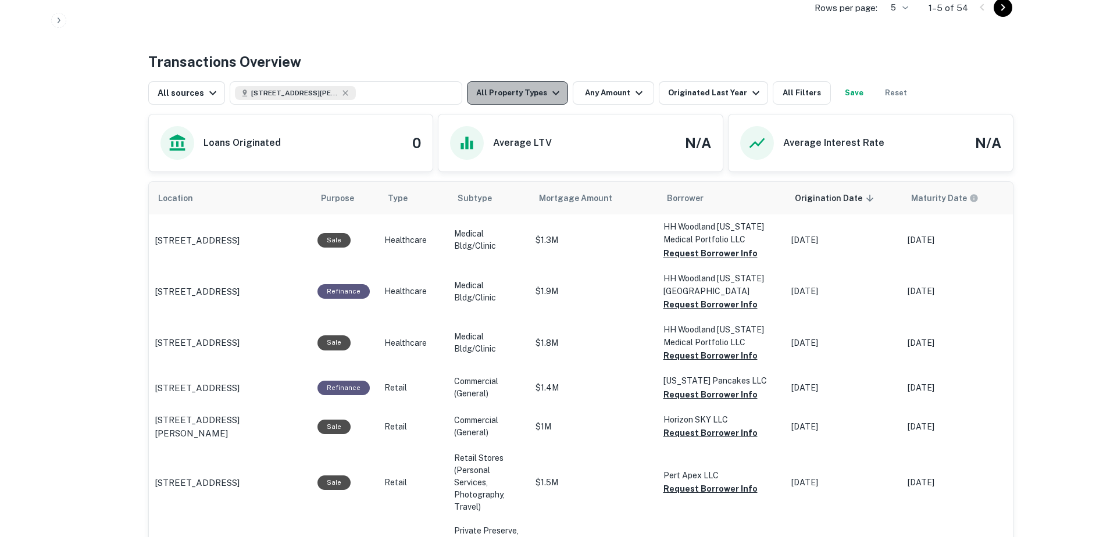
click at [549, 100] on icon "button" at bounding box center [556, 93] width 14 height 14
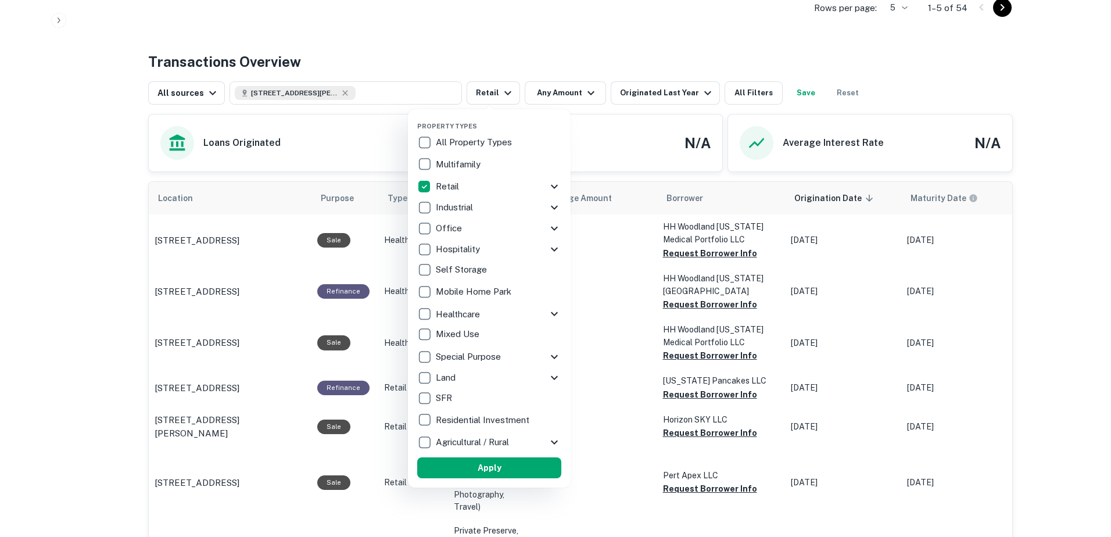
click at [499, 471] on button "Apply" at bounding box center [489, 467] width 144 height 21
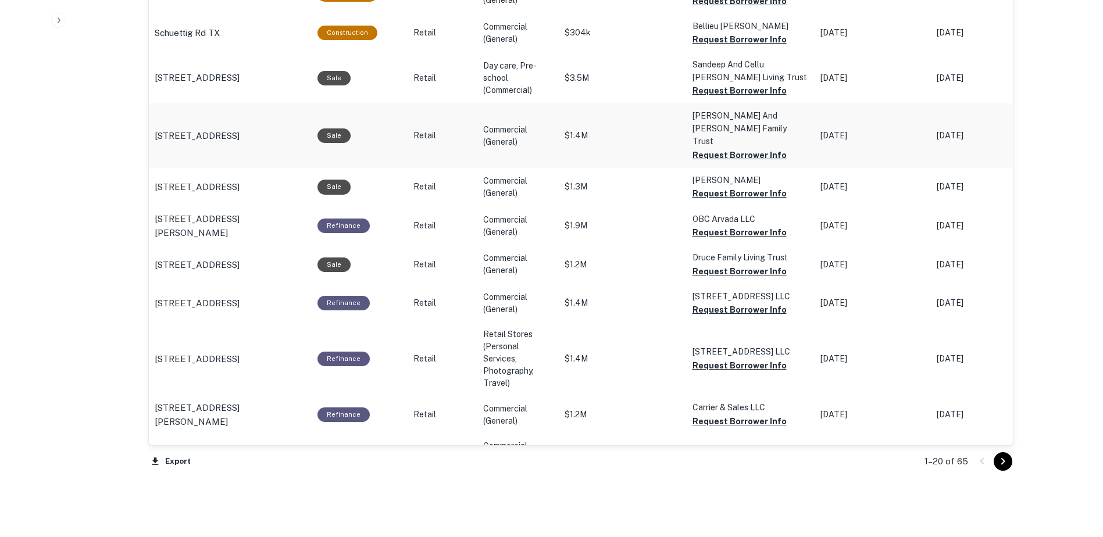
scroll to position [1188, 0]
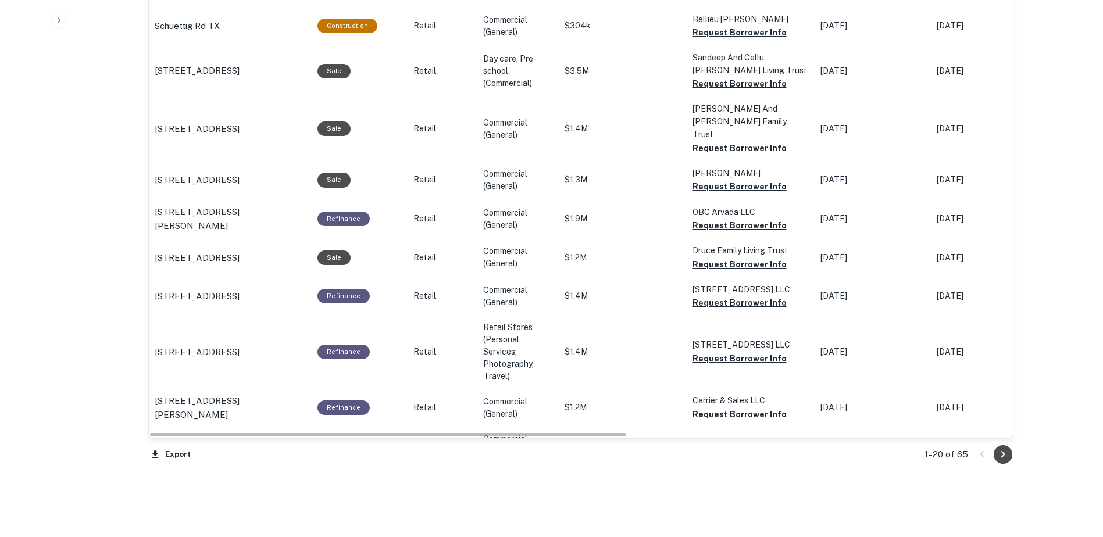
click at [1007, 457] on icon "Go to next page" at bounding box center [1003, 455] width 14 height 14
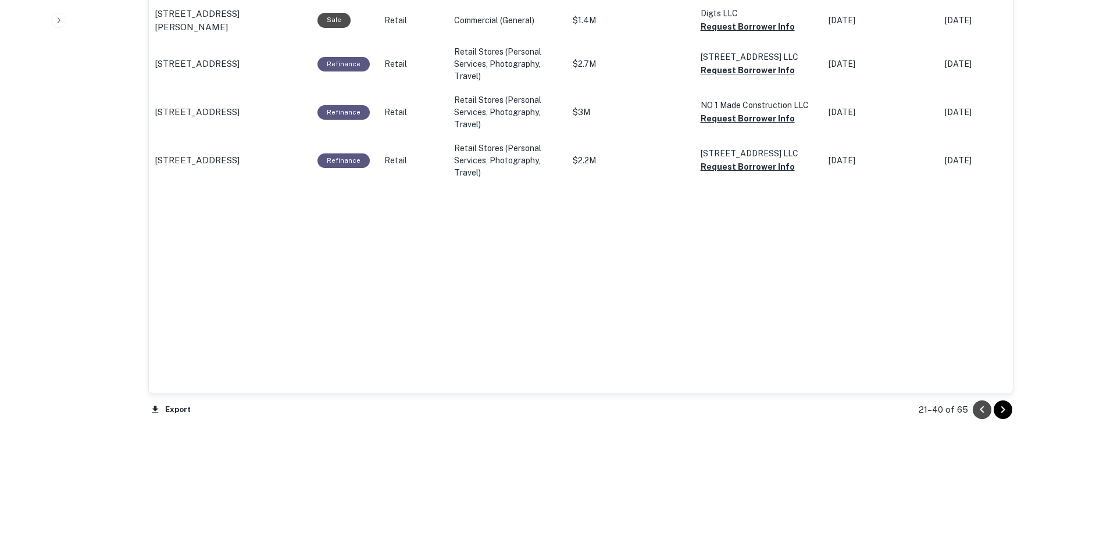
click at [978, 410] on icon "Go to previous page" at bounding box center [982, 410] width 14 height 14
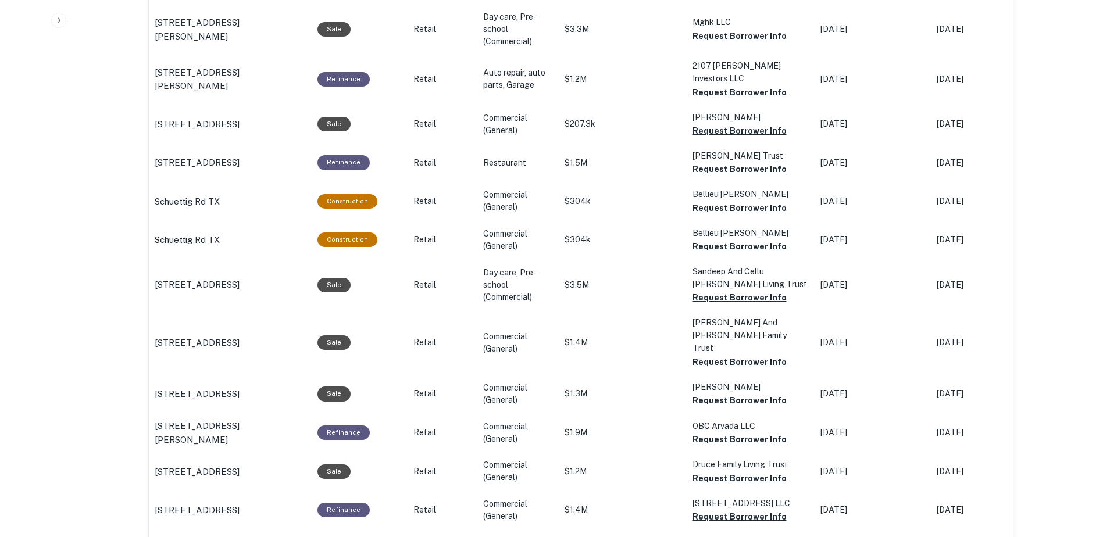
scroll to position [1233, 0]
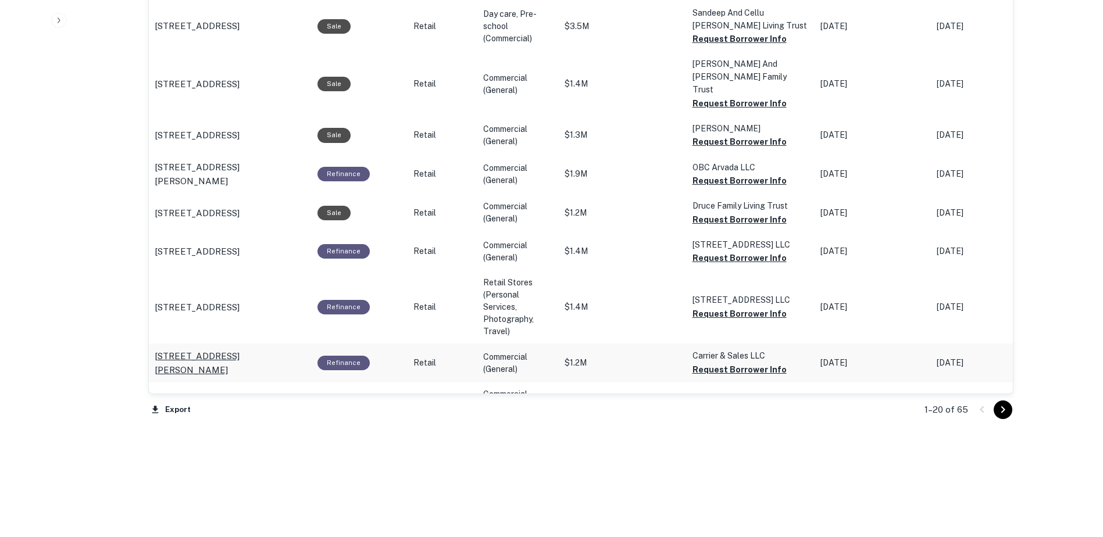
click at [230, 349] on p "2929 Strawn Ln Fort Worth, TX 76135" at bounding box center [230, 362] width 151 height 27
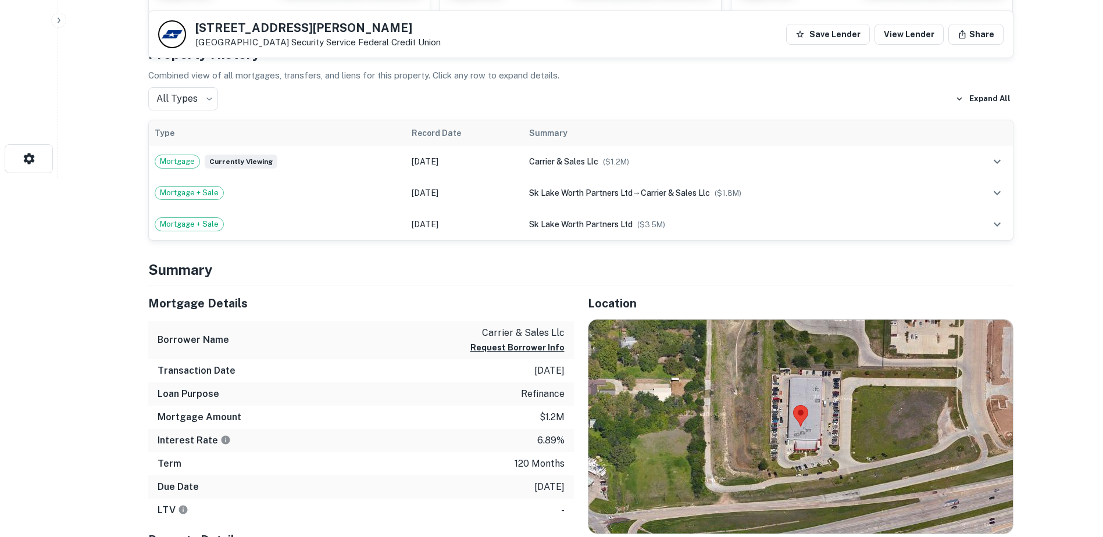
scroll to position [407, 0]
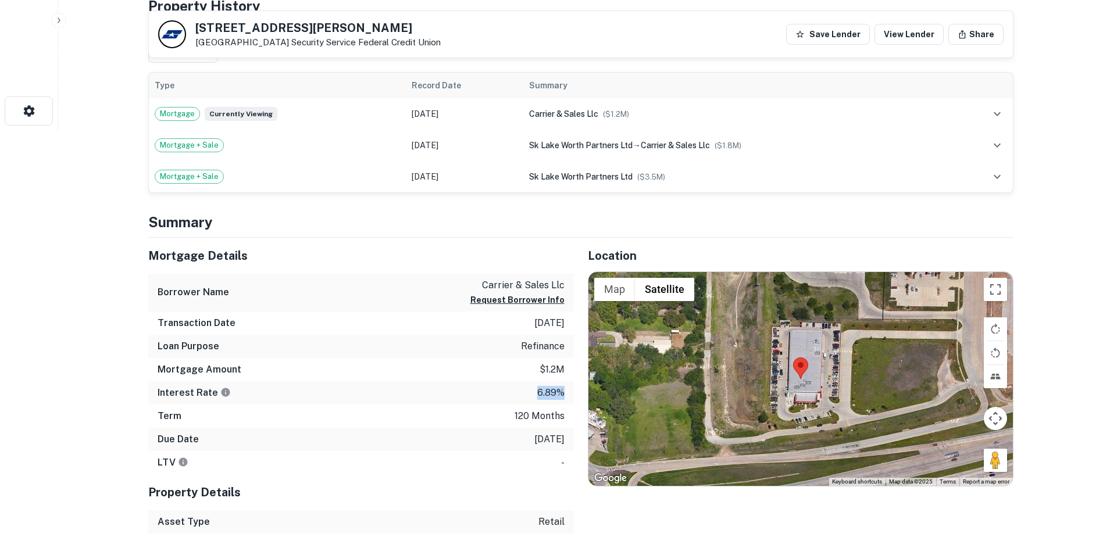
drag, startPoint x: 550, startPoint y: 393, endPoint x: 528, endPoint y: 397, distance: 21.8
click at [528, 397] on div "Interest Rate 6.89%" at bounding box center [360, 392] width 425 height 23
drag, startPoint x: 528, startPoint y: 397, endPoint x: 360, endPoint y: 387, distance: 168.8
click at [360, 387] on div "Interest Rate 6.89%" at bounding box center [360, 392] width 425 height 23
click at [348, 295] on div "Borrower Name carrier & sales llc Request Borrower Info" at bounding box center [360, 293] width 425 height 38
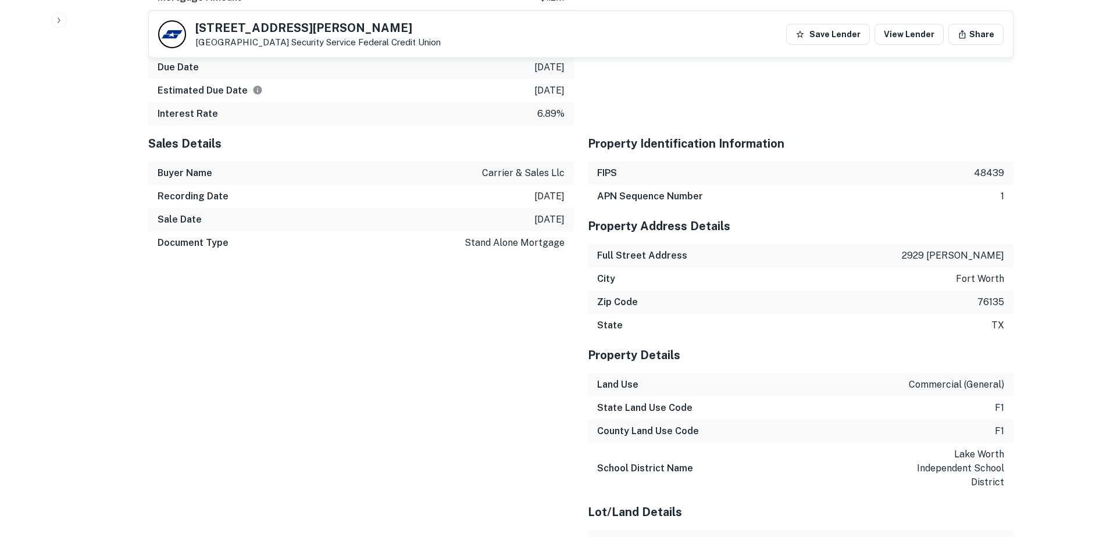
scroll to position [1046, 0]
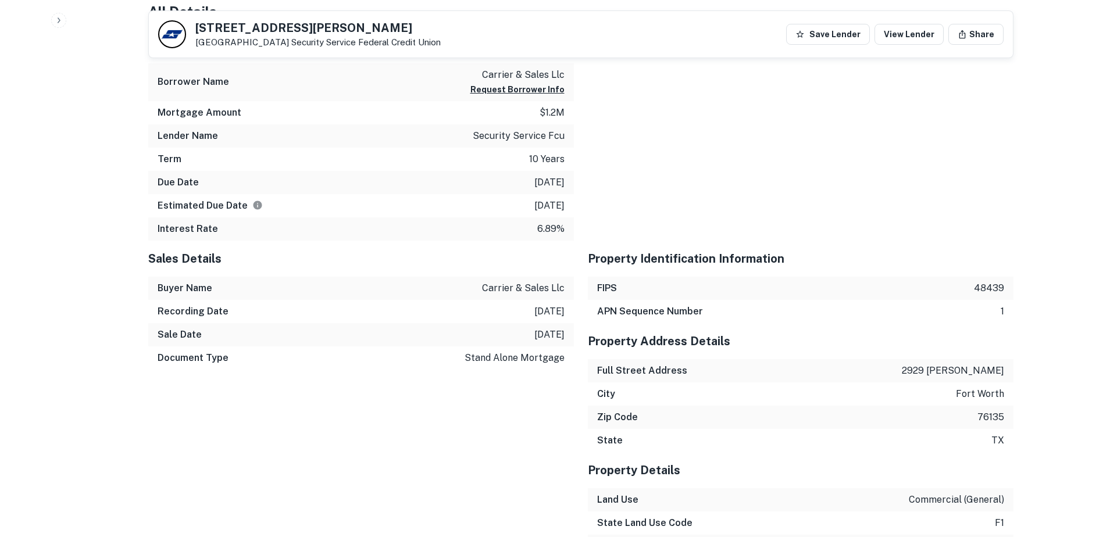
click at [779, 212] on div at bounding box center [793, 133] width 439 height 213
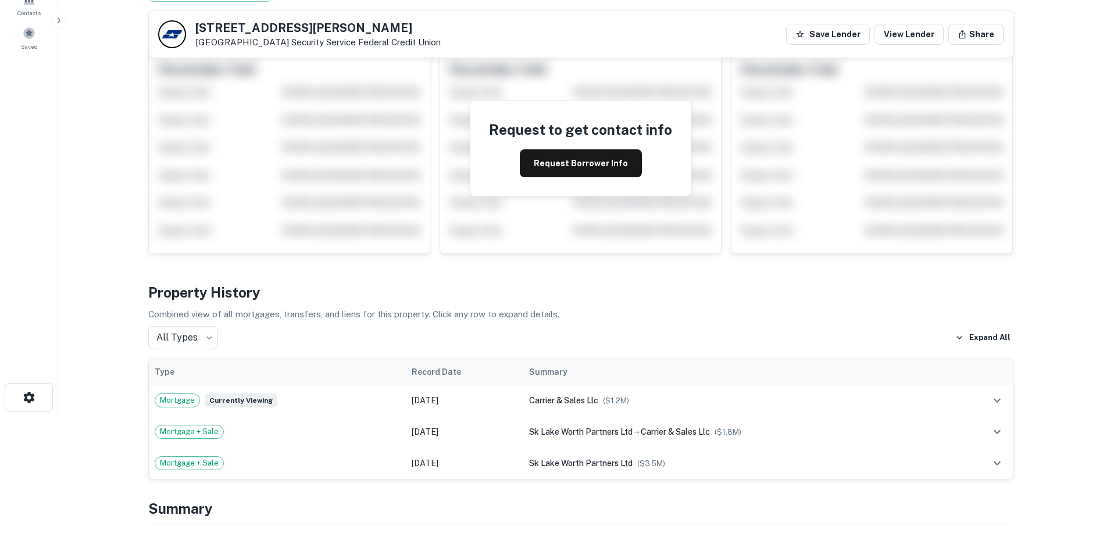
scroll to position [58, 0]
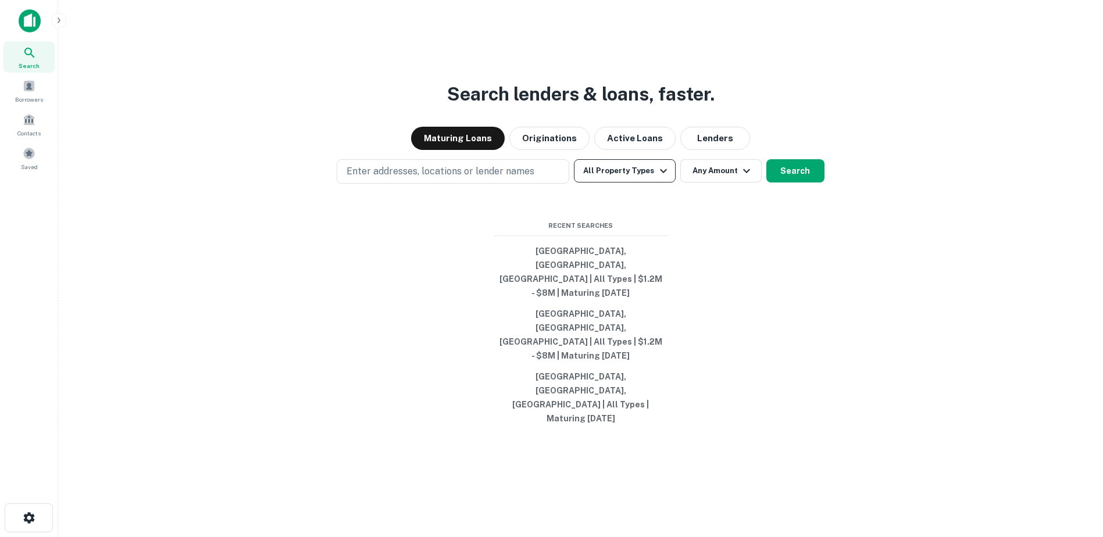
drag, startPoint x: 697, startPoint y: 177, endPoint x: 634, endPoint y: 209, distance: 71.2
click at [698, 150] on button "Lenders" at bounding box center [715, 138] width 70 height 23
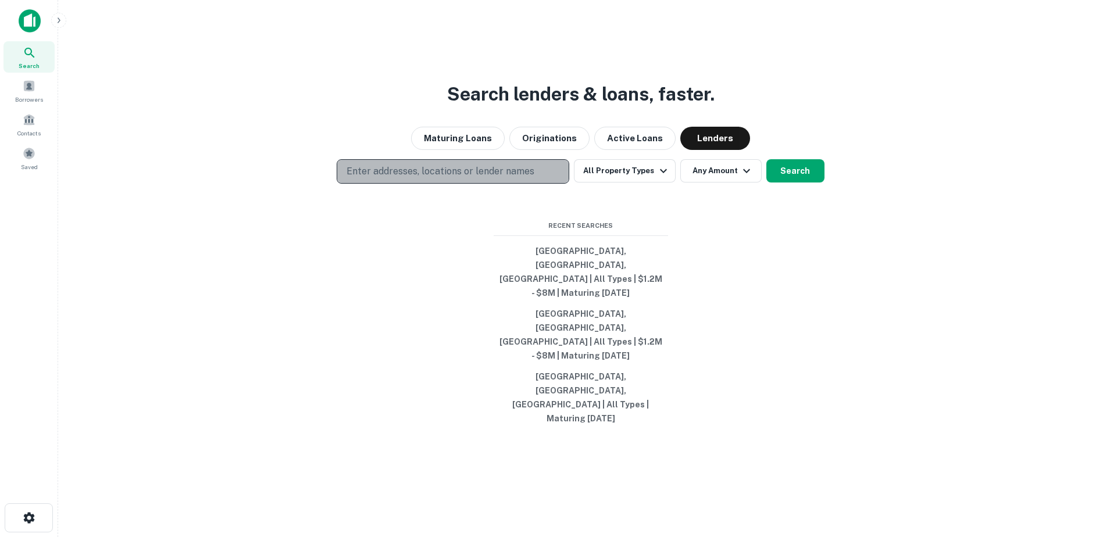
click at [436, 178] on p "Enter addresses, locations or lender names" at bounding box center [440, 171] width 188 height 14
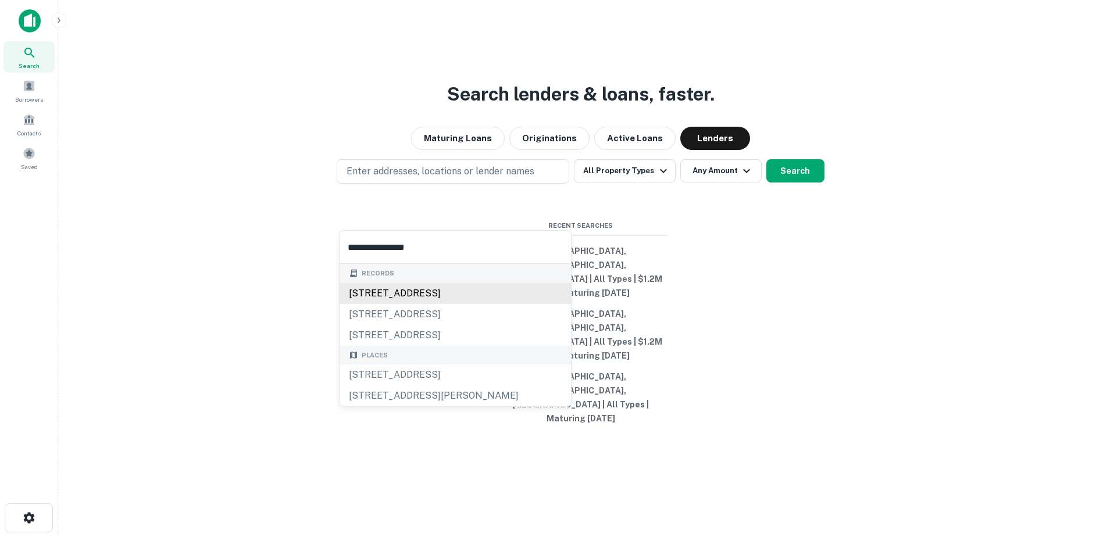
click at [431, 301] on div "[STREET_ADDRESS]" at bounding box center [454, 293] width 231 height 21
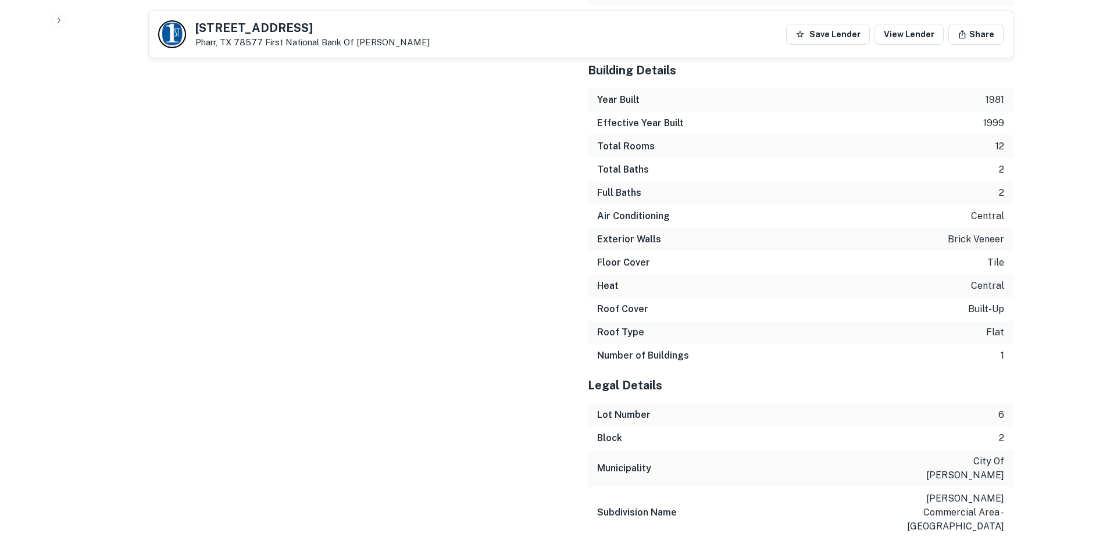
scroll to position [1711, 0]
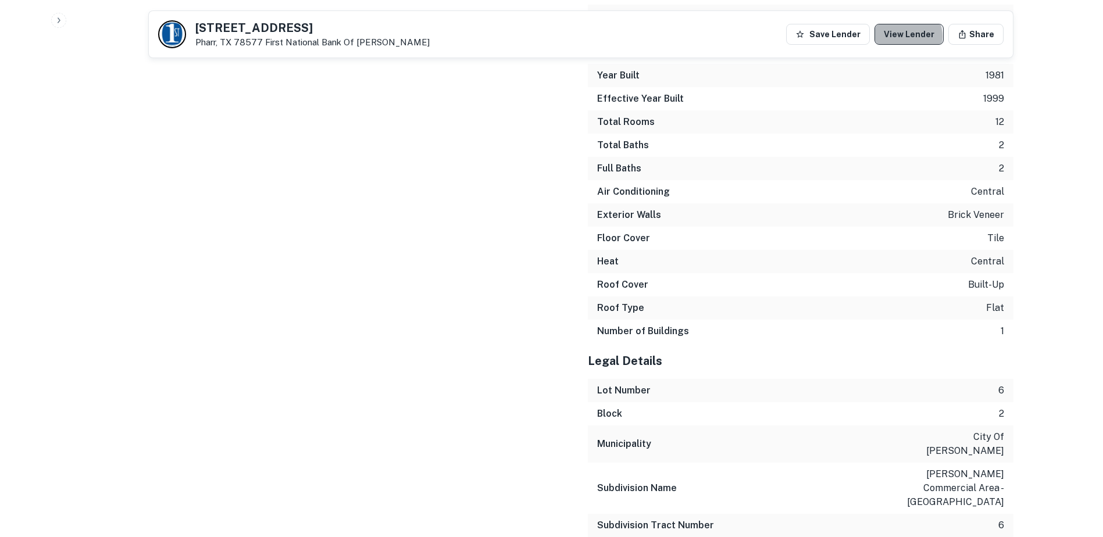
click at [908, 37] on link "View Lender" at bounding box center [908, 34] width 69 height 21
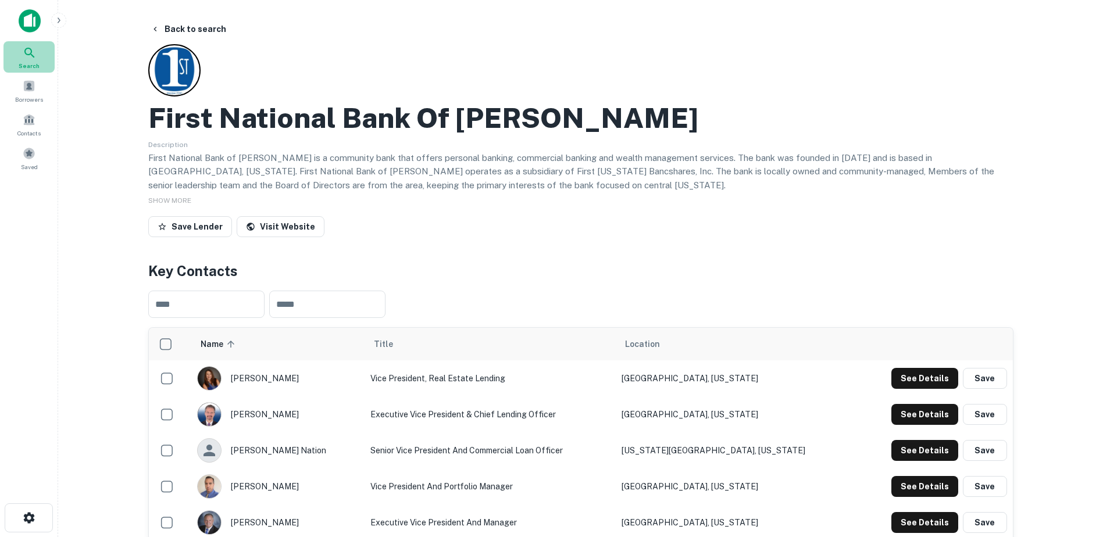
click at [19, 62] on div "Search" at bounding box center [28, 56] width 51 height 31
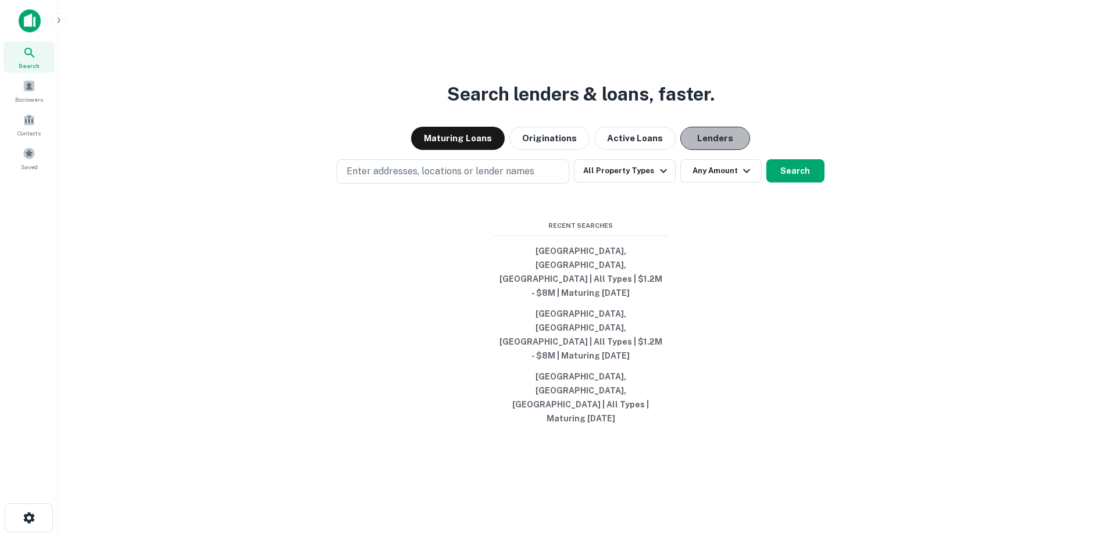
click at [709, 150] on button "Lenders" at bounding box center [715, 138] width 70 height 23
click at [664, 178] on icon "button" at bounding box center [663, 171] width 14 height 14
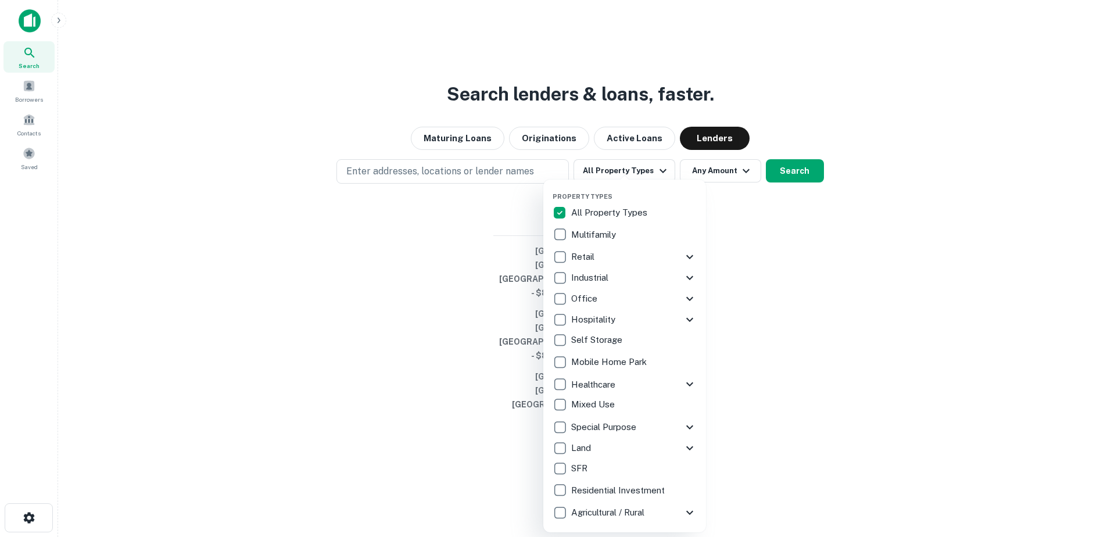
click at [811, 206] on div at bounding box center [555, 268] width 1111 height 537
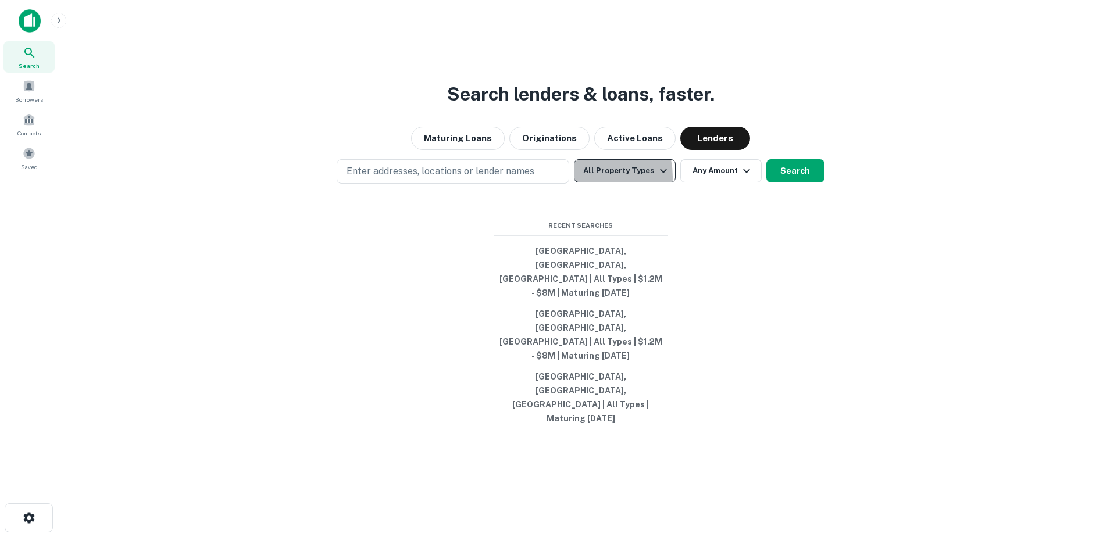
click at [588, 183] on button "All Property Types" at bounding box center [624, 170] width 101 height 23
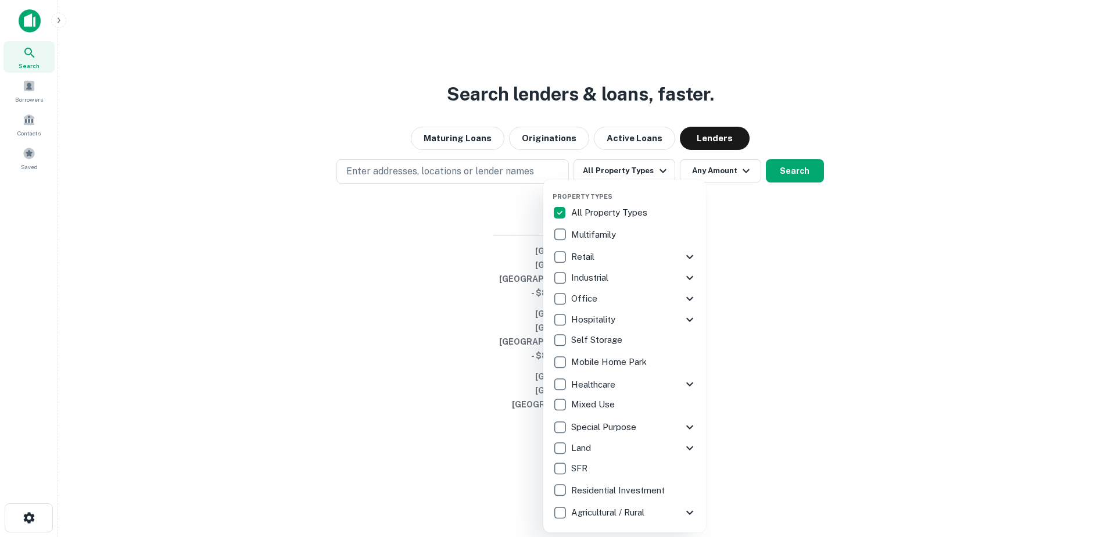
click at [588, 252] on p "Retail" at bounding box center [584, 257] width 26 height 14
click at [760, 216] on div at bounding box center [555, 268] width 1111 height 537
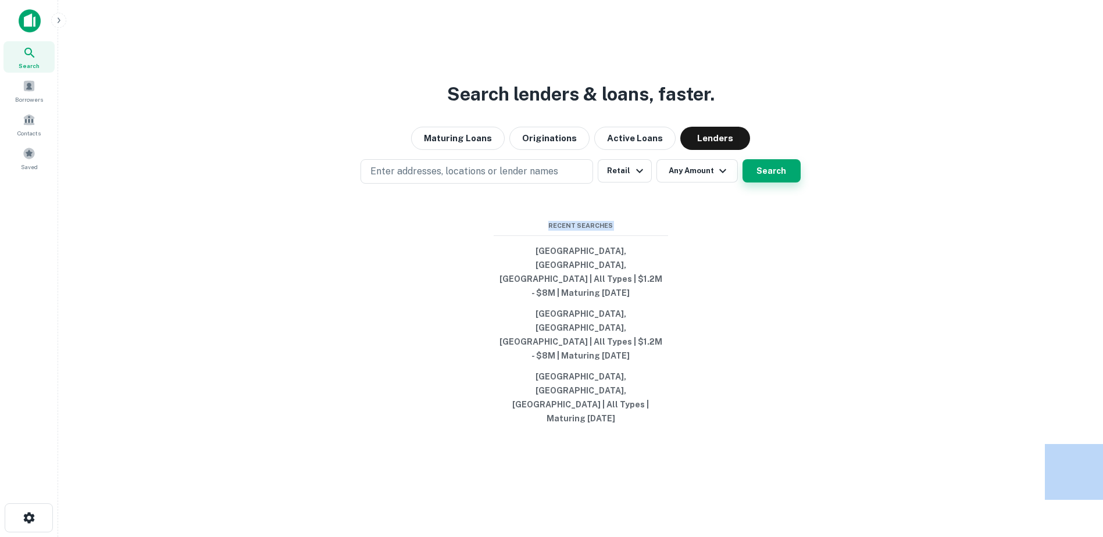
drag, startPoint x: 781, startPoint y: 213, endPoint x: 745, endPoint y: 222, distance: 37.6
click at [781, 183] on button "Search" at bounding box center [771, 170] width 58 height 23
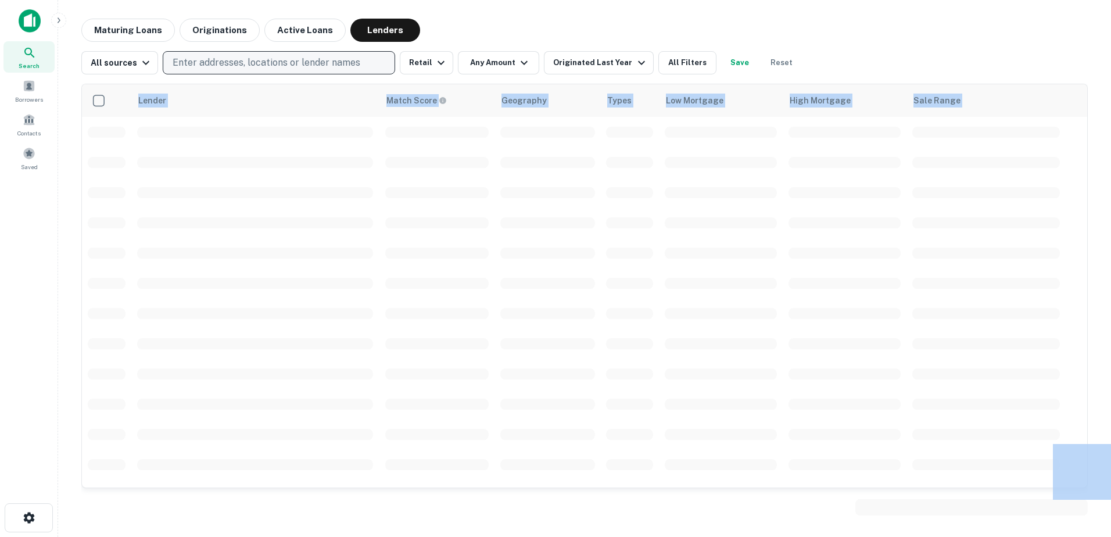
click at [282, 77] on div "Lender Match Score Geography Types Low Mortgage High Mortgage Sale Range" at bounding box center [584, 297] width 1007 height 446
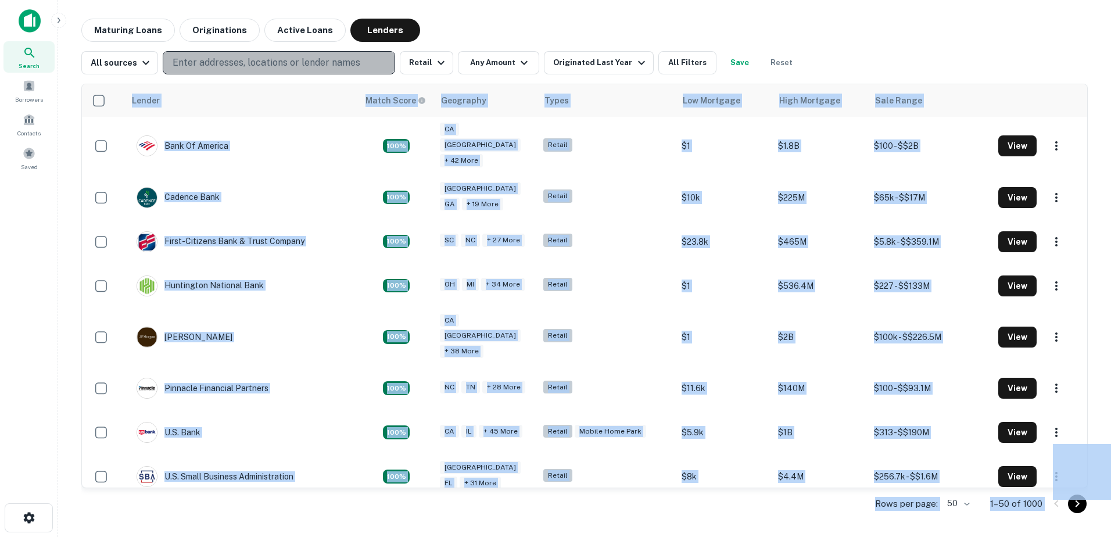
click at [259, 54] on button "Enter addresses, locations or lender names" at bounding box center [279, 62] width 232 height 23
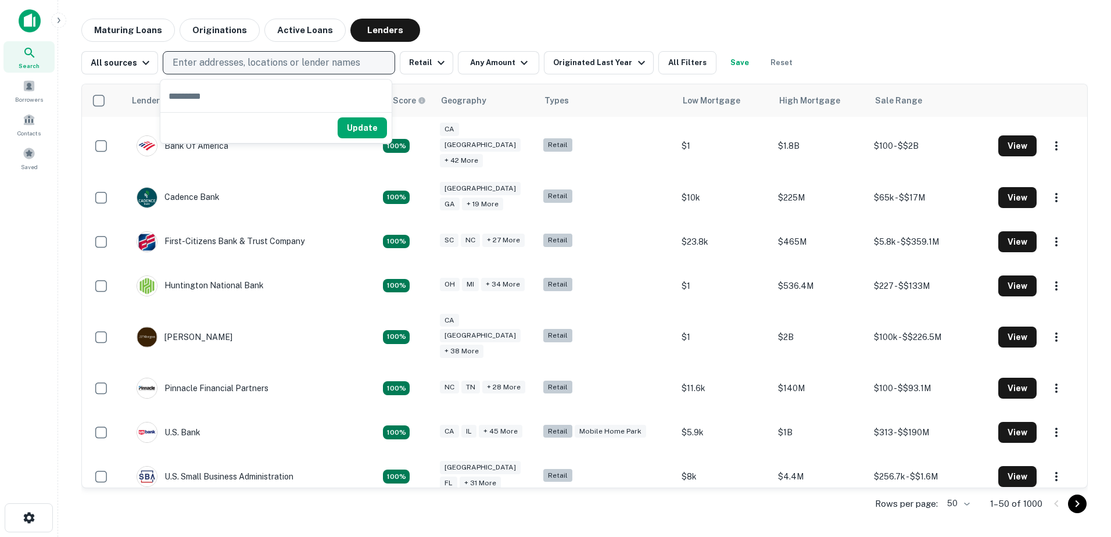
type input "**********"
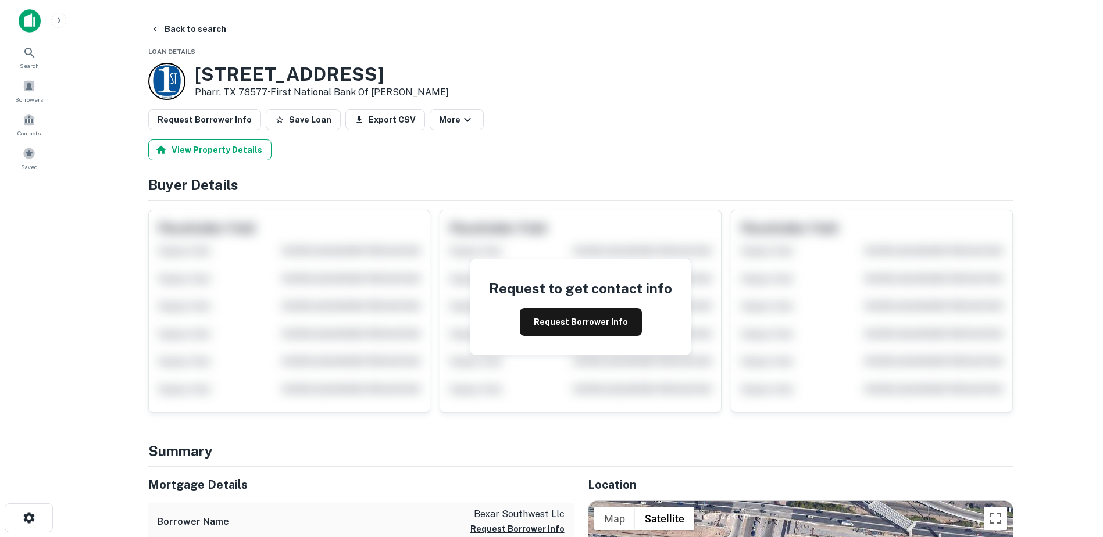
click at [189, 148] on button "View Property Details" at bounding box center [209, 149] width 123 height 21
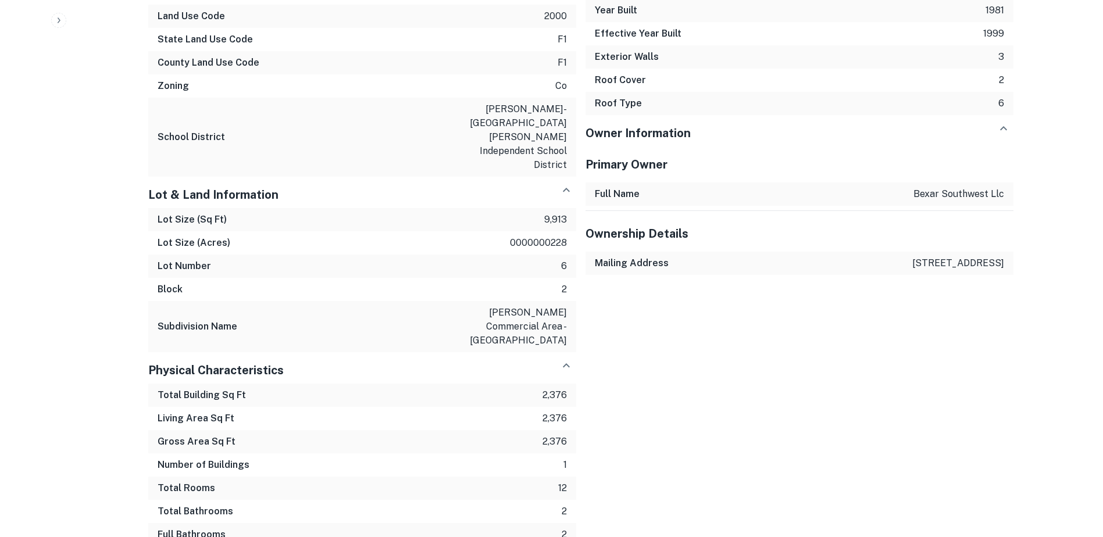
scroll to position [993, 0]
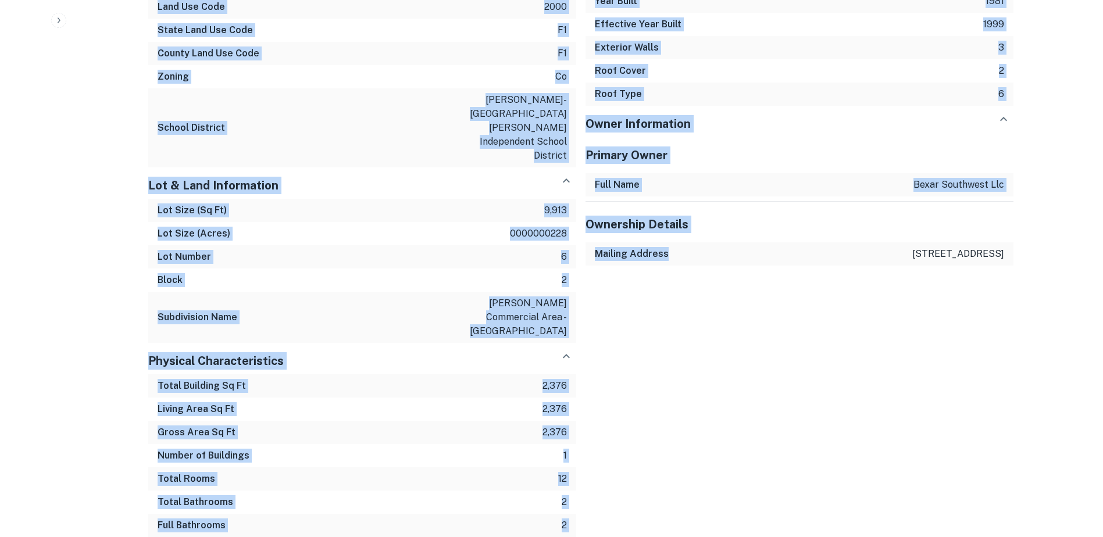
drag, startPoint x: 768, startPoint y: 313, endPoint x: 1052, endPoint y: 276, distance: 286.0
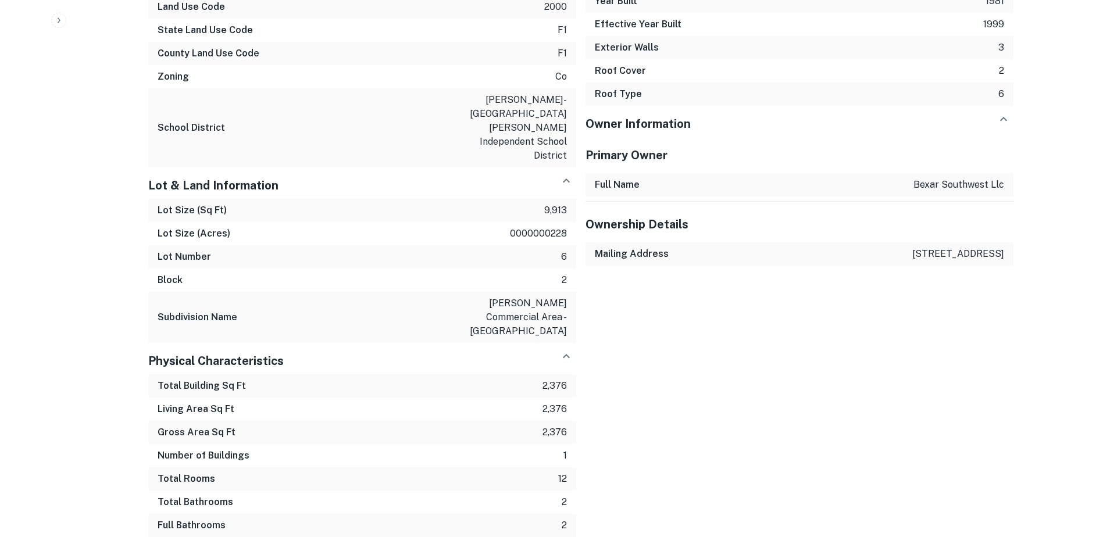
drag, startPoint x: 1052, startPoint y: 276, endPoint x: 1004, endPoint y: 378, distance: 112.3
click at [1004, 378] on div "Building Features & Amenities Air Conditioning 1 Heating 3 Floor Covering 13 Bu…" at bounding box center [794, 192] width 437 height 689
drag, startPoint x: 1015, startPoint y: 288, endPoint x: 833, endPoint y: 265, distance: 182.8
drag, startPoint x: 833, startPoint y: 265, endPoint x: 865, endPoint y: 319, distance: 62.5
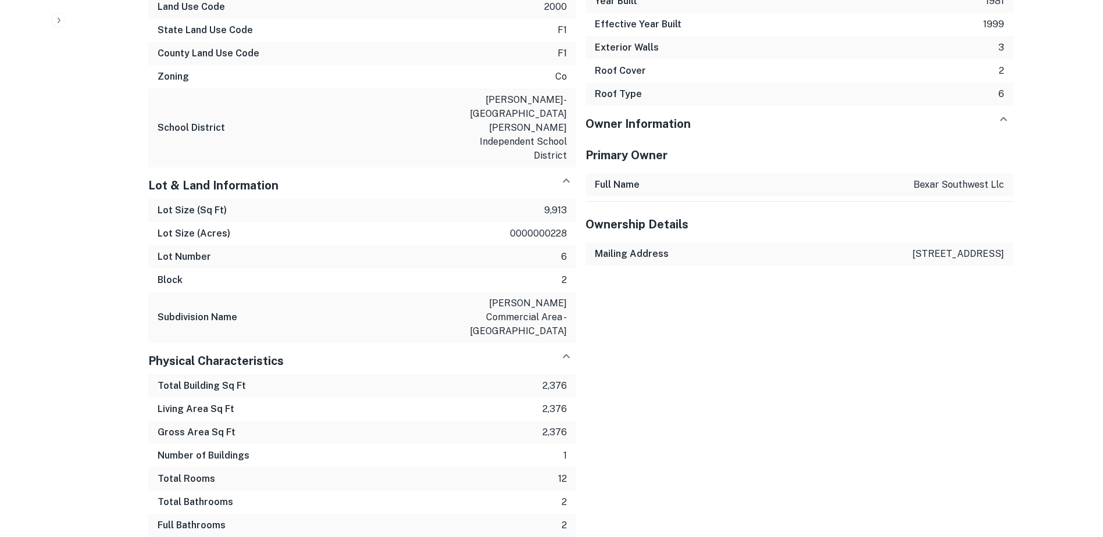
click at [865, 319] on div "Building Features & Amenities Air Conditioning 1 Heating 3 Floor Covering 13 Bu…" at bounding box center [794, 192] width 437 height 689
click at [962, 339] on div "Building Features & Amenities Air Conditioning 1 Heating 3 Floor Covering 13 Bu…" at bounding box center [794, 192] width 437 height 689
